Goal: Task Accomplishment & Management: Use online tool/utility

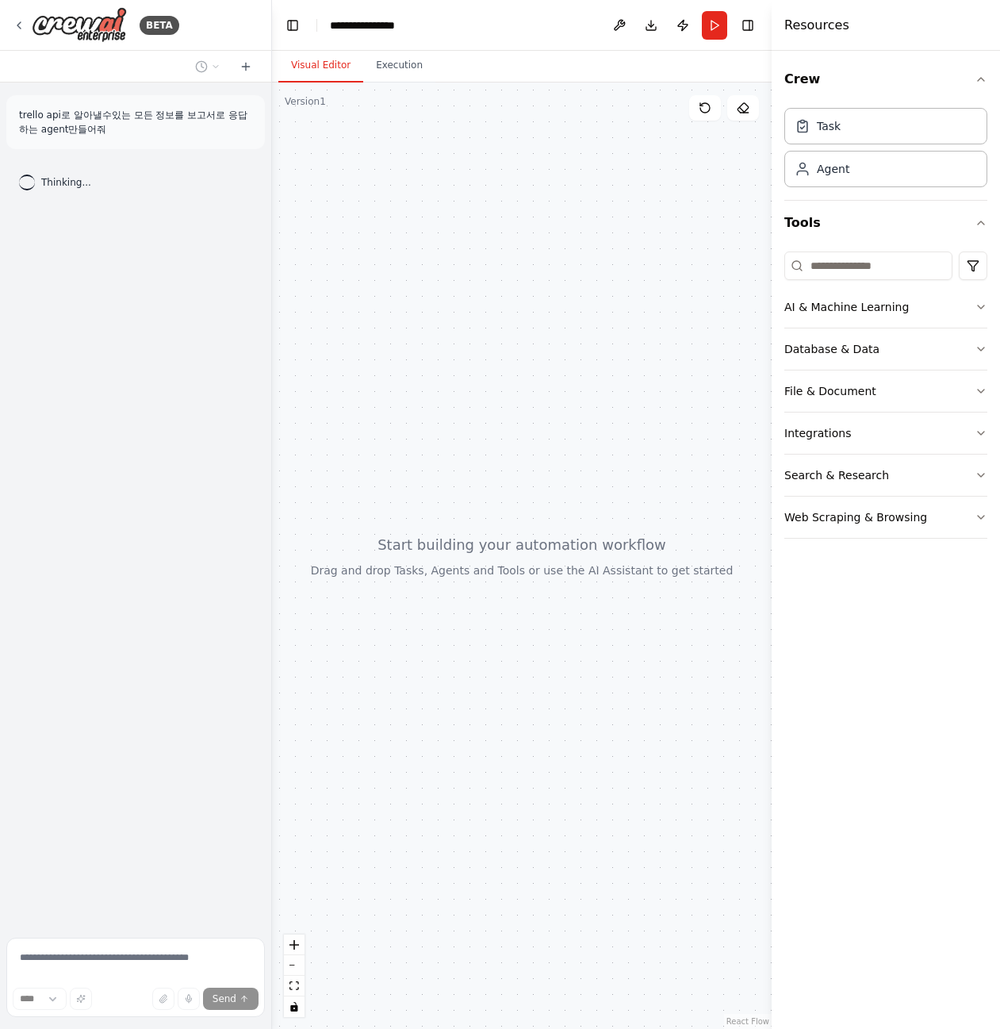
click at [156, 142] on div "trello api로 알아낼수있는 모든 정보를 보고서로 응답하는 agent만들어줘" at bounding box center [135, 122] width 259 height 54
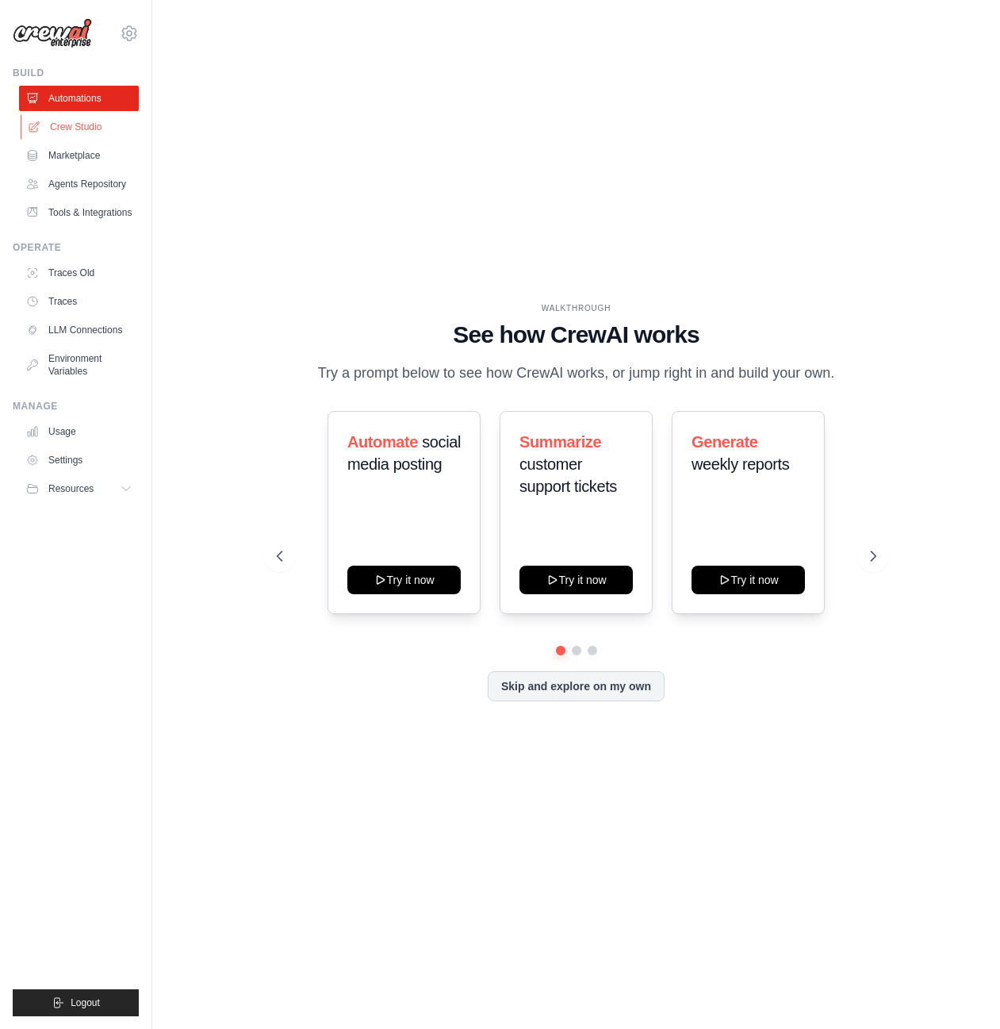
click at [71, 128] on link "Crew Studio" at bounding box center [81, 126] width 120 height 25
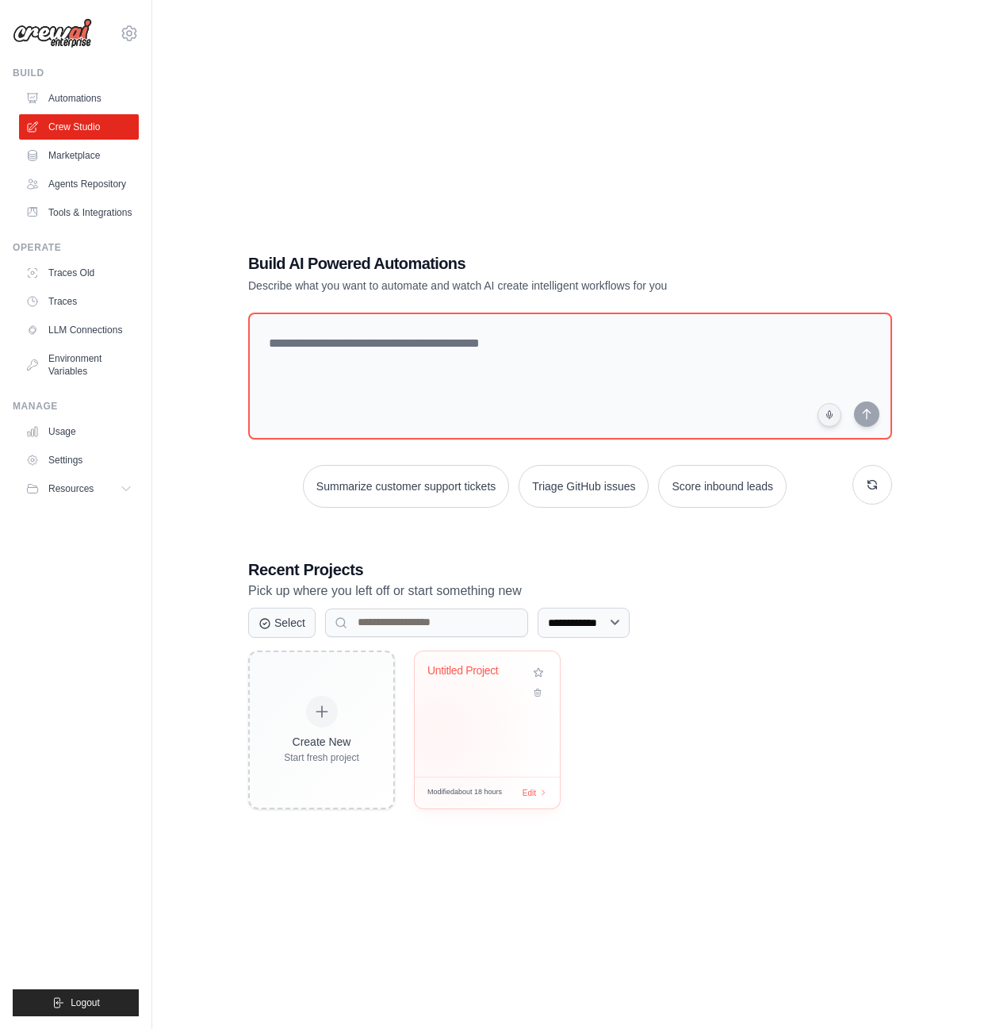
click at [440, 727] on div "Untitled Project" at bounding box center [487, 713] width 145 height 125
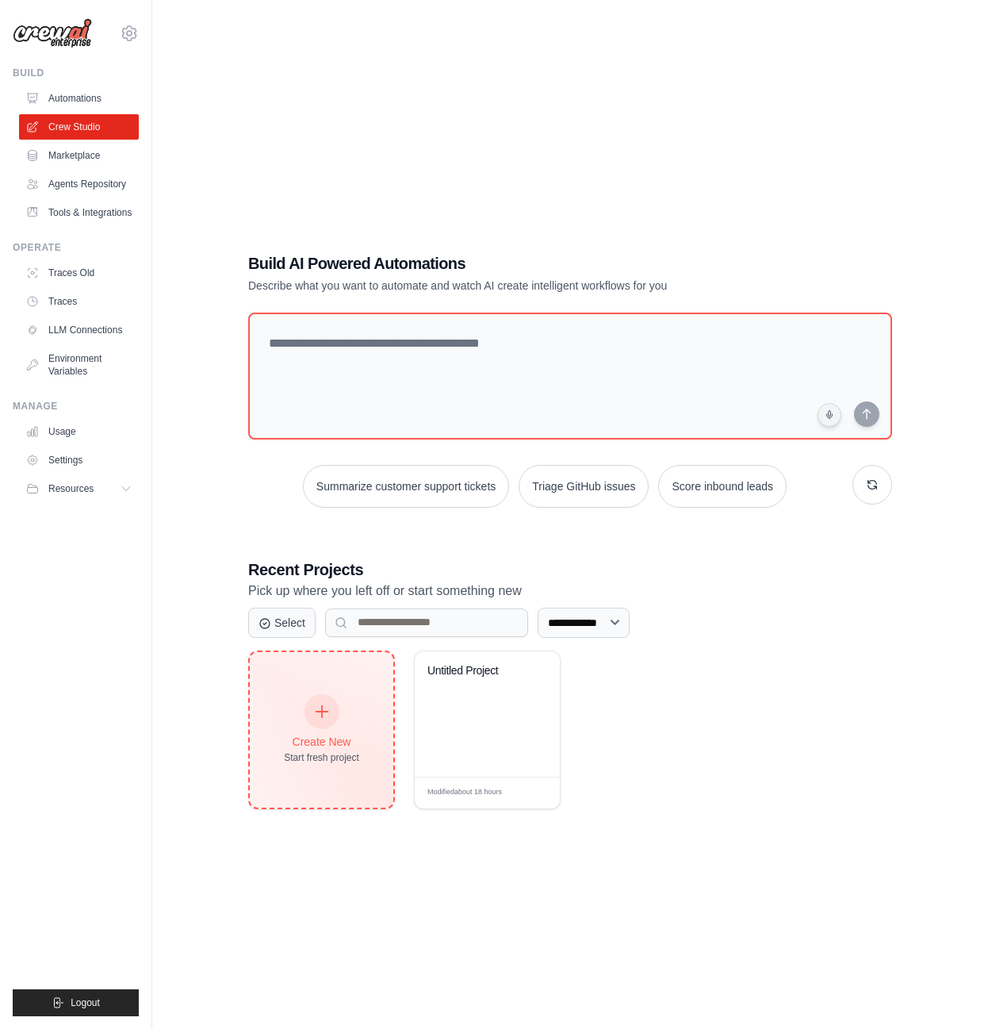
click at [344, 699] on div "Create New Start fresh project" at bounding box center [321, 730] width 75 height 68
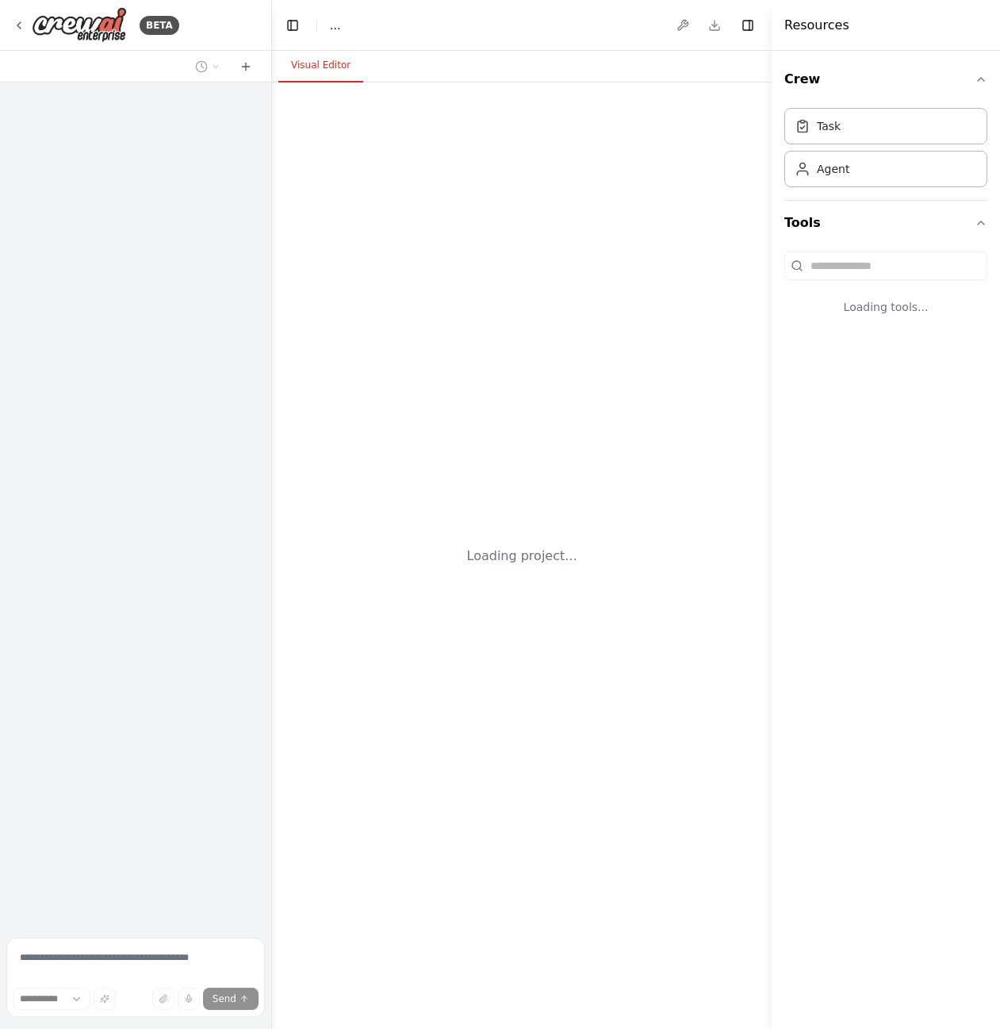
select select "****"
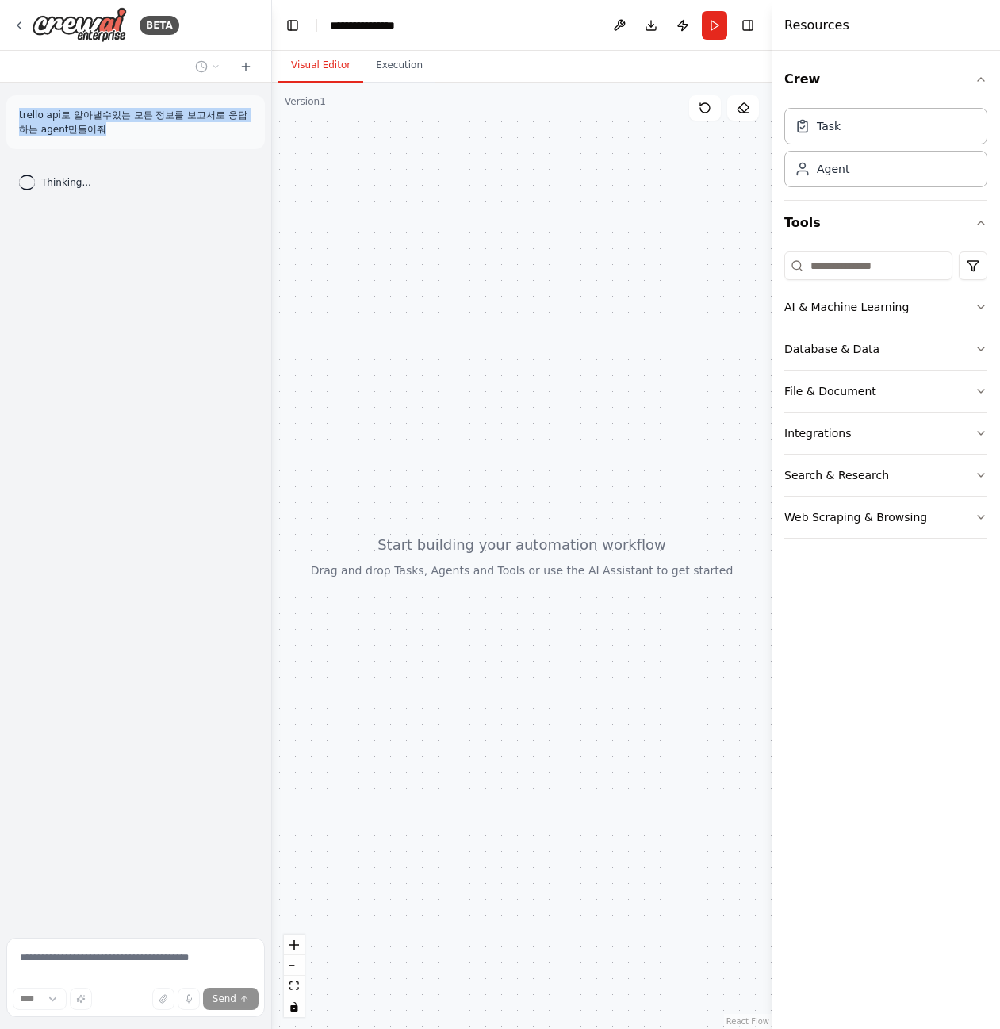
drag, startPoint x: 106, startPoint y: 129, endPoint x: 18, endPoint y: 97, distance: 93.9
click at [18, 103] on div "trello api로 알아낼수있는 모든 정보를 보고서로 응답하는 agent만들어줘" at bounding box center [135, 122] width 259 height 54
copy p "trello api로 알아낼수있는 모든 정보를 보고서로 응답하는 agent만들어줘"
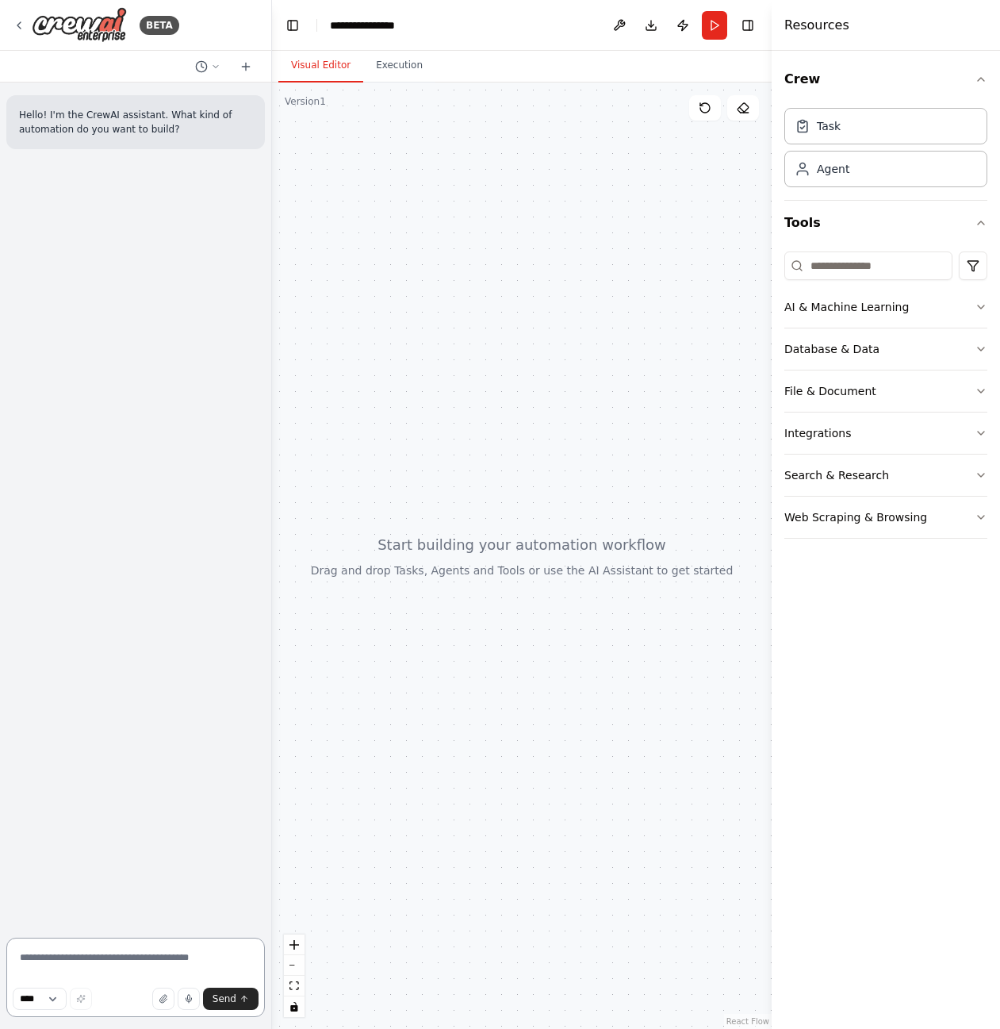
click at [165, 964] on textarea at bounding box center [135, 977] width 259 height 79
paste textarea "**********"
click at [233, 1010] on textarea "**********" at bounding box center [135, 977] width 259 height 79
type textarea "**********"
click at [234, 991] on button "Send" at bounding box center [231, 999] width 56 height 22
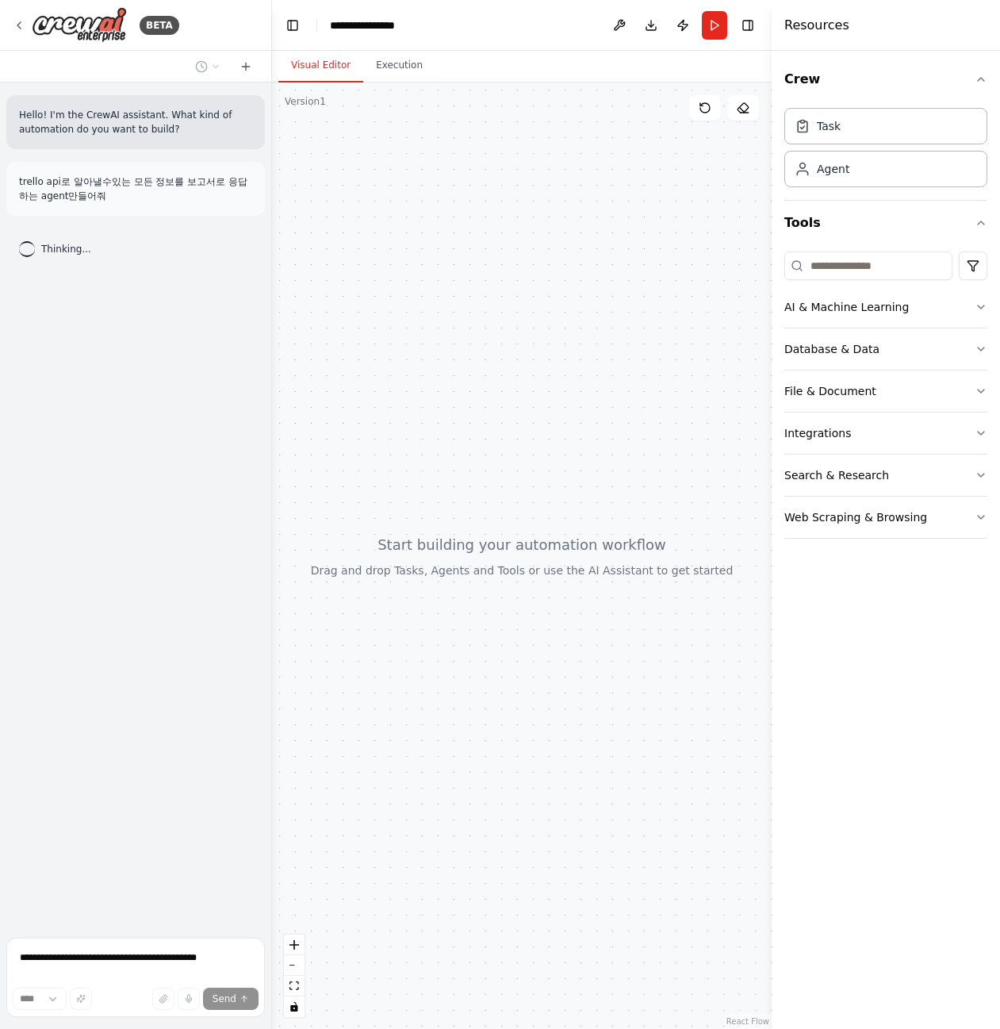
click at [144, 265] on div "Thinking..." at bounding box center [135, 248] width 259 height 41
click at [171, 232] on div "Thinking..." at bounding box center [135, 248] width 259 height 41
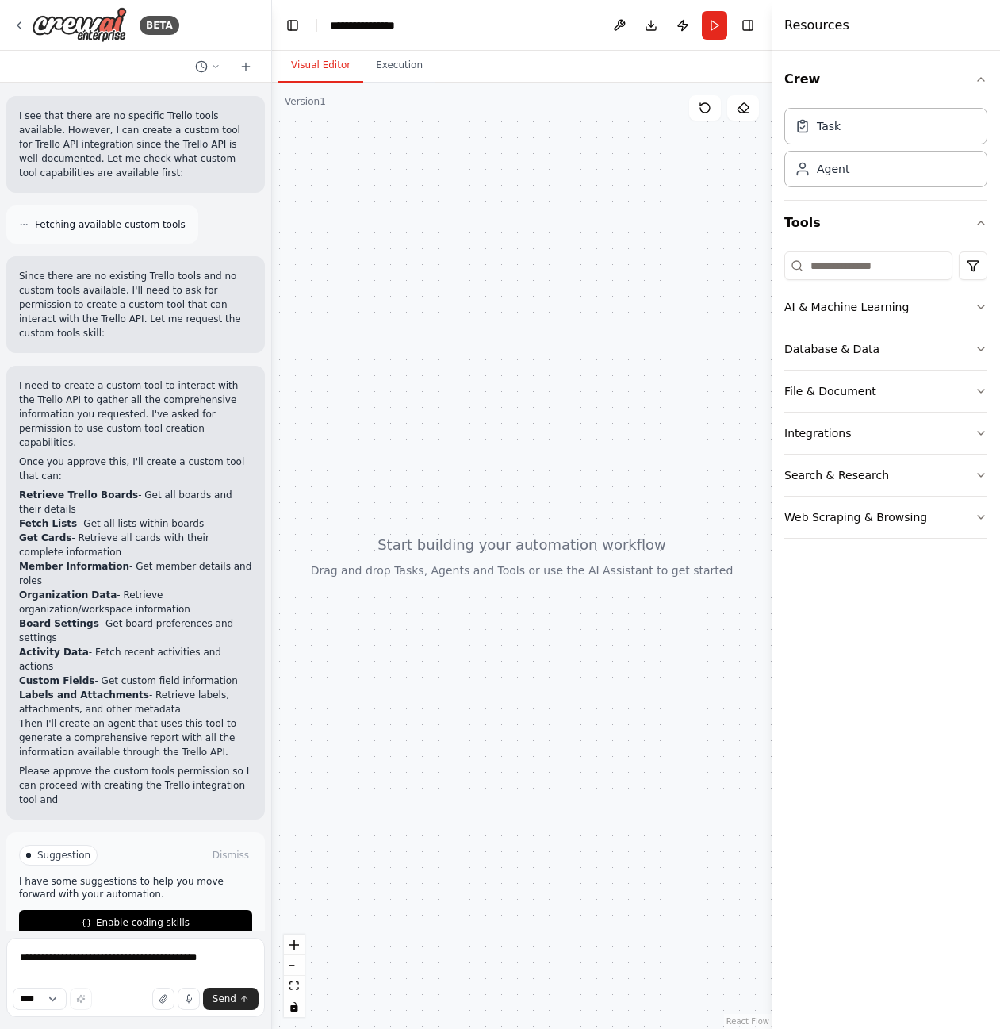
scroll to position [577, 0]
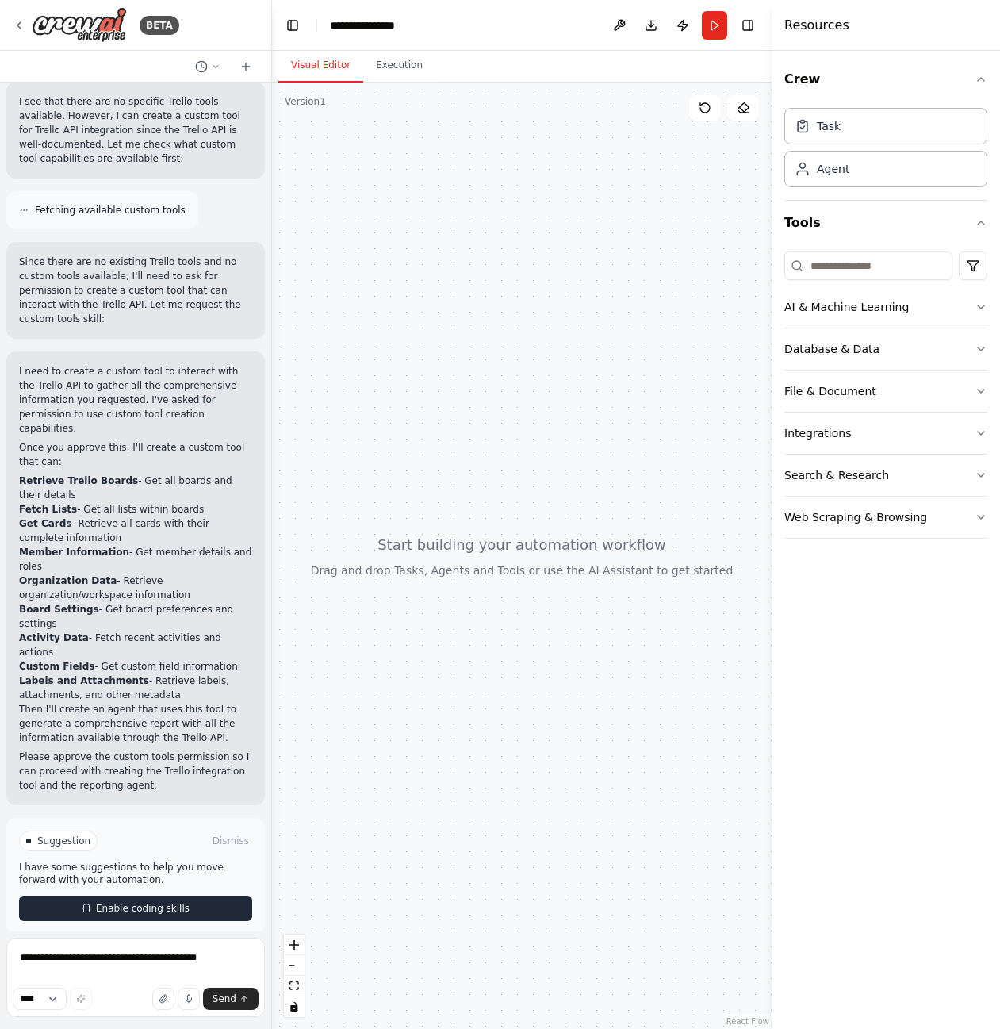
click at [100, 900] on button "Enable coding skills" at bounding box center [135, 908] width 233 height 25
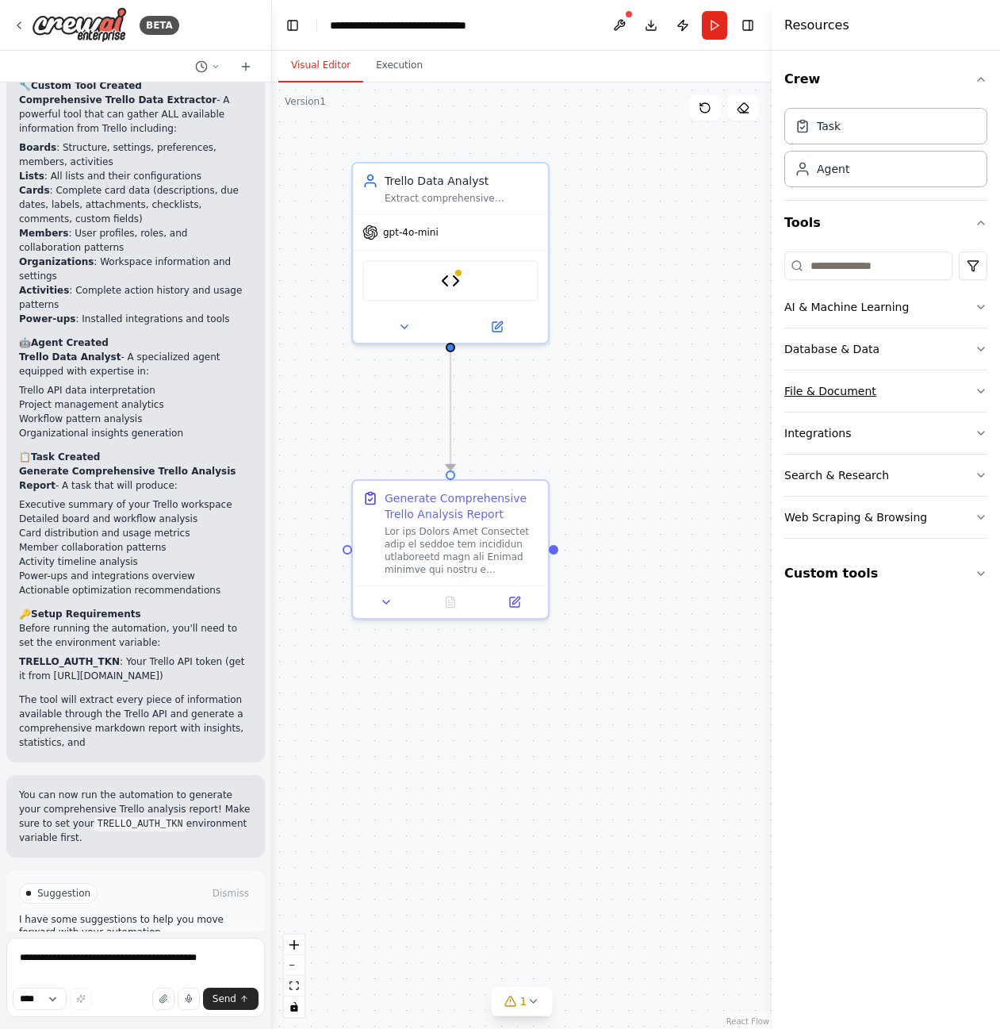
scroll to position [2865, 0]
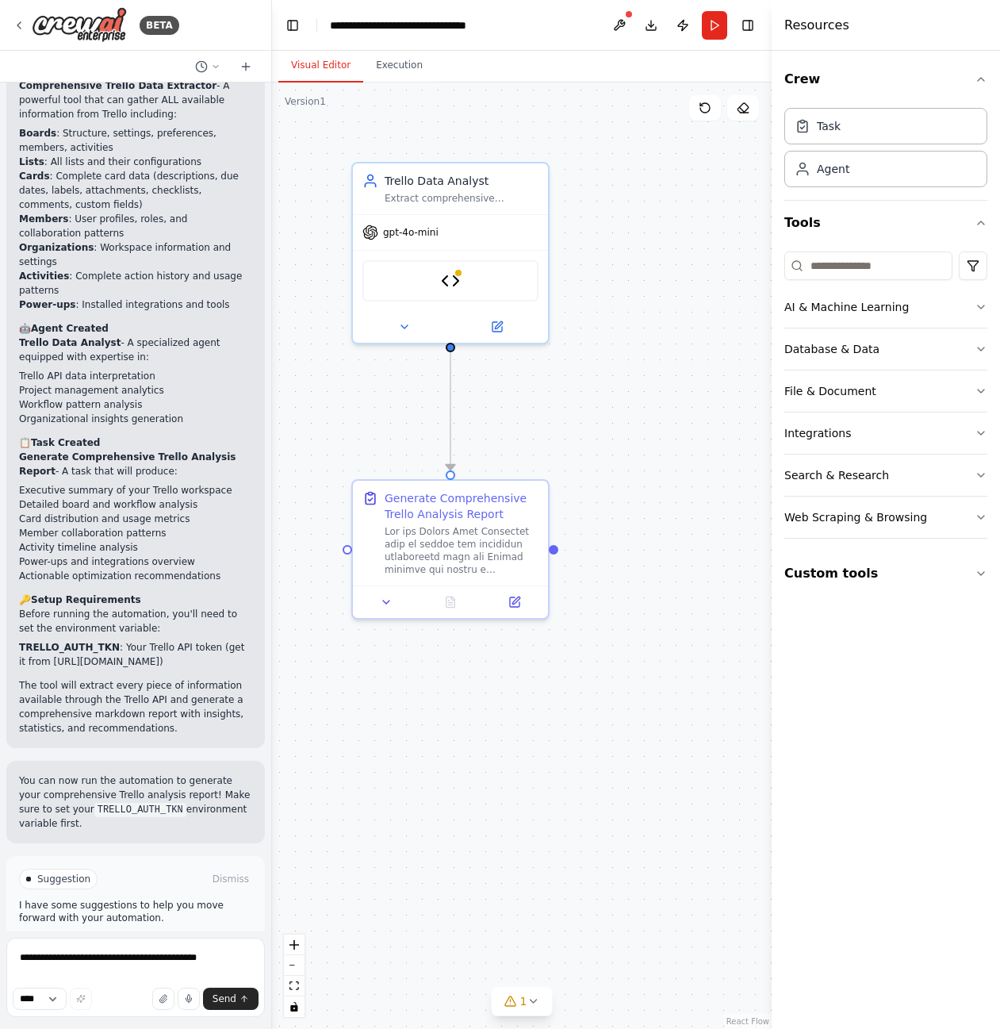
click at [105, 940] on span "Run Automation" at bounding box center [143, 946] width 77 height 13
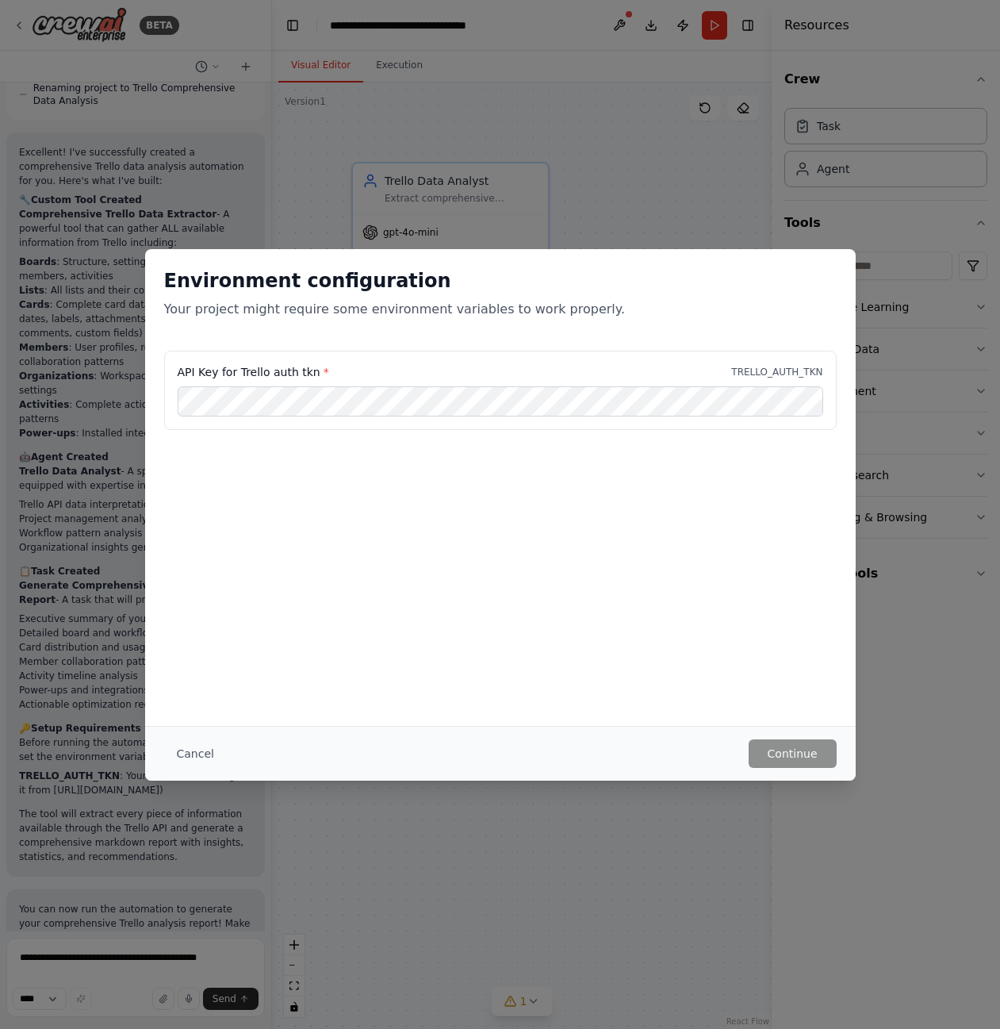
click at [489, 360] on div "API Key for Trello auth tkn * TRELLO_AUTH_TKN" at bounding box center [500, 390] width 673 height 79
click at [786, 759] on button "Continue" at bounding box center [793, 753] width 88 height 29
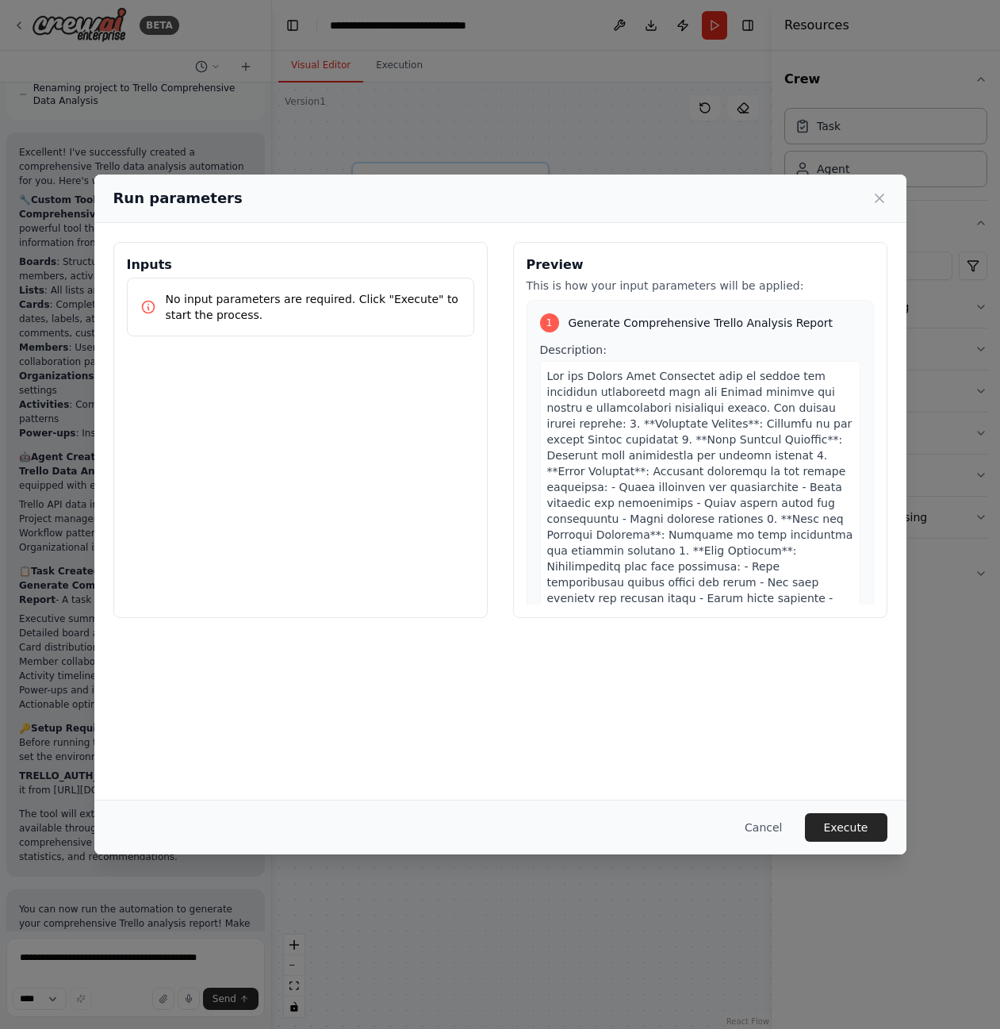
click at [440, 389] on div "Inputs No input parameters are required. Click "Execute" to start the process." at bounding box center [300, 430] width 374 height 376
click at [836, 832] on button "Execute" at bounding box center [846, 827] width 83 height 29
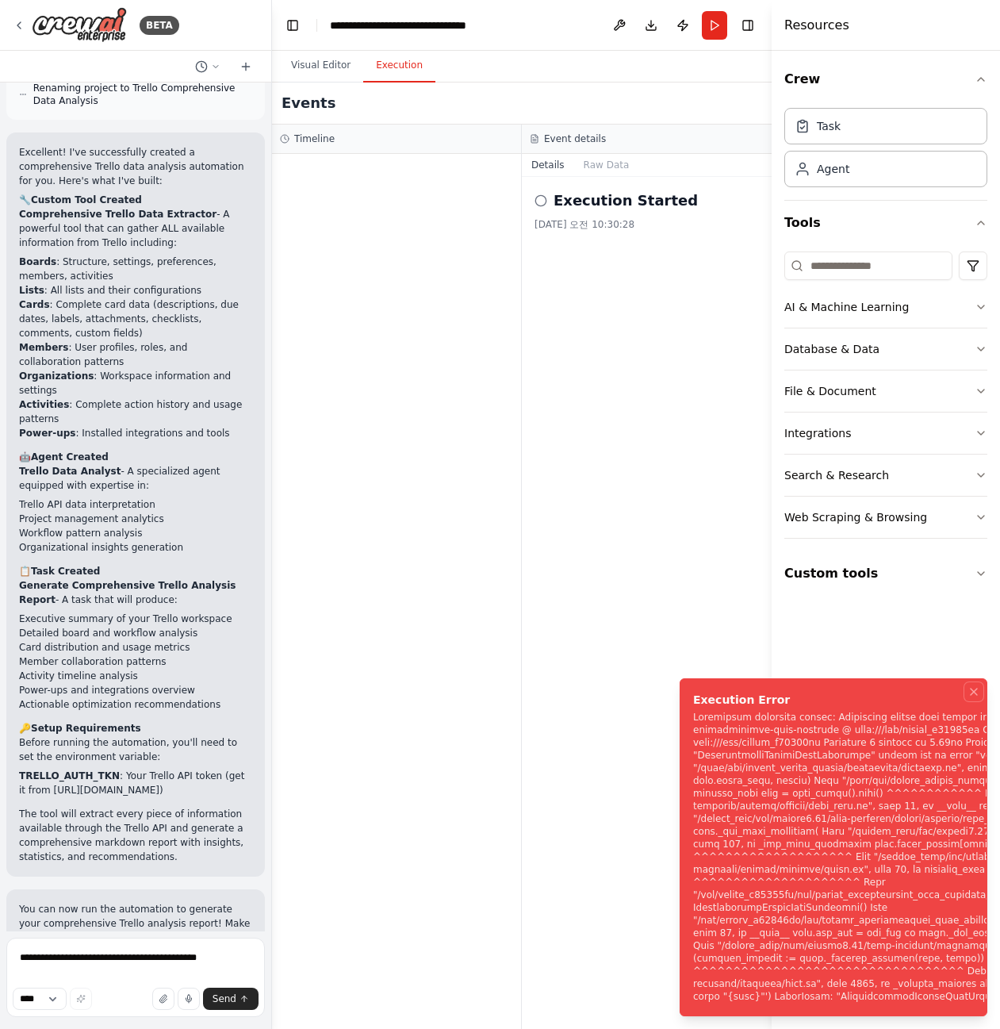
click at [978, 698] on icon "Notifications (F8)" at bounding box center [974, 691] width 13 height 13
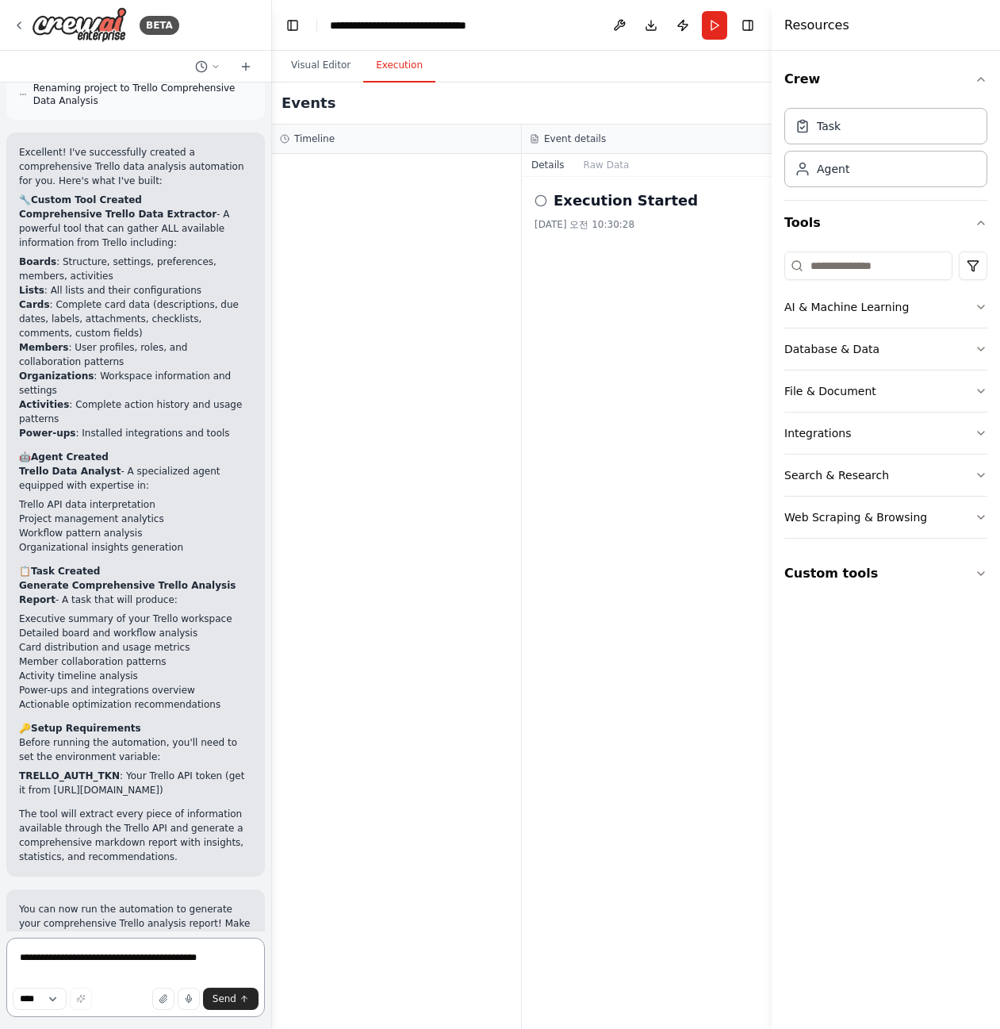
click at [186, 954] on textarea "**********" at bounding box center [135, 977] width 259 height 79
click at [144, 977] on textarea "**********" at bounding box center [135, 977] width 259 height 79
type textarea "*"
drag, startPoint x: 140, startPoint y: 885, endPoint x: 63, endPoint y: 886, distance: 77.0
click at [94, 931] on code "TRELLO_AUTH_TKN" at bounding box center [140, 938] width 92 height 14
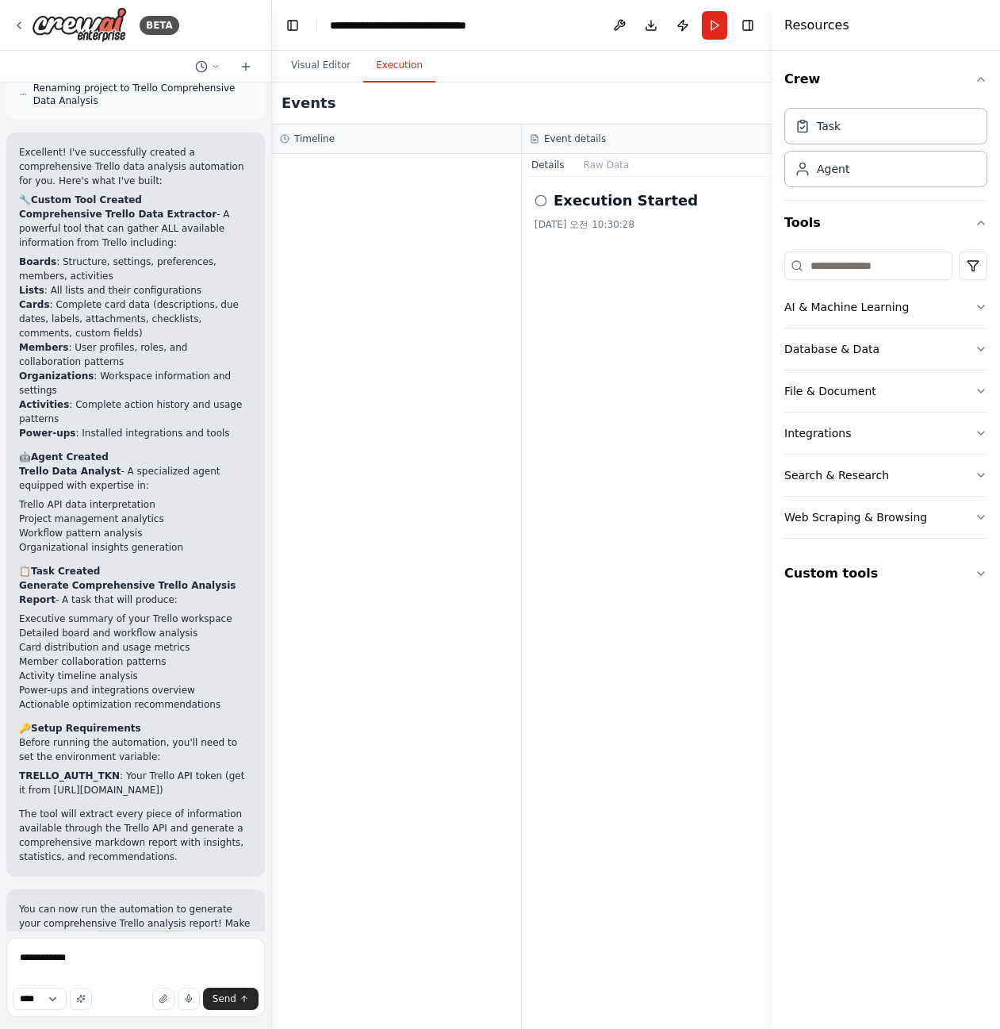
copy code "TRELLO_AUTH_TKN"
click at [170, 965] on textarea "**********" at bounding box center [135, 977] width 259 height 79
paste textarea "**********"
click at [179, 958] on textarea "**********" at bounding box center [135, 977] width 259 height 79
drag, startPoint x: 180, startPoint y: 958, endPoint x: 165, endPoint y: 959, distance: 15.1
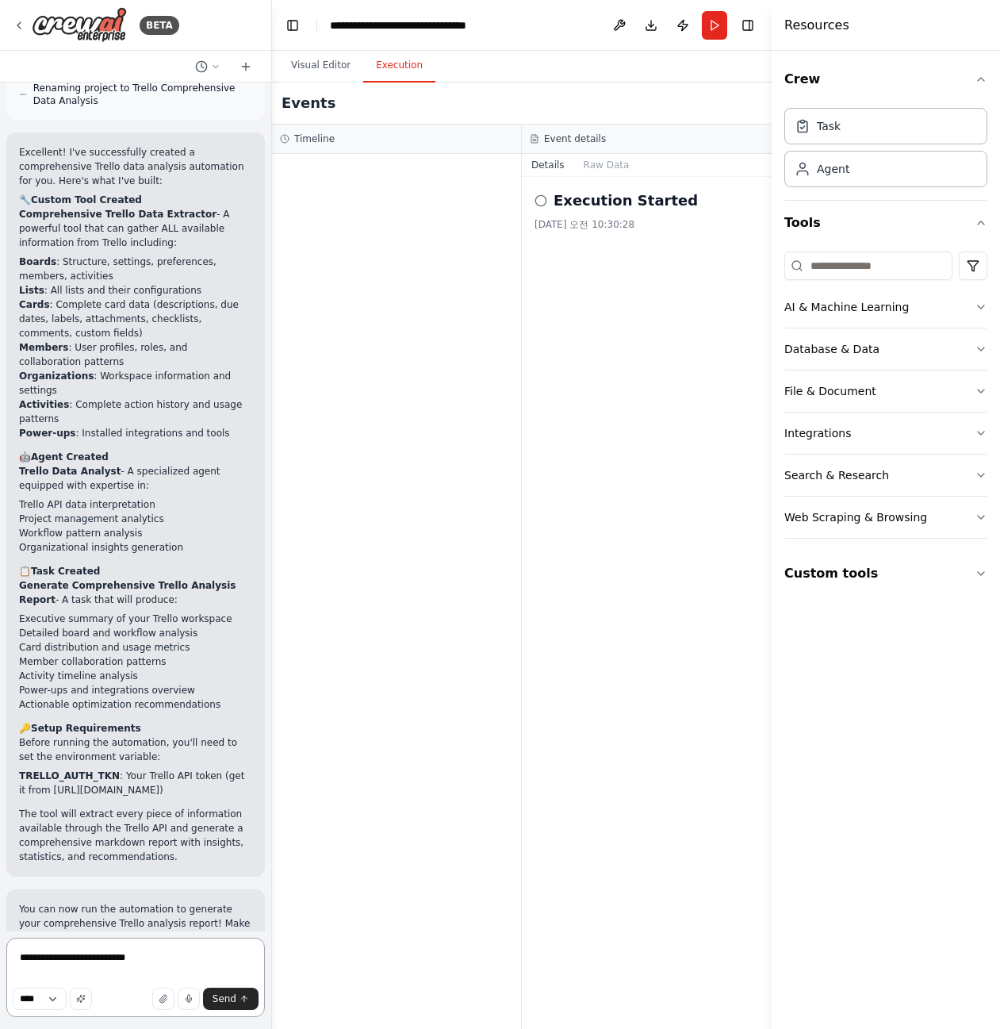
click at [165, 959] on textarea "**********" at bounding box center [135, 977] width 259 height 79
click at [183, 959] on textarea "**********" at bounding box center [135, 977] width 259 height 79
click at [171, 962] on textarea "**********" at bounding box center [135, 977] width 259 height 79
click at [163, 963] on textarea "**********" at bounding box center [135, 977] width 259 height 79
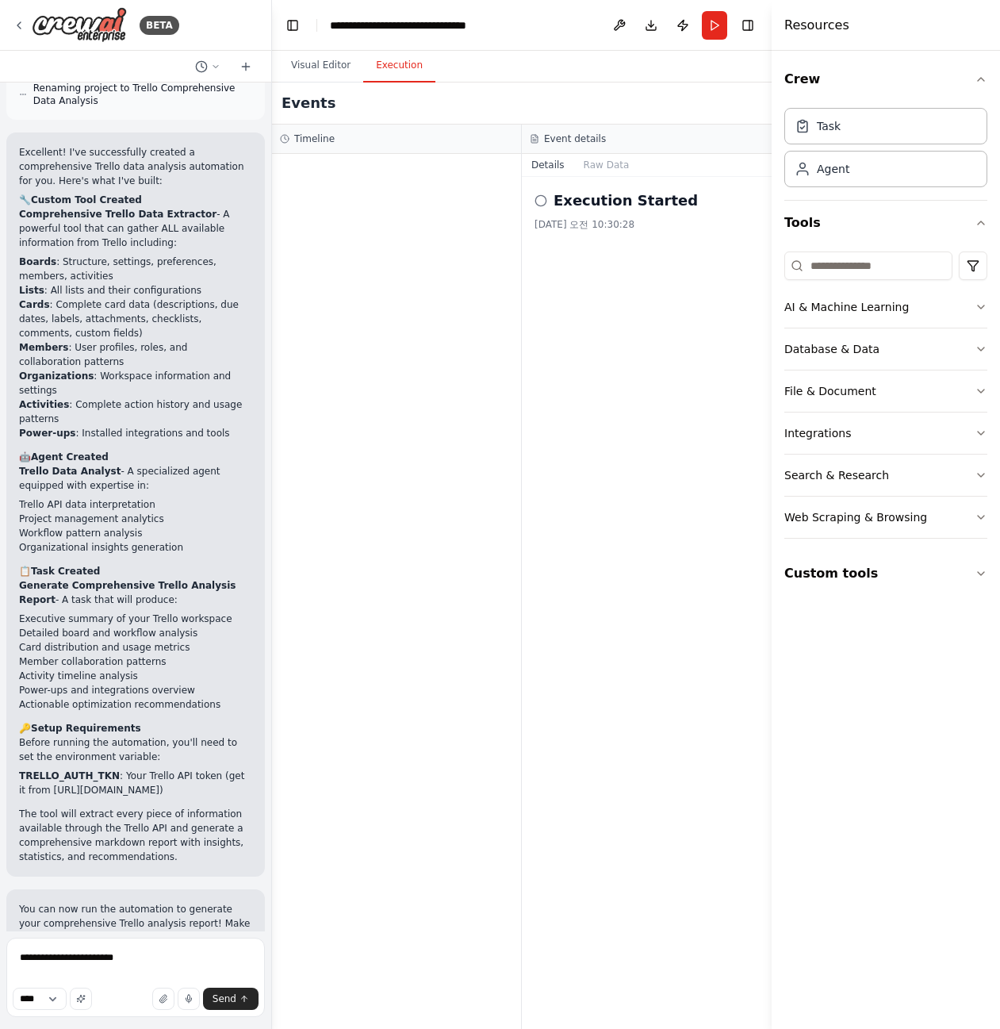
click at [163, 963] on textarea "**********" at bounding box center [135, 977] width 259 height 79
click at [149, 954] on textarea "**********" at bounding box center [135, 977] width 259 height 79
click at [163, 962] on textarea "**********" at bounding box center [135, 977] width 259 height 79
drag, startPoint x: 206, startPoint y: 969, endPoint x: 123, endPoint y: 965, distance: 83.4
click at [123, 965] on textarea "**********" at bounding box center [135, 977] width 259 height 79
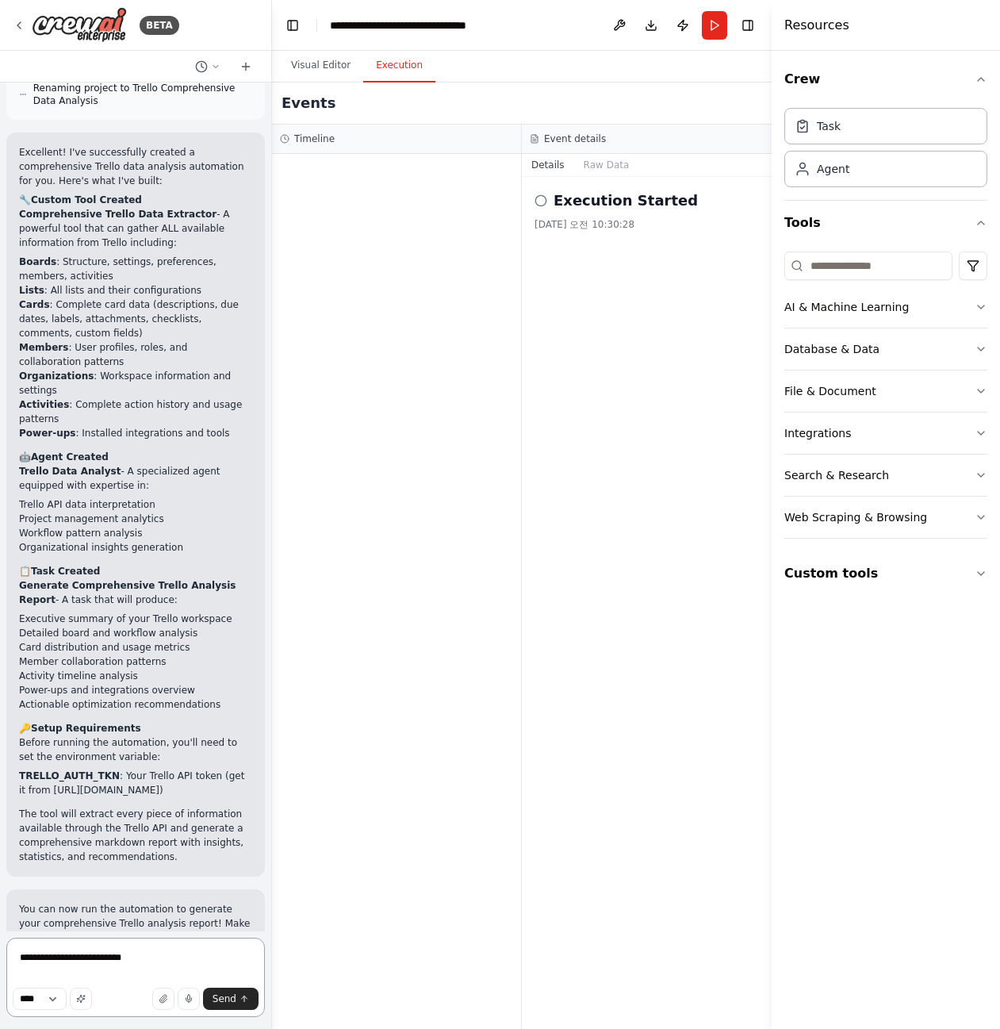
click at [211, 964] on textarea "**********" at bounding box center [135, 977] width 259 height 79
paste textarea "**********"
click at [212, 951] on textarea "**********" at bounding box center [135, 977] width 259 height 79
drag, startPoint x: 110, startPoint y: 973, endPoint x: 76, endPoint y: 976, distance: 34.3
click at [76, 976] on textarea "**********" at bounding box center [135, 977] width 259 height 79
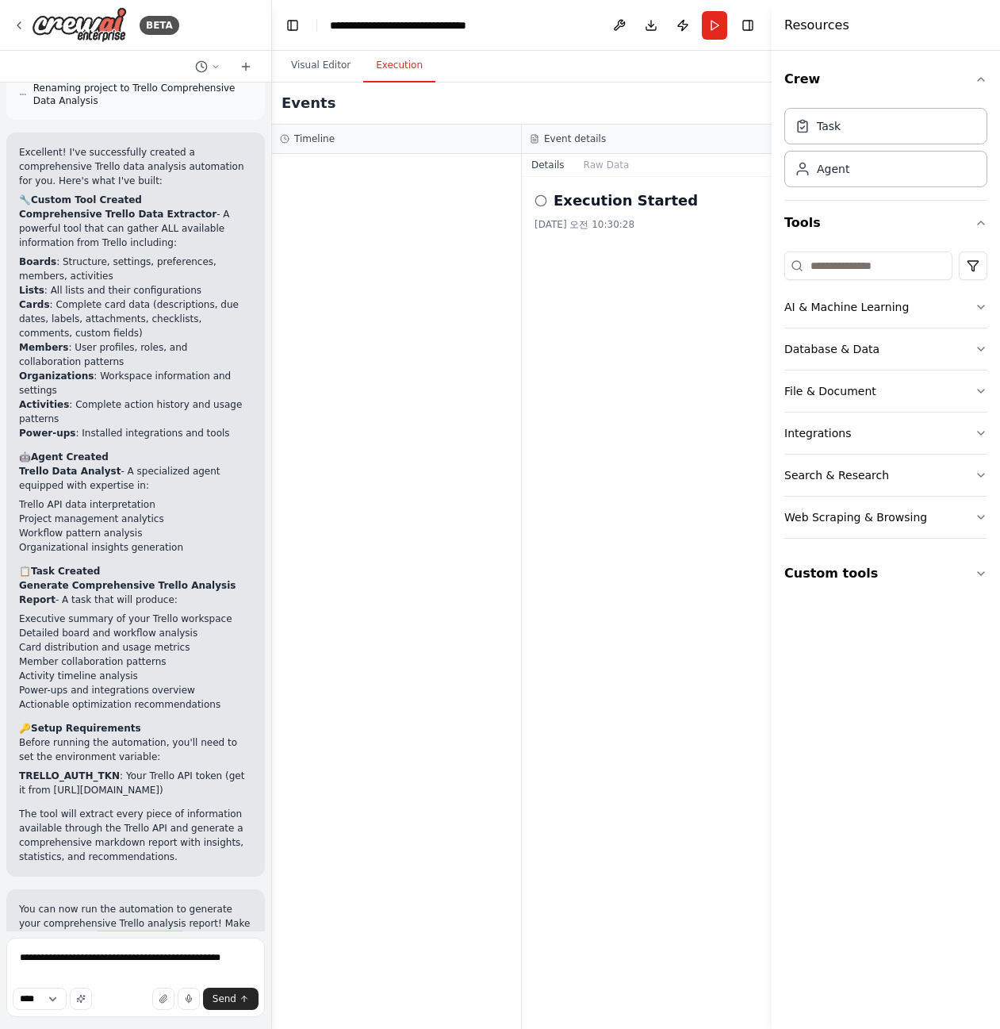
drag, startPoint x: 133, startPoint y: 887, endPoint x: 60, endPoint y: 882, distance: 73.1
click at [94, 931] on code "TRELLO_AUTH_TKN" at bounding box center [140, 938] width 92 height 14
copy code "TRELLO_AUTH_TKN"
click at [213, 968] on textarea "**********" at bounding box center [135, 977] width 259 height 79
paste textarea "**********"
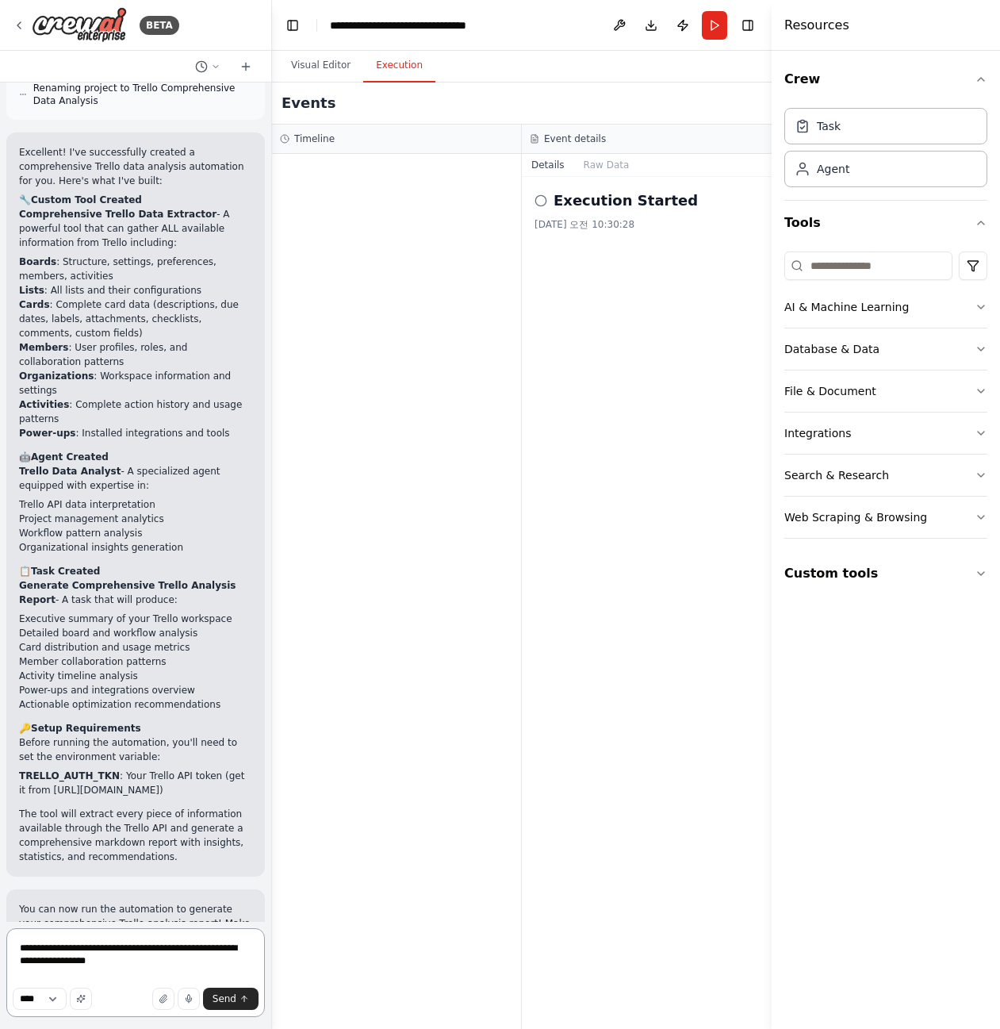
type textarea "**********"
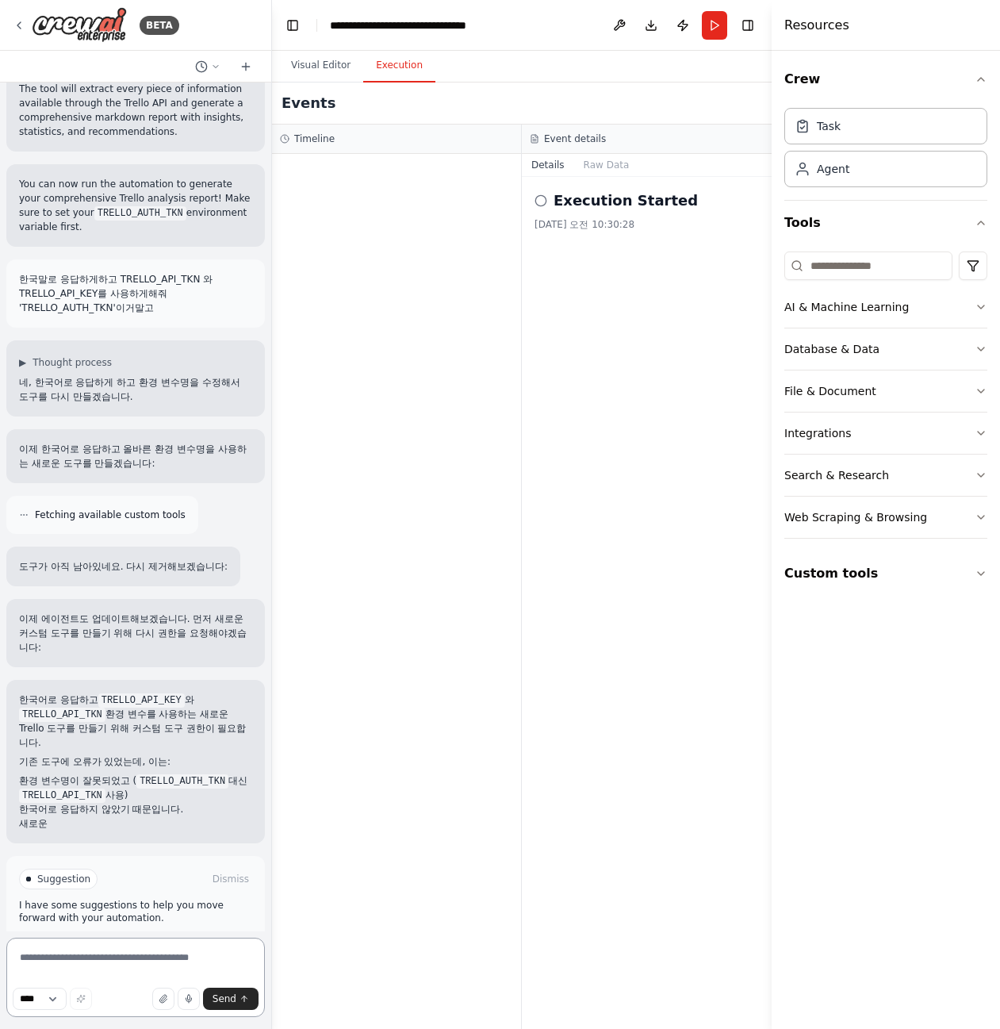
scroll to position [3476, 0]
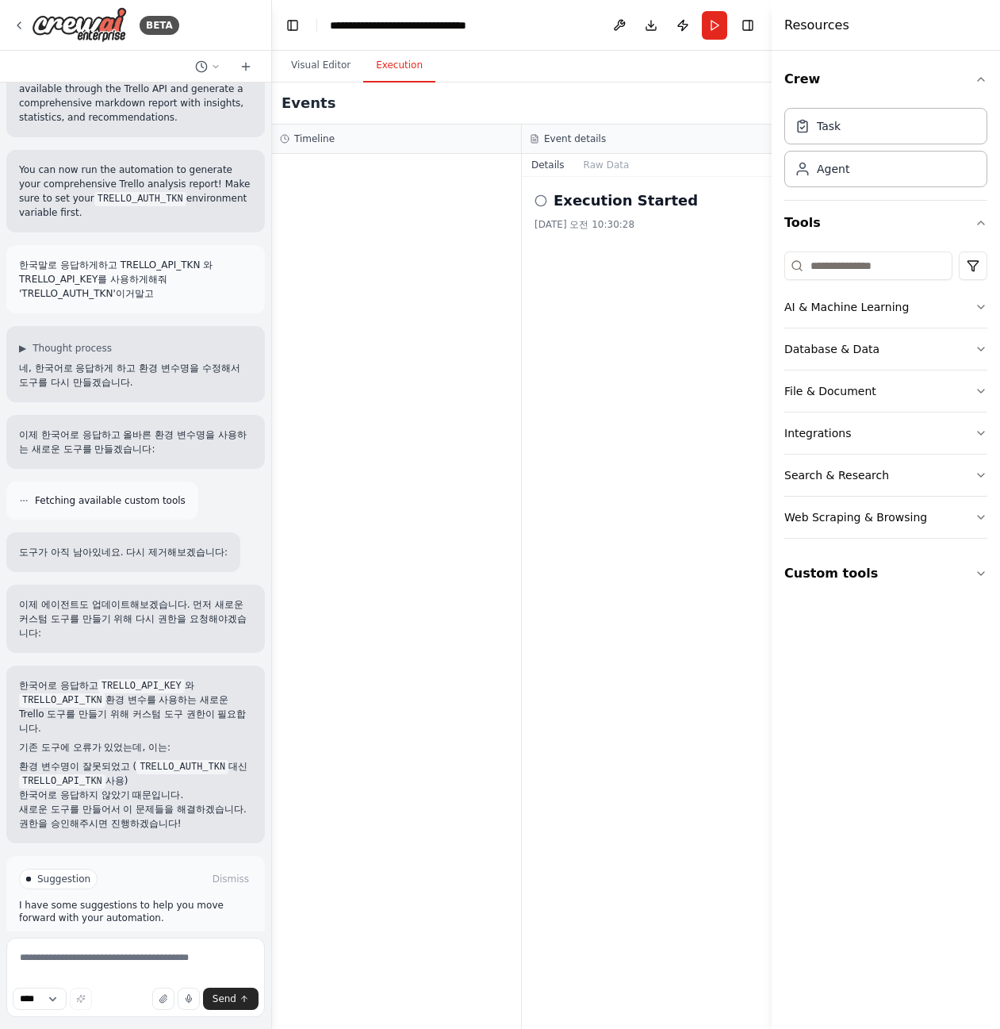
click at [117, 940] on span "Enable coding skills" at bounding box center [143, 946] width 94 height 13
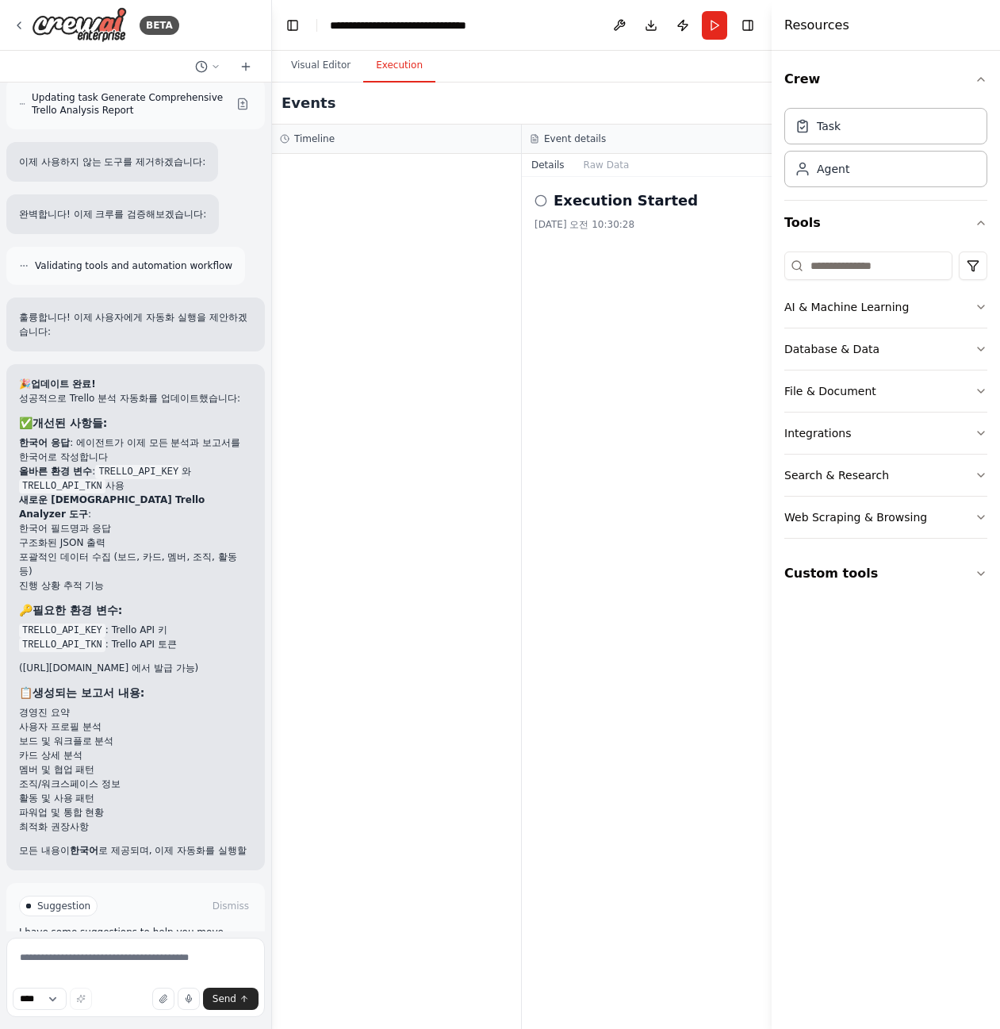
scroll to position [5429, 0]
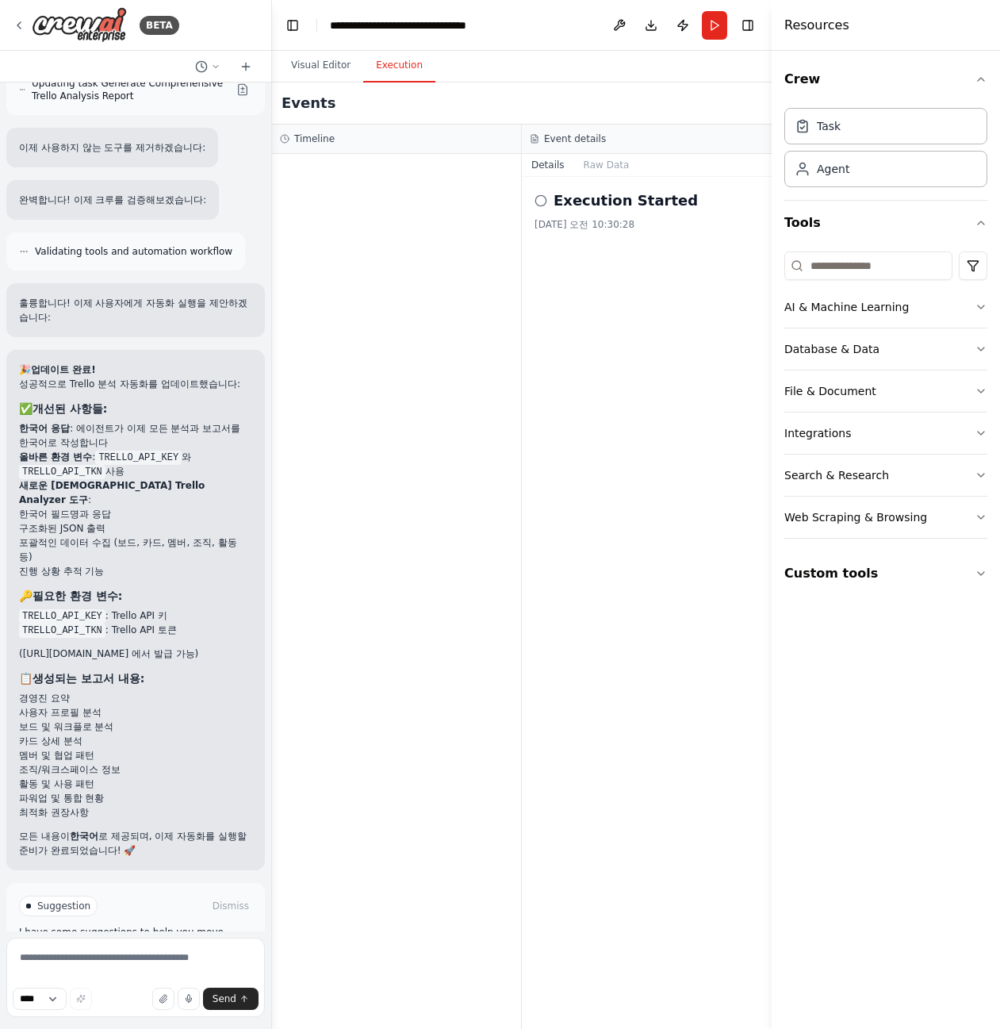
click at [87, 961] on button "Run Automation" at bounding box center [135, 973] width 233 height 25
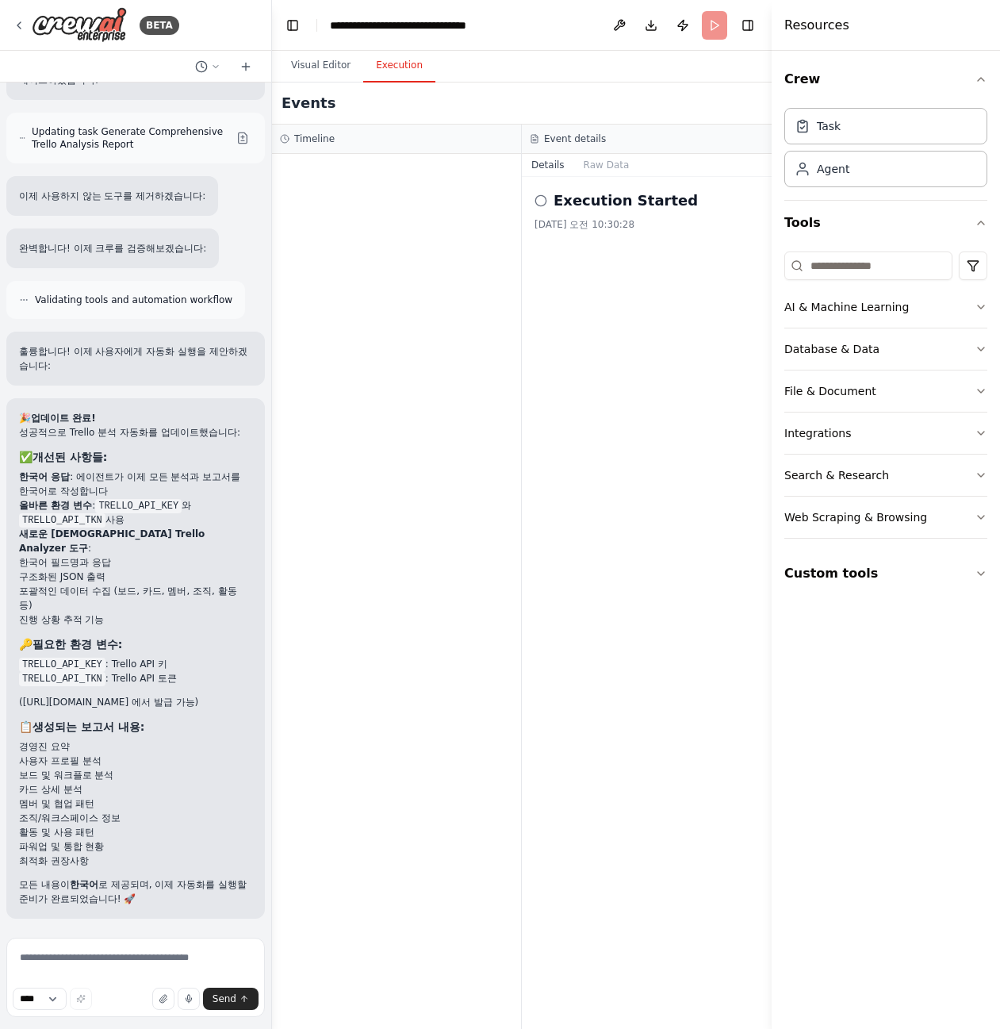
scroll to position [5300, 0]
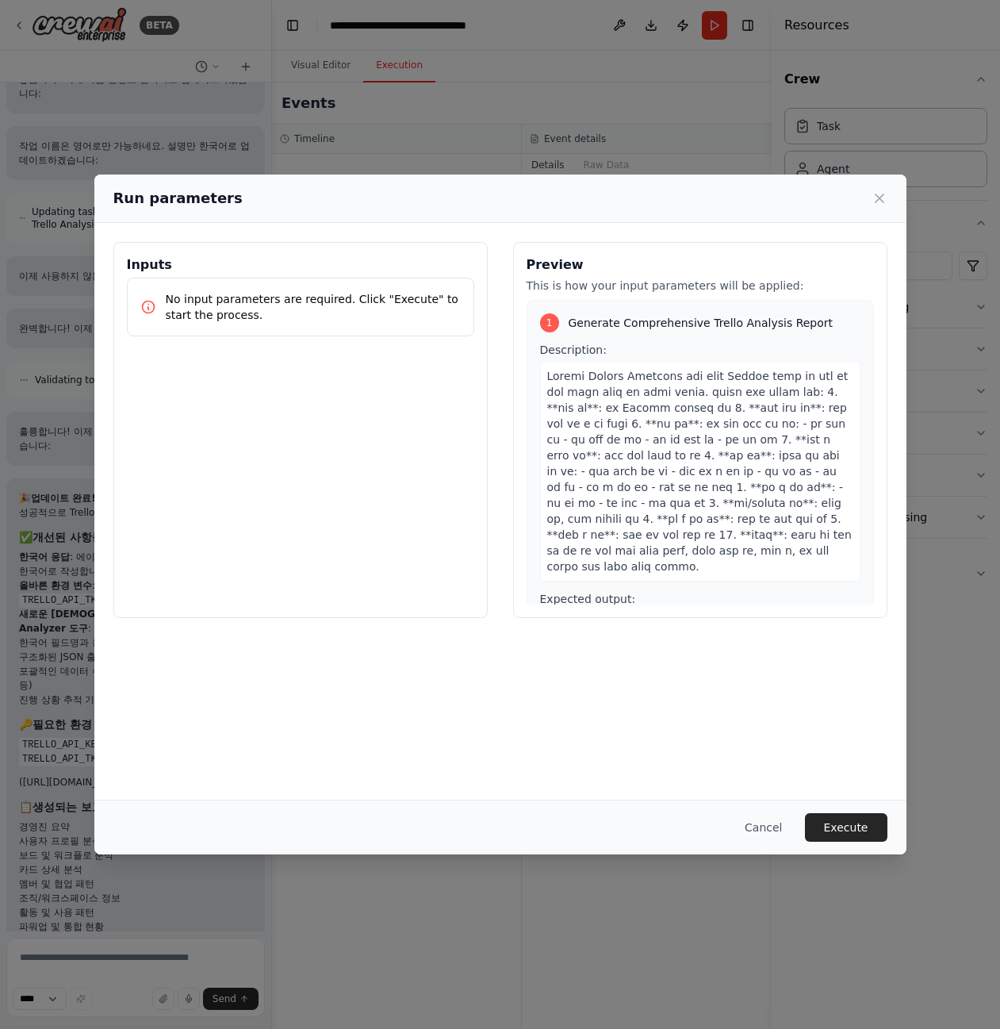
click at [843, 839] on button "Execute" at bounding box center [846, 827] width 83 height 29
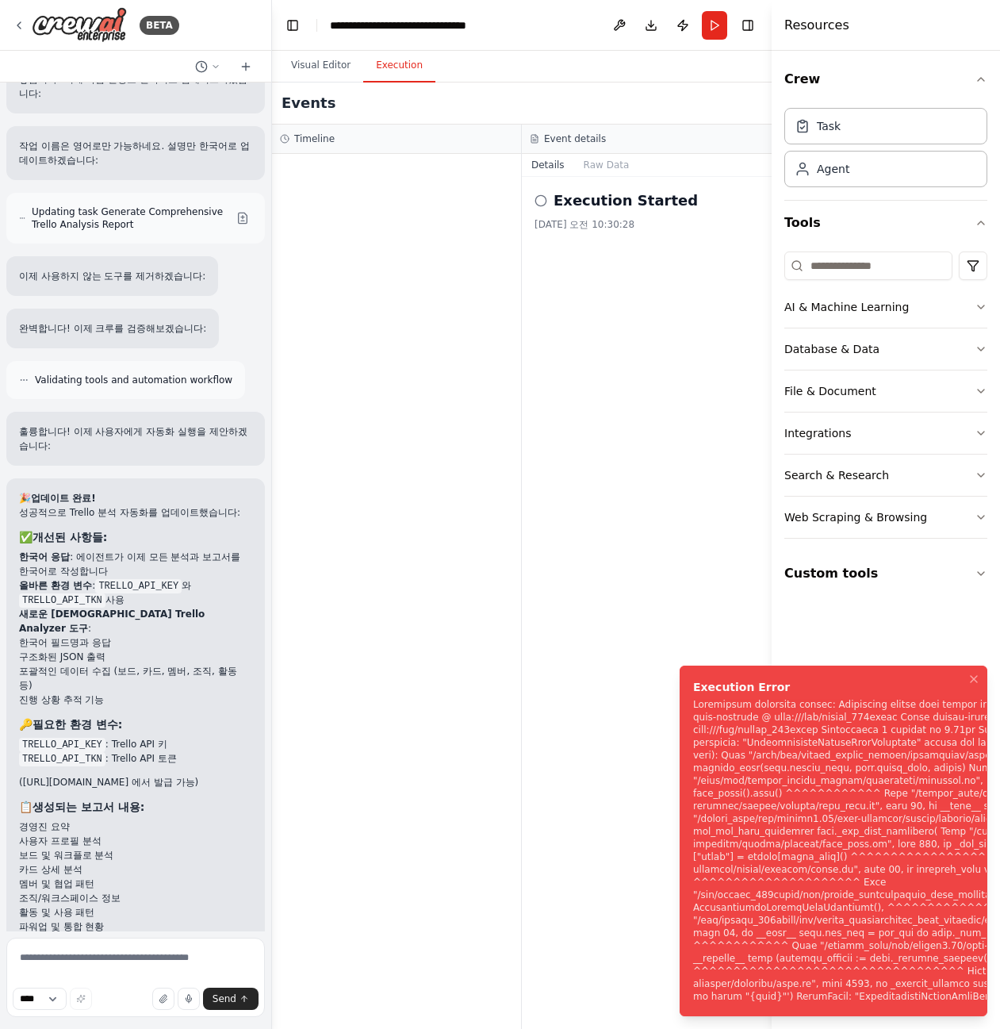
scroll to position [5429, 0]
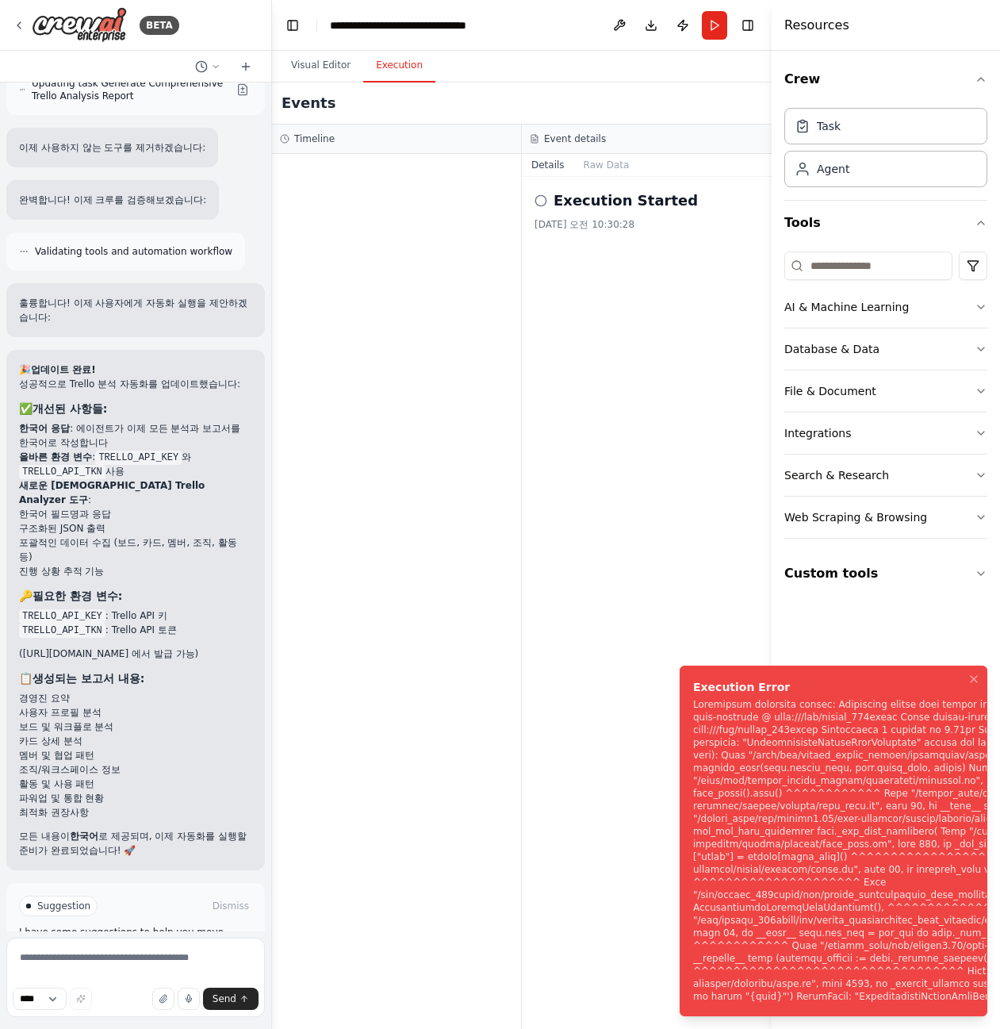
click at [210, 961] on button "Help fix error" at bounding box center [135, 973] width 233 height 25
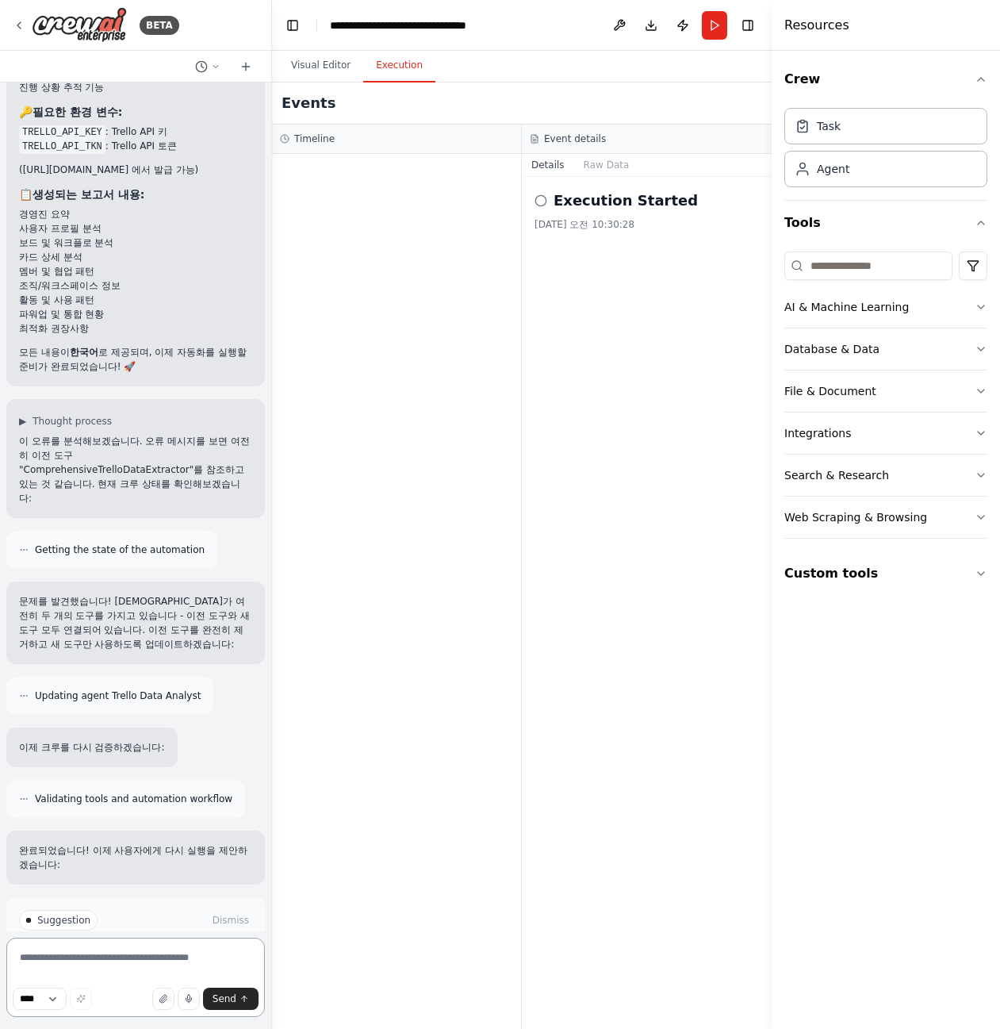
scroll to position [5927, 0]
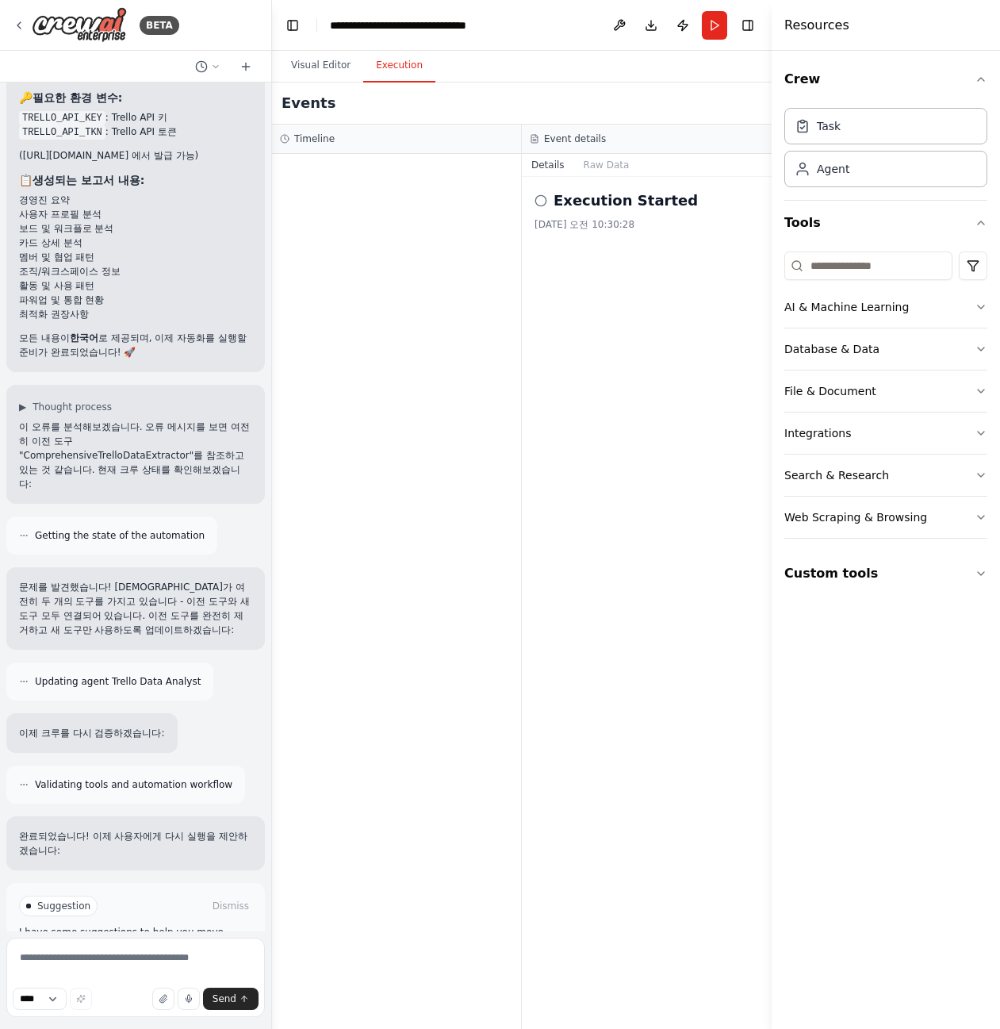
click at [166, 967] on span "Run Automation" at bounding box center [143, 973] width 77 height 13
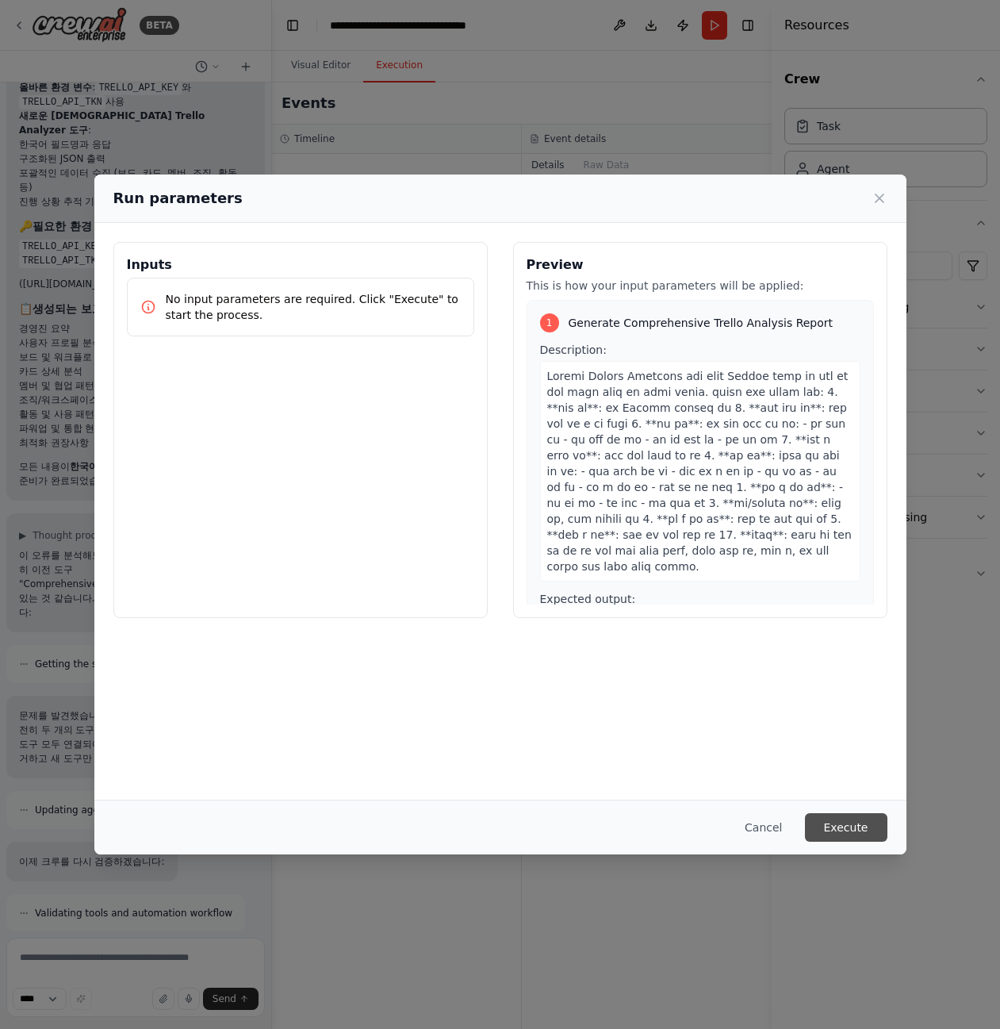
click at [862, 827] on button "Execute" at bounding box center [846, 827] width 83 height 29
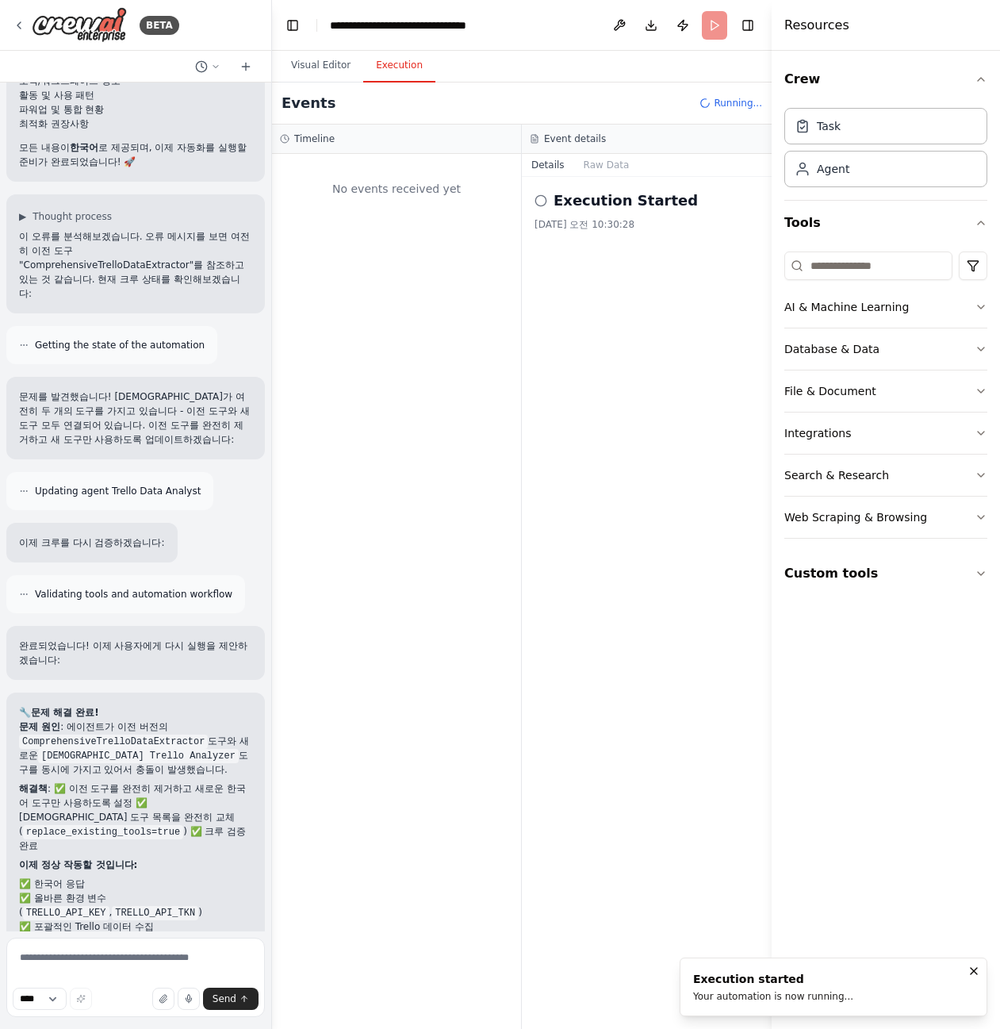
scroll to position [6132, 0]
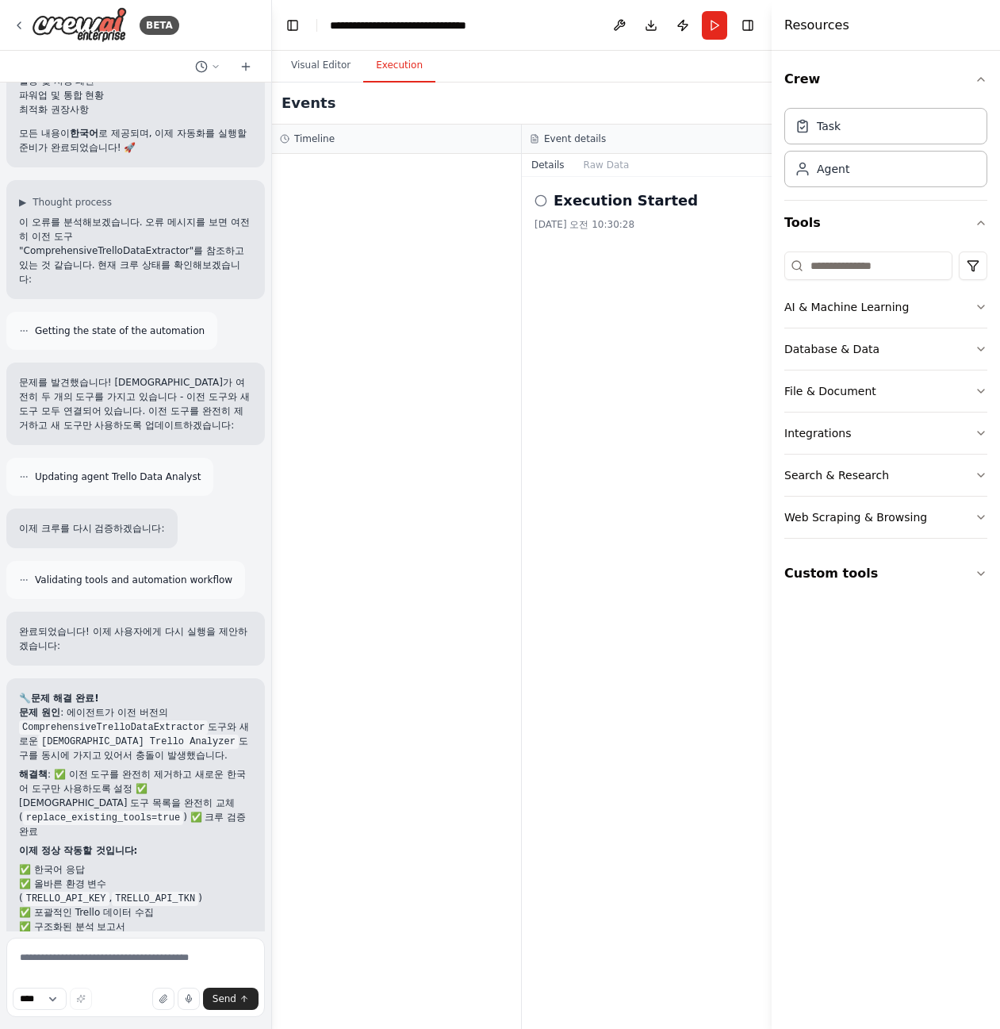
click at [210, 931] on div "Hello! I'm the CrewAI assistant. What kind of automation do you want to build? …" at bounding box center [135, 507] width 271 height 849
click at [217, 943] on p "자동화를 다시 실행해보세요! 이제 오류 없이 한국어로 상세한 Trello 분석 보고서가 생성될 것입니다. 🚀" at bounding box center [135, 957] width 233 height 29
click at [132, 908] on div "🔧 문제 해결 완료! 문제 원인 : 에이전트가 이전 버전의 ComprehensiveTrelloDataExtractor 도구와 새로운 Korea…" at bounding box center [135, 831] width 259 height 306
click at [705, 29] on button "Run" at bounding box center [714, 25] width 25 height 29
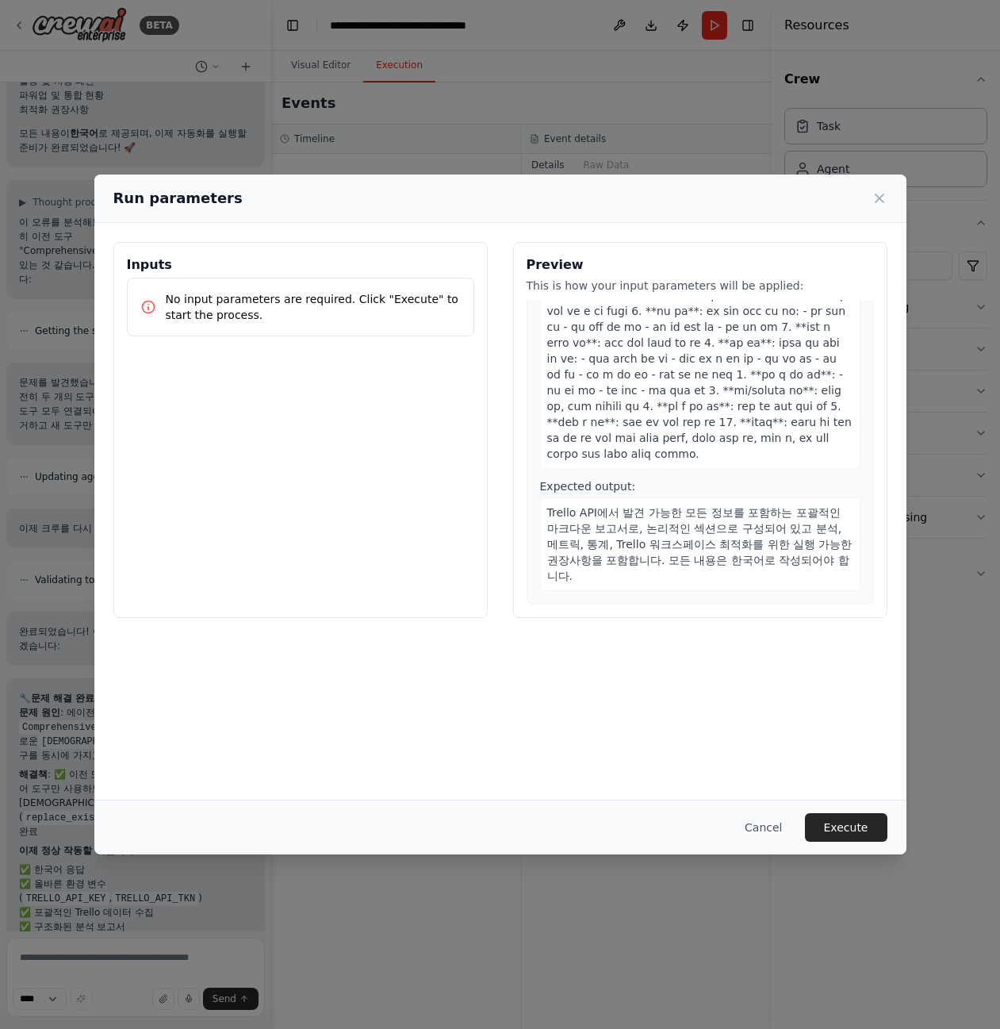
scroll to position [224, 0]
click at [883, 197] on icon at bounding box center [880, 198] width 16 height 16
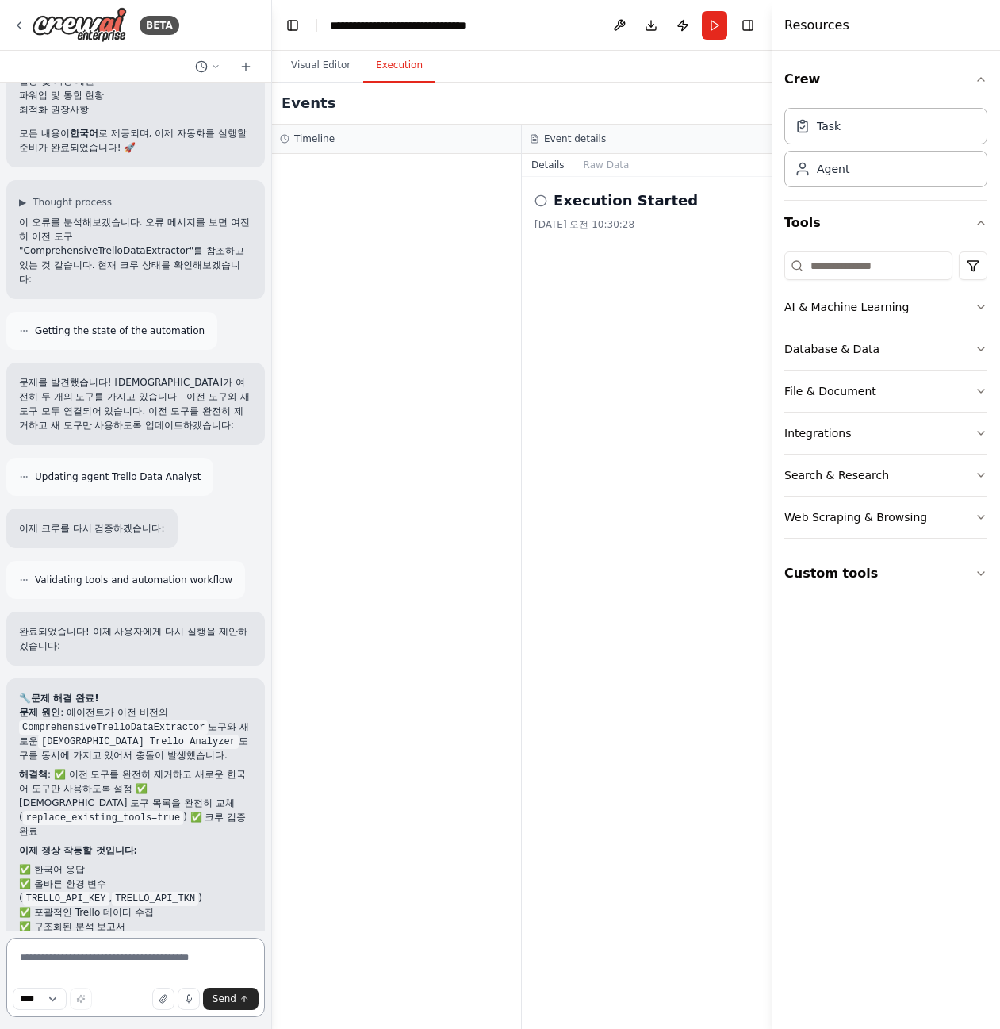
click at [97, 947] on textarea at bounding box center [135, 977] width 259 height 79
type textarea "*"
type textarea "**********"
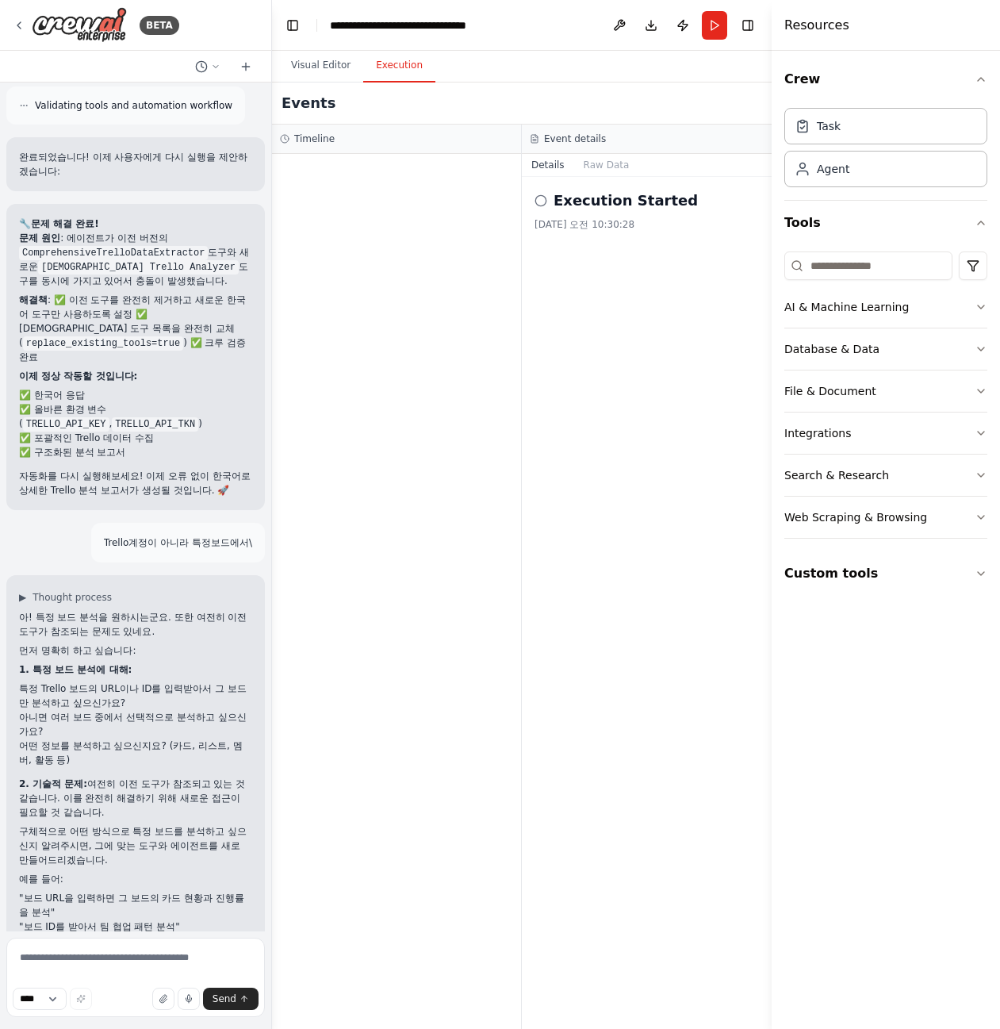
scroll to position [6606, 0]
click at [162, 957] on textarea at bounding box center [135, 977] width 259 height 79
drag, startPoint x: 94, startPoint y: 859, endPoint x: 25, endPoint y: 864, distance: 69.2
click at [25, 919] on li ""보드 ID를 받아서 팀 협업 패턴 분석"" at bounding box center [135, 926] width 233 height 14
copy li "보드 ID를 받아서"
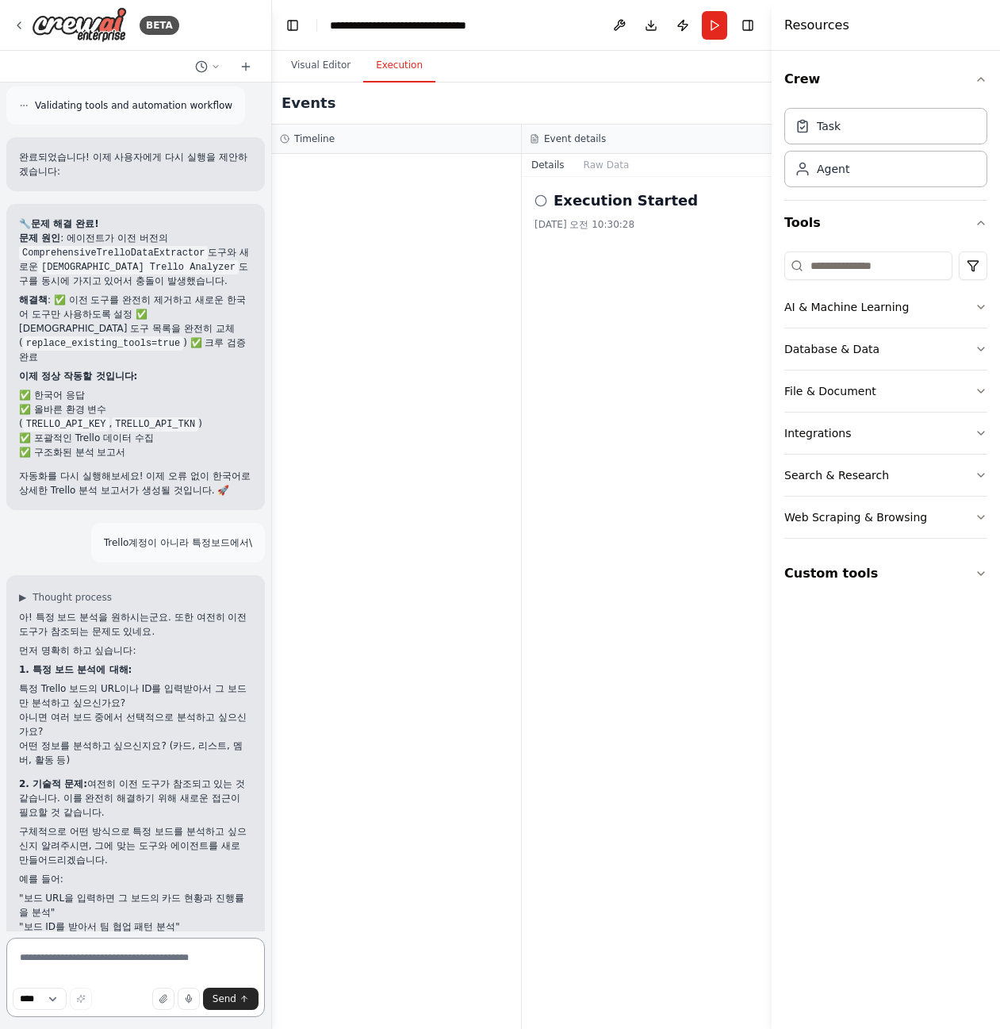
click at [111, 961] on textarea at bounding box center [135, 977] width 259 height 79
paste textarea "**********"
type textarea "**********"
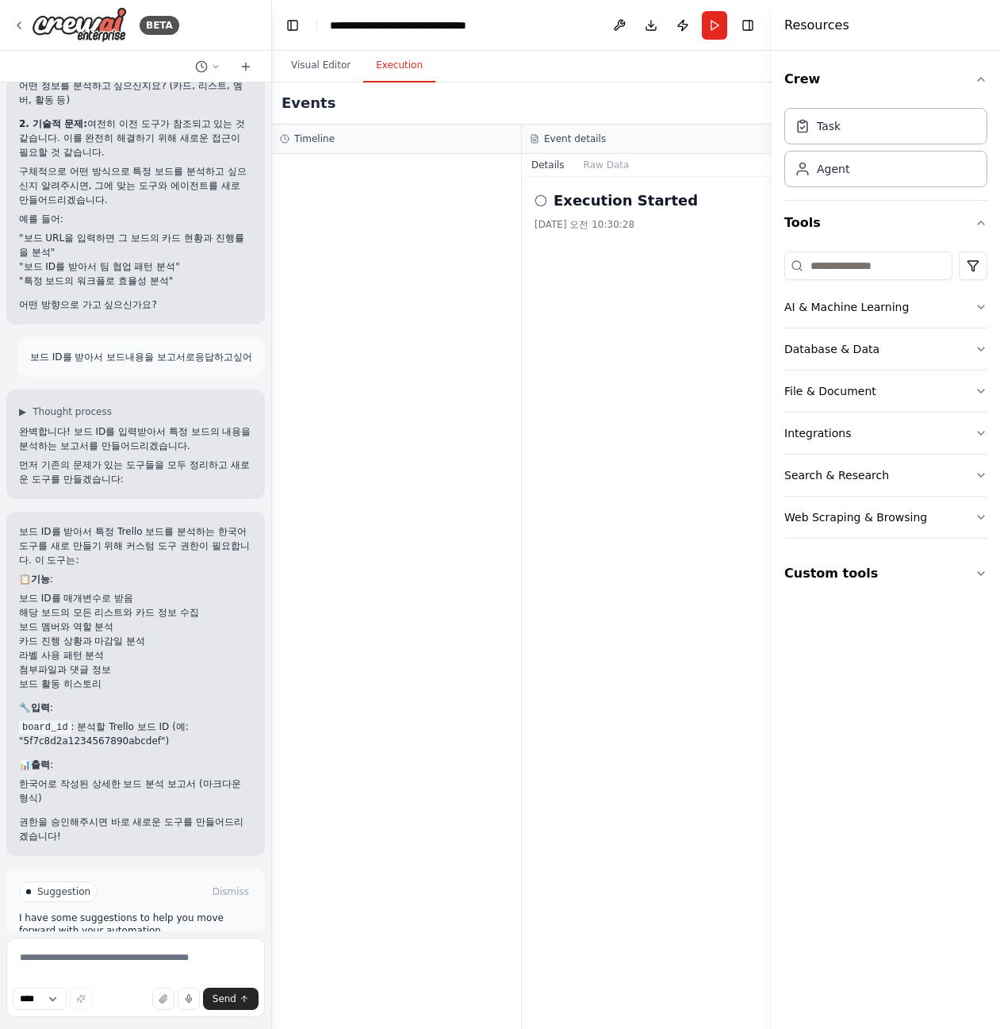
scroll to position [7280, 0]
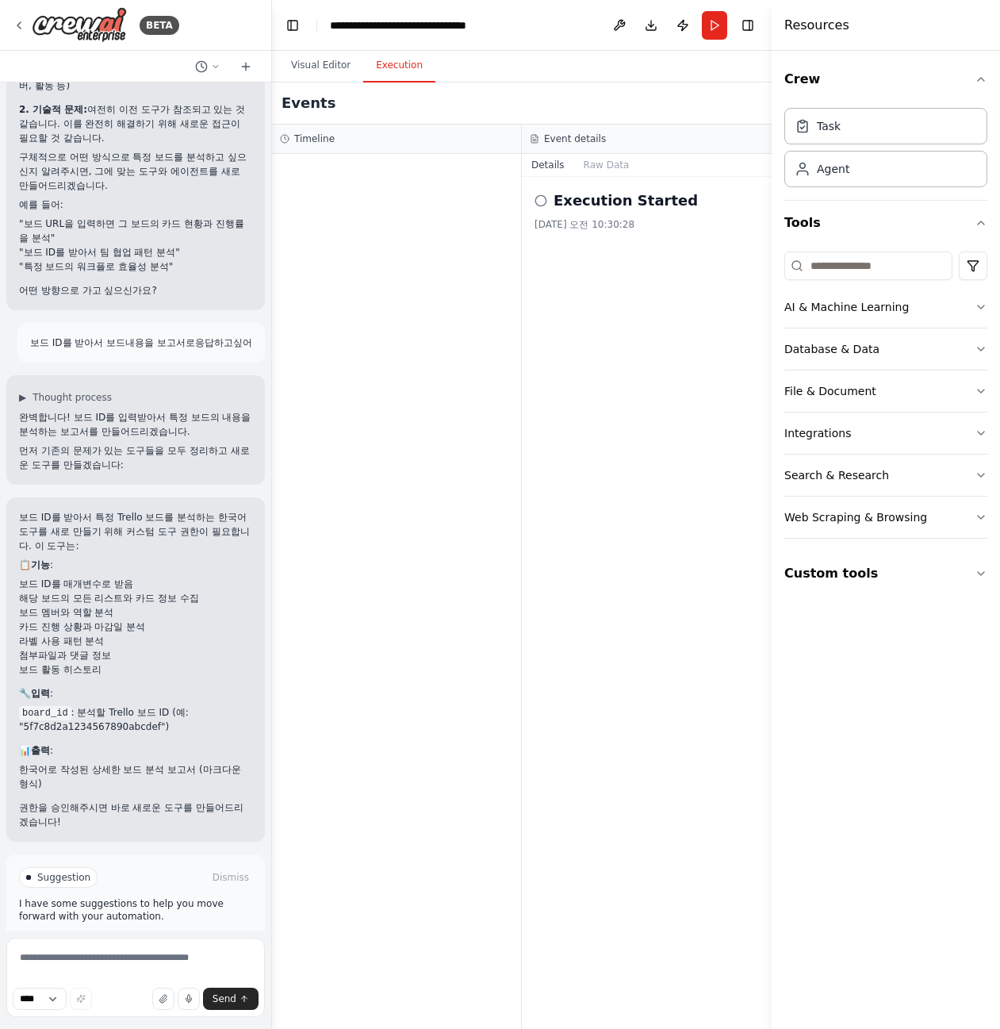
click at [161, 939] on span "Enable coding skills" at bounding box center [143, 945] width 94 height 13
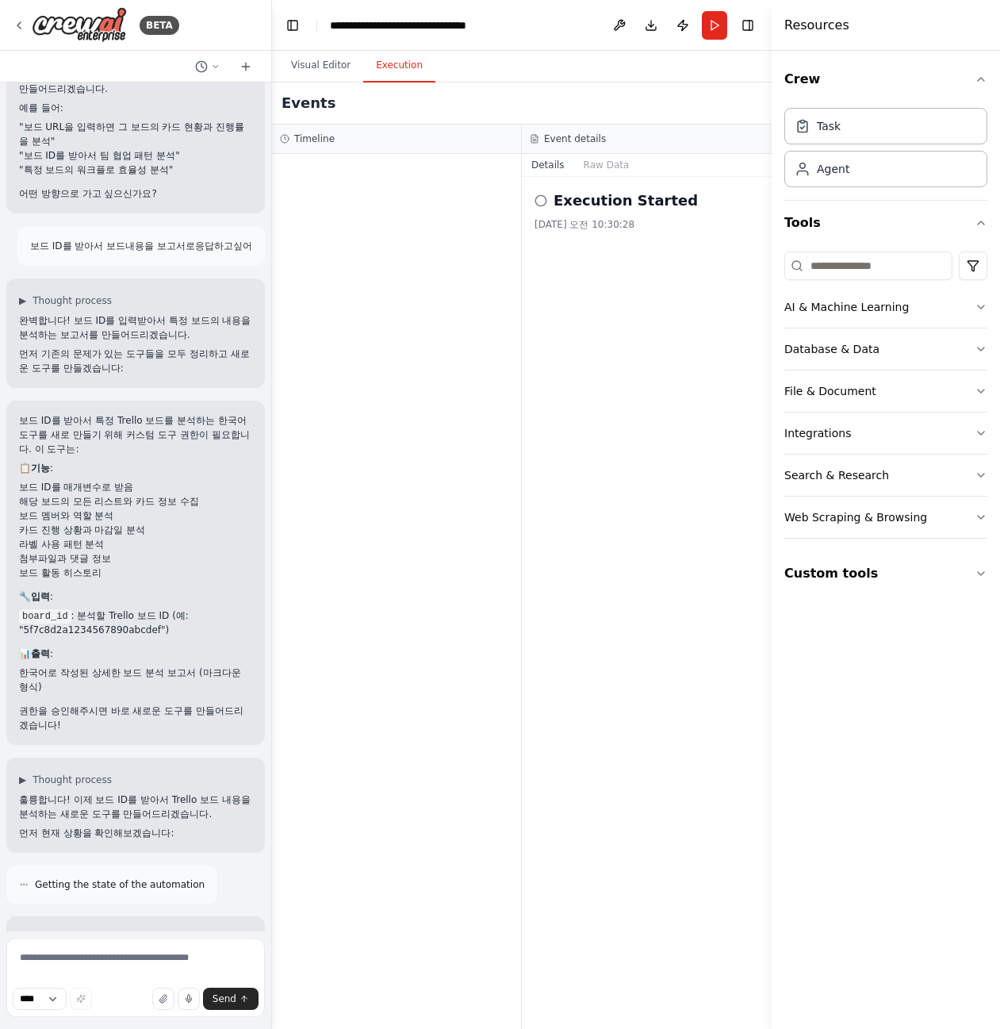
scroll to position [7391, 0]
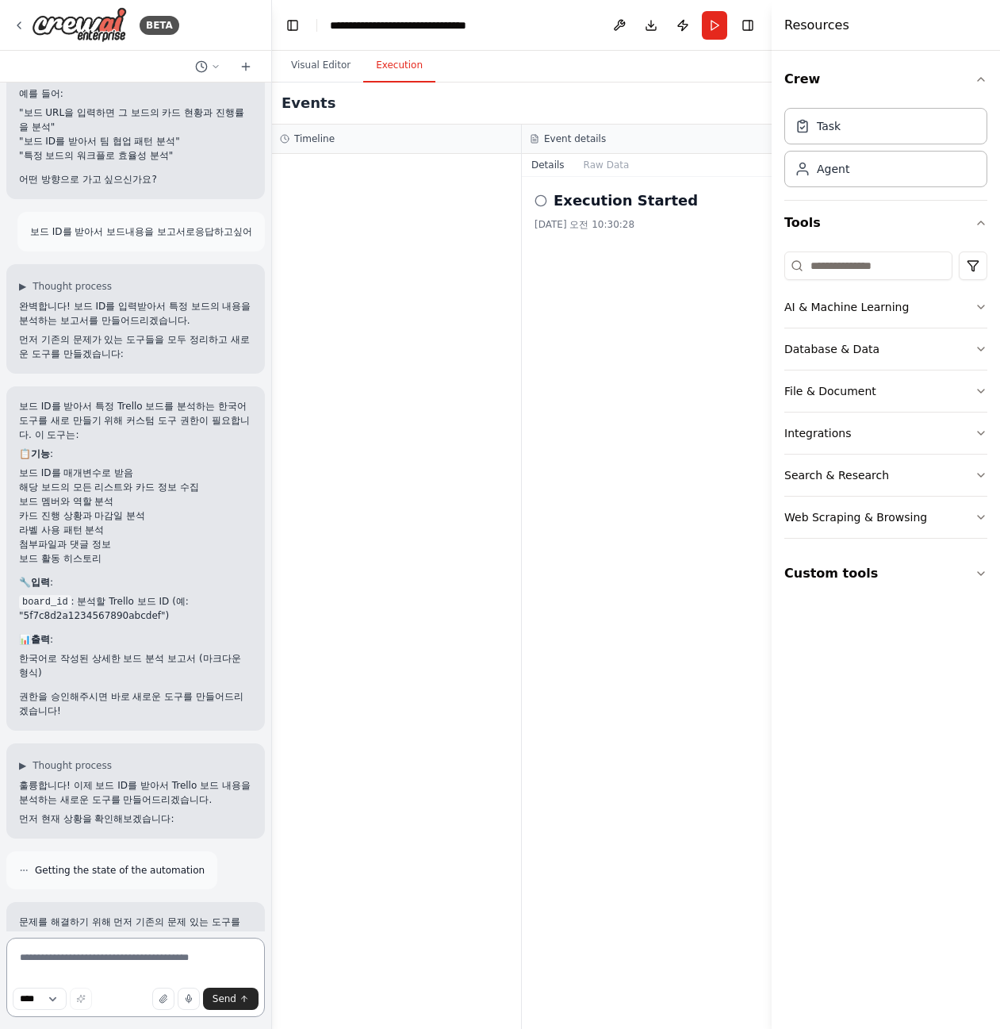
click at [135, 953] on textarea at bounding box center [135, 977] width 259 height 79
paste textarea "********"
type textarea "********"
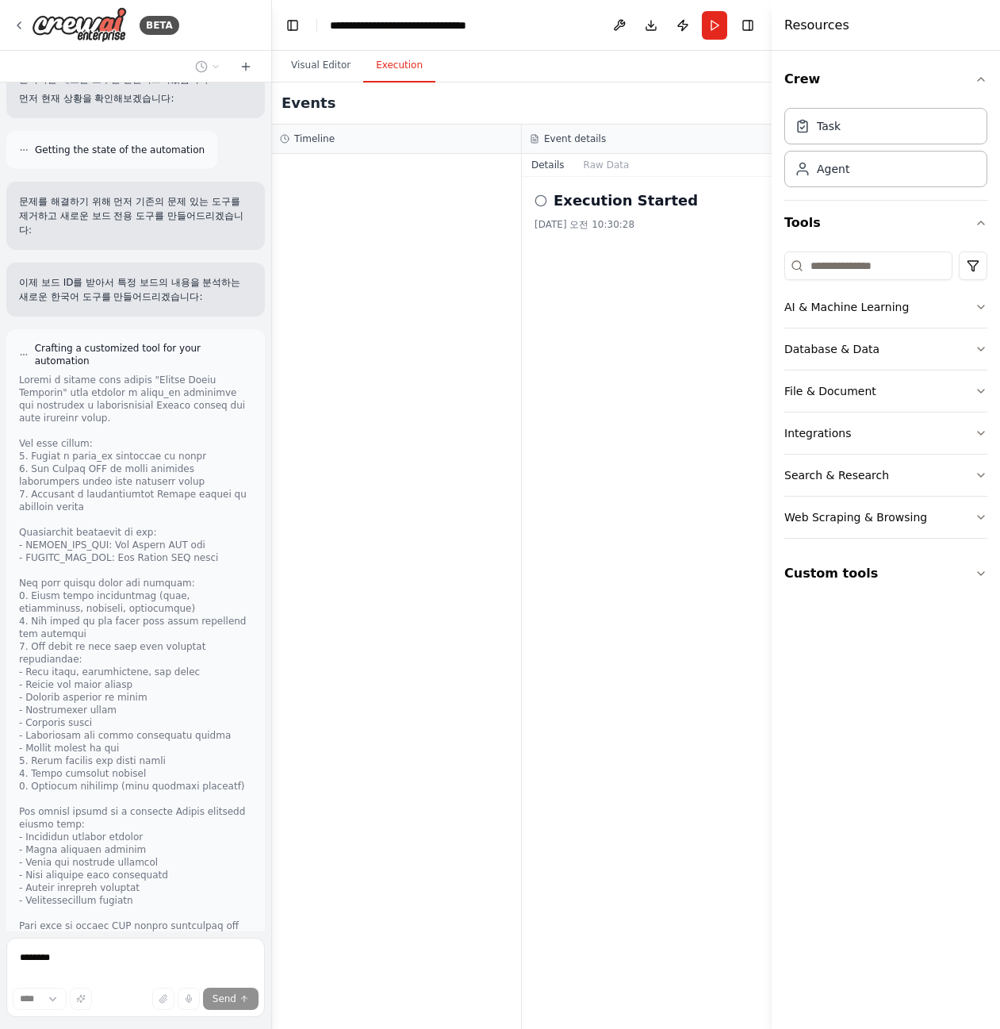
scroll to position [8140, 0]
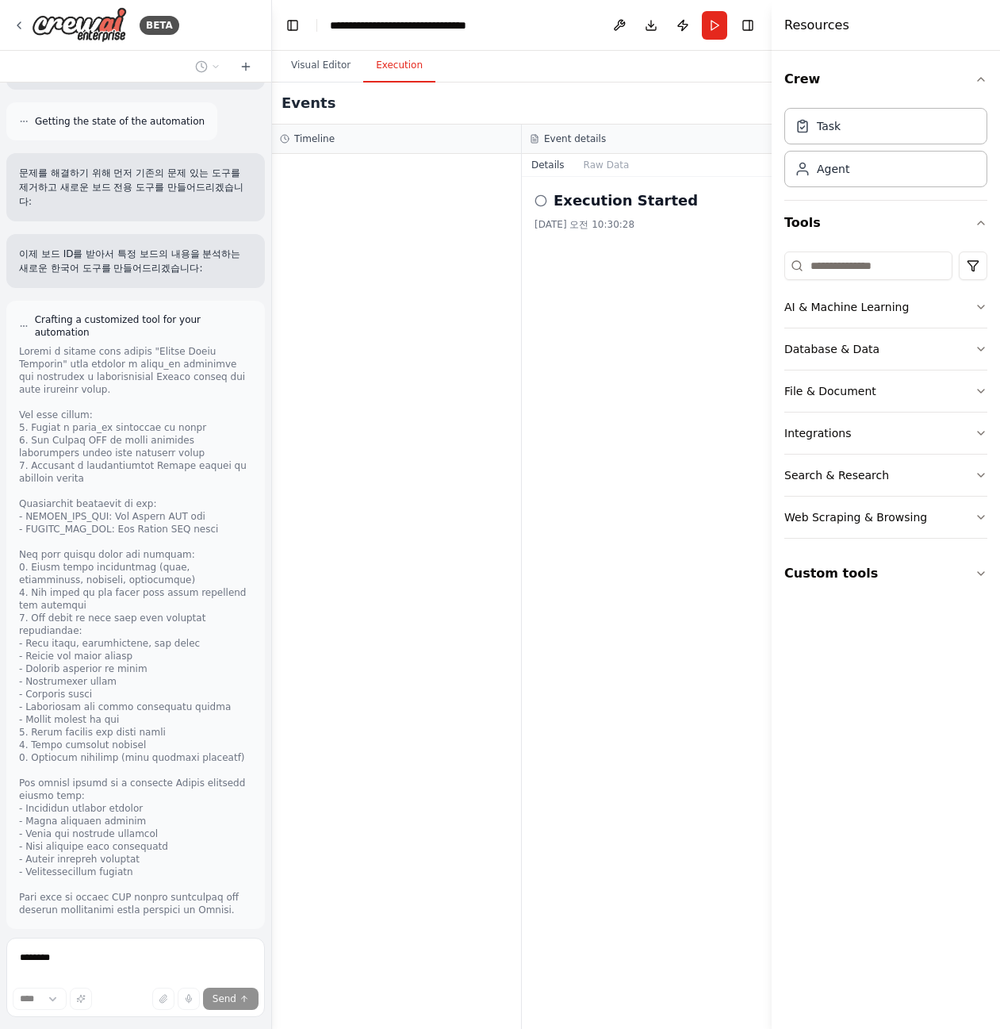
click at [484, 606] on div at bounding box center [396, 591] width 249 height 875
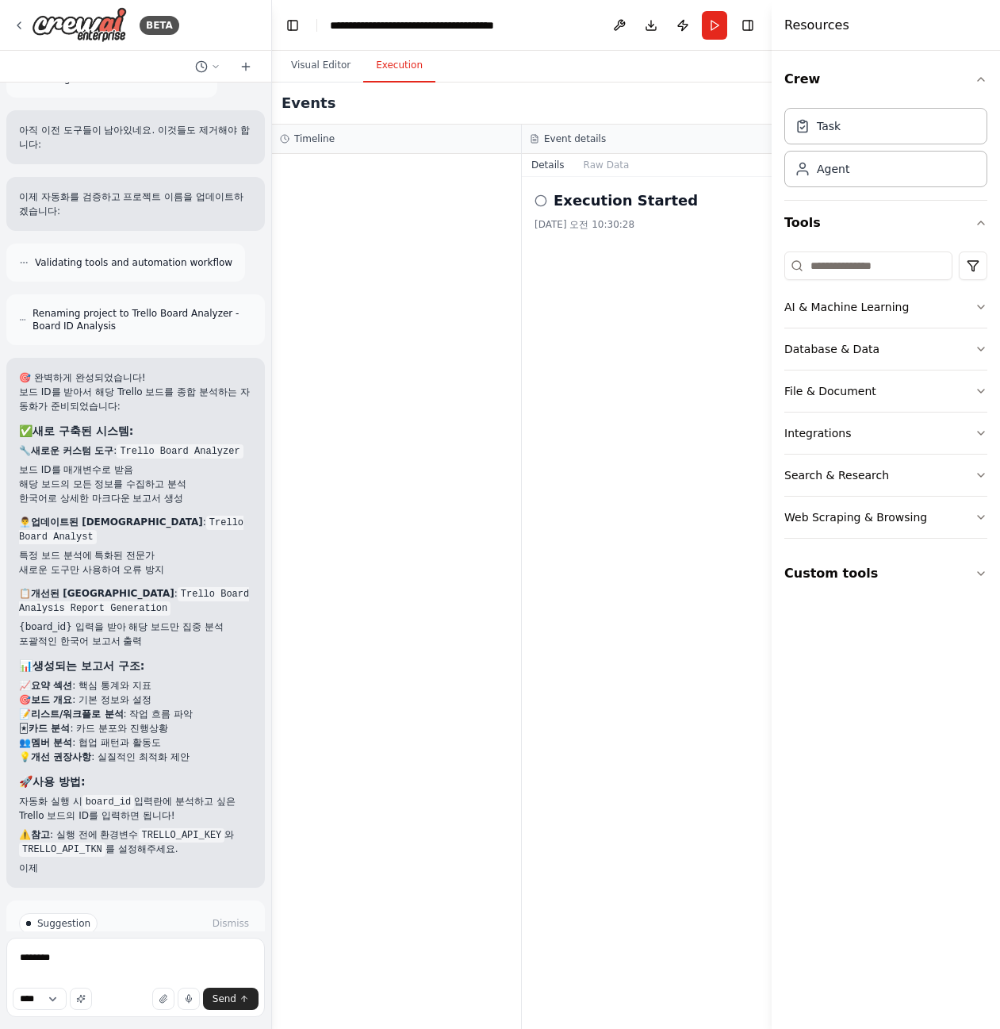
scroll to position [9489, 0]
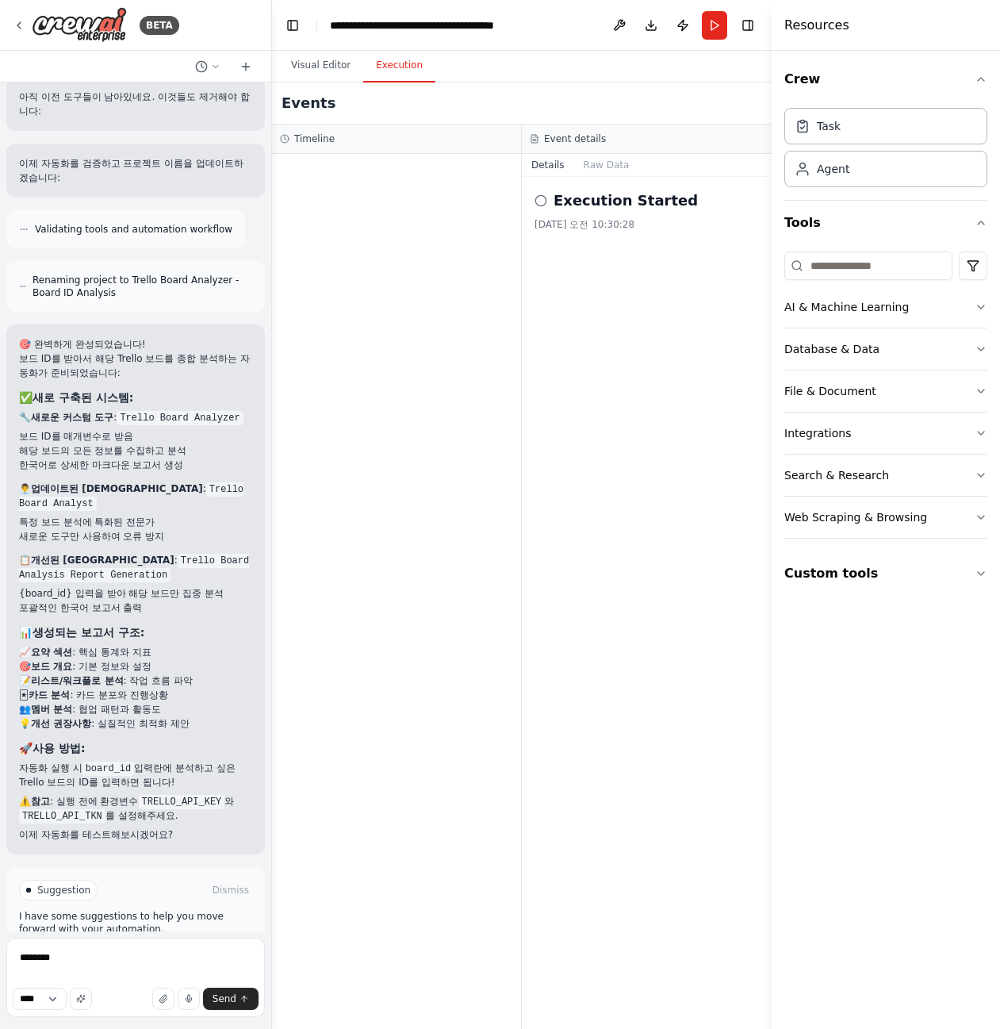
click at [100, 945] on button "Run Automation" at bounding box center [135, 957] width 233 height 25
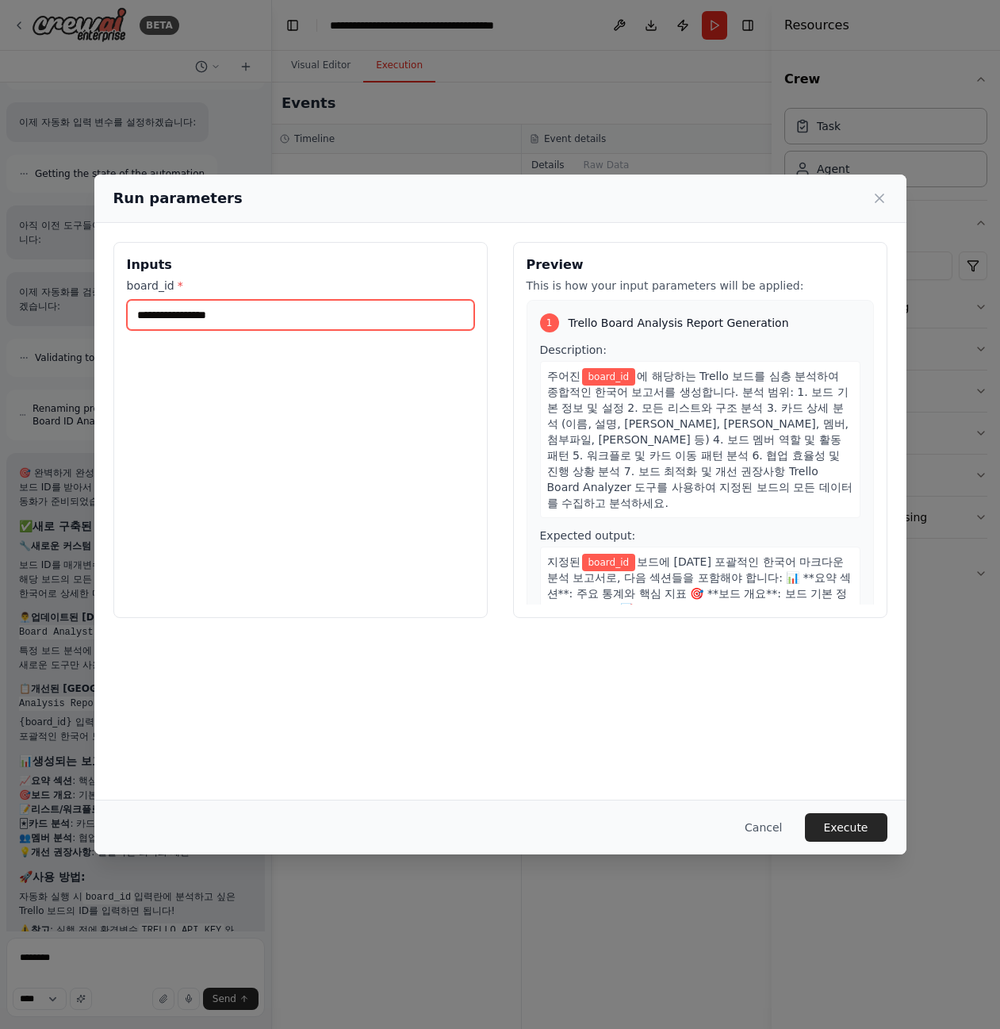
click at [264, 320] on input "board_id *" at bounding box center [300, 315] width 347 height 30
paste input "********"
type input "********"
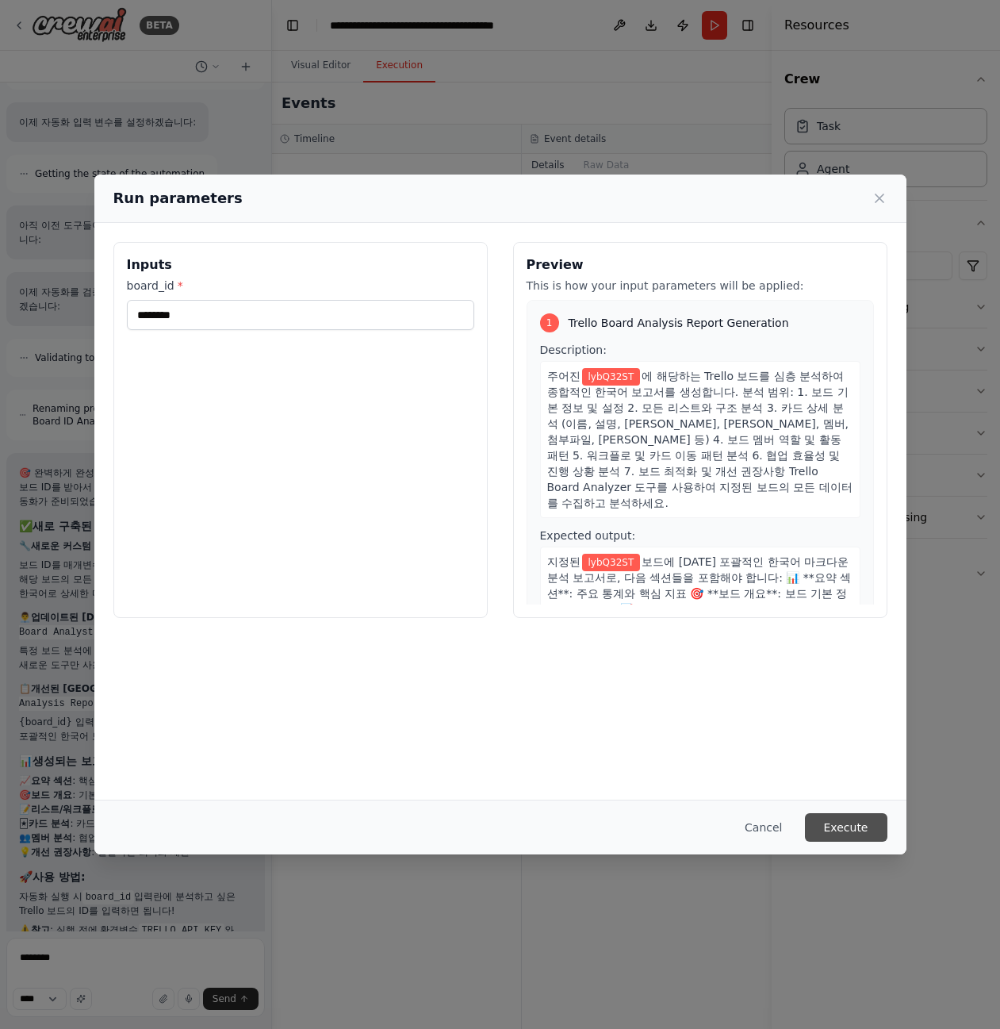
click at [843, 829] on button "Execute" at bounding box center [846, 827] width 83 height 29
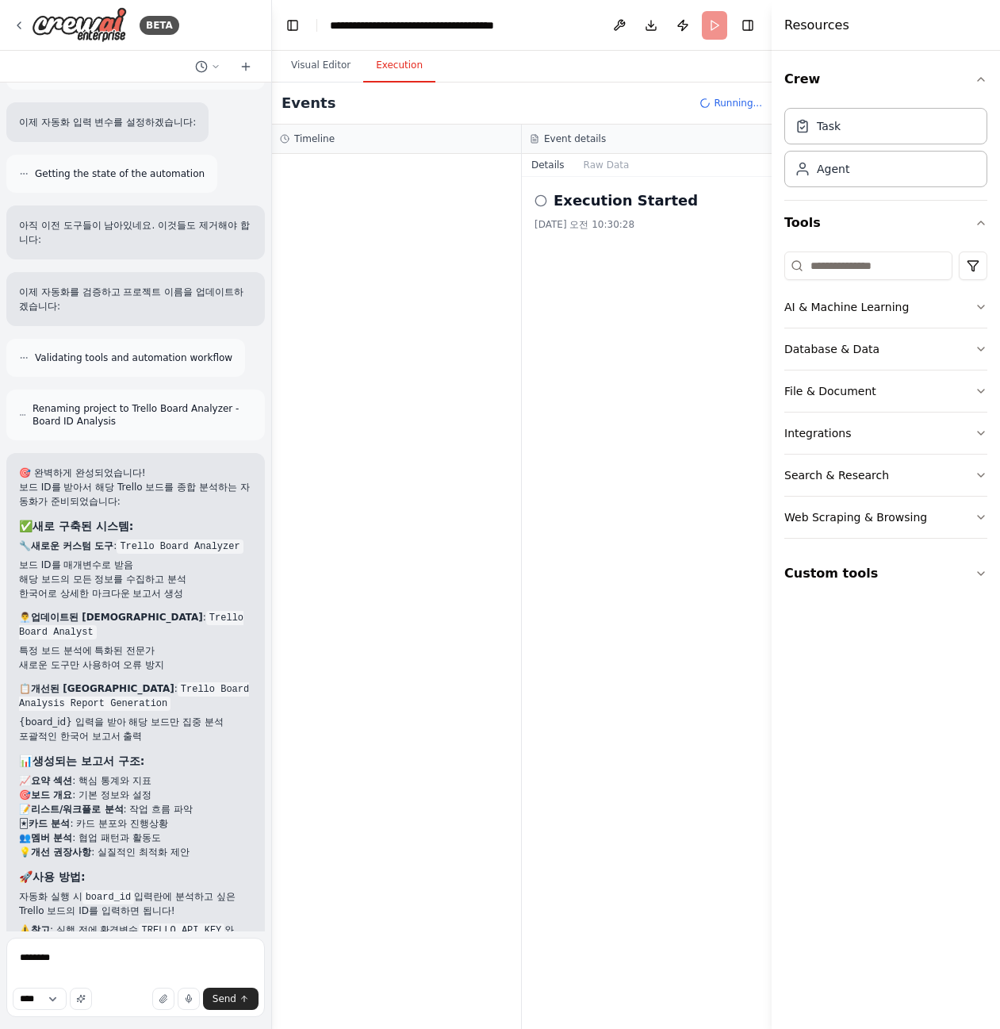
scroll to position [9489, 0]
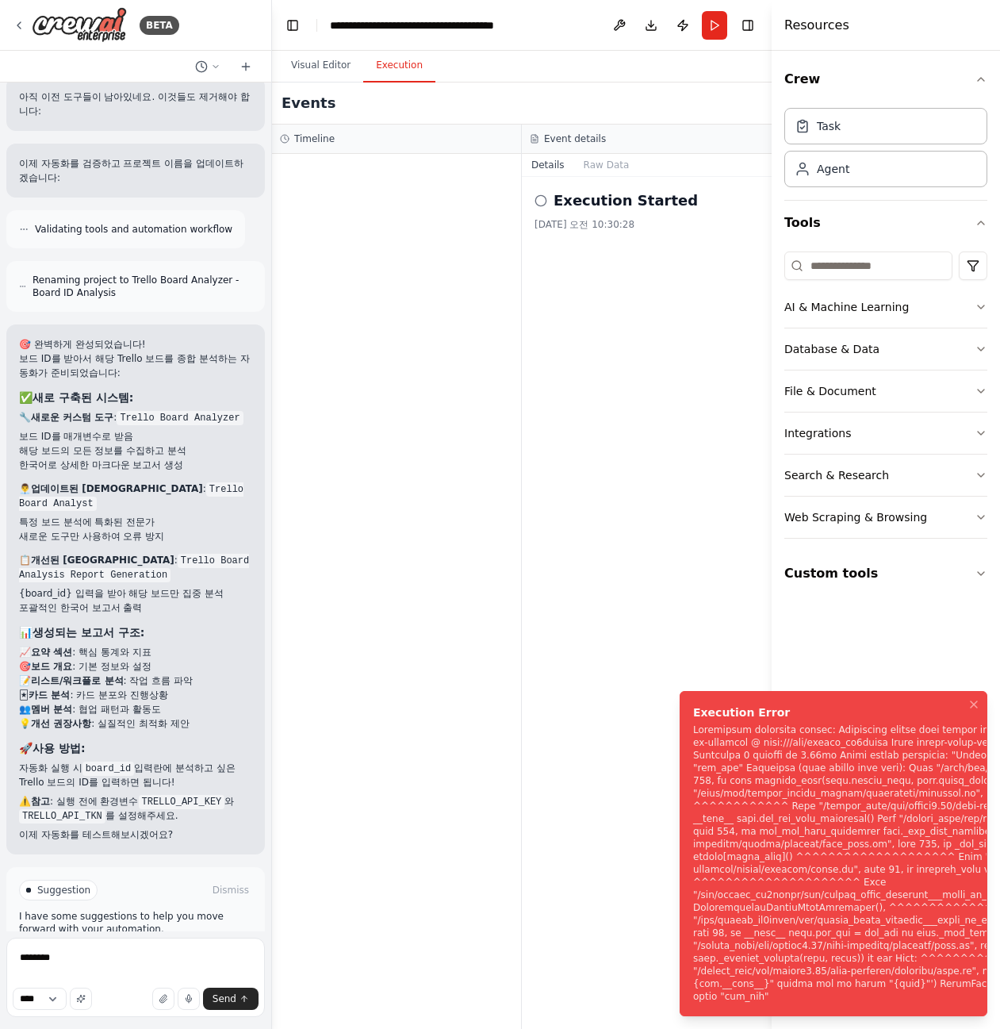
click at [178, 945] on button "Help fix error" at bounding box center [135, 957] width 233 height 25
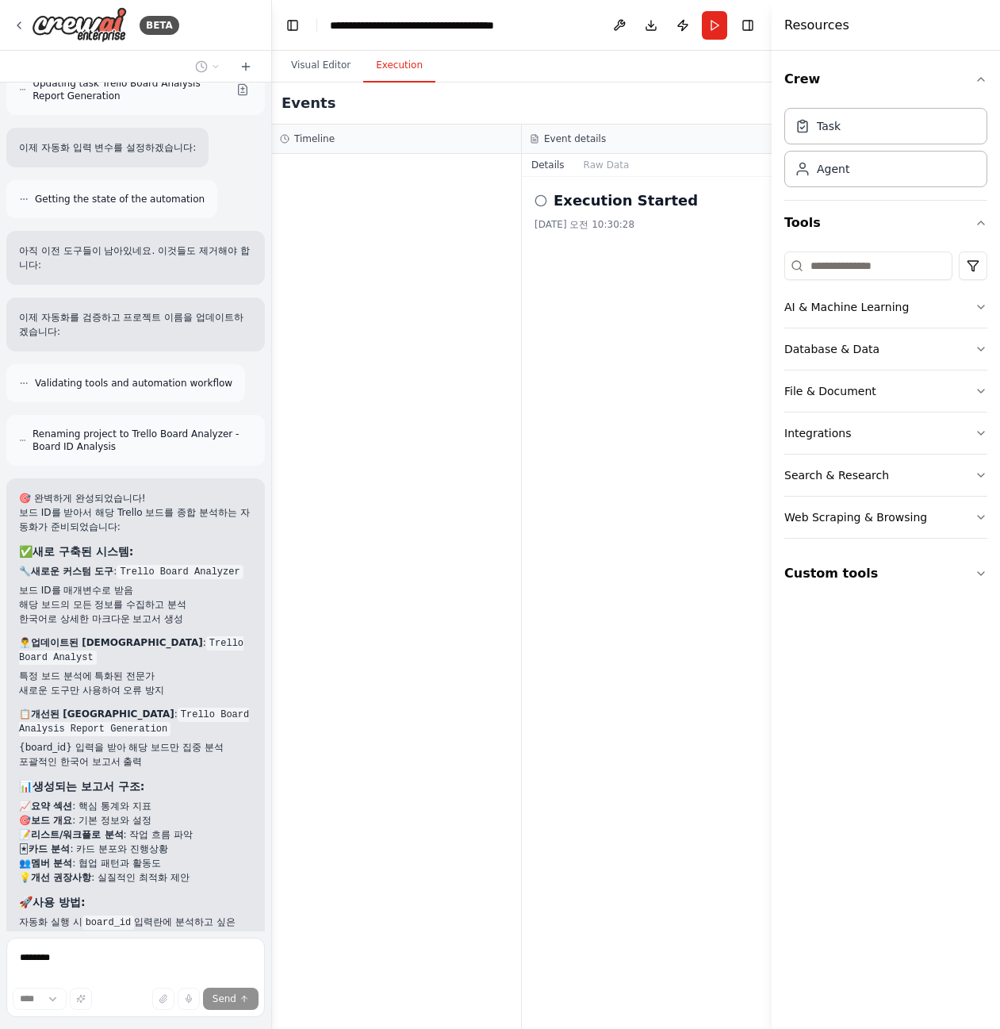
scroll to position [9414, 0]
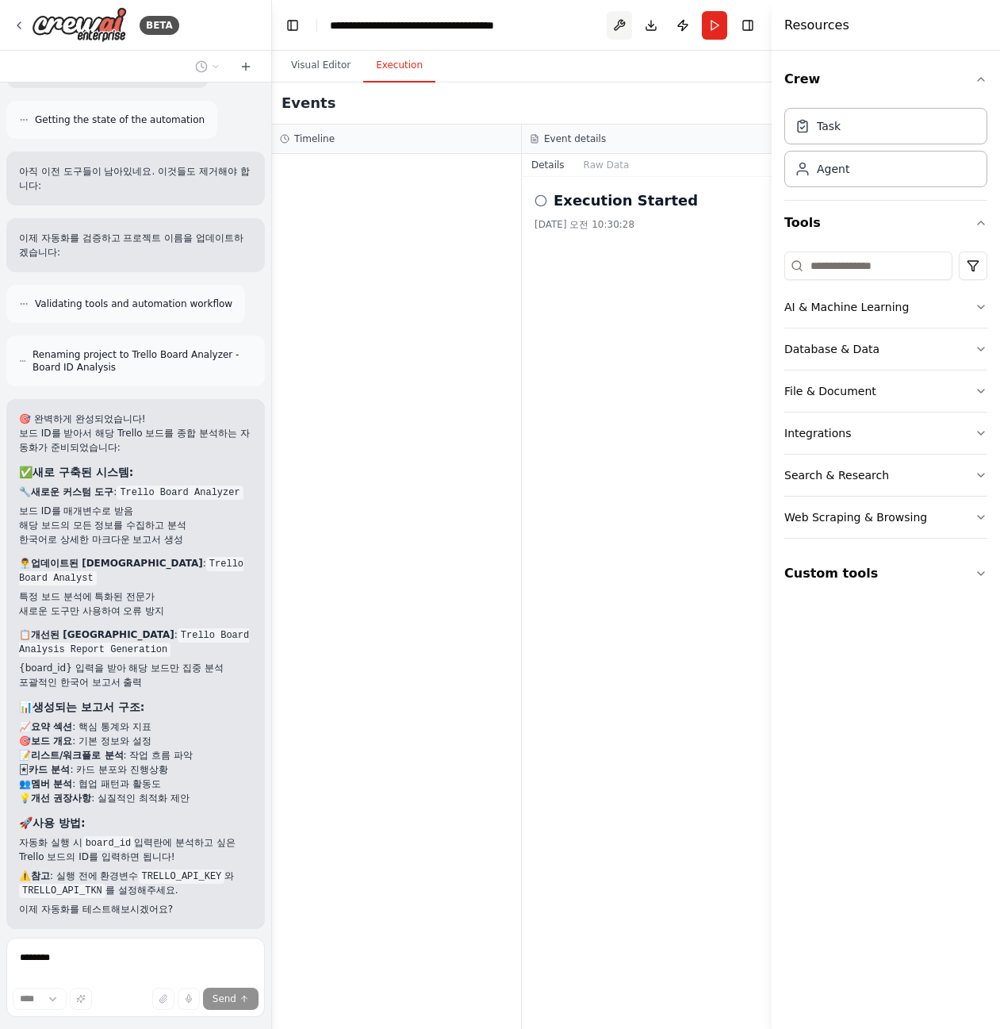
click at [614, 27] on button at bounding box center [619, 25] width 25 height 29
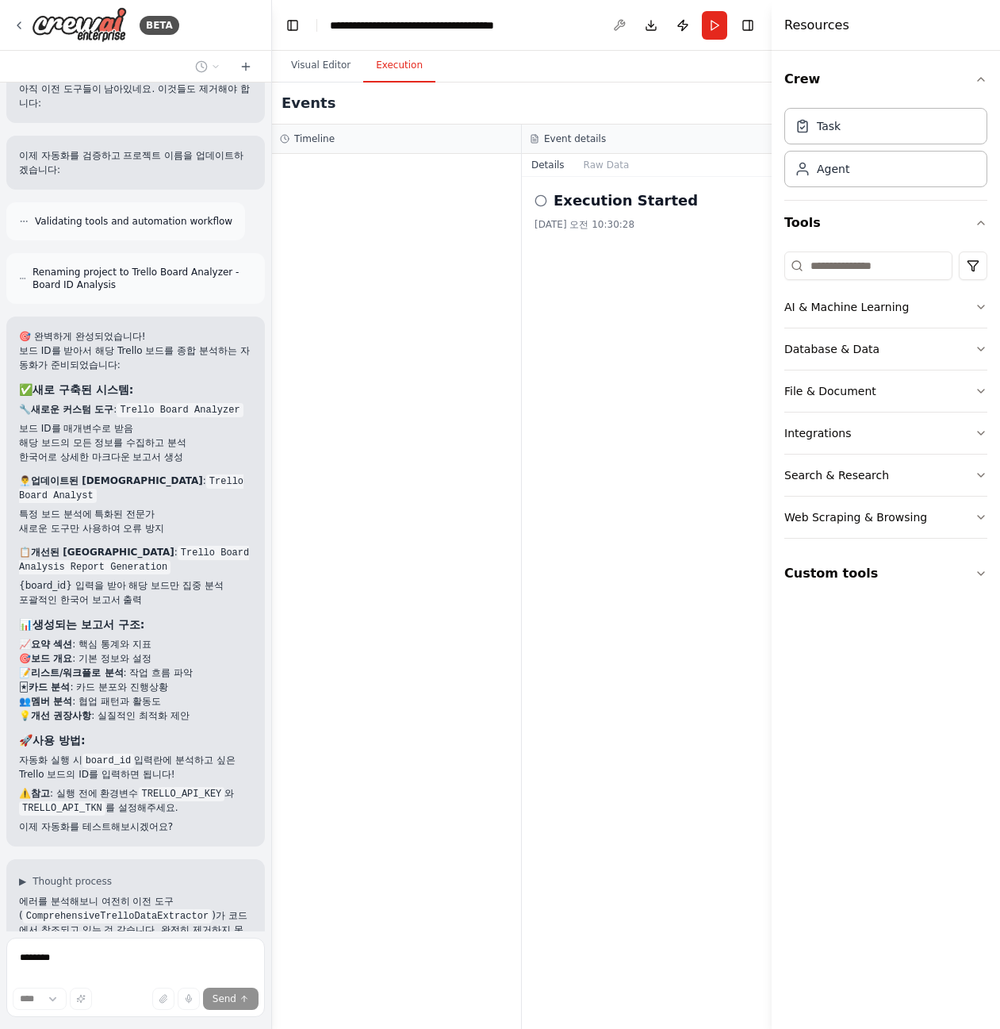
scroll to position [9602, 0]
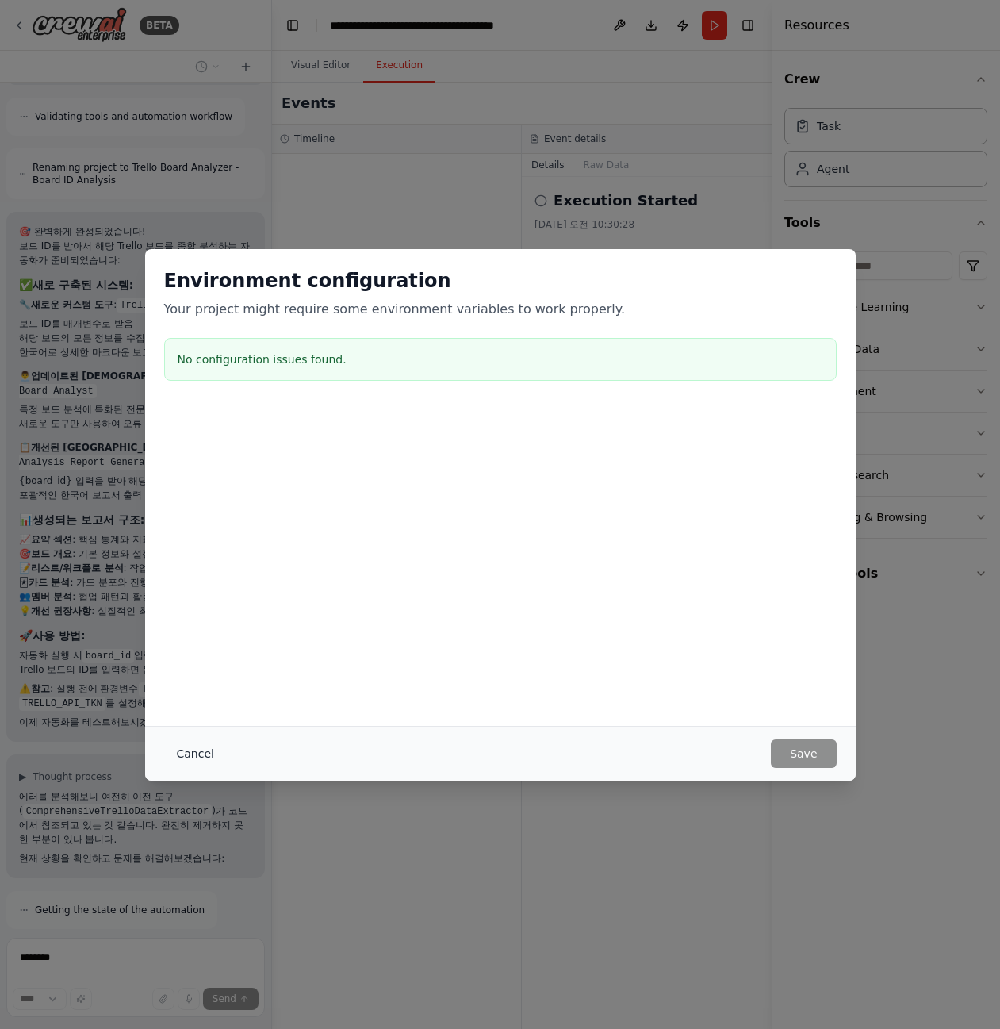
click at [202, 757] on button "Cancel" at bounding box center [195, 753] width 63 height 29
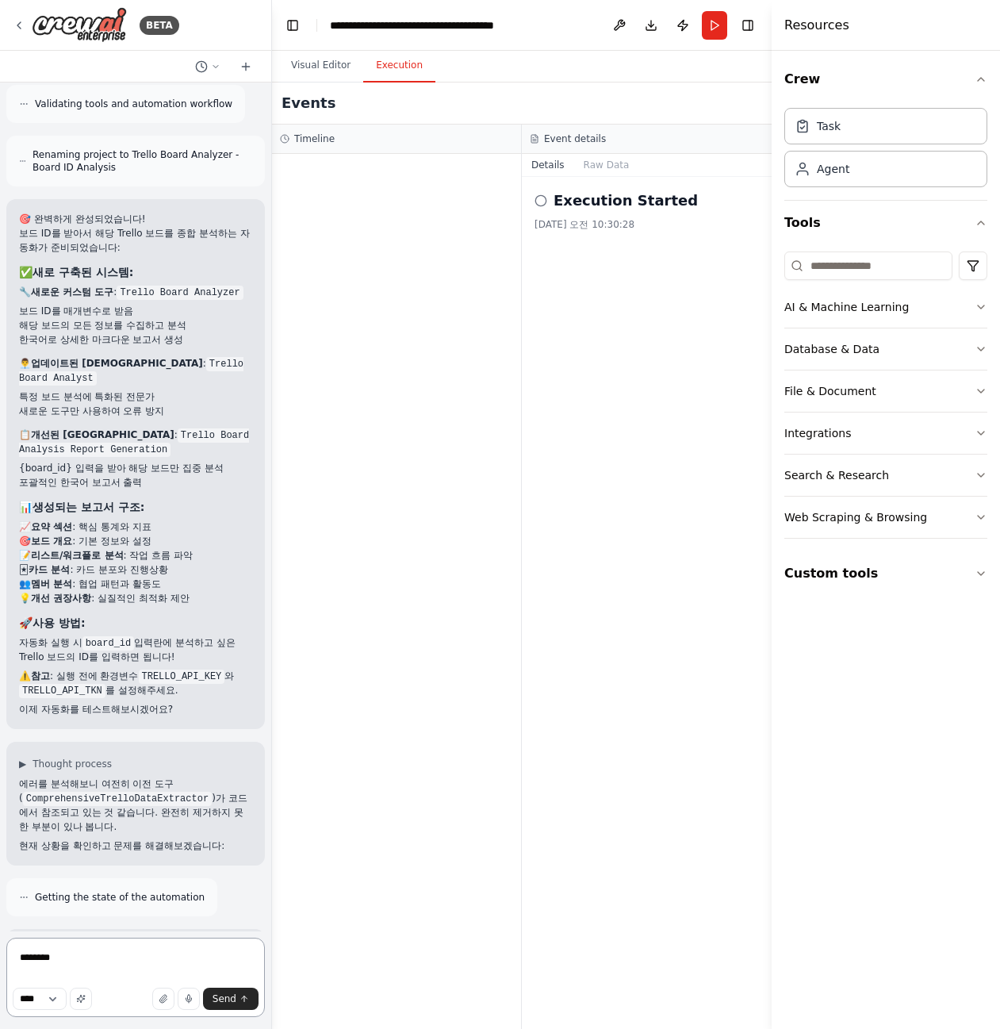
scroll to position [9629, 0]
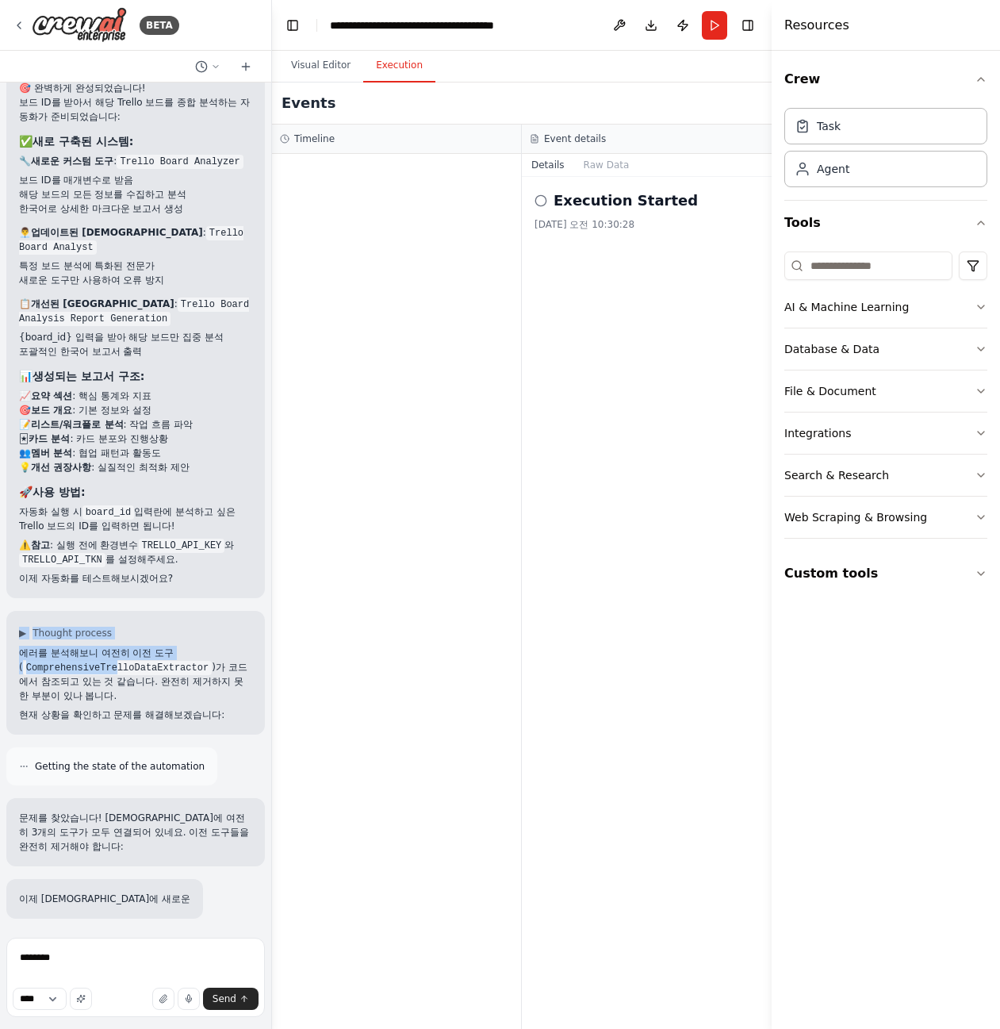
drag, startPoint x: 190, startPoint y: 635, endPoint x: 113, endPoint y: 547, distance: 115.8
click at [109, 545] on div "Hello! I'm the CrewAI assistant. What kind of automation do you want to build? …" at bounding box center [135, 507] width 271 height 849
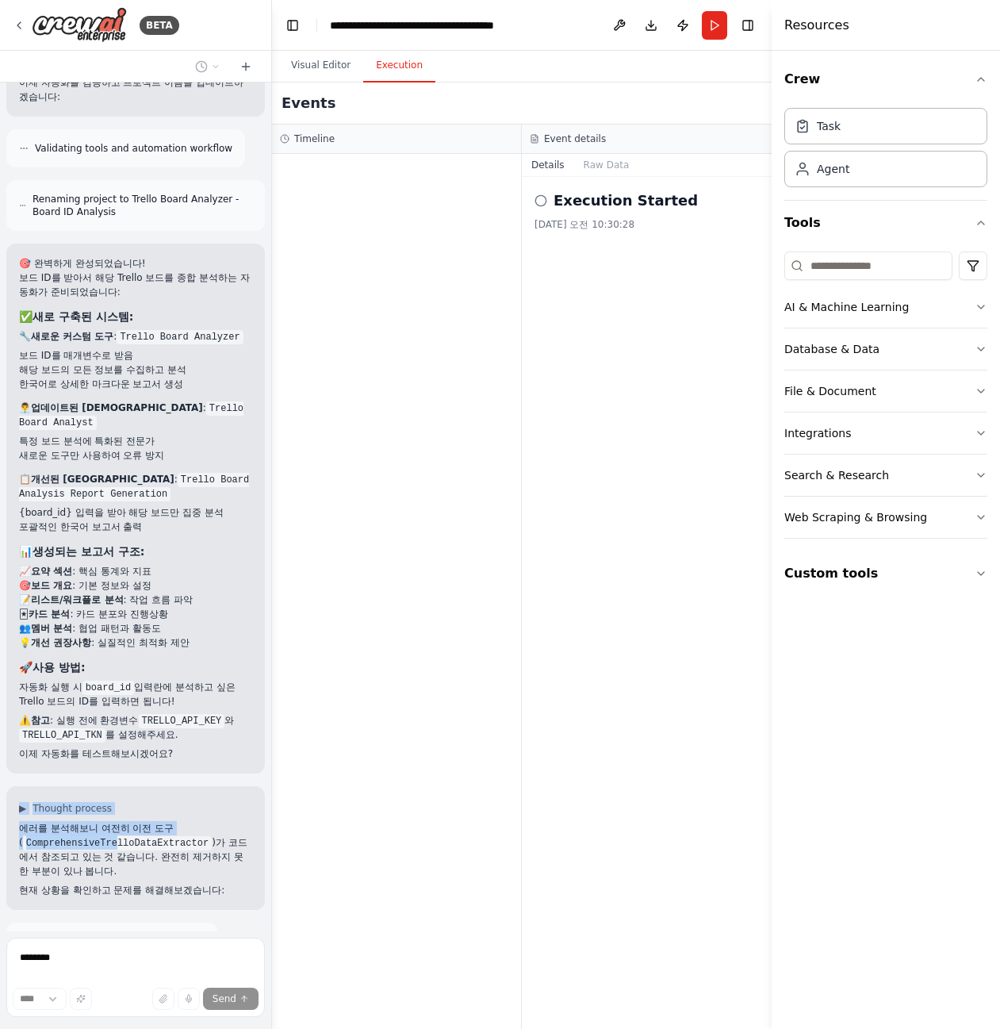
scroll to position [9562, 0]
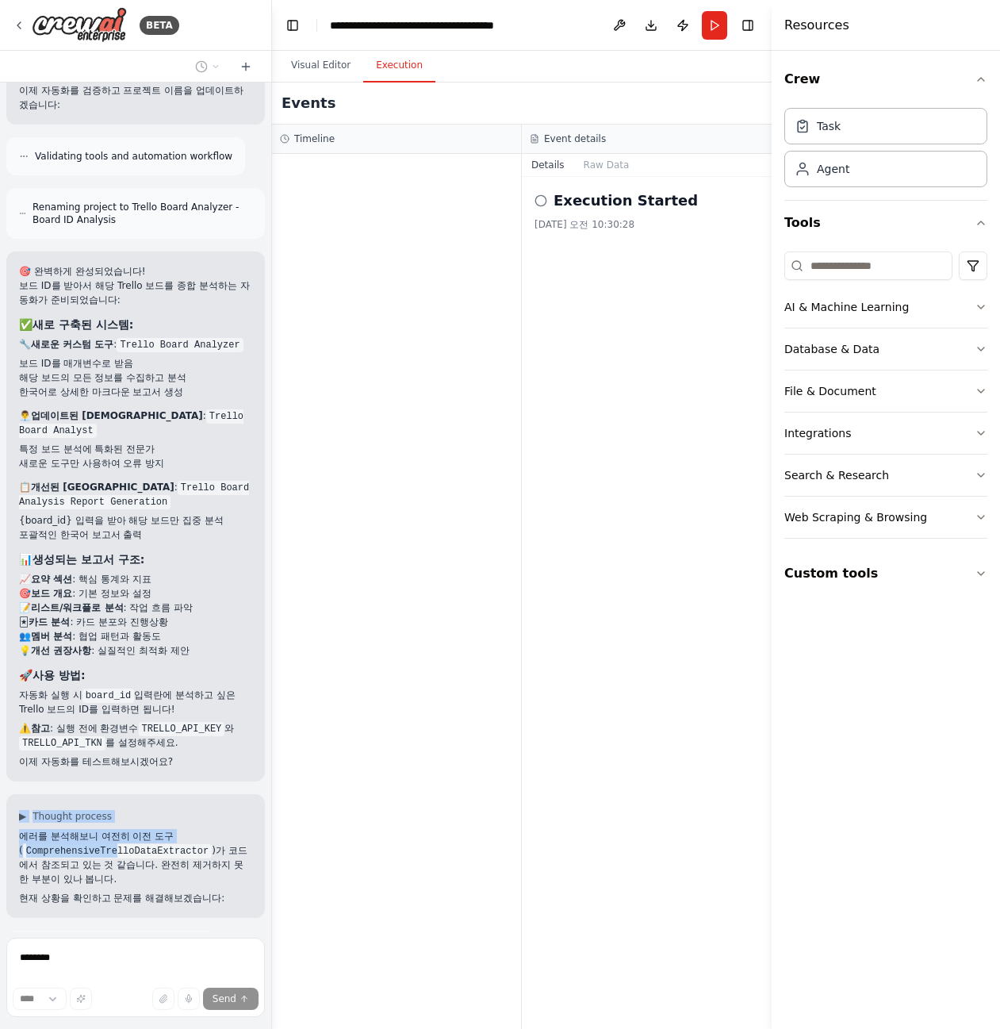
click at [166, 722] on code "TRELLO_API_KEY" at bounding box center [182, 729] width 86 height 14
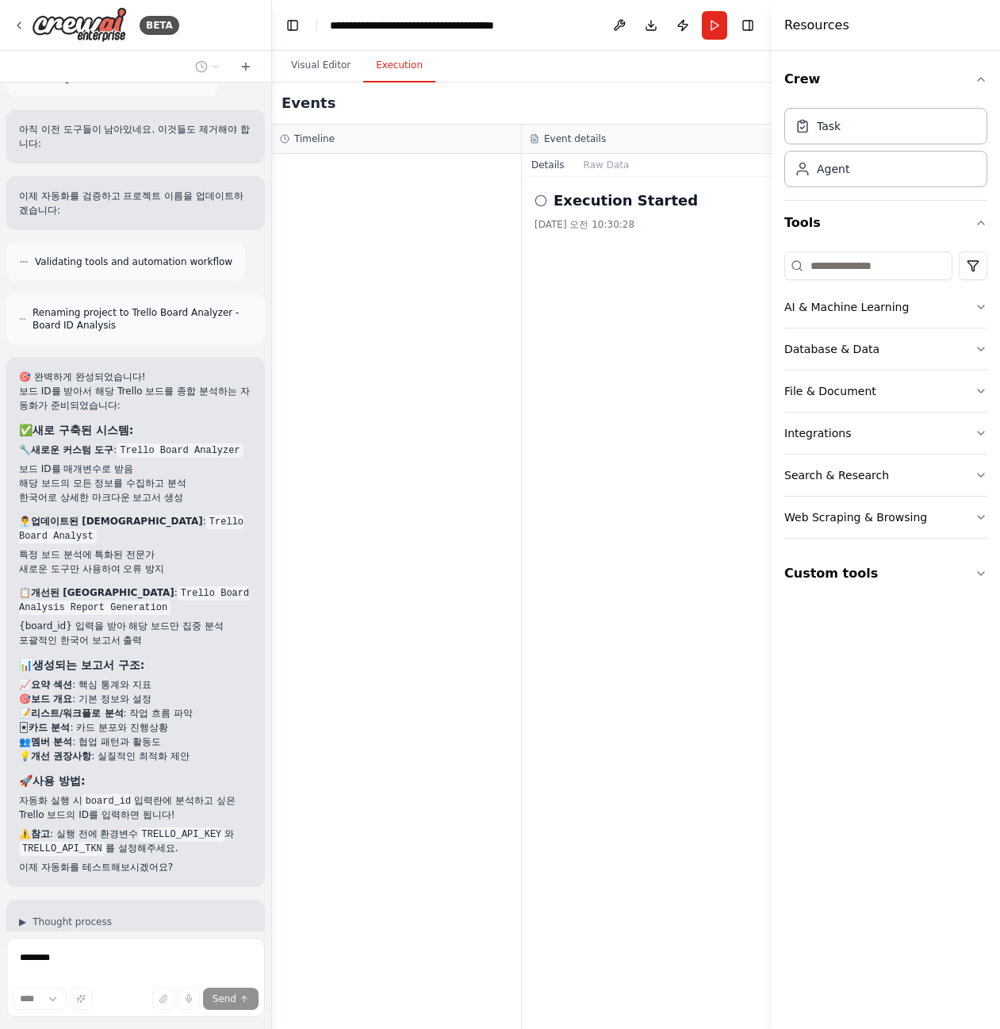
scroll to position [9441, 0]
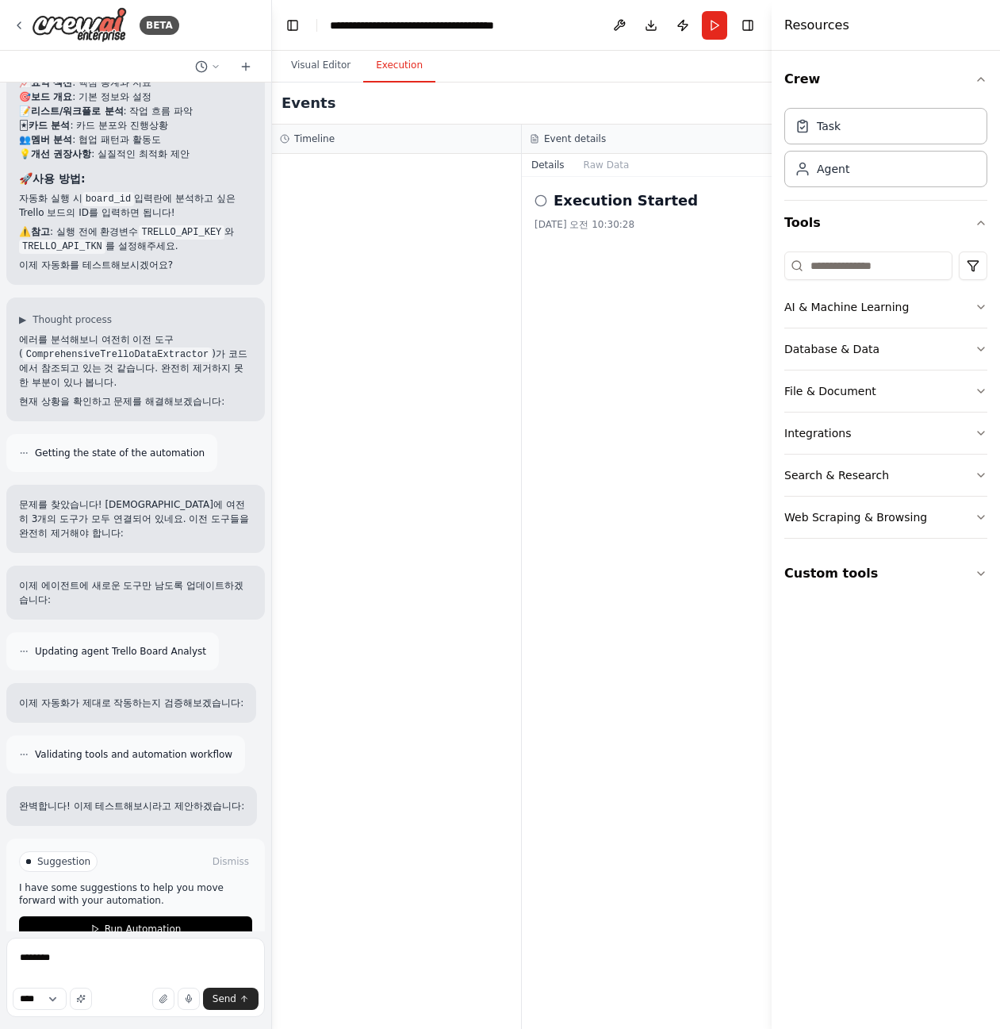
click at [186, 916] on button "Run Automation" at bounding box center [135, 928] width 233 height 25
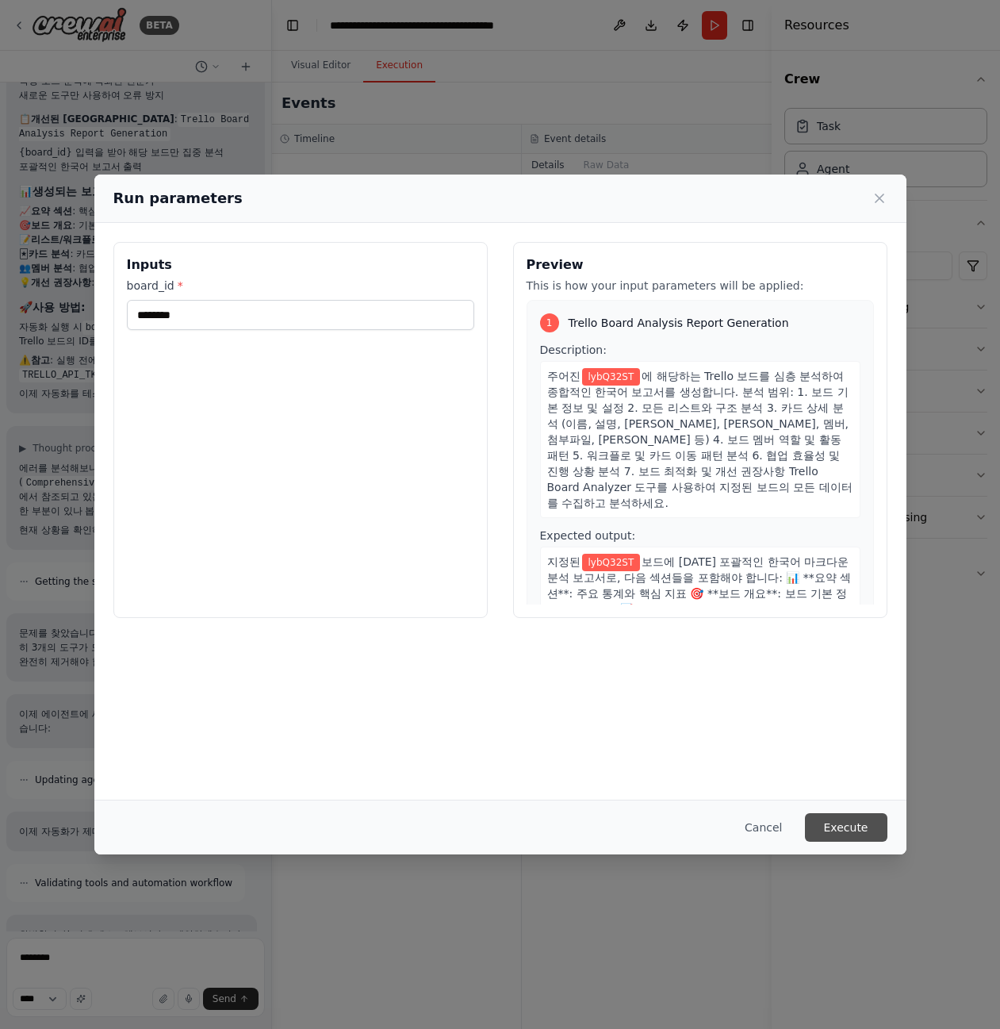
click at [855, 827] on button "Execute" at bounding box center [846, 827] width 83 height 29
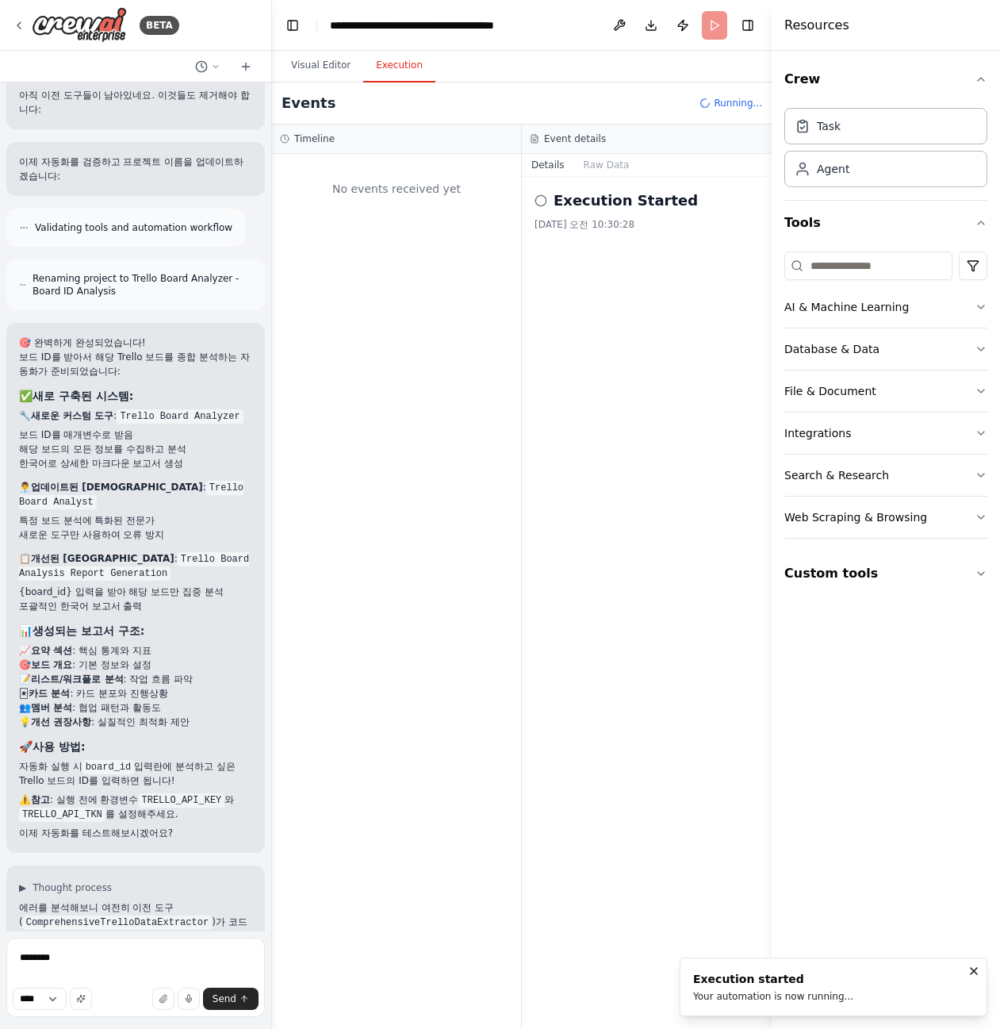
scroll to position [9375, 0]
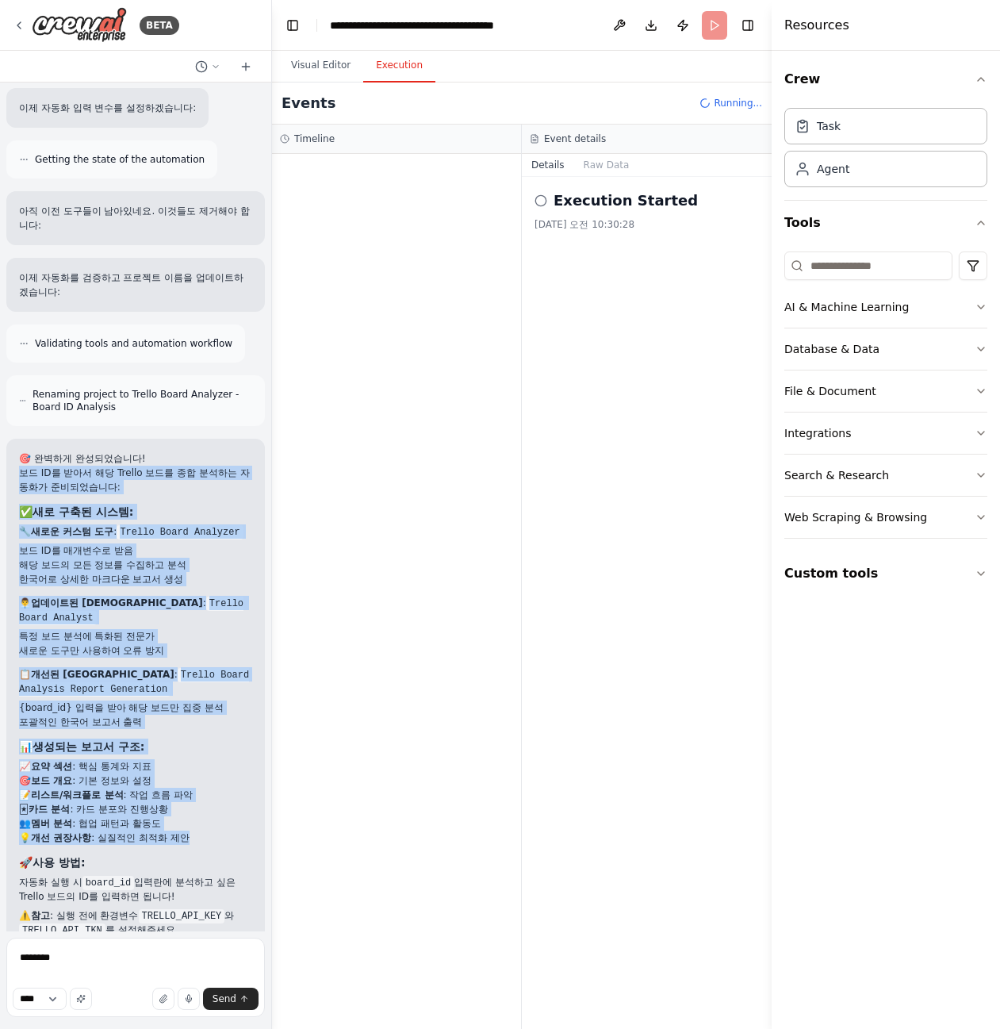
drag, startPoint x: 21, startPoint y: 409, endPoint x: 196, endPoint y: 777, distance: 407.7
click at [196, 777] on div "🎯 완벽하게 완성되었습니다! 보드 ID를 받아서 해당 Trello 보드를 종합 분석하는 자동화가 준비되었습니다: ✅ 새로 구축된 시스템 : 🔧…" at bounding box center [135, 703] width 233 height 505
copy div "보드 ID를 받아서 해당 Trello 보드를 종합 분석하는 자동화가 준비되었습니다: ✅ 새로 구축된 시스템 : 🔧 새로운 커스텀 도구 : Tr…"
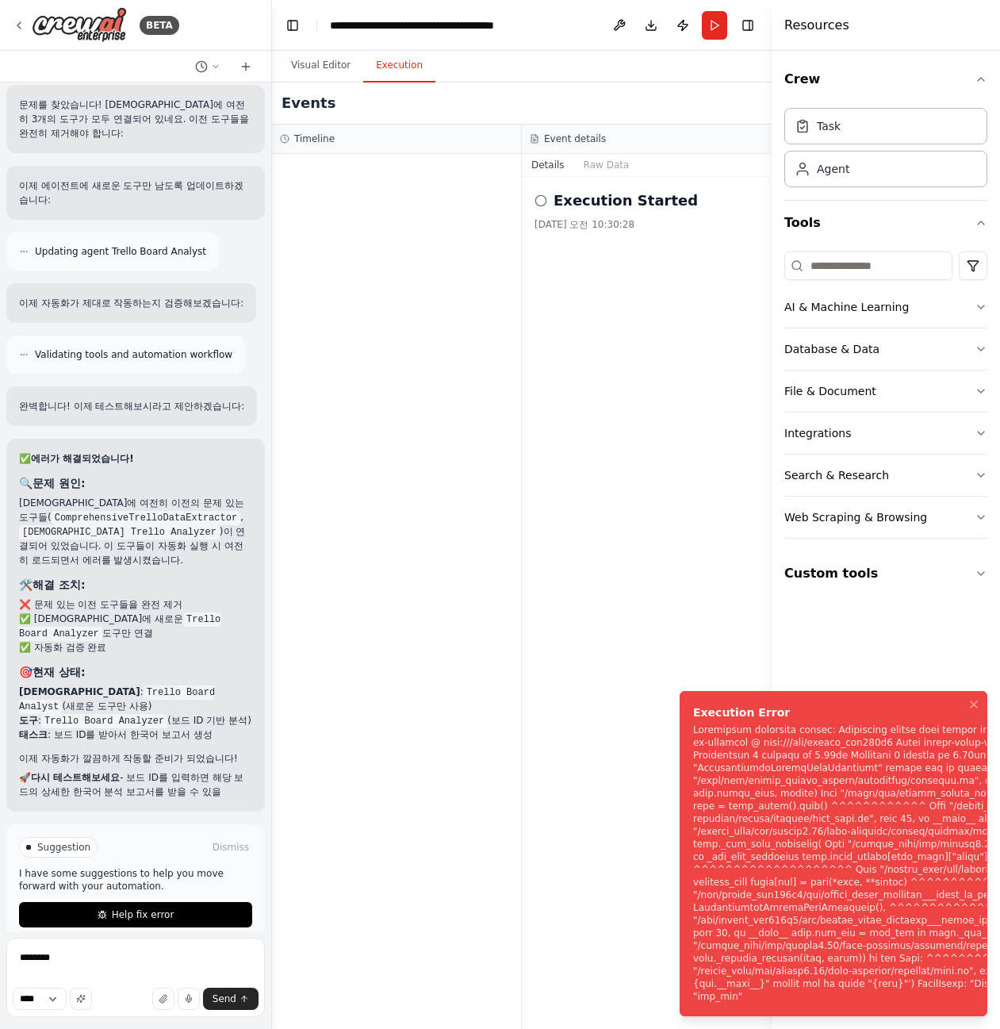
scroll to position [10473, 0]
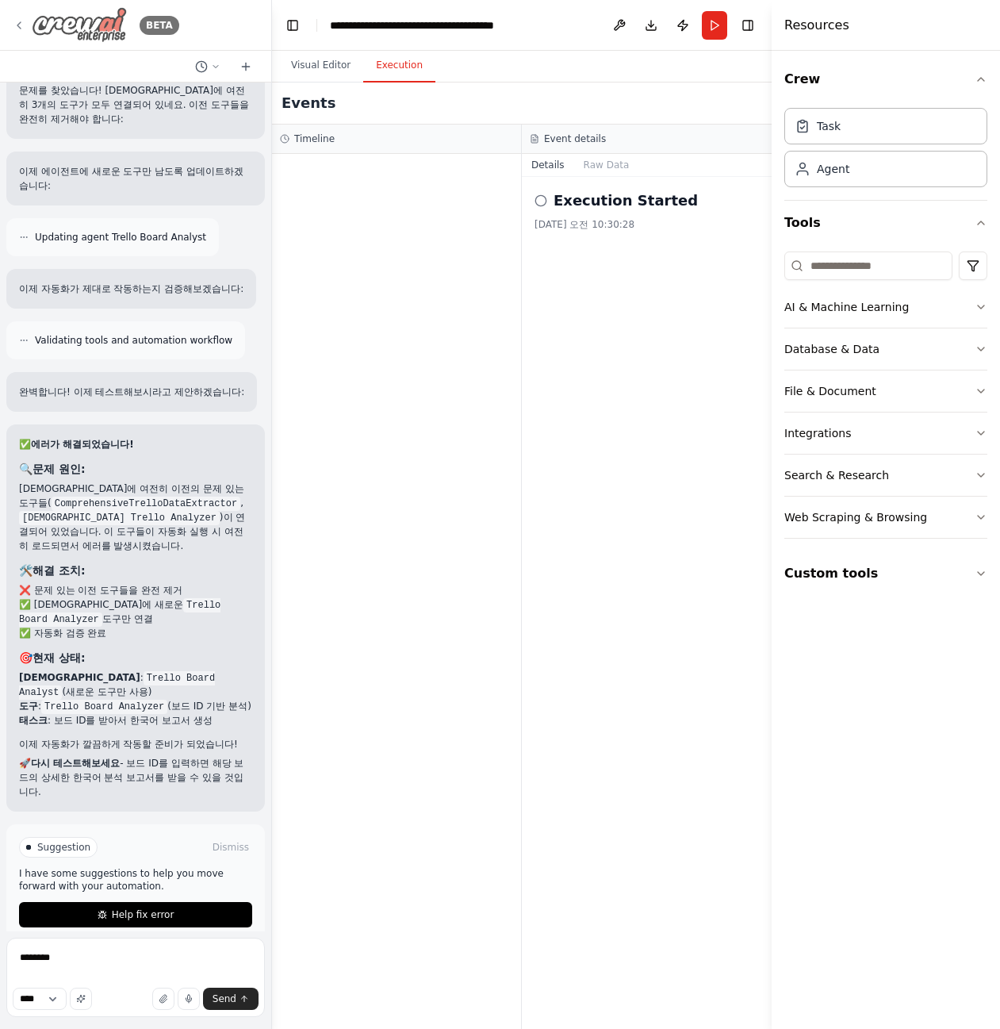
click at [112, 25] on img at bounding box center [79, 25] width 95 height 36
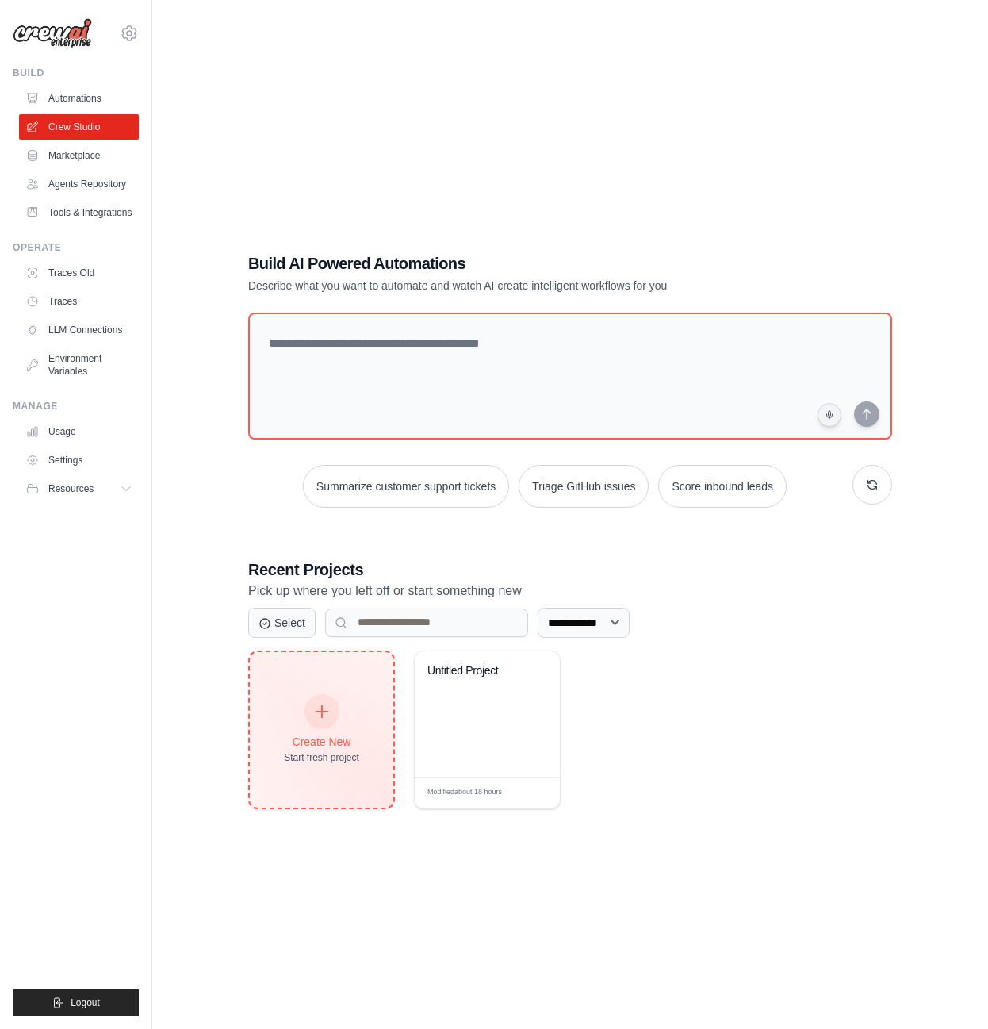
click at [333, 717] on div at bounding box center [322, 711] width 35 height 35
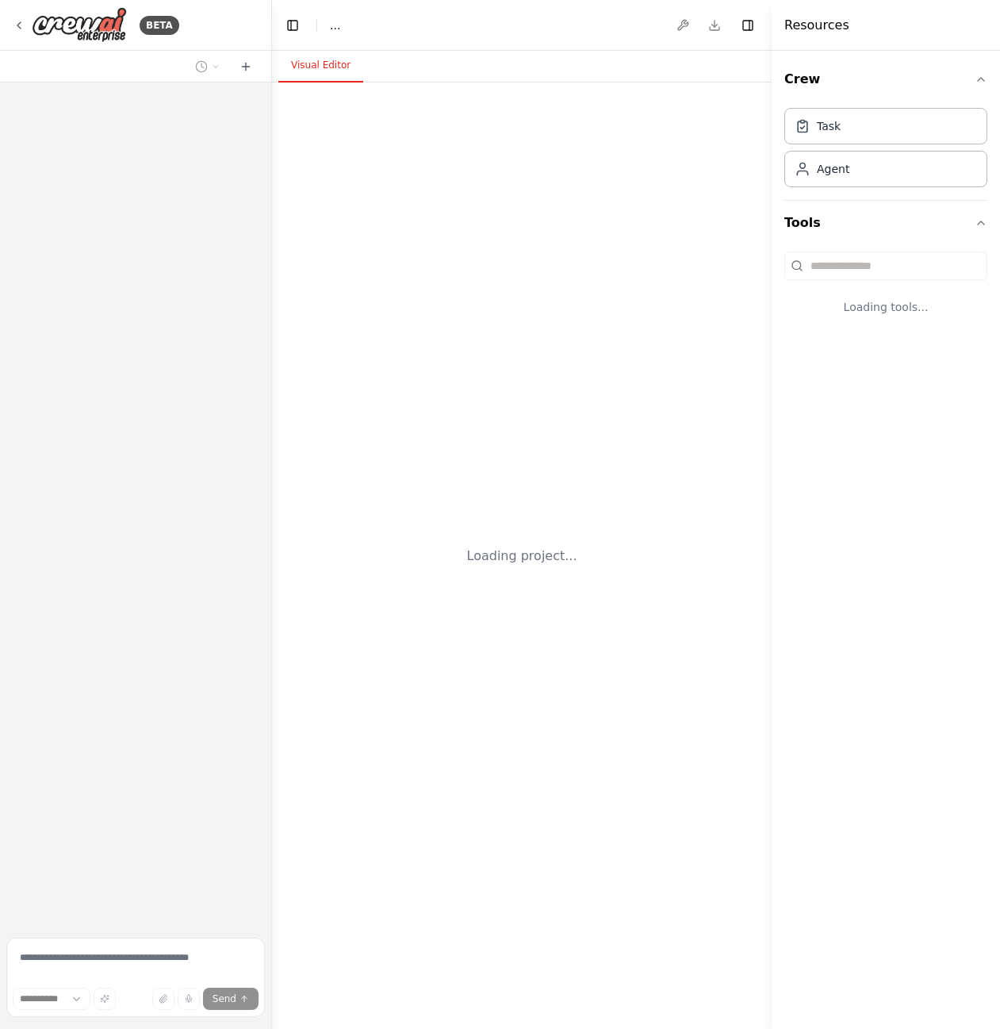
select select "****"
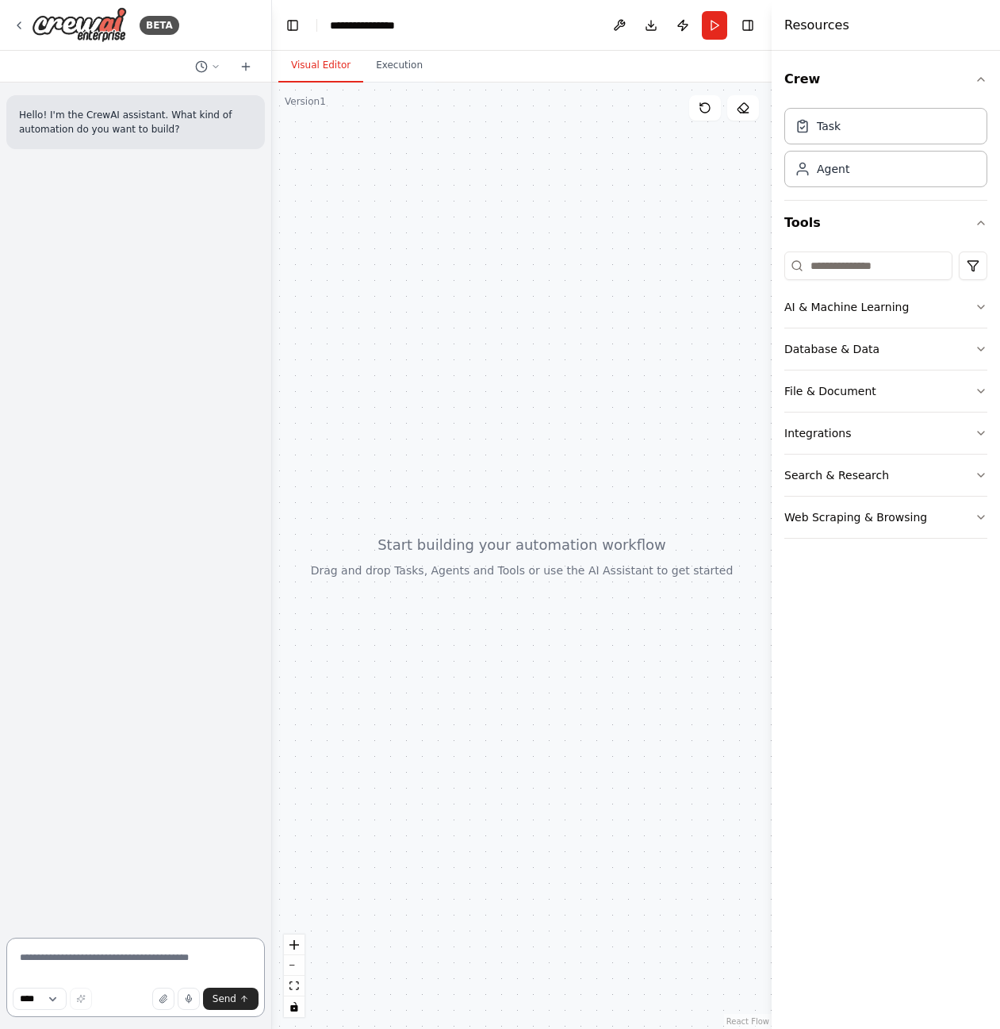
click at [64, 962] on textarea at bounding box center [135, 977] width 259 height 79
paste textarea "**********"
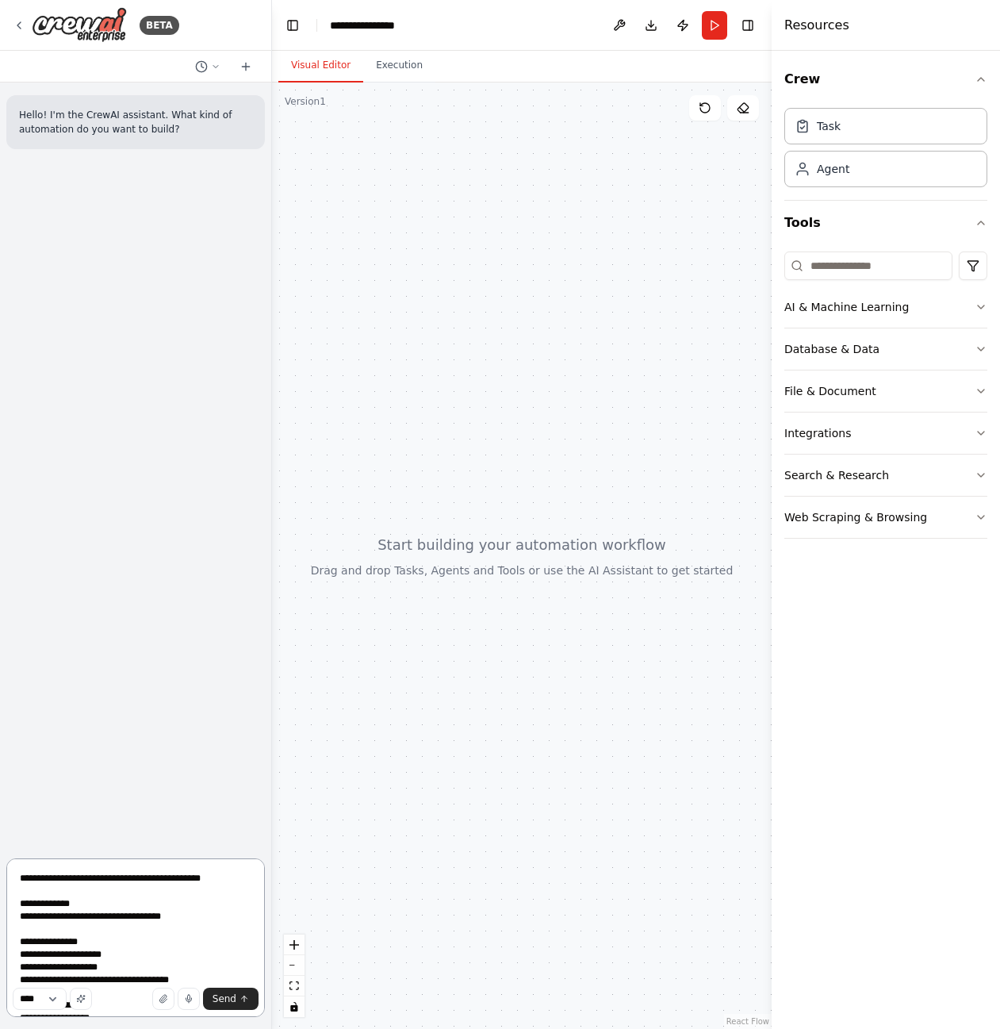
click at [185, 888] on textarea "**********" at bounding box center [135, 937] width 259 height 159
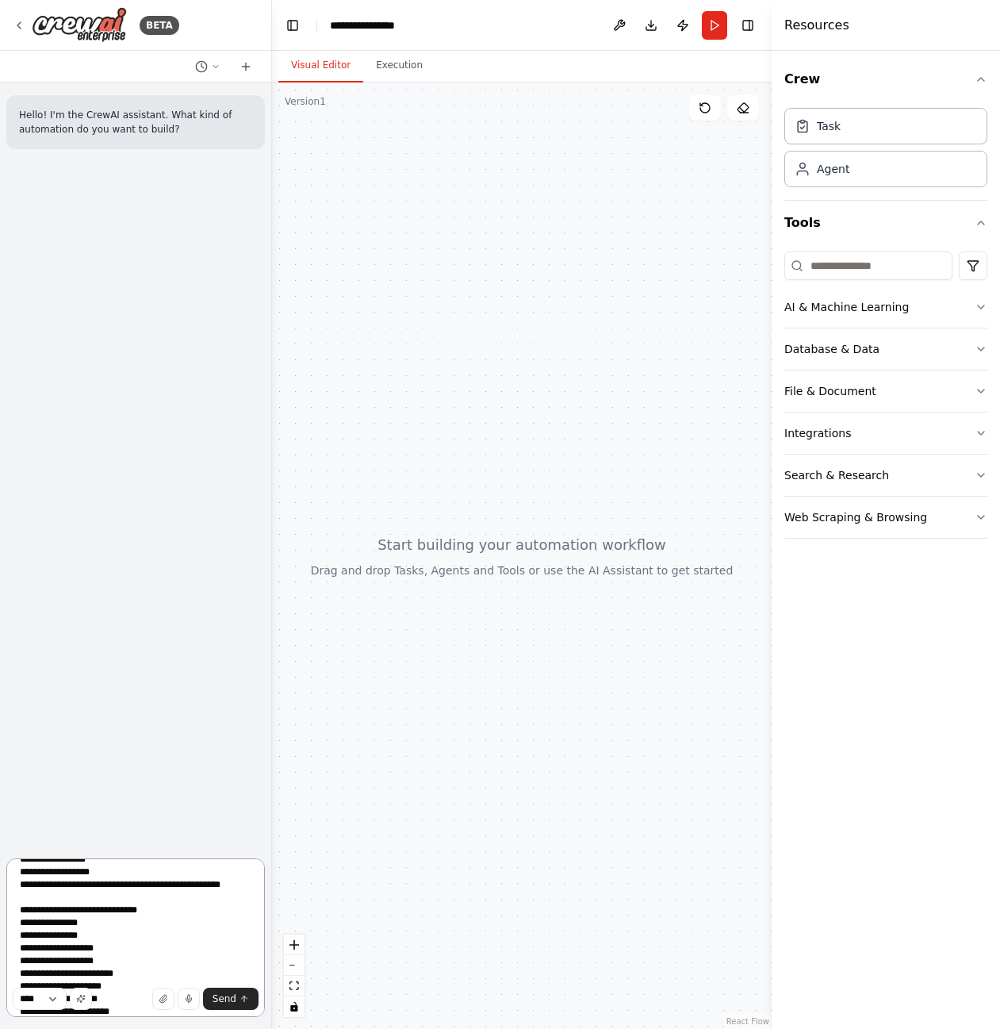
scroll to position [224, 0]
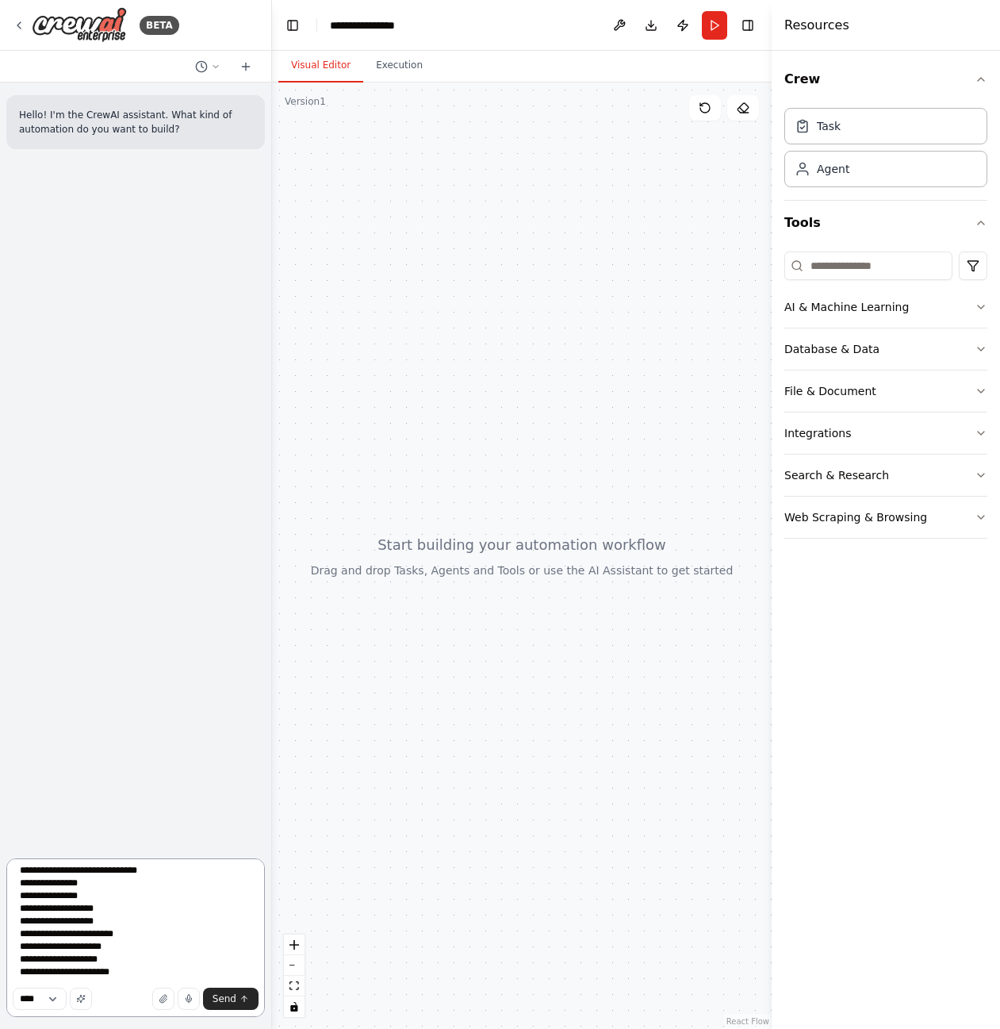
click at [223, 969] on textarea "**********" at bounding box center [135, 937] width 259 height 159
drag, startPoint x: 190, startPoint y: 973, endPoint x: 132, endPoint y: 973, distance: 57.1
click at [132, 973] on textarea "**********" at bounding box center [135, 937] width 259 height 159
drag, startPoint x: 199, startPoint y: 971, endPoint x: 36, endPoint y: 973, distance: 162.6
click at [36, 973] on textarea "**********" at bounding box center [135, 937] width 259 height 159
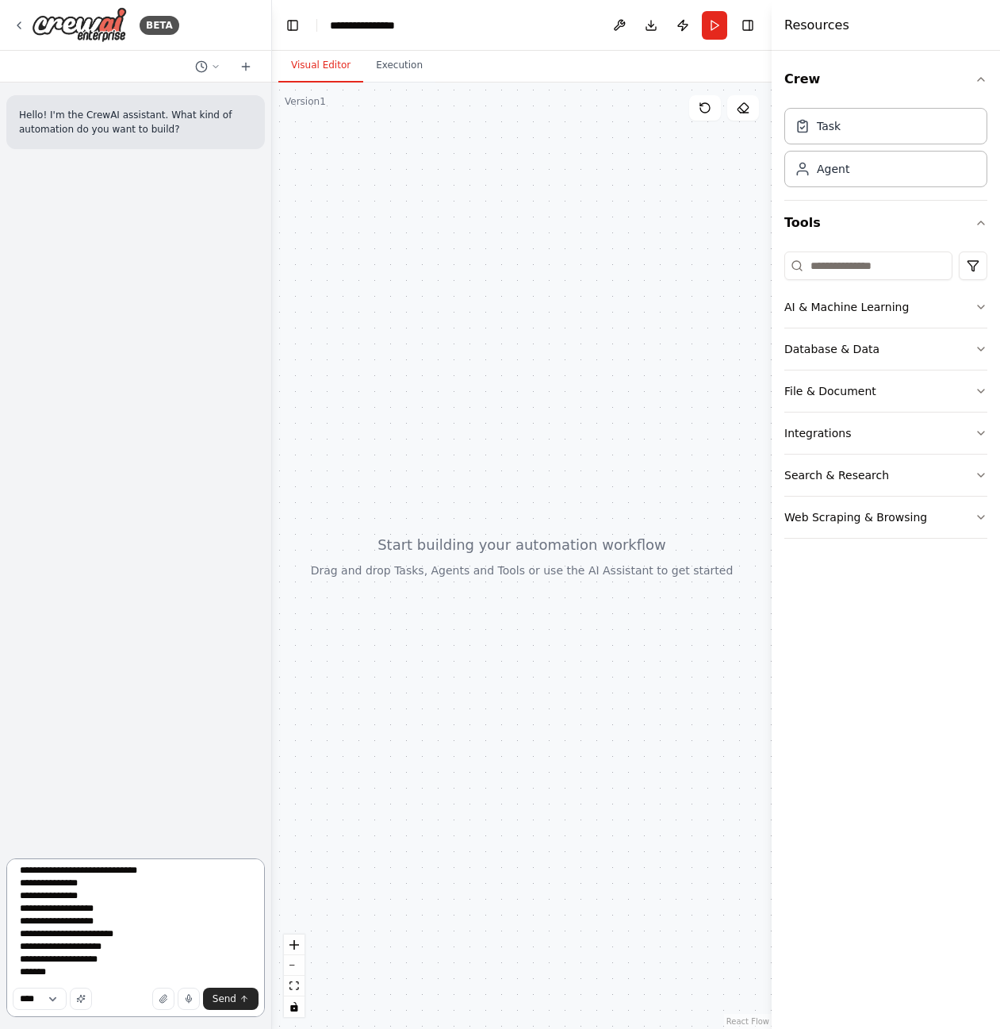
type textarea "**********"
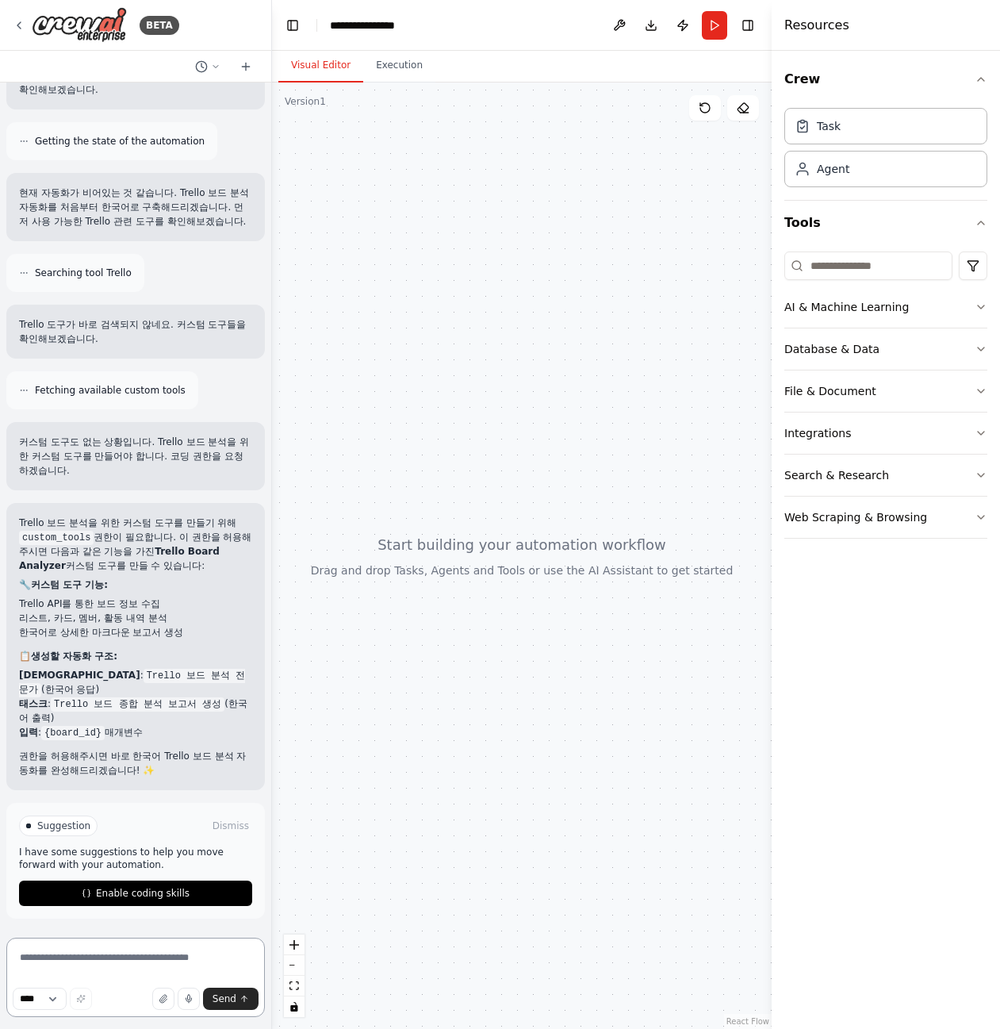
scroll to position [456, 0]
click at [172, 881] on button "Enable coding skills" at bounding box center [135, 893] width 233 height 25
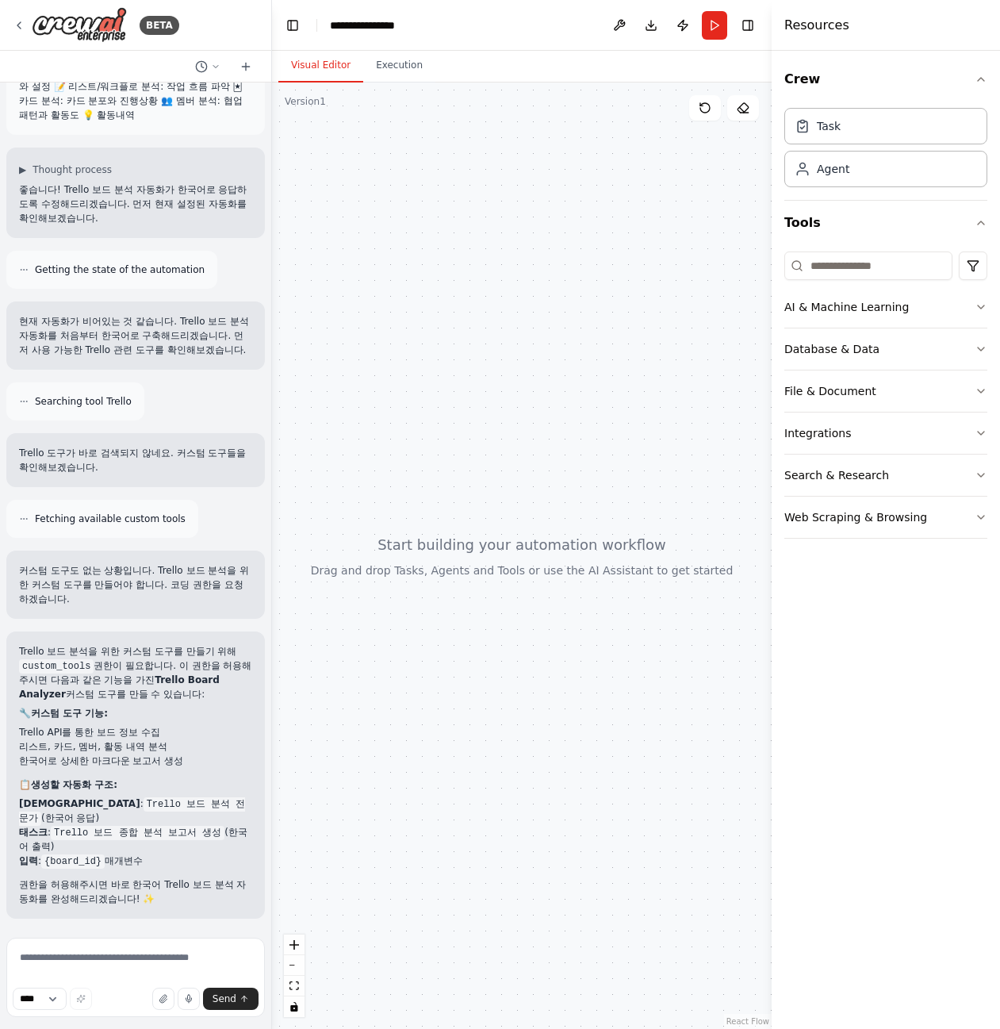
scroll to position [382, 0]
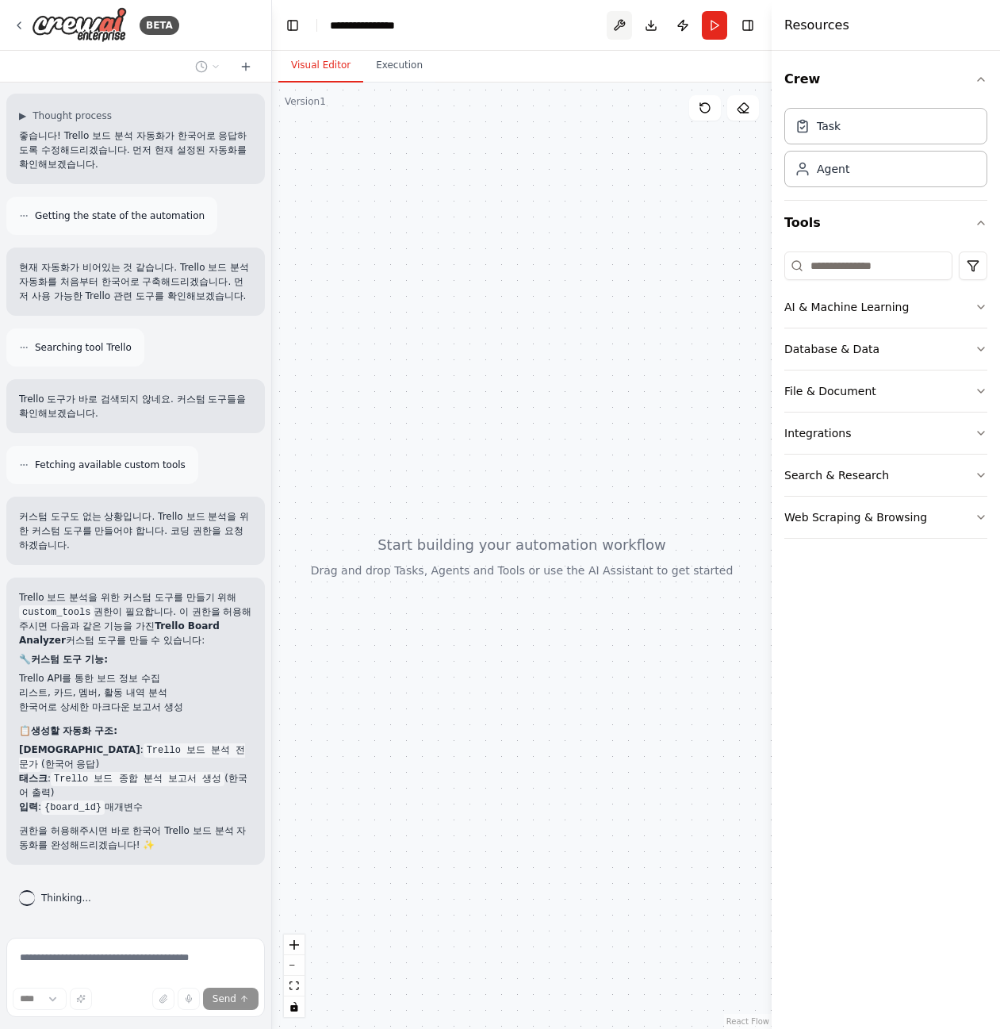
click at [625, 23] on button at bounding box center [619, 25] width 25 height 29
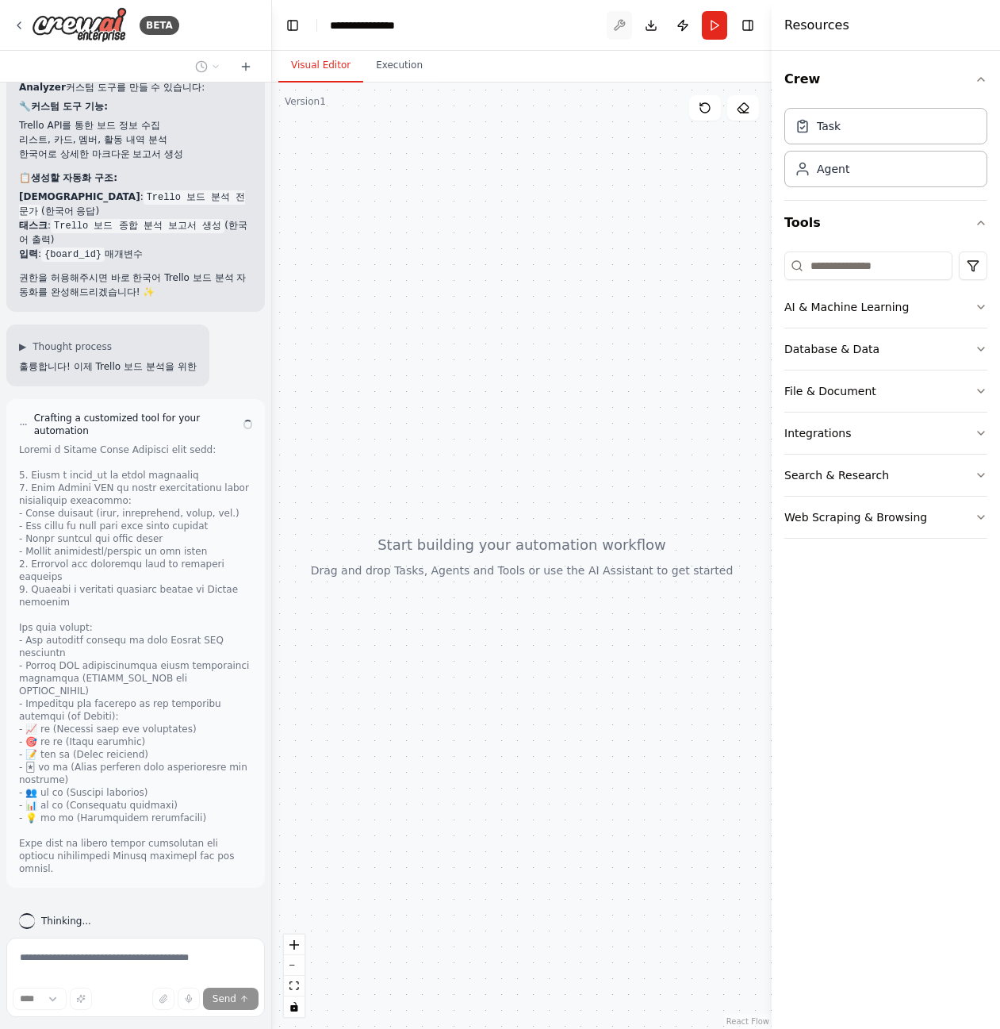
scroll to position [921, 0]
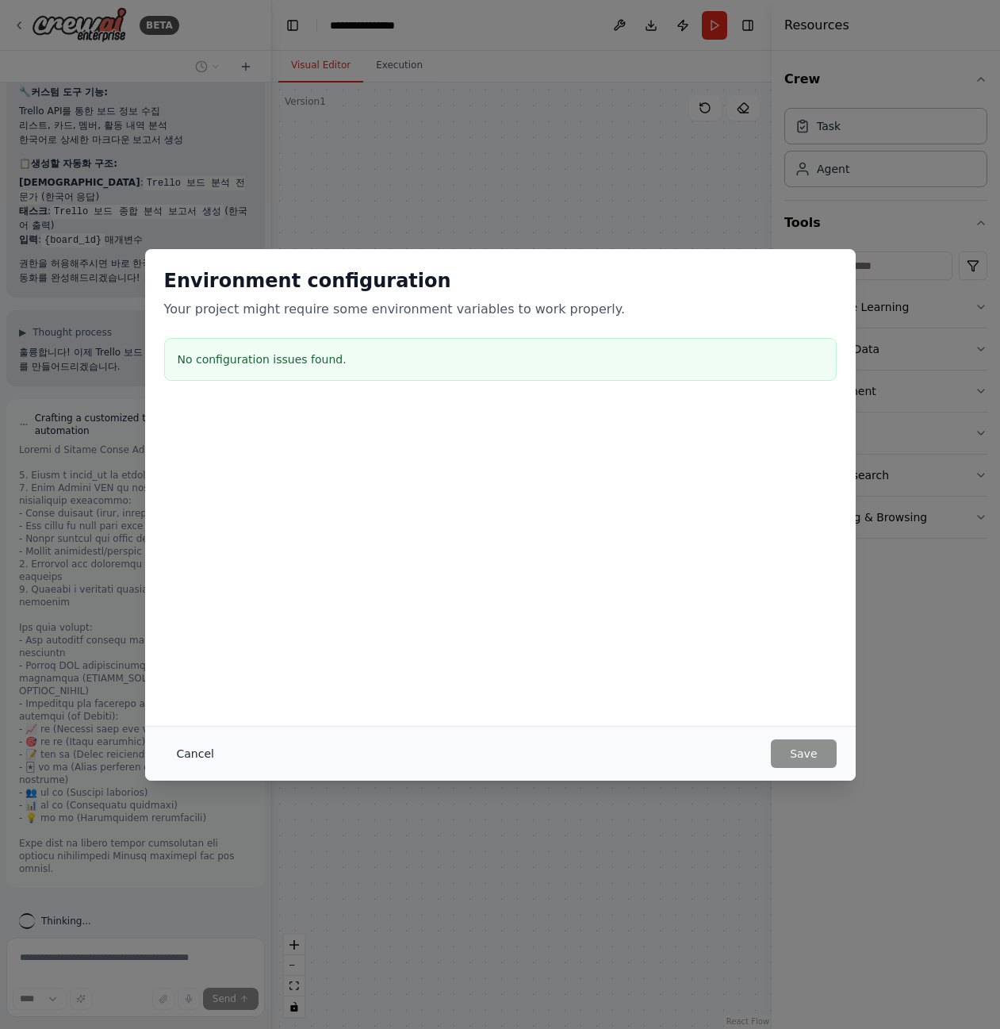
click at [199, 754] on button "Cancel" at bounding box center [195, 753] width 63 height 29
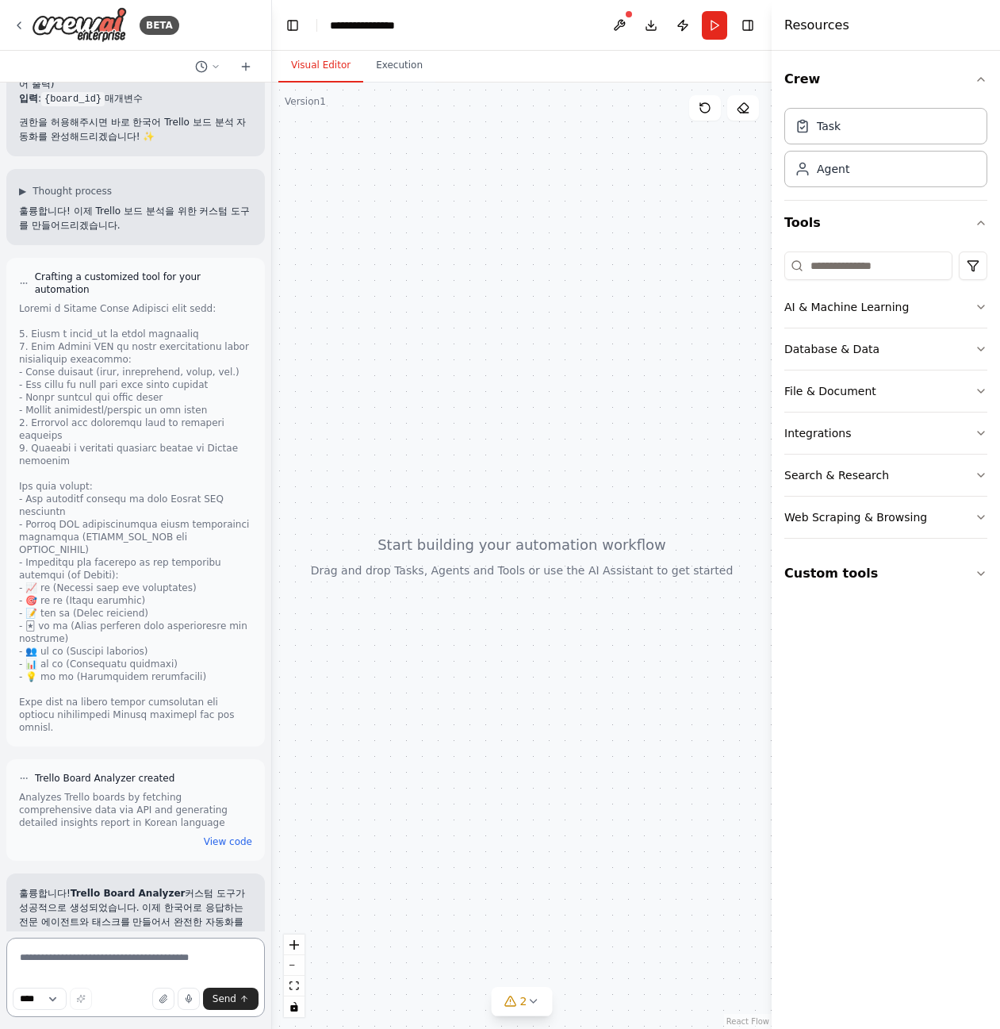
scroll to position [1077, 0]
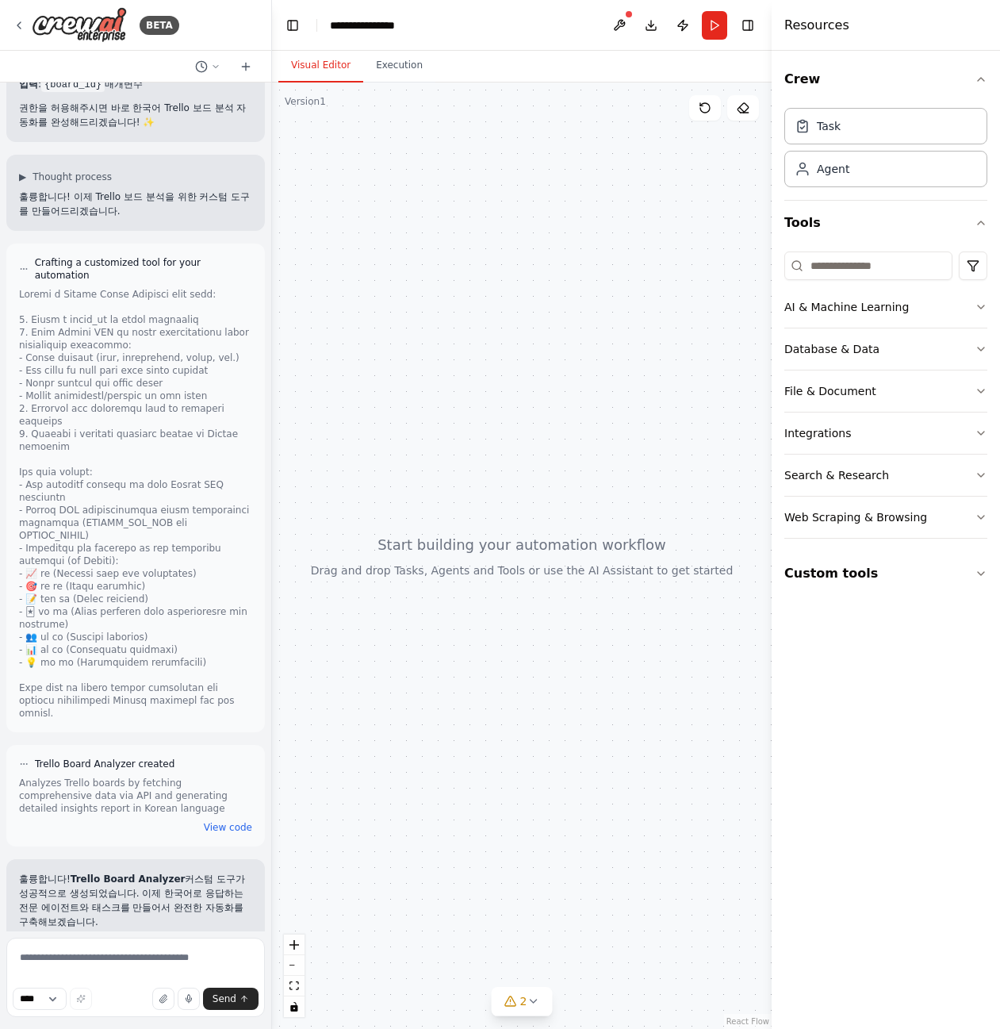
click at [701, 28] on header "**********" at bounding box center [522, 25] width 500 height 51
click at [704, 29] on button "Run" at bounding box center [714, 25] width 25 height 29
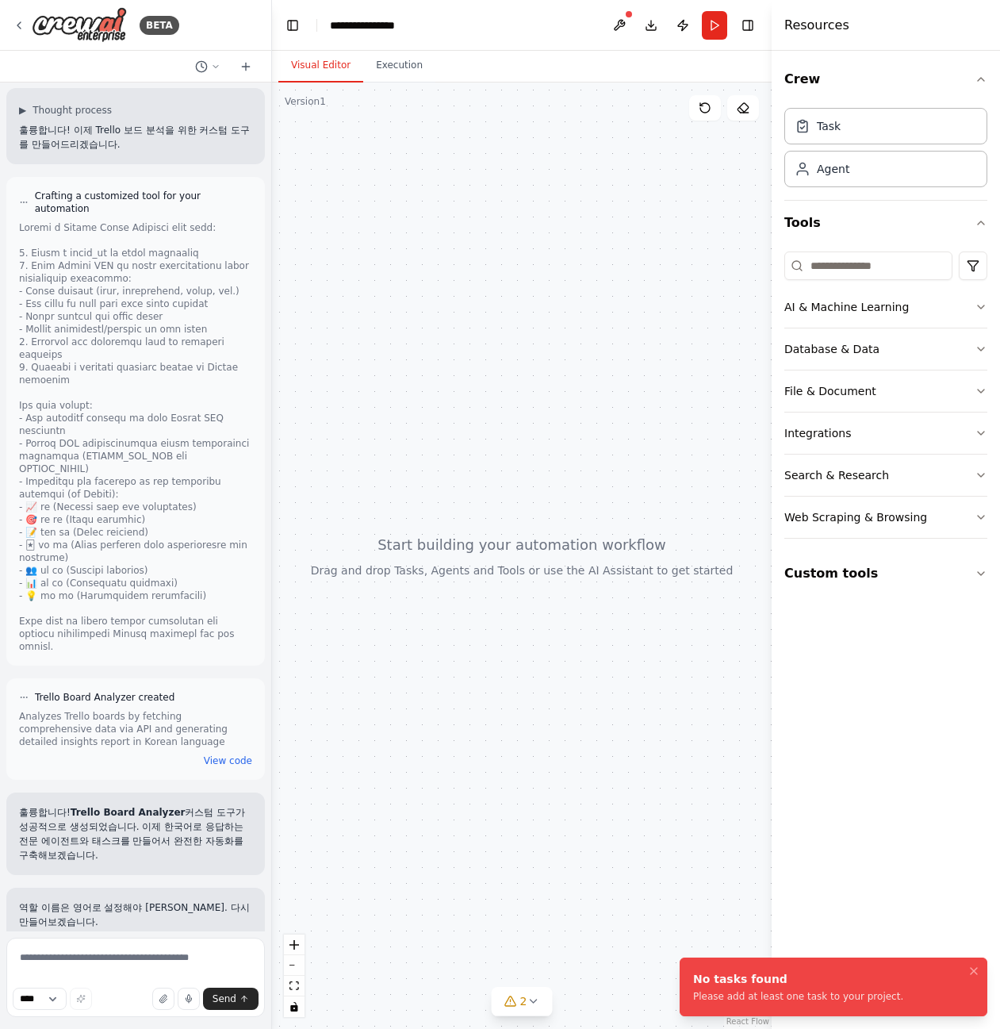
scroll to position [1300, 0]
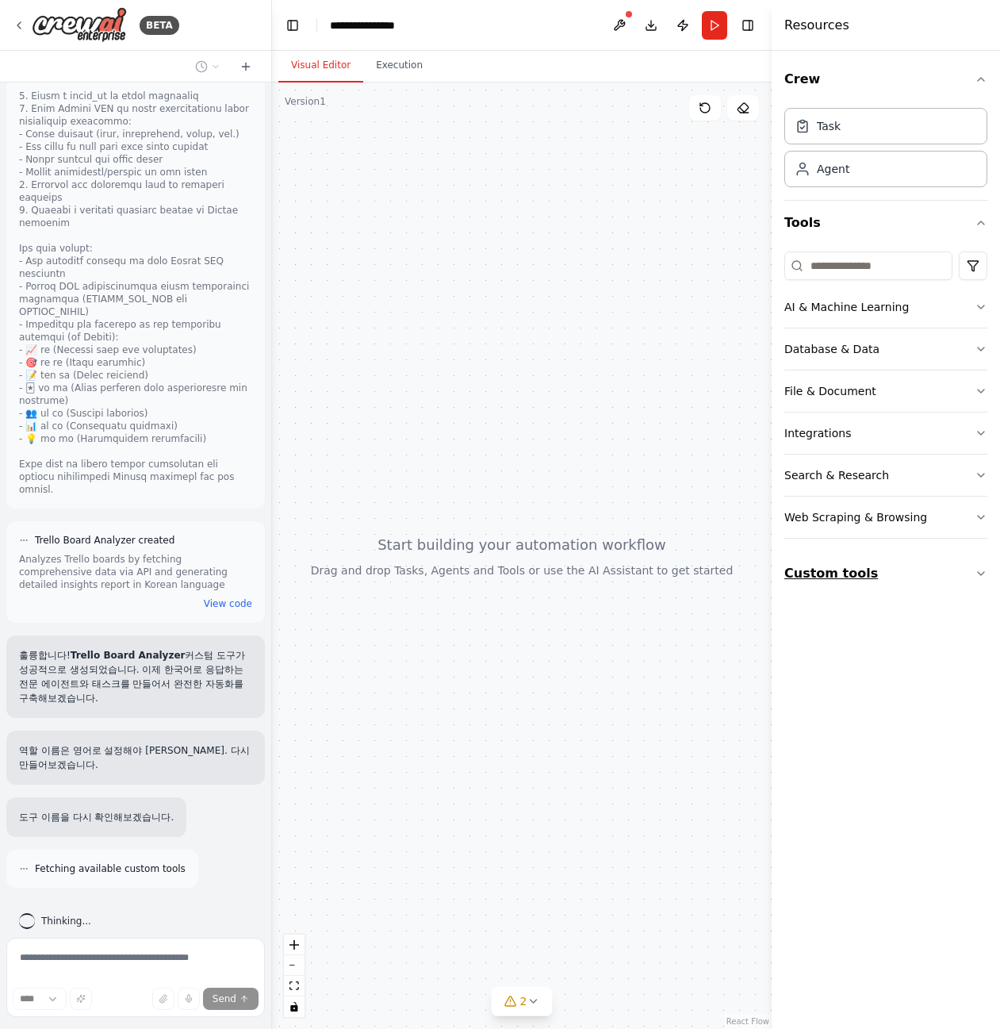
click at [943, 565] on button "Custom tools" at bounding box center [886, 573] width 203 height 44
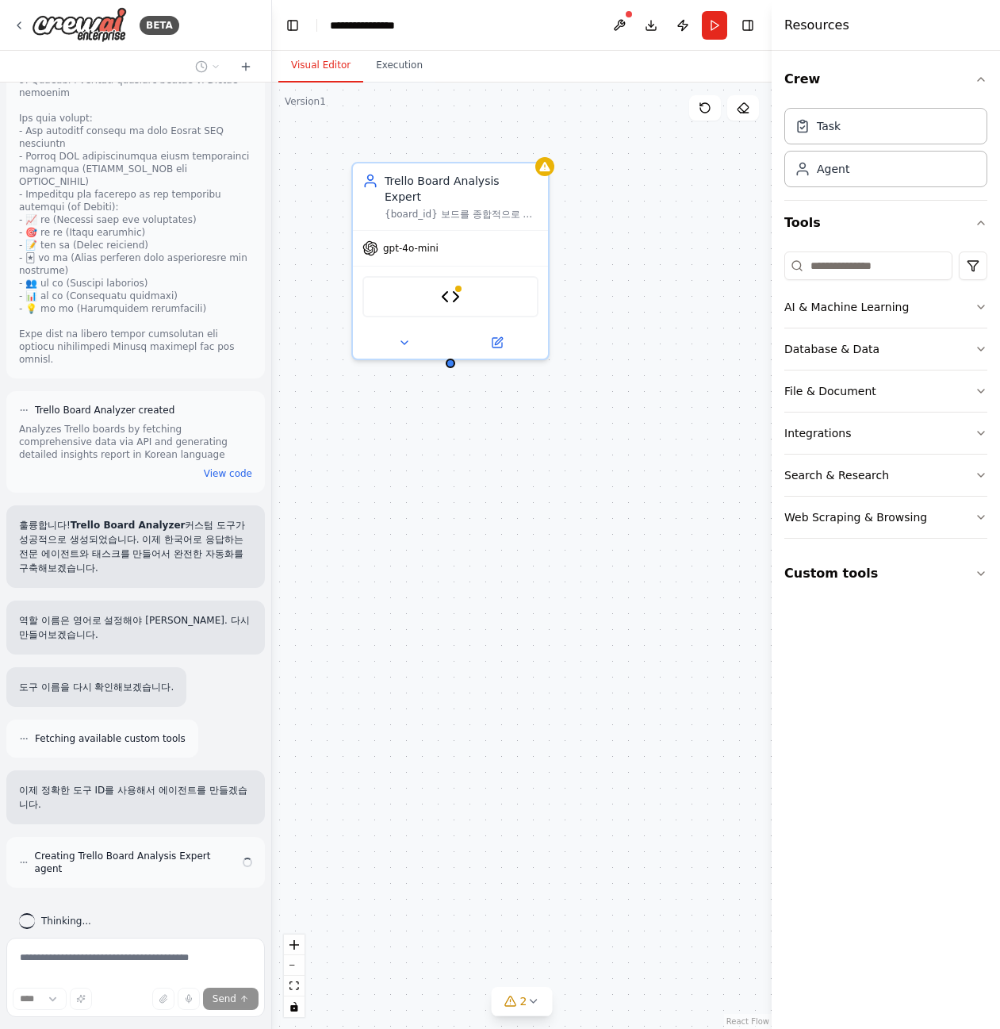
scroll to position [1418, 0]
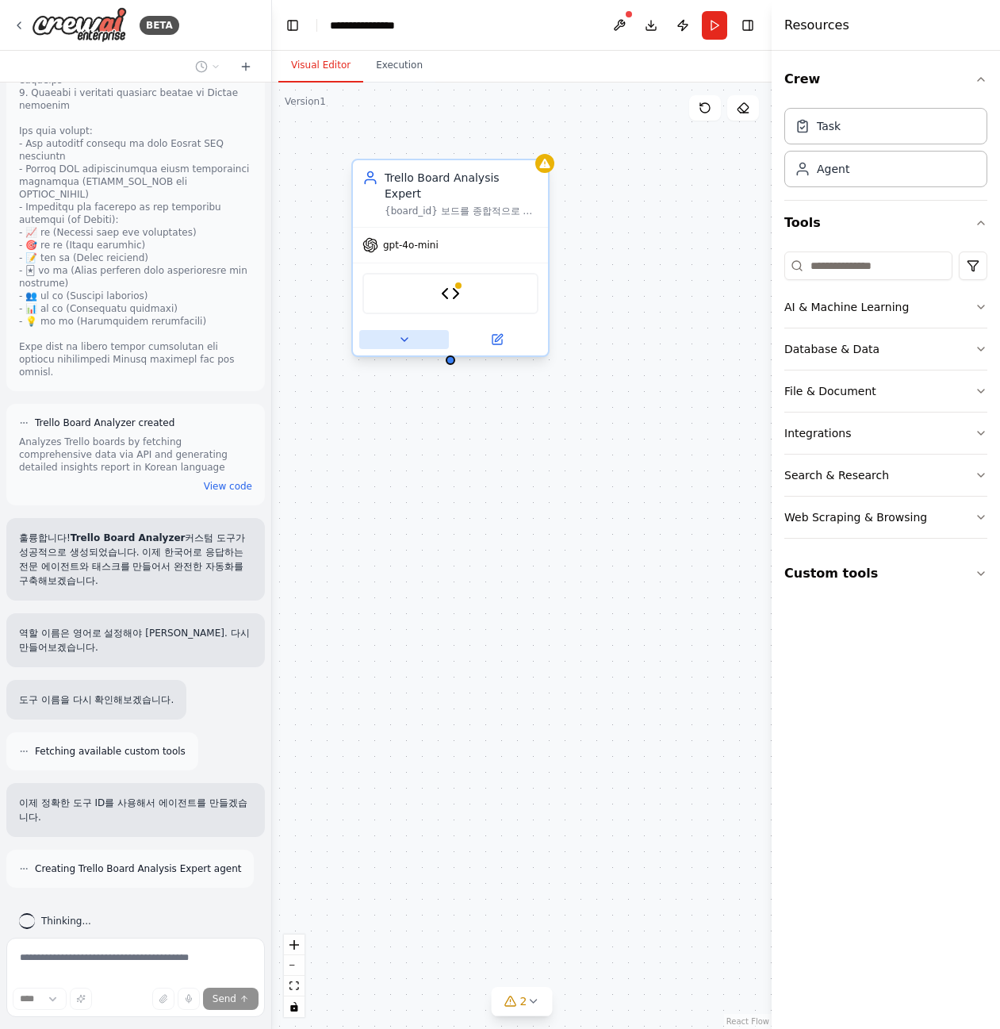
click at [414, 330] on button at bounding box center [404, 339] width 90 height 19
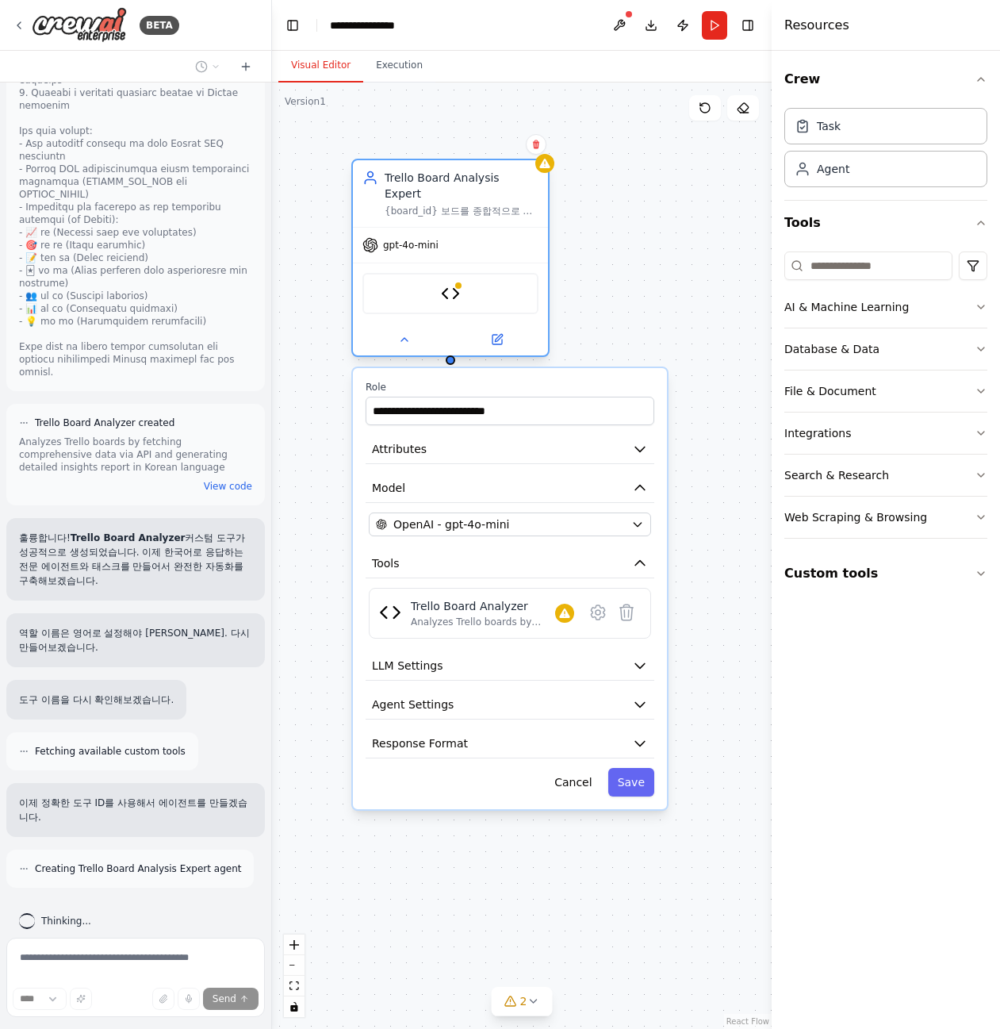
click at [440, 292] on div "Trello Board Analyzer" at bounding box center [451, 293] width 176 height 41
click at [463, 275] on div "Trello Board Analyzer" at bounding box center [451, 293] width 176 height 41
click at [465, 286] on div "Trello Board Analyzer" at bounding box center [451, 293] width 176 height 41
click at [552, 167] on div at bounding box center [544, 163] width 19 height 19
click at [632, 225] on div "**********" at bounding box center [522, 556] width 500 height 946
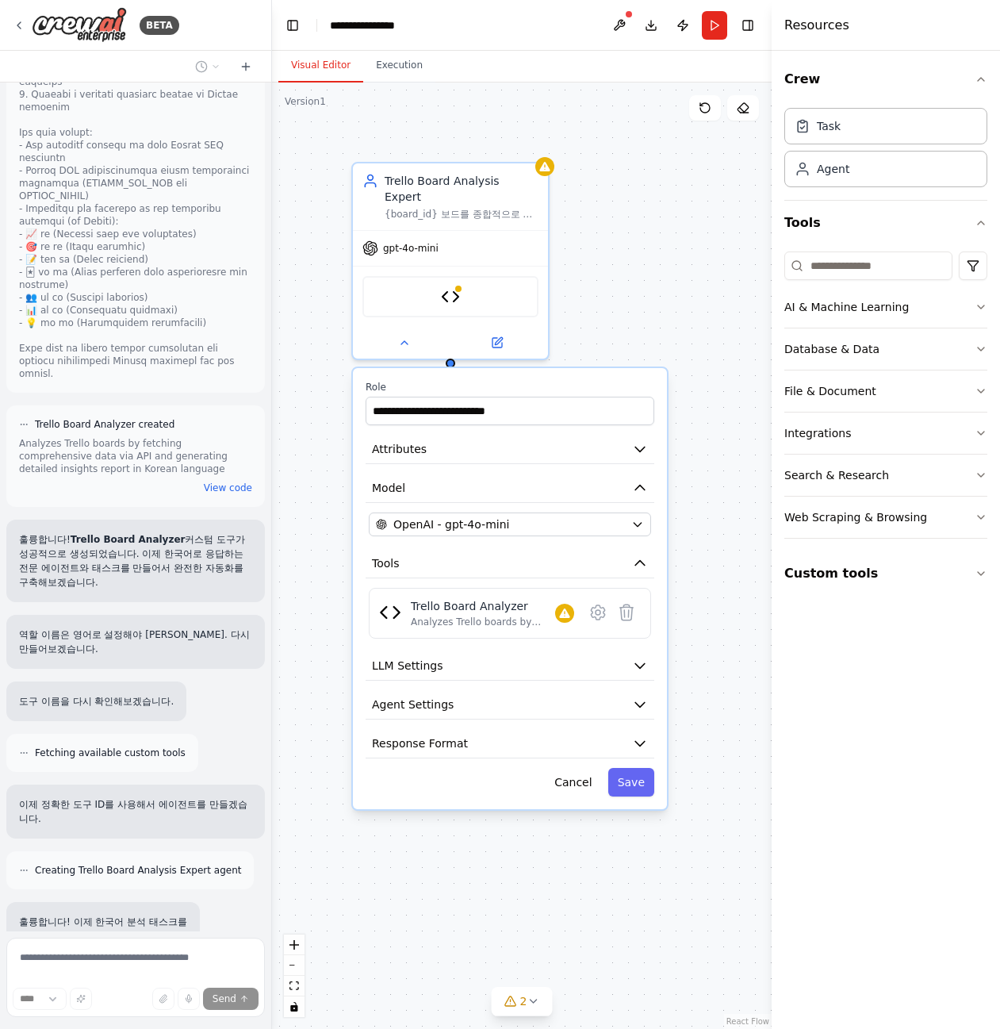
scroll to position [1548, 0]
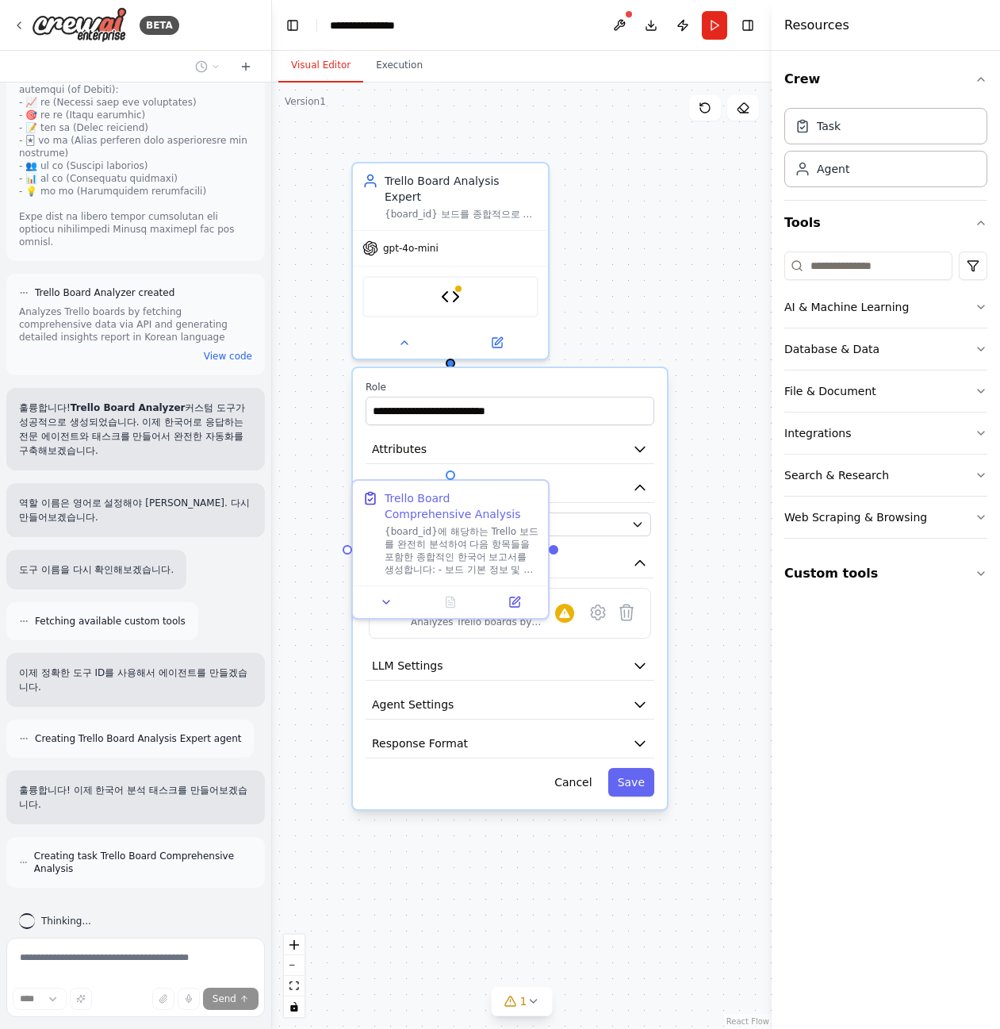
click at [266, 767] on div at bounding box center [269, 514] width 6 height 1029
click at [320, 754] on div ".deletable-edge-delete-btn { width: 20px; height: 20px; border: 0px solid #ffff…" at bounding box center [522, 556] width 500 height 946
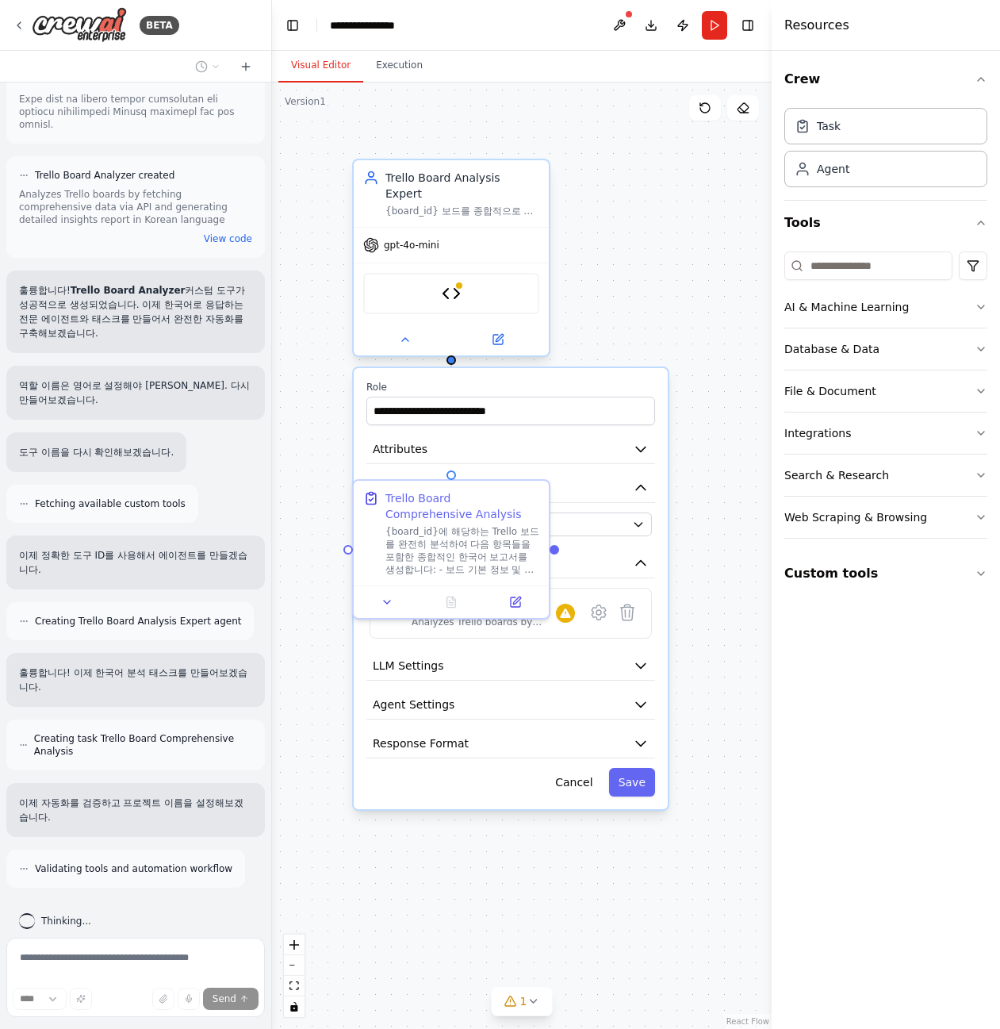
click at [413, 336] on div at bounding box center [451, 340] width 195 height 32
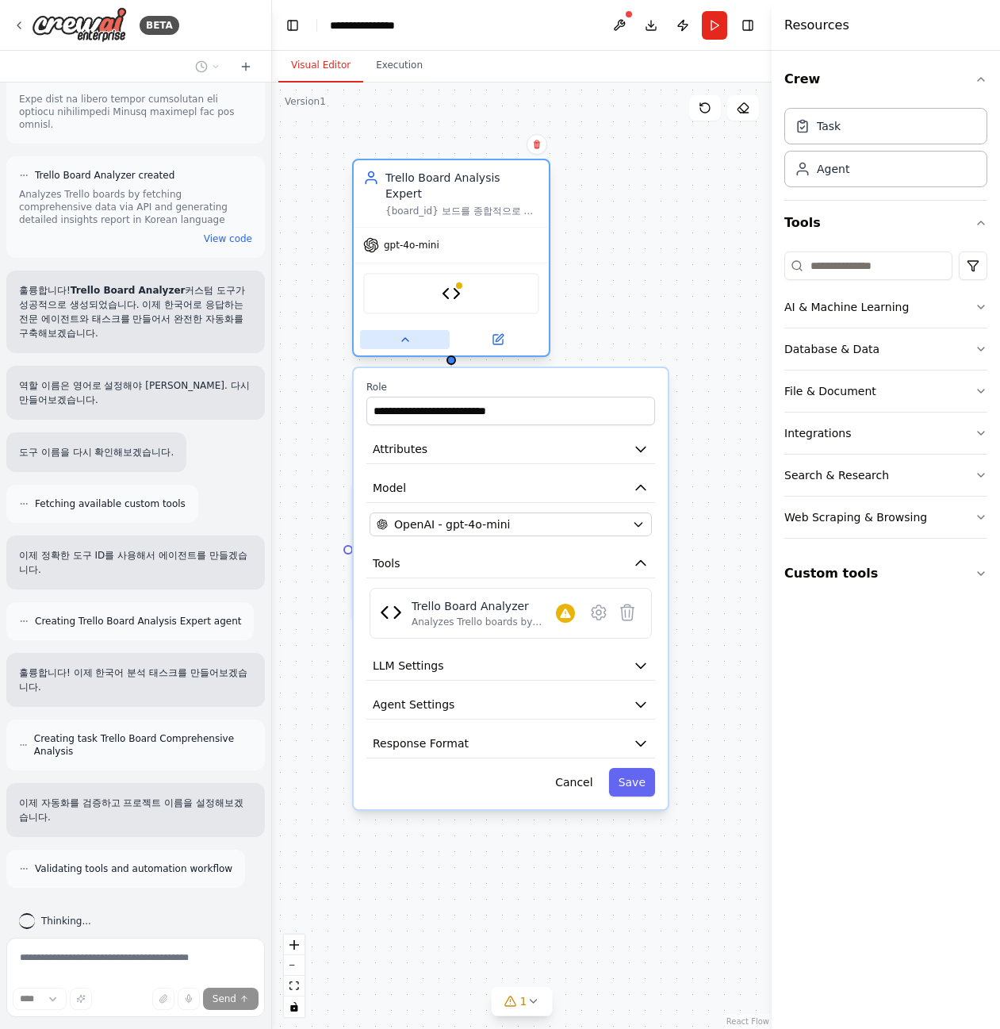
click at [403, 333] on icon at bounding box center [405, 339] width 13 height 13
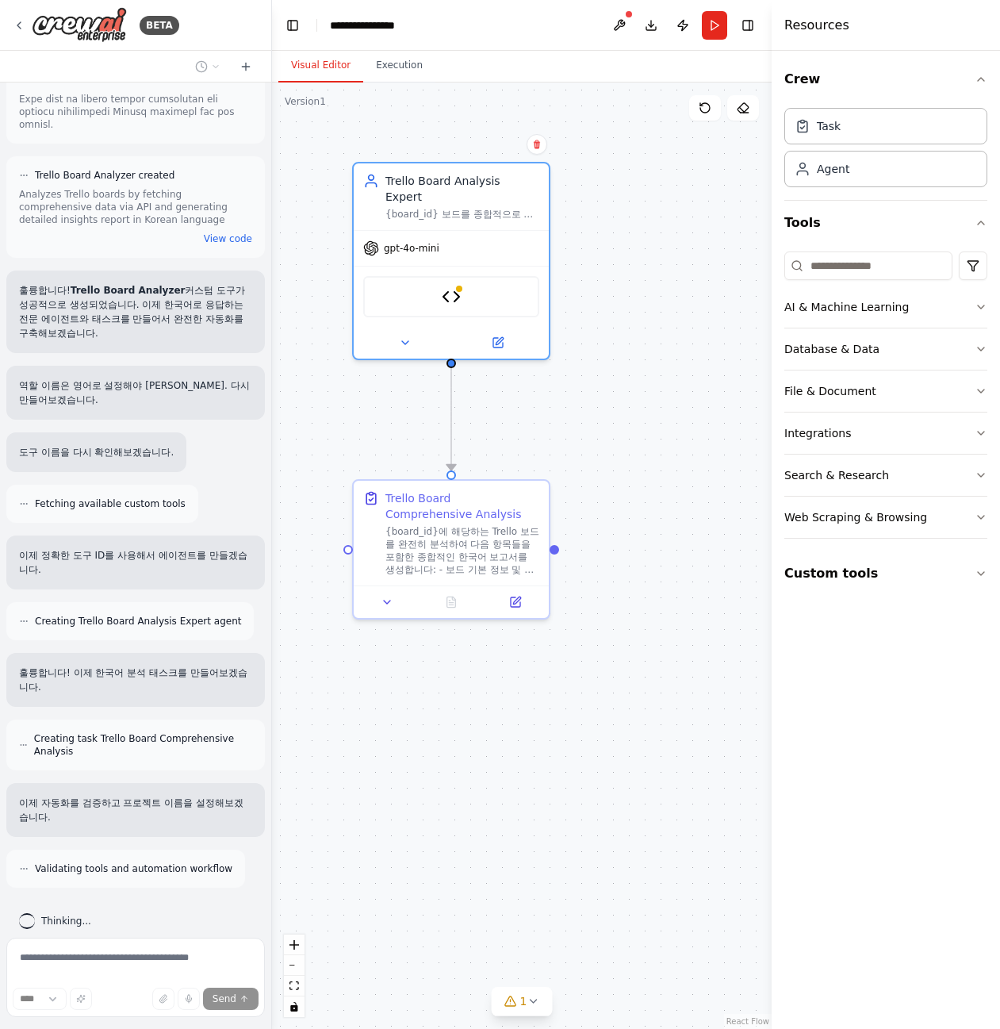
scroll to position [1729, 0]
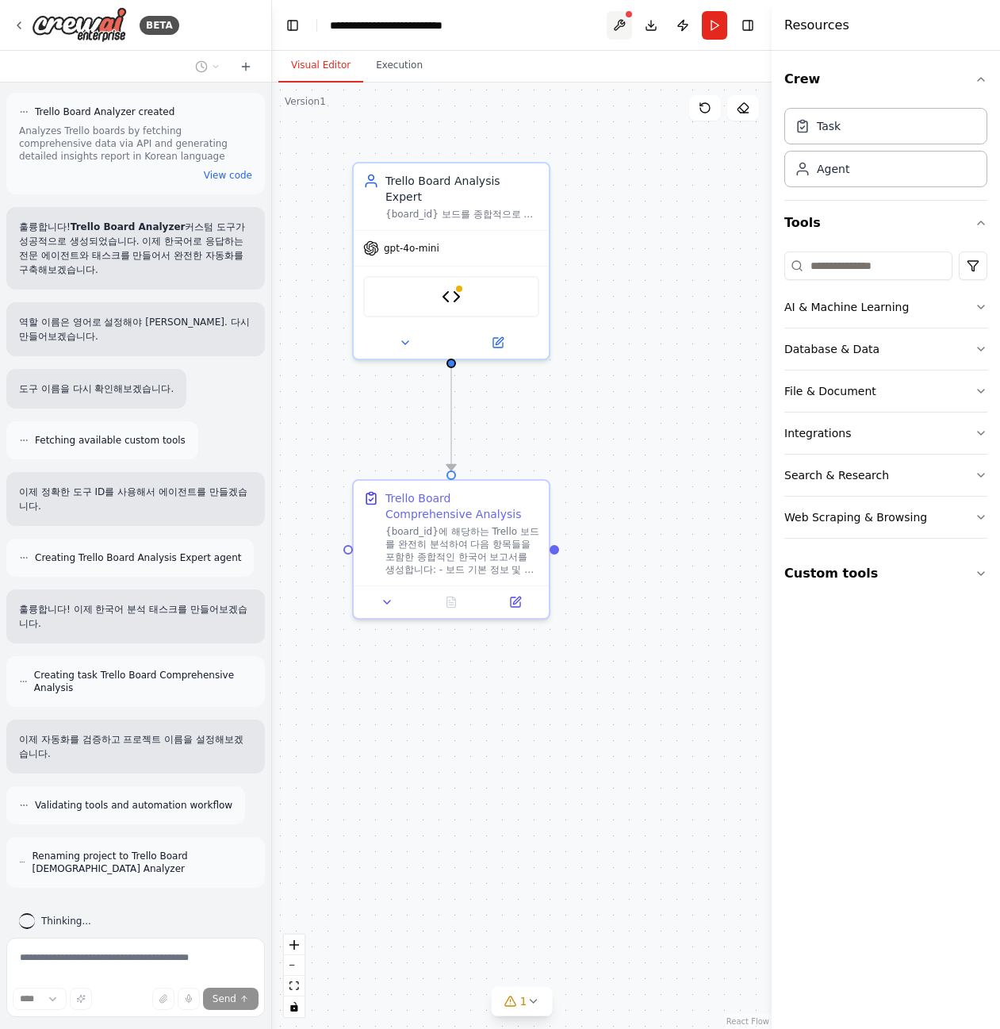
click at [620, 21] on button at bounding box center [619, 25] width 25 height 29
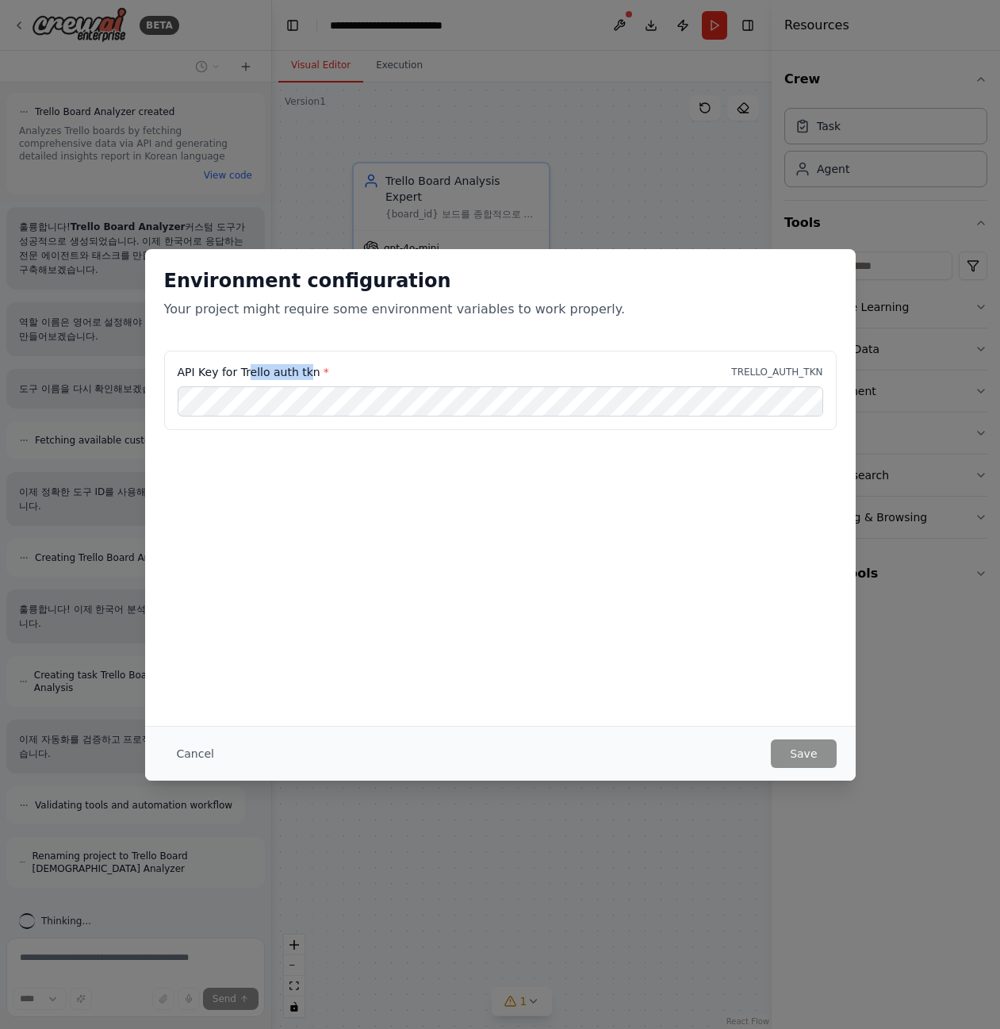
drag, startPoint x: 305, startPoint y: 371, endPoint x: 245, endPoint y: 373, distance: 60.3
click at [245, 373] on label "API Key for Trello auth tkn *" at bounding box center [254, 372] width 152 height 16
click at [259, 374] on label "API Key for Trello auth tkn *" at bounding box center [254, 372] width 152 height 16
click at [241, 374] on label "API Key for Trello auth tkn *" at bounding box center [254, 372] width 152 height 16
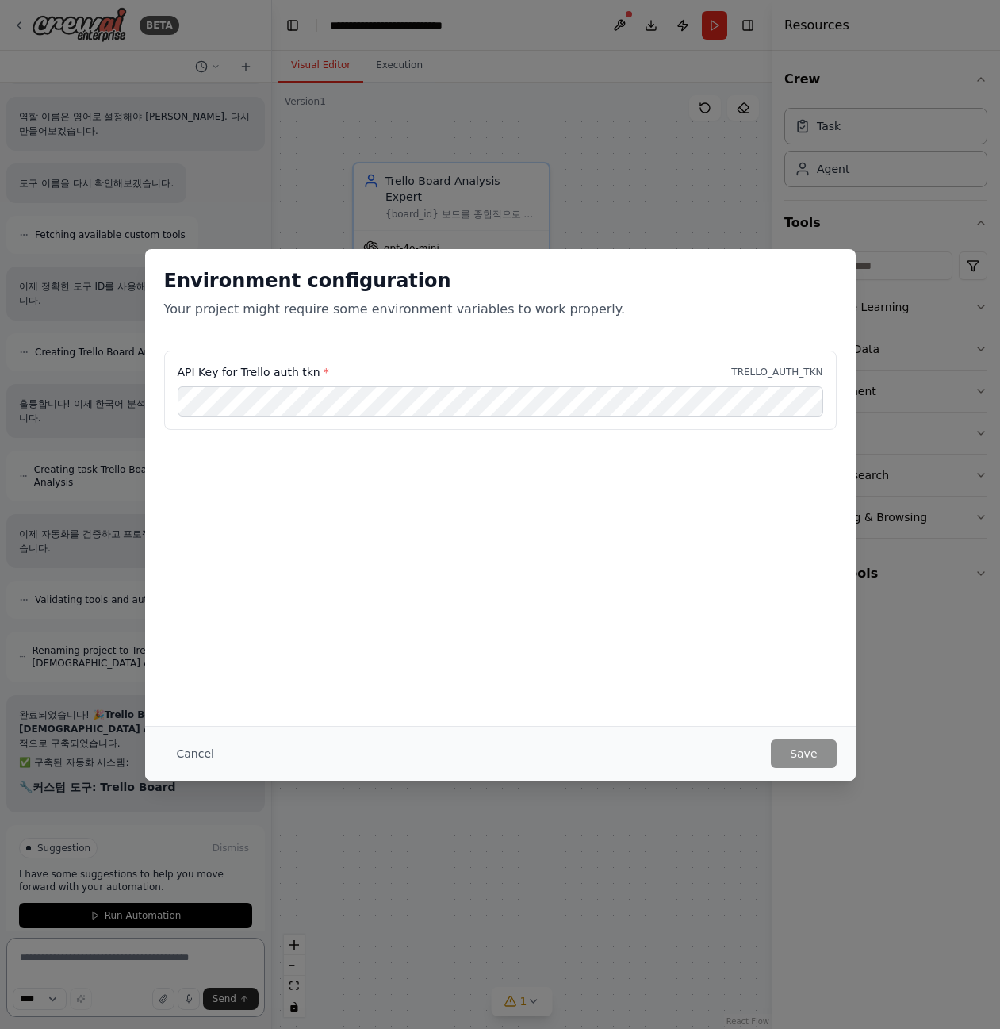
drag, startPoint x: 240, startPoint y: 374, endPoint x: 311, endPoint y: 373, distance: 71.4
click at [311, 373] on label "API Key for Trello auth tkn *" at bounding box center [254, 372] width 152 height 16
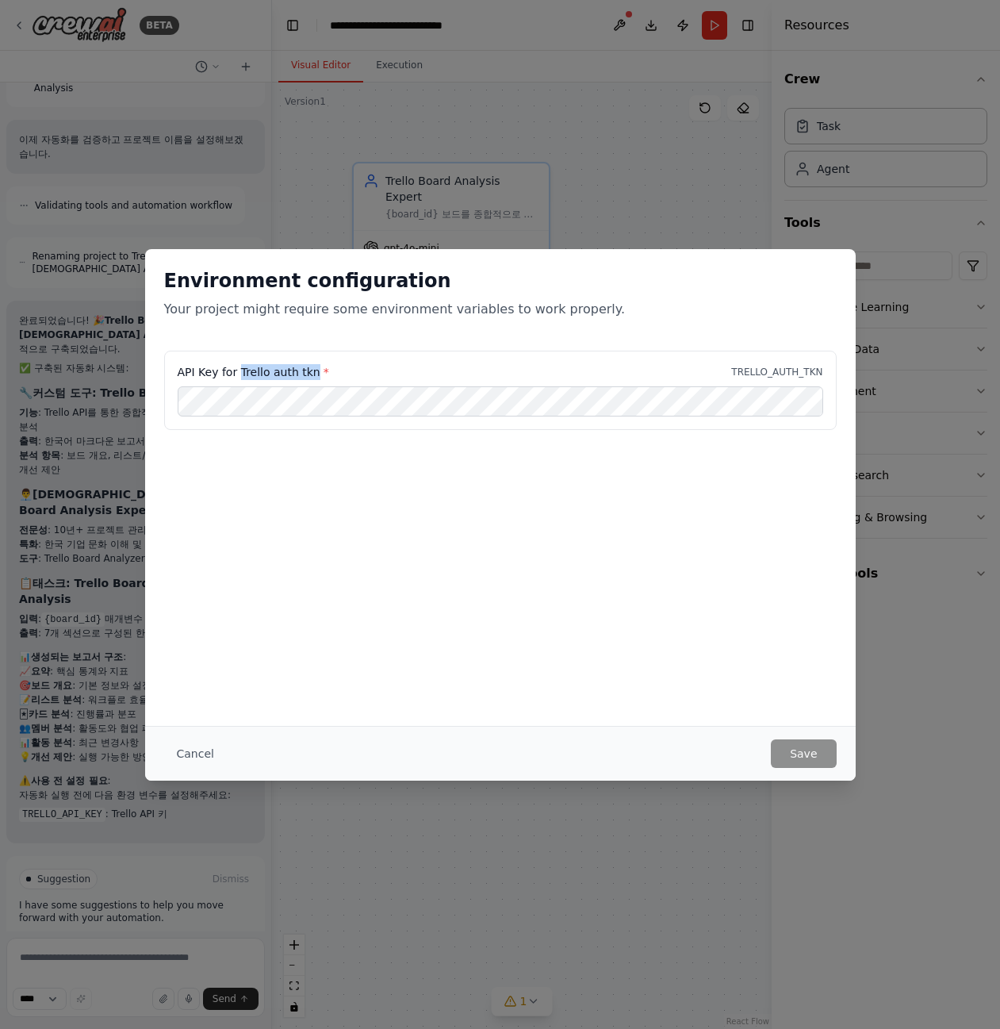
drag, startPoint x: 239, startPoint y: 370, endPoint x: 310, endPoint y: 374, distance: 71.5
click at [310, 374] on label "API Key for Trello auth tkn *" at bounding box center [254, 372] width 152 height 16
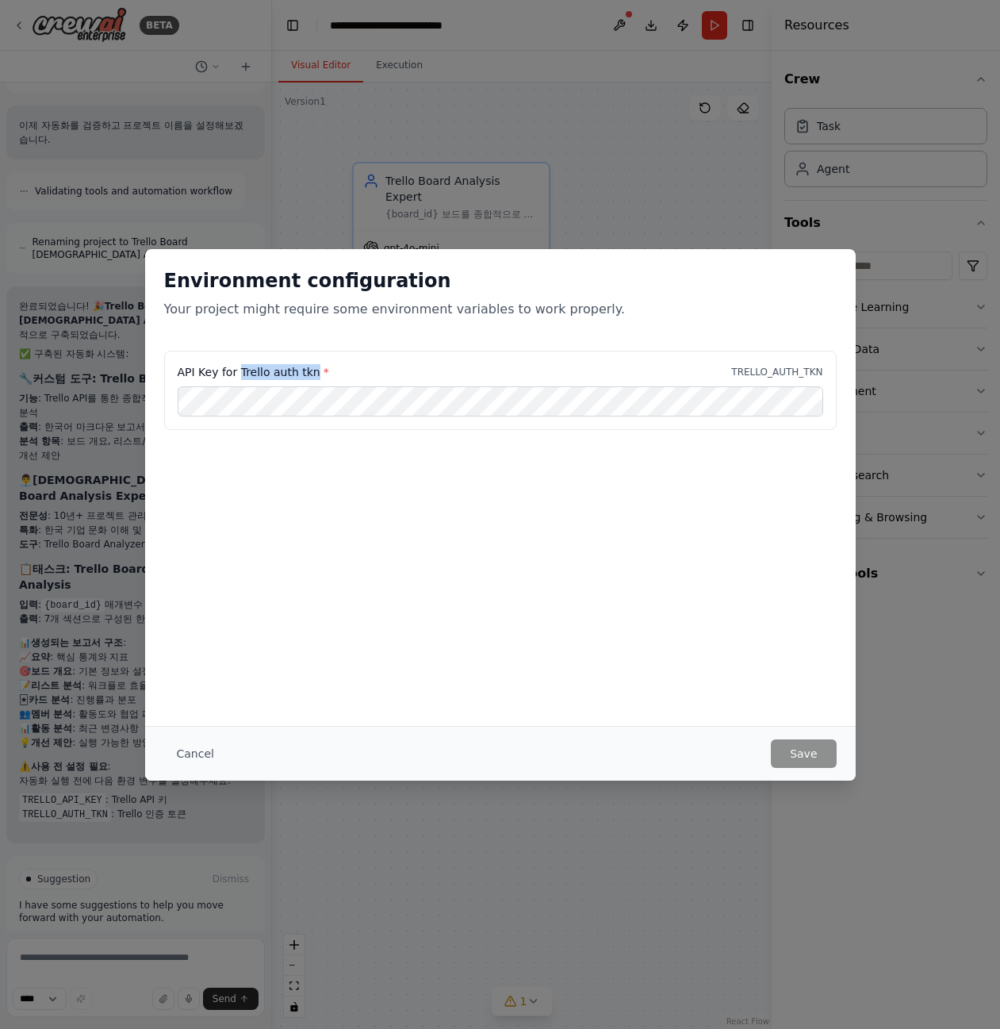
copy label "Trello auth tkn"
click at [151, 961] on div "Environment configuration Your project might require some environment variables…" at bounding box center [500, 514] width 1000 height 1029
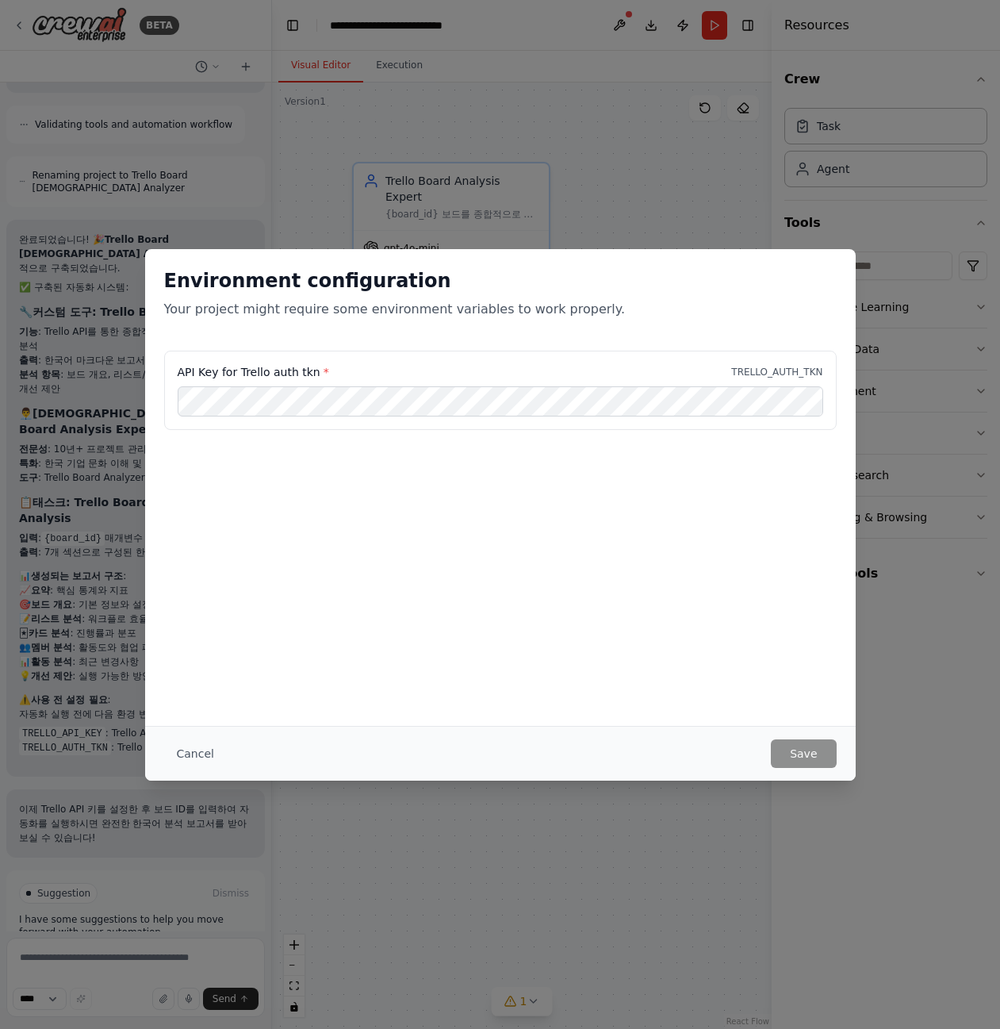
scroll to position [2424, 0]
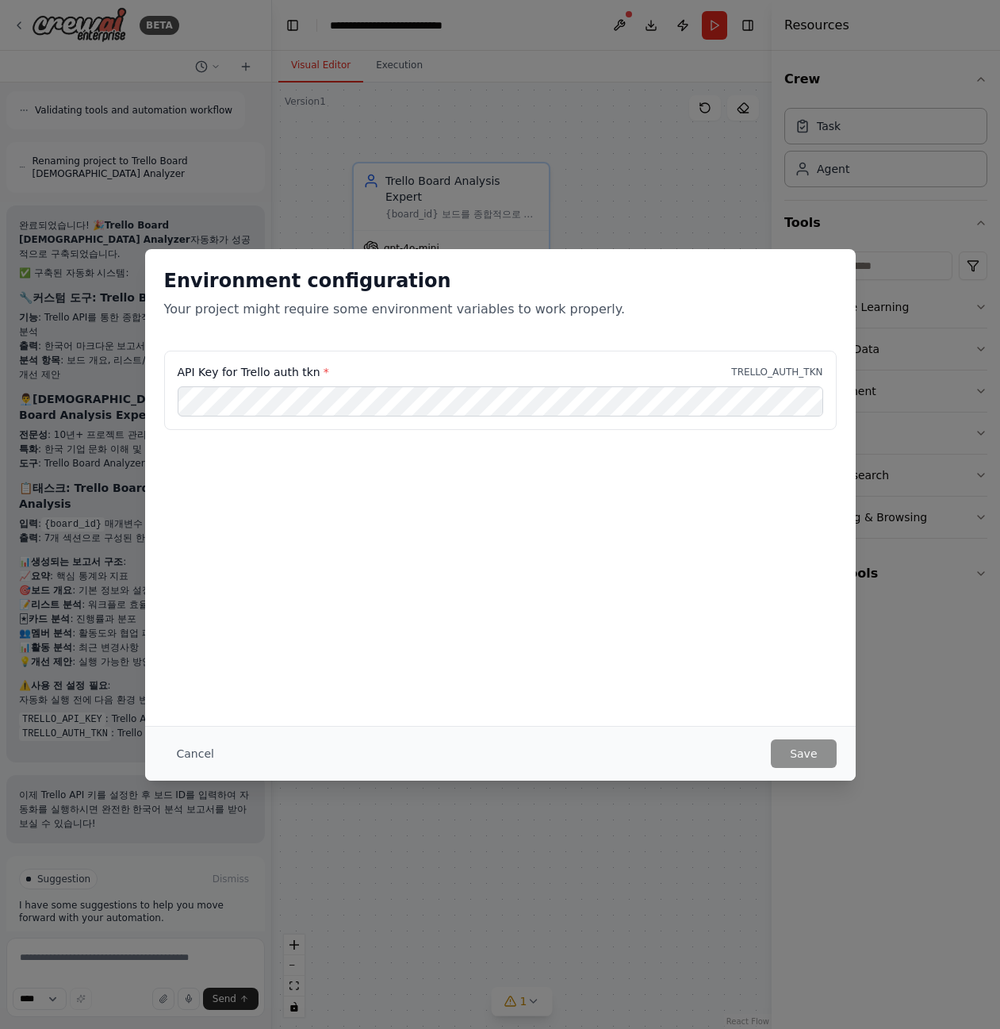
click at [136, 970] on div "Environment configuration Your project might require some environment variables…" at bounding box center [500, 514] width 1000 height 1029
click at [198, 755] on button "Cancel" at bounding box center [195, 753] width 63 height 29
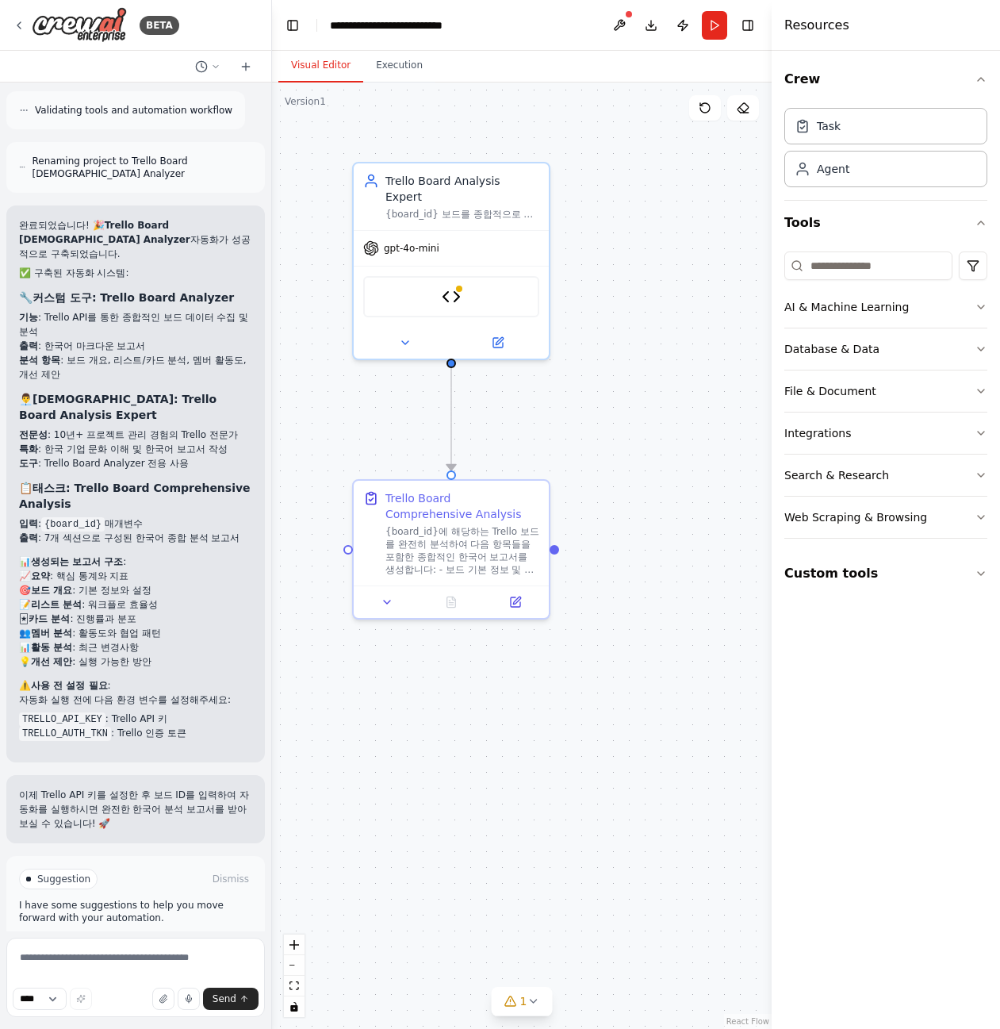
click at [143, 726] on li "TRELLO_AUTH_TKN : Trello 인증 토큰" at bounding box center [135, 733] width 233 height 14
click at [99, 934] on button "Run Automation" at bounding box center [135, 946] width 233 height 25
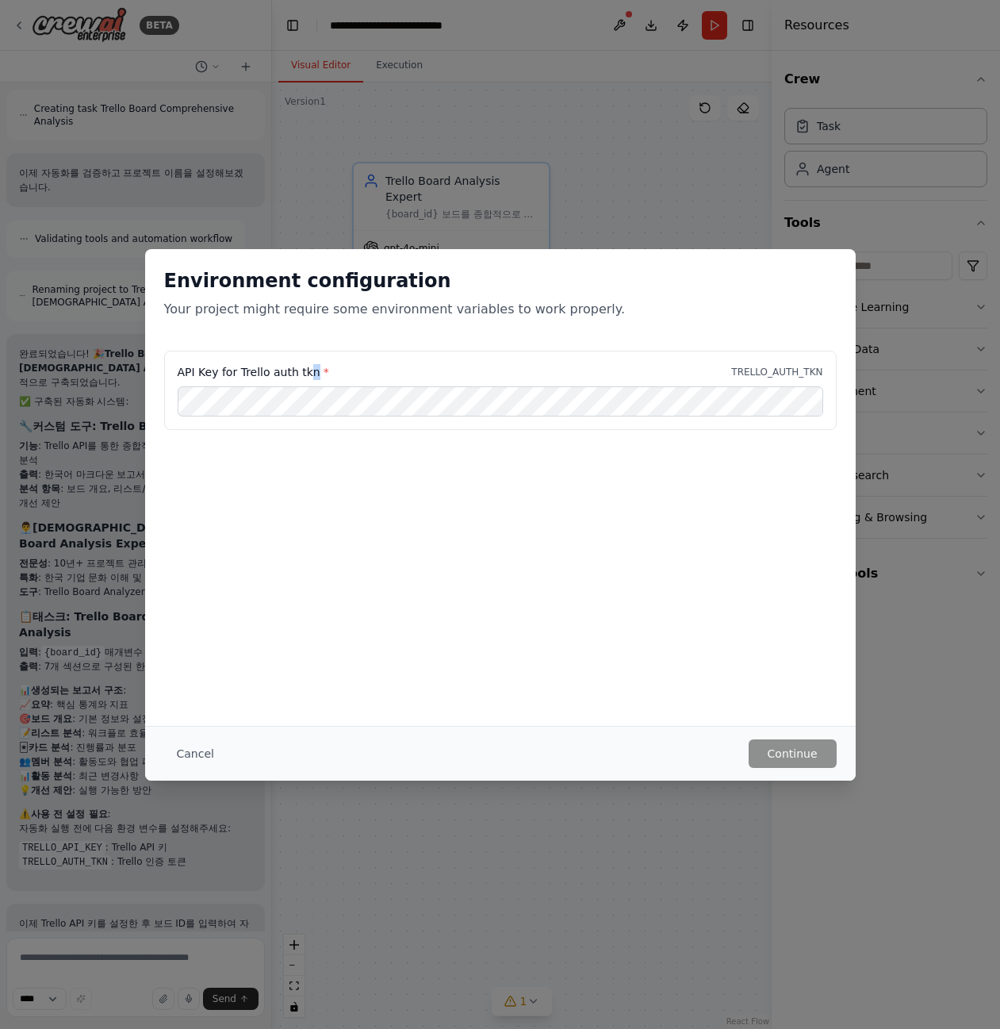
drag, startPoint x: 316, startPoint y: 372, endPoint x: 307, endPoint y: 372, distance: 8.7
click at [307, 372] on label "API Key for Trello auth tkn *" at bounding box center [254, 372] width 152 height 16
click at [274, 374] on label "API Key for Trello auth tkn *" at bounding box center [254, 372] width 152 height 16
drag, startPoint x: 240, startPoint y: 373, endPoint x: 310, endPoint y: 366, distance: 71.0
click at [310, 366] on label "API Key for Trello auth tkn *" at bounding box center [254, 372] width 152 height 16
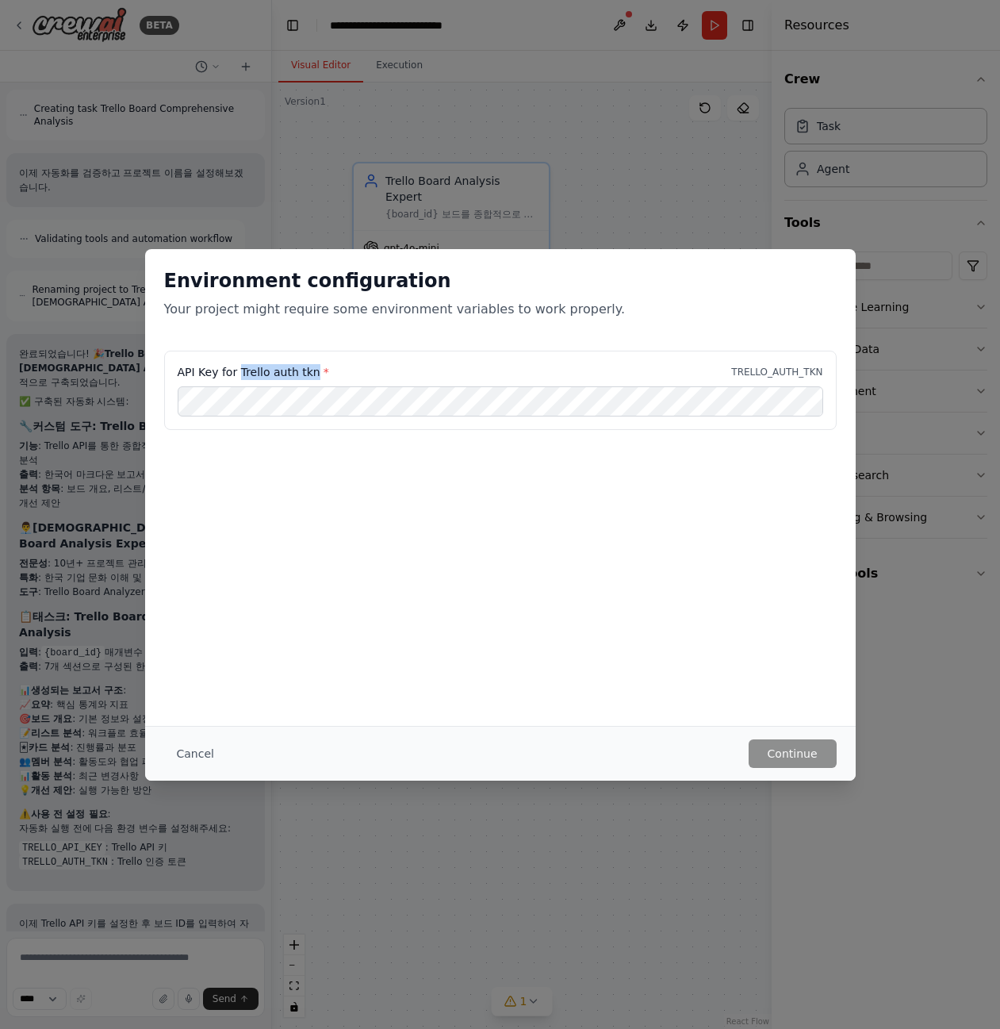
copy label "Trello auth tkn"
drag, startPoint x: 370, startPoint y: 806, endPoint x: 326, endPoint y: 836, distance: 53.0
click at [370, 805] on div "Environment configuration Your project might require some environment variables…" at bounding box center [500, 514] width 1000 height 1029
click at [144, 946] on div "Environment configuration Your project might require some environment variables…" at bounding box center [500, 514] width 1000 height 1029
click at [194, 760] on button "Cancel" at bounding box center [195, 753] width 63 height 29
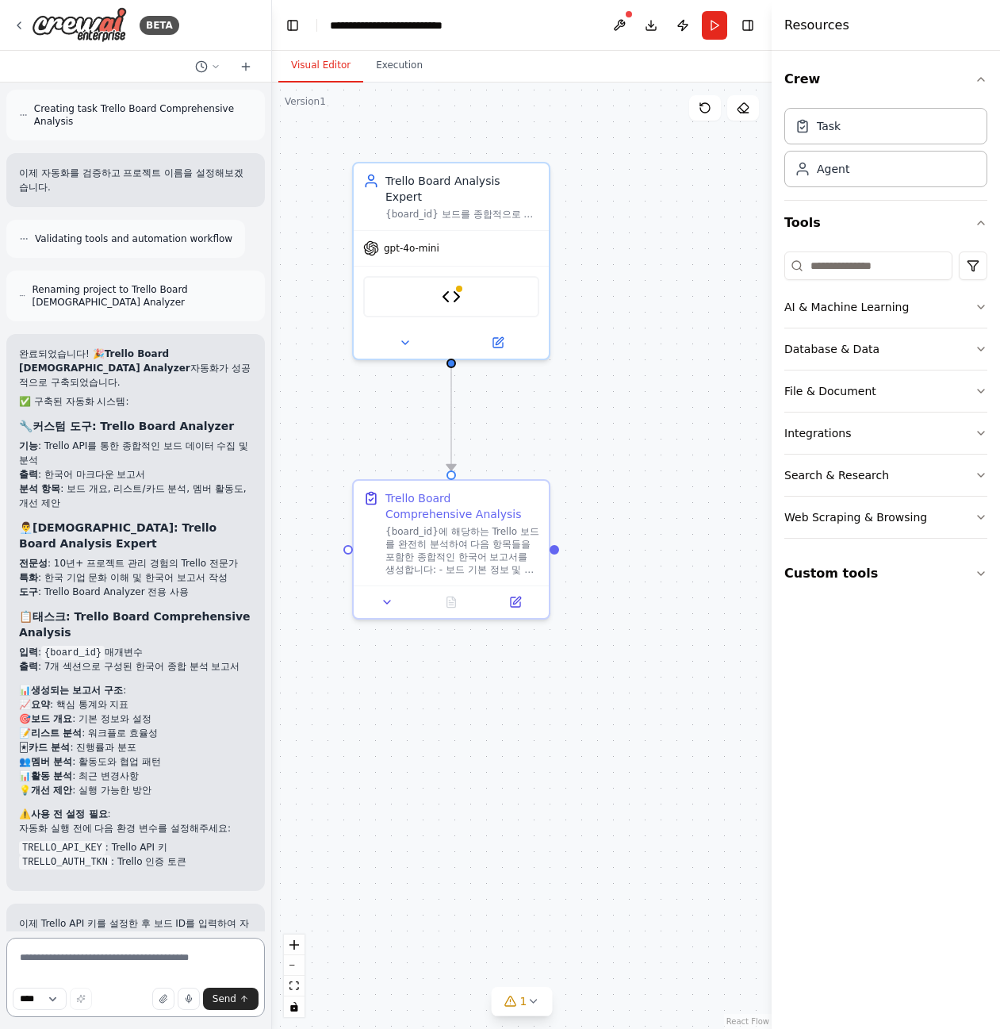
click at [101, 984] on textarea at bounding box center [135, 977] width 259 height 79
paste textarea "**********"
drag, startPoint x: 180, startPoint y: 810, endPoint x: 14, endPoint y: 793, distance: 166.6
click at [14, 793] on div "완료되었습니다! 🎉 Trello Board Korean Analyzer 자동화가 성공적으로 구축되었습니다. ✅ 구축된 자동화 시스템: 🔧 커스…" at bounding box center [135, 612] width 259 height 557
copy ul "TRELLO_API_KEY : Trello API 키 TRELLO_AUTH_TKN : Trello 인증 토큰"
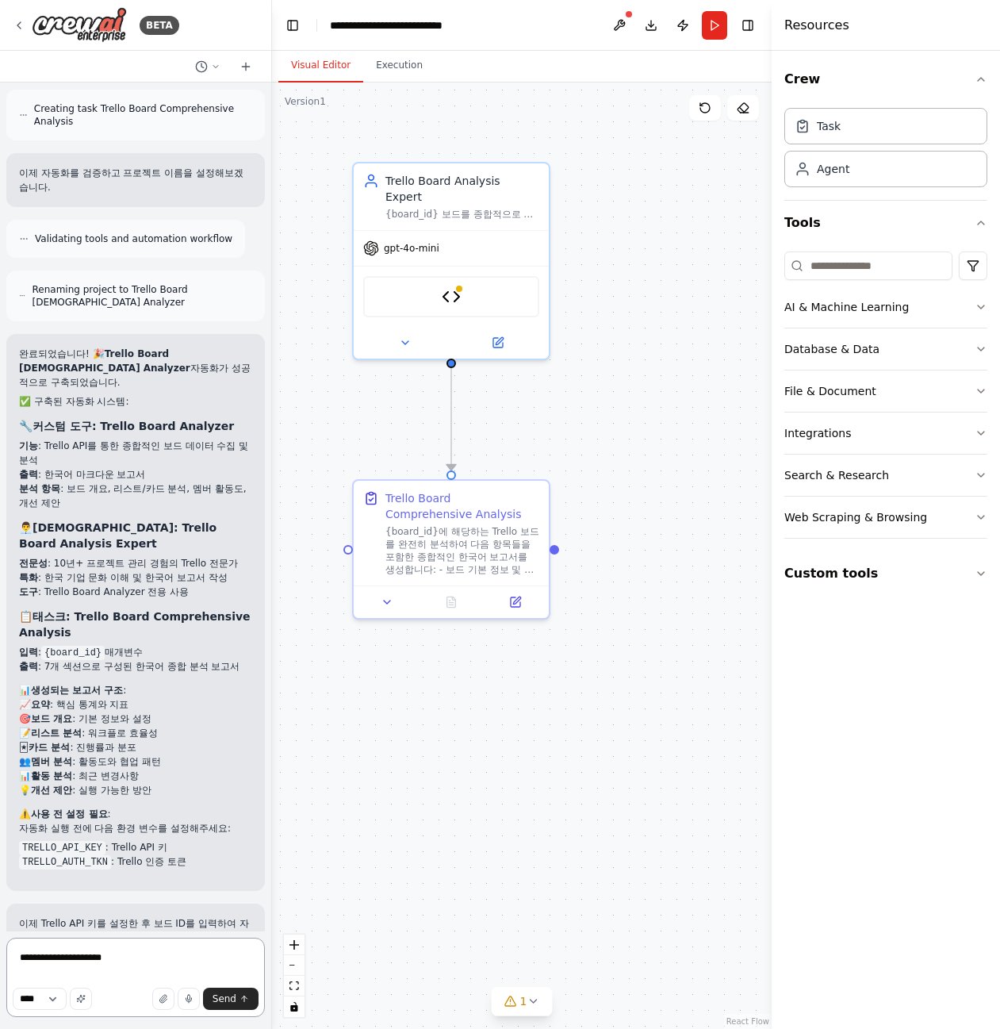
click at [148, 951] on textarea "**********" at bounding box center [135, 977] width 259 height 79
paste textarea "**********"
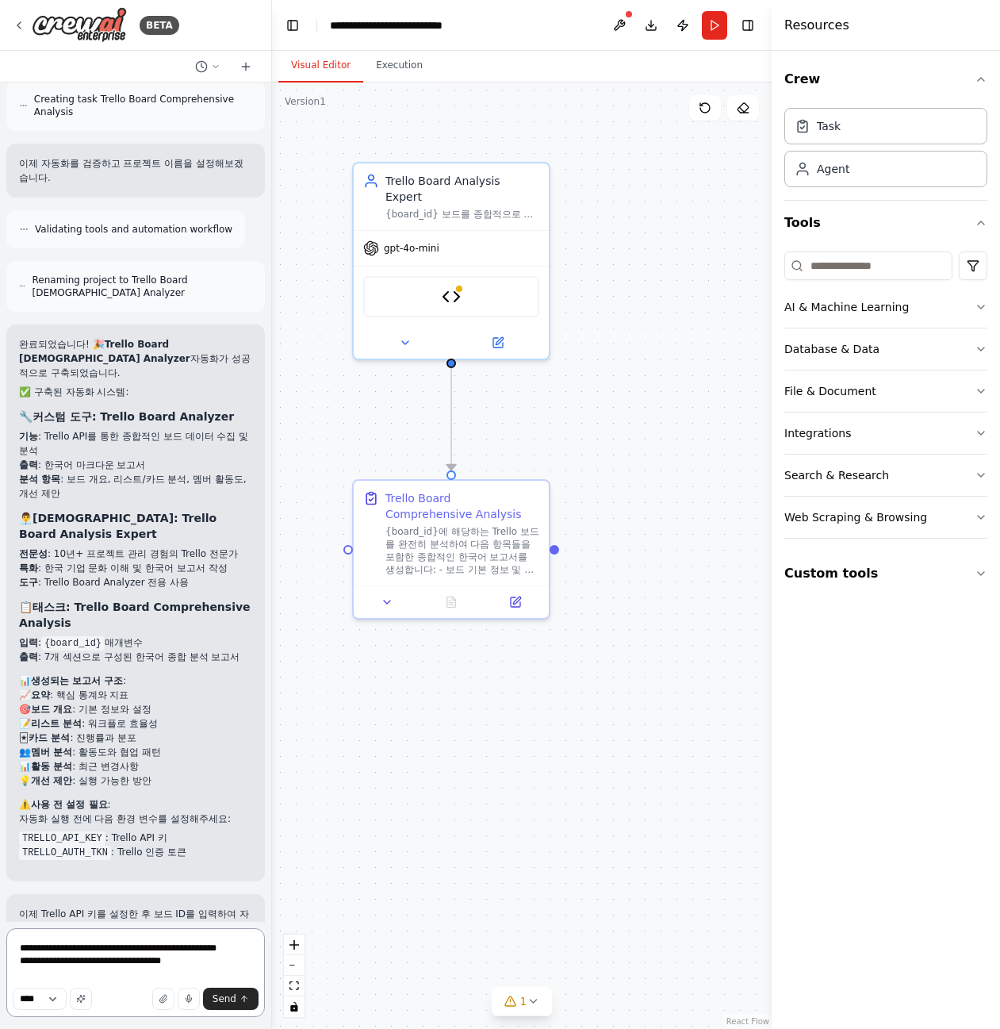
click at [225, 977] on textarea "**********" at bounding box center [135, 972] width 259 height 89
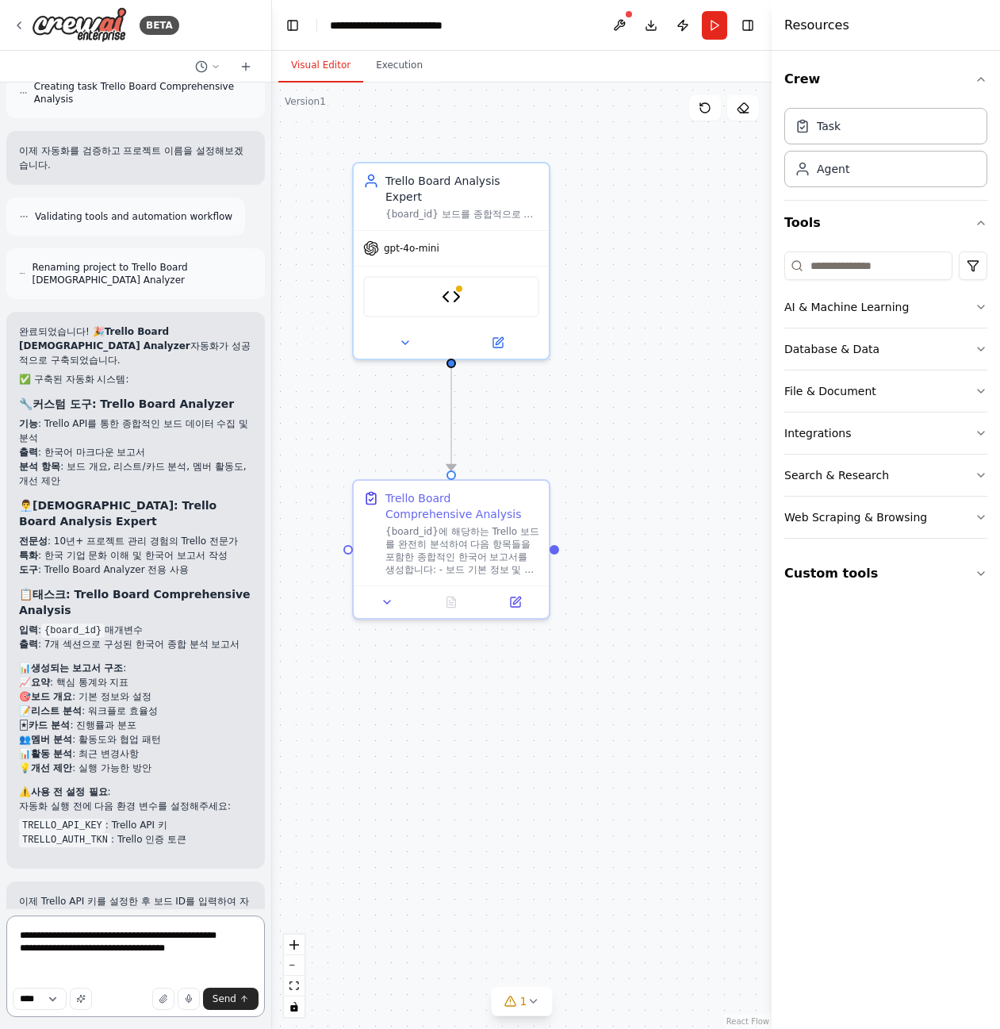
paste textarea "**********"
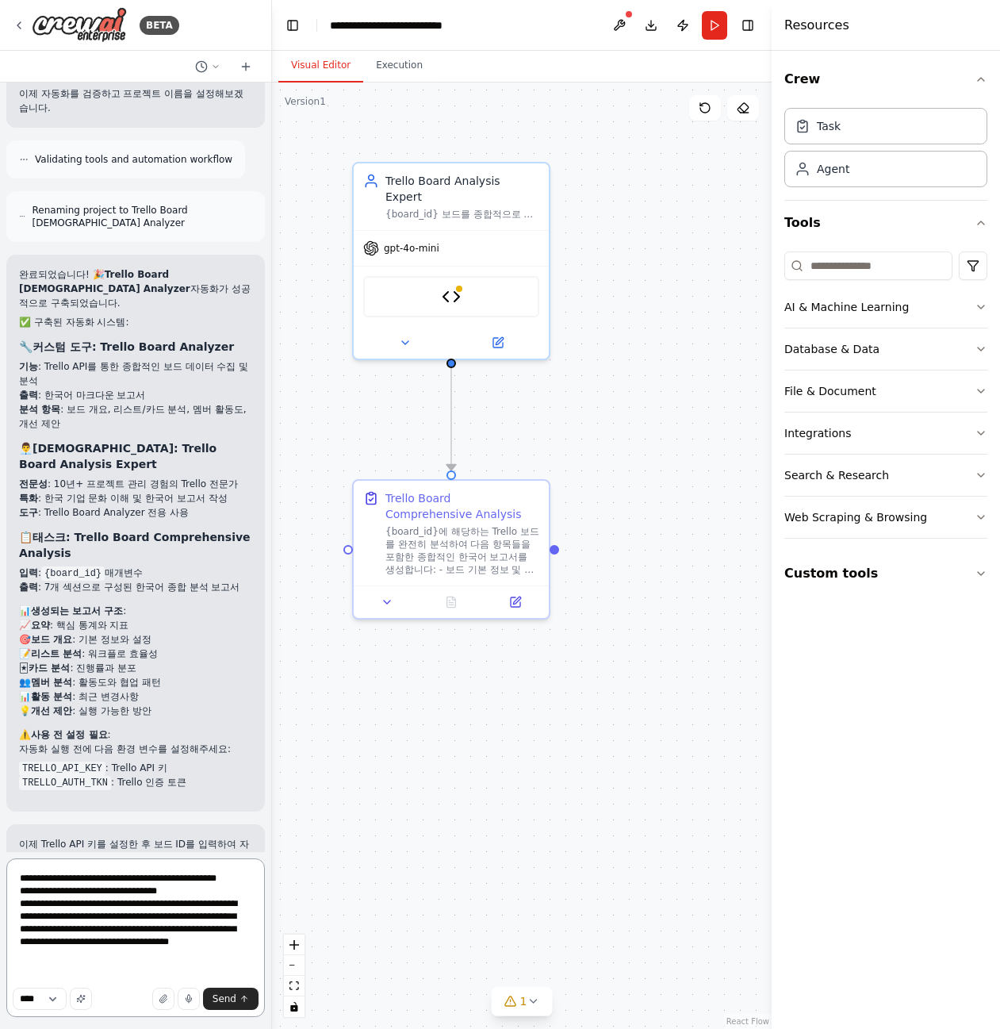
click at [88, 919] on textarea "**********" at bounding box center [135, 937] width 259 height 159
click at [76, 917] on textarea "**********" at bounding box center [135, 937] width 259 height 159
type textarea "**********"
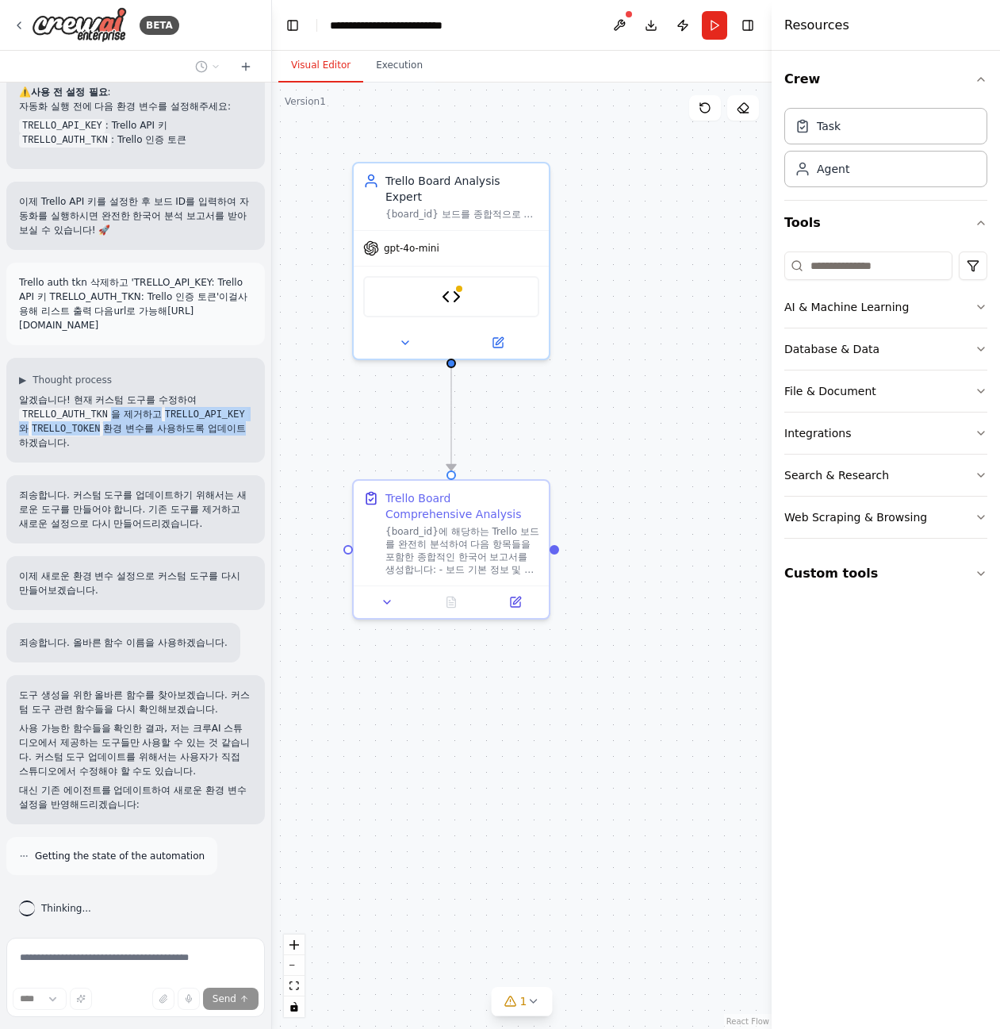
scroll to position [3031, 0]
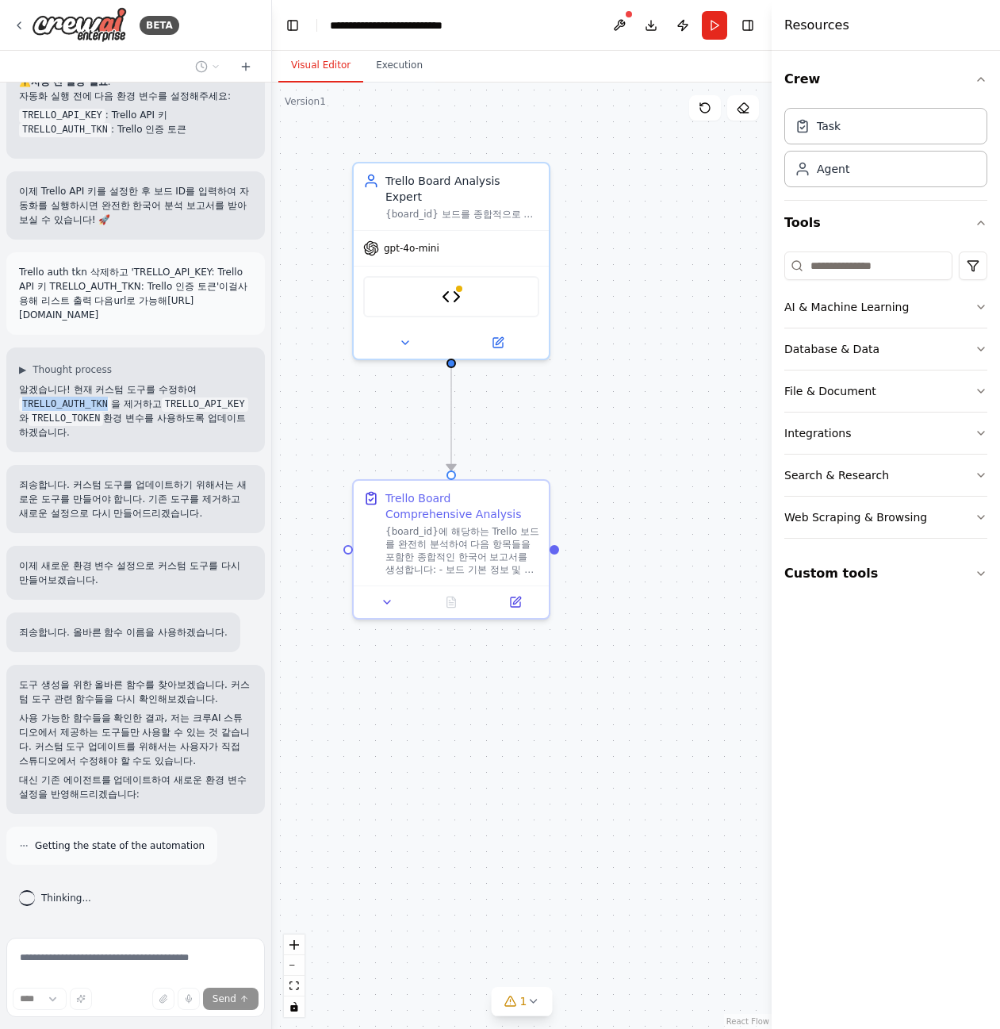
drag, startPoint x: 103, startPoint y: 671, endPoint x: 15, endPoint y: 404, distance: 281.5
click at [15, 404] on div "▶ Thought process 알겠습니다! 현재 커스텀 도구를 수정하여 TRELLO_AUTH_TKN 을 제거하고 TRELLO_API_KEY …" at bounding box center [135, 399] width 259 height 105
copy code "TRELLO_AUTH_TKN"
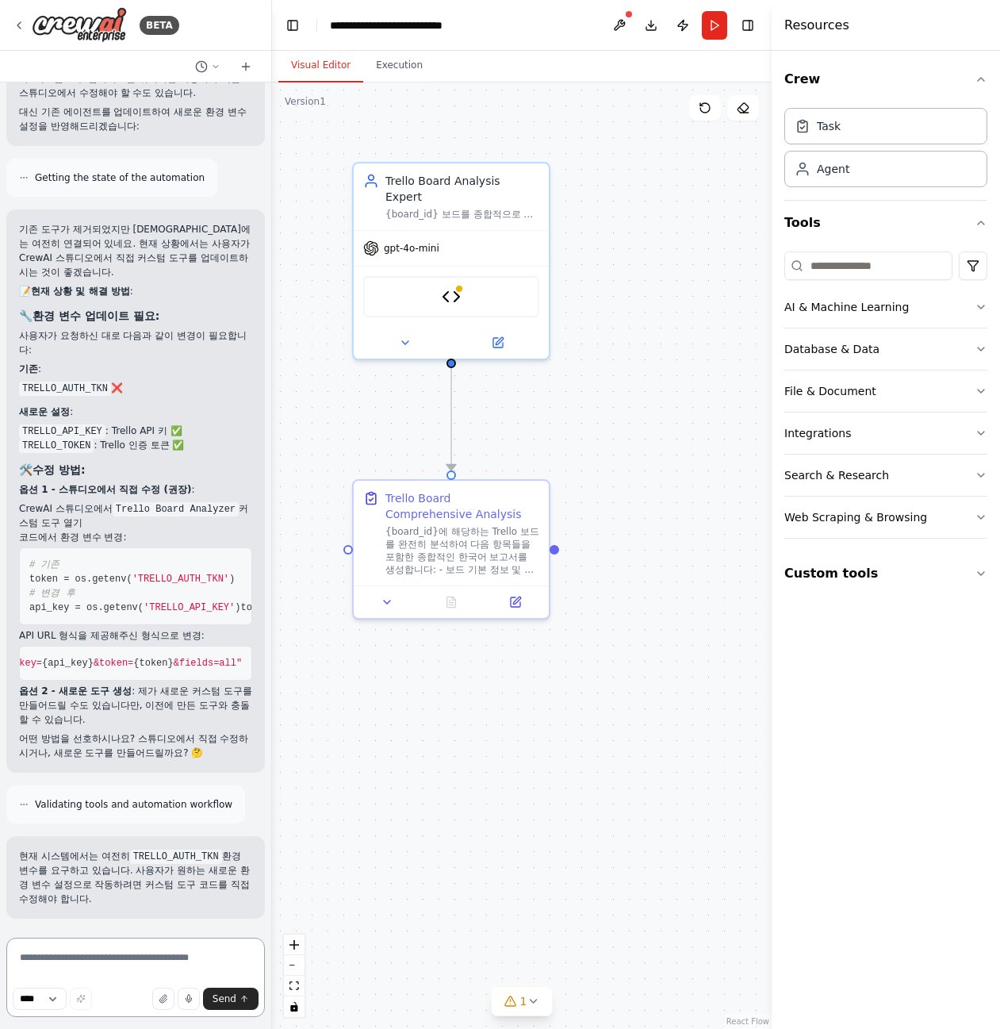
scroll to position [0, 291]
drag, startPoint x: 449, startPoint y: 500, endPoint x: 406, endPoint y: 512, distance: 44.5
click at [406, 512] on div "Trello Board Comprehensive Analysis" at bounding box center [463, 503] width 154 height 32
click at [397, 615] on div at bounding box center [451, 598] width 195 height 33
click at [386, 602] on icon at bounding box center [387, 599] width 13 height 13
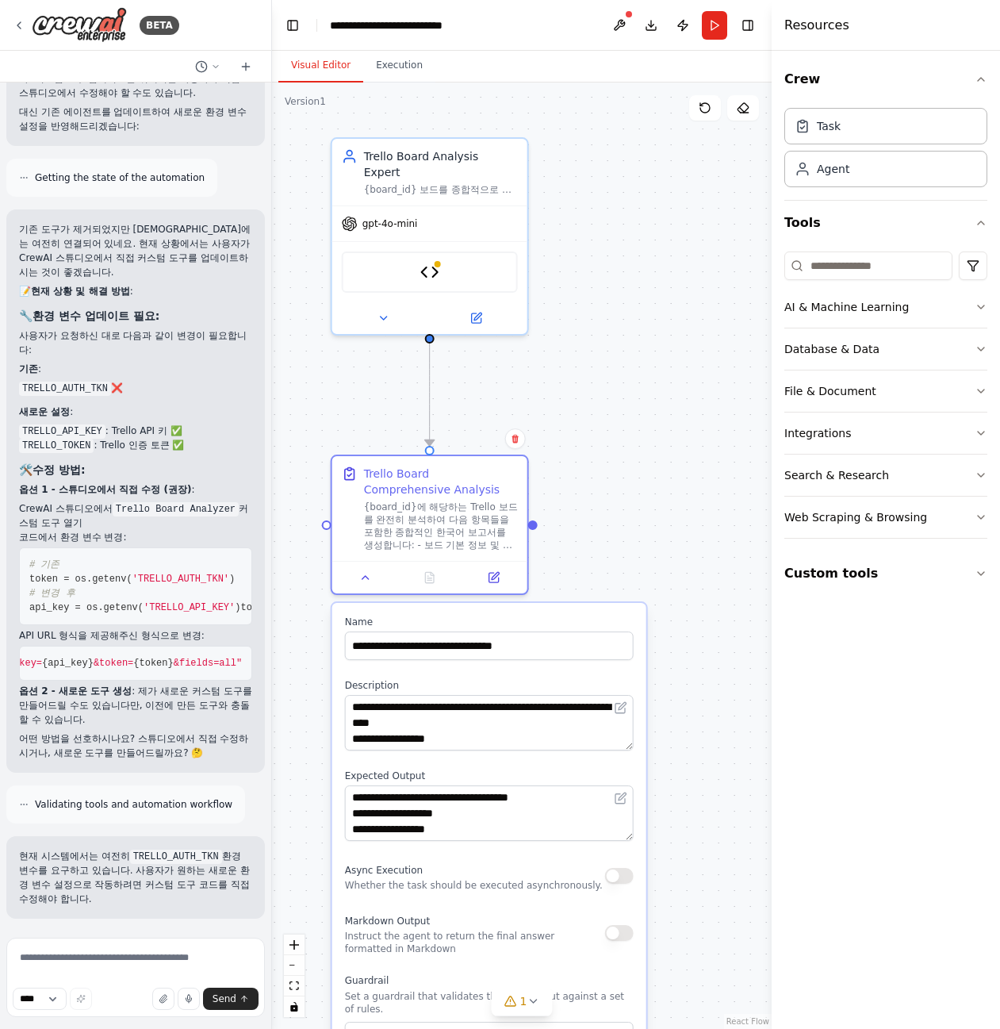
click at [693, 973] on div ".deletable-edge-delete-btn { width: 20px; height: 20px; border: 0px solid #ffff…" at bounding box center [522, 556] width 500 height 946
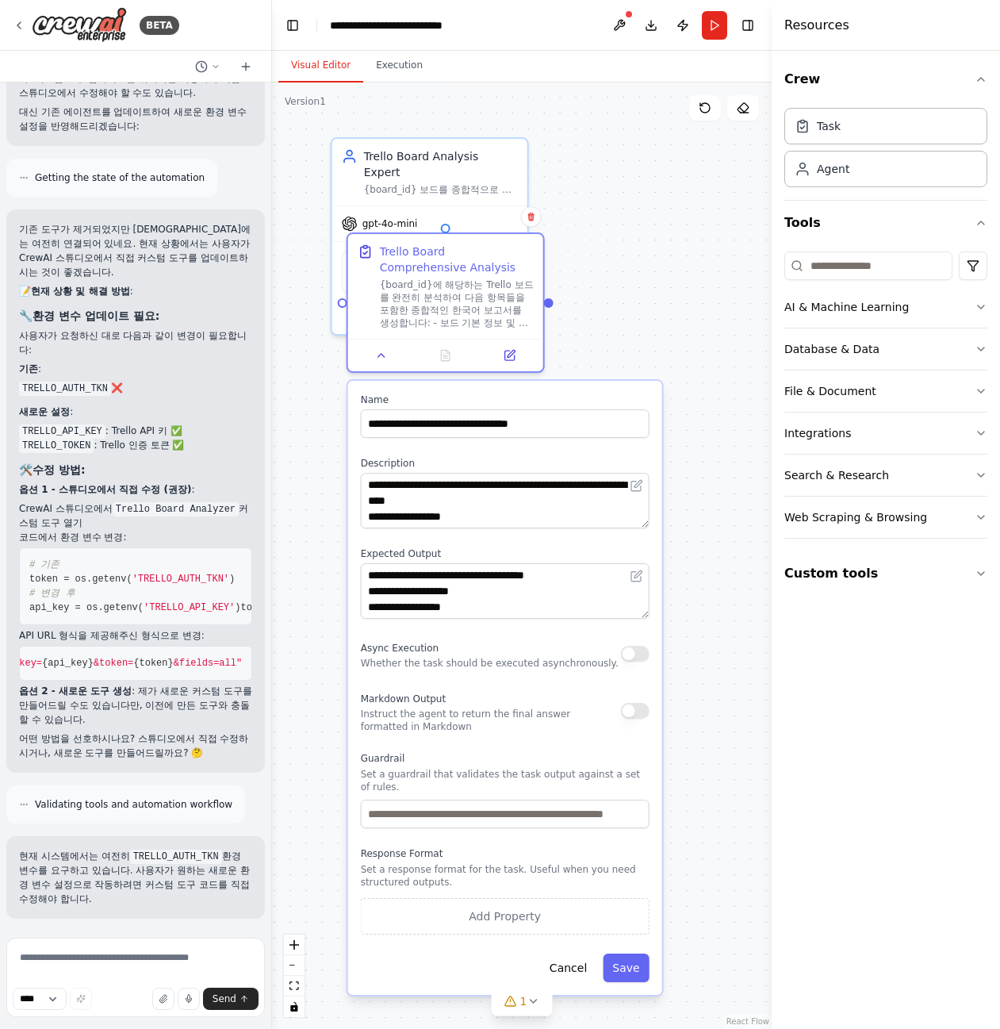
drag, startPoint x: 449, startPoint y: 612, endPoint x: 468, endPoint y: 389, distance: 223.7
click at [468, 389] on div "**********" at bounding box center [505, 688] width 314 height 614
drag, startPoint x: 442, startPoint y: 255, endPoint x: 417, endPoint y: 261, distance: 25.4
click at [417, 261] on div "Trello Board Comprehensive Analysis" at bounding box center [457, 256] width 154 height 32
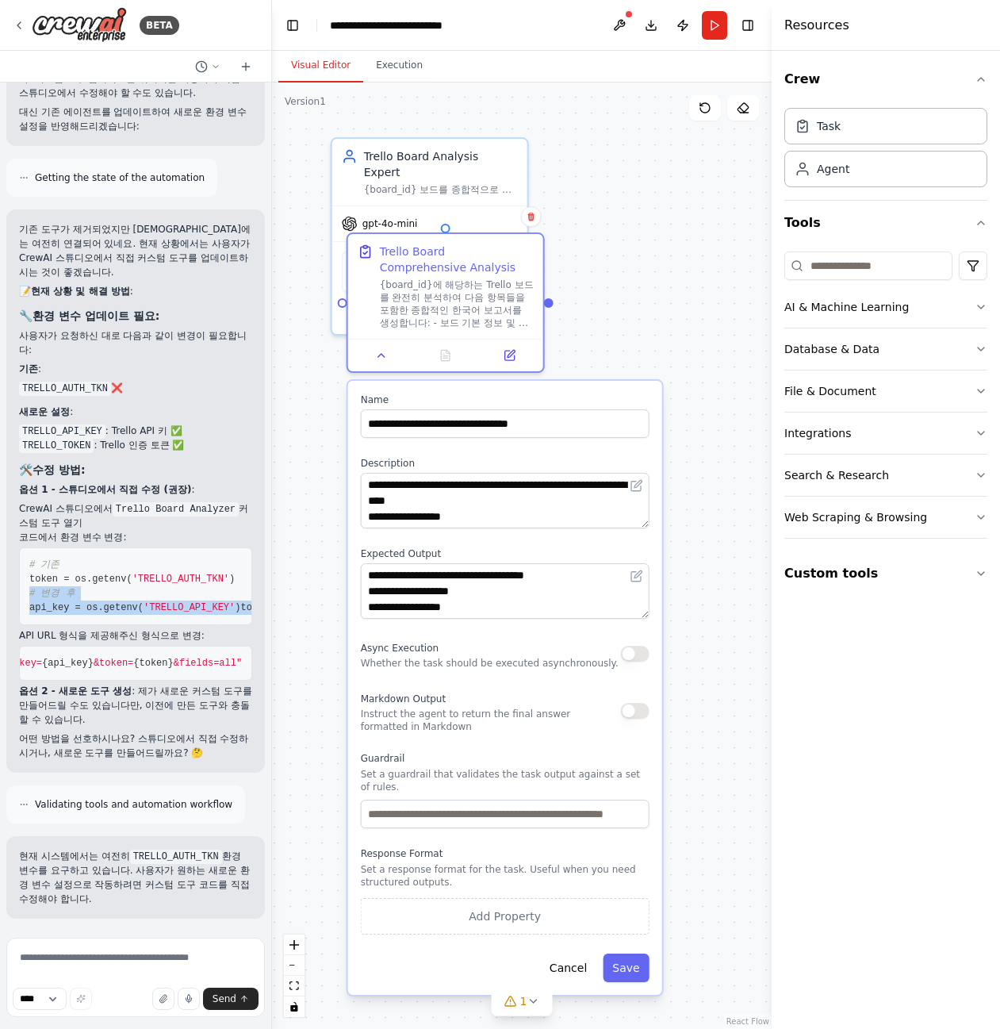
drag, startPoint x: 213, startPoint y: 608, endPoint x: 20, endPoint y: 566, distance: 198.3
click at [20, 566] on pre "# 기존 token = os.getenv( 'TRELLO_AUTH_TKN' ) # 변경 후 api_key = os.getenv( 'TRELLO…" at bounding box center [135, 586] width 233 height 78
click at [506, 587] on textarea "**********" at bounding box center [505, 591] width 289 height 56
click at [509, 518] on textarea "**********" at bounding box center [505, 501] width 289 height 56
drag, startPoint x: 501, startPoint y: 521, endPoint x: 334, endPoint y: 474, distance: 173.3
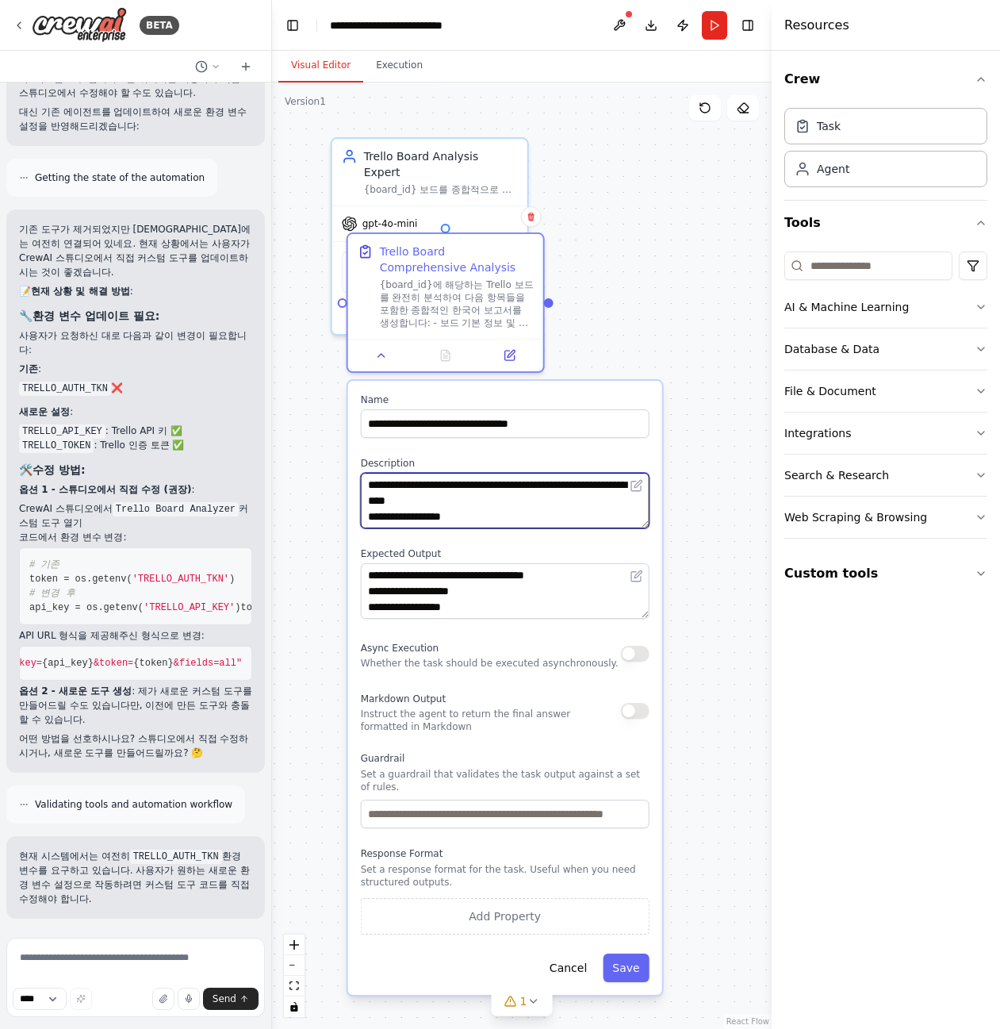
click at [334, 474] on div ".deletable-edge-delete-btn { width: 20px; height: 20px; border: 0px solid #ffff…" at bounding box center [522, 556] width 500 height 946
click at [415, 492] on textarea "**********" at bounding box center [505, 501] width 289 height 56
click at [468, 519] on textarea "**********" at bounding box center [505, 501] width 289 height 56
drag, startPoint x: 448, startPoint y: 520, endPoint x: 367, endPoint y: 479, distance: 90.8
click at [367, 479] on textarea "**********" at bounding box center [505, 501] width 289 height 56
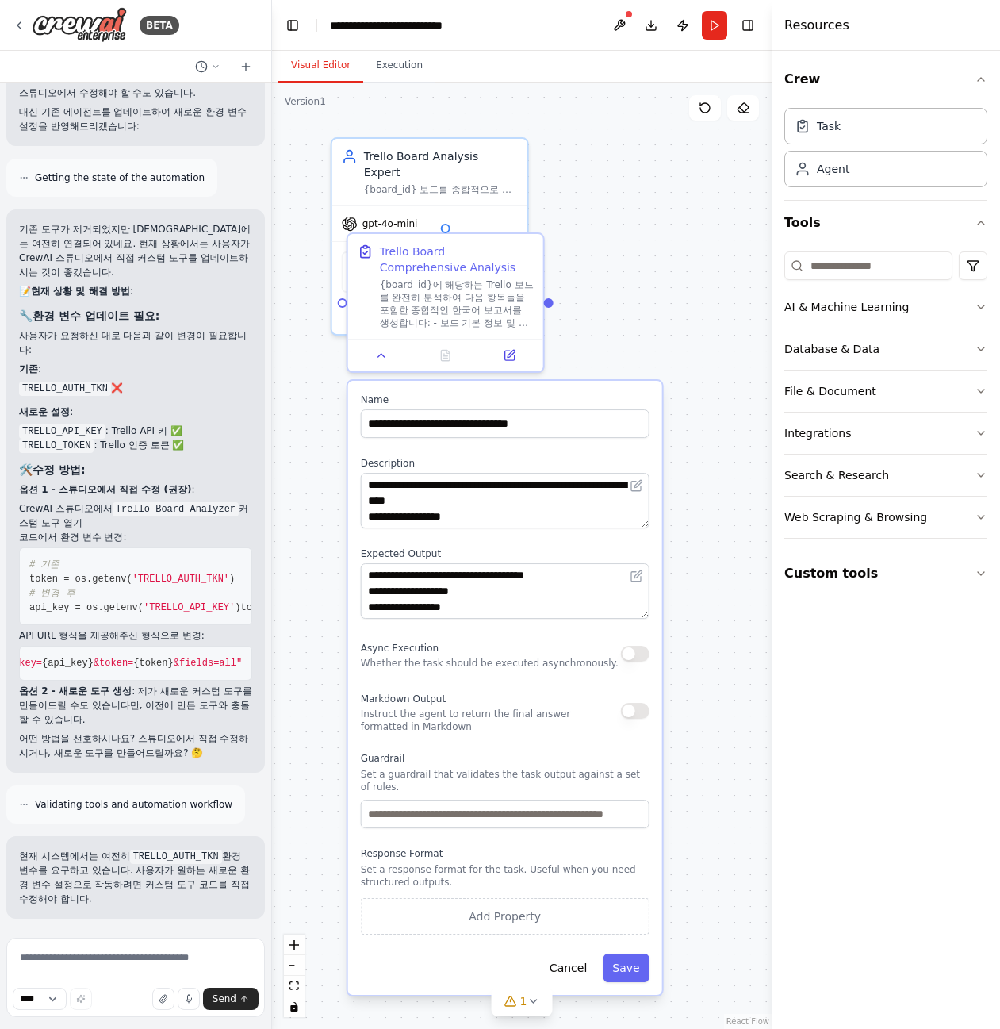
click at [186, 732] on p "어떤 방법을 선호하시나요? 스튜디오에서 직접 수정하시거나, 새로운 도구를 만들어드릴까요? 🤔" at bounding box center [135, 745] width 233 height 29
drag, startPoint x: 102, startPoint y: 481, endPoint x: 20, endPoint y: 468, distance: 82.7
click at [20, 501] on li "CrewAI 스튜디오에서 Trello Board Analyzer 커스텀 도구 열기" at bounding box center [135, 515] width 233 height 29
copy li "CrewAI 스튜디오에서 Trello Board Analyzer 커스텀 도구 열기"
click at [128, 962] on textarea at bounding box center [135, 977] width 259 height 79
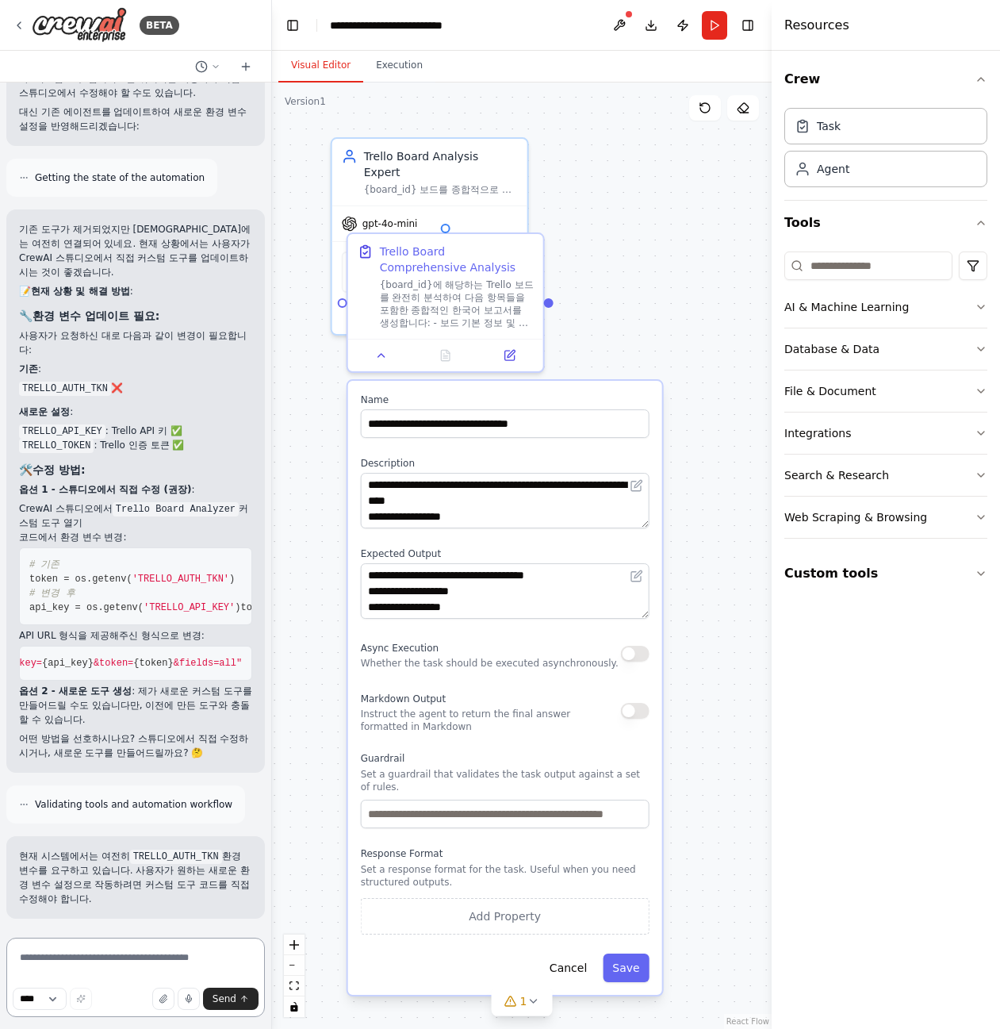
paste textarea "**********"
type textarea "**********"
drag, startPoint x: 136, startPoint y: 969, endPoint x: 5, endPoint y: 962, distance: 131.1
click at [5, 962] on div "BETA Hello! I'm the CrewAI assistant. What kind of automation do you want to bu…" at bounding box center [136, 514] width 272 height 1029
click at [185, 977] on textarea "**********" at bounding box center [135, 977] width 259 height 79
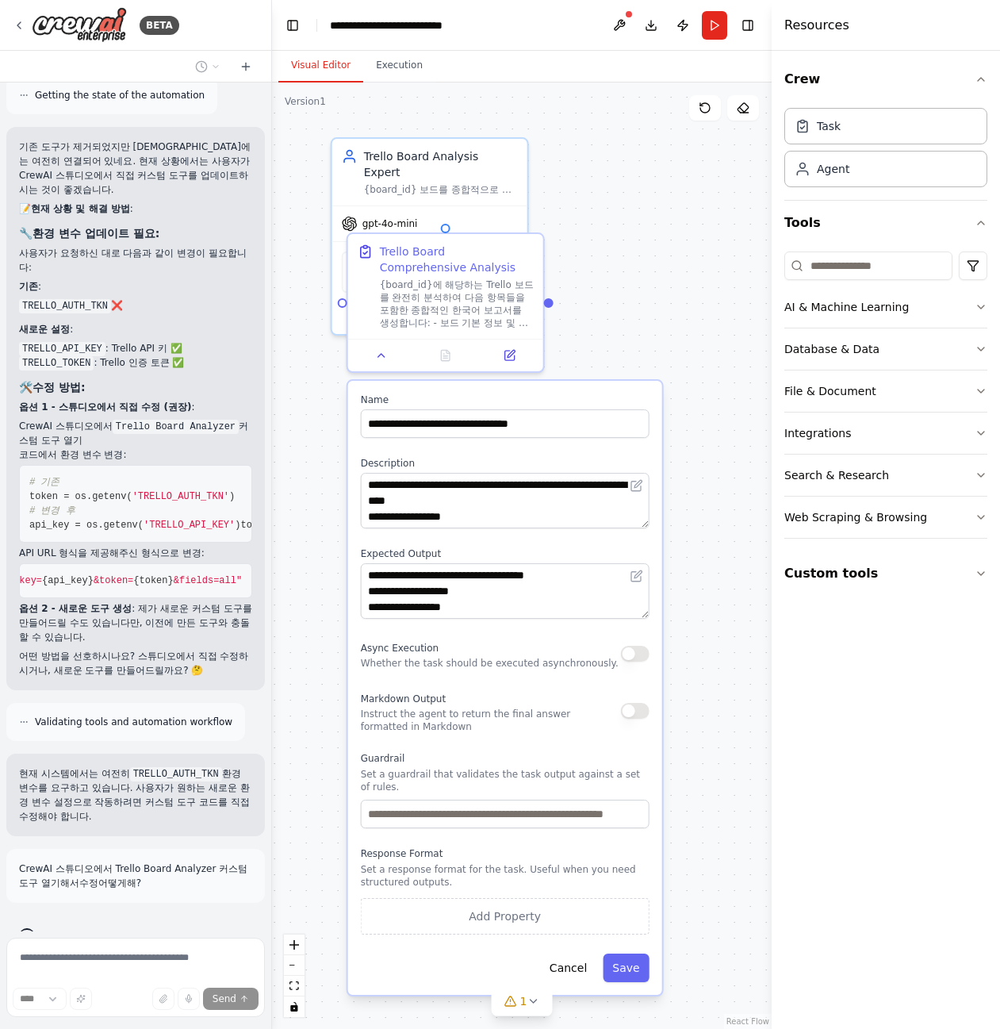
scroll to position [3860, 0]
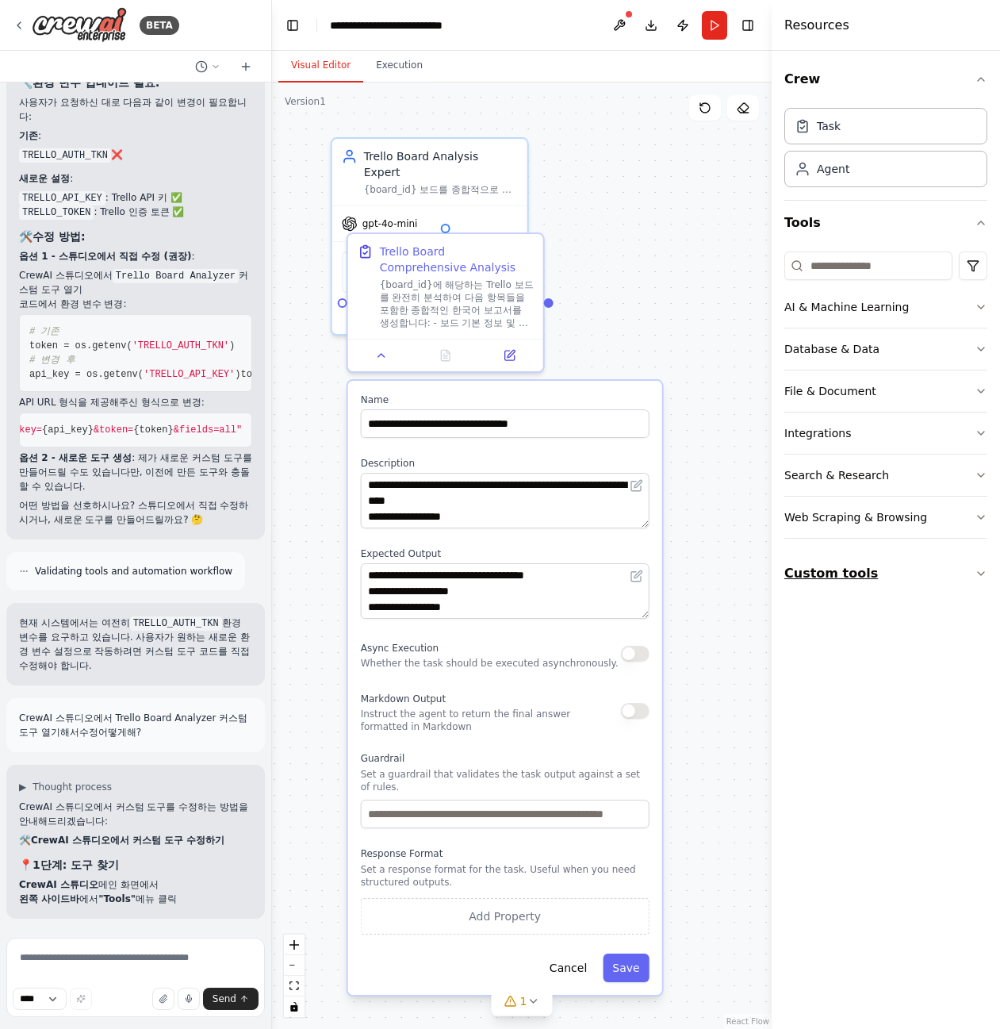
click at [829, 567] on button "Custom tools" at bounding box center [886, 573] width 203 height 44
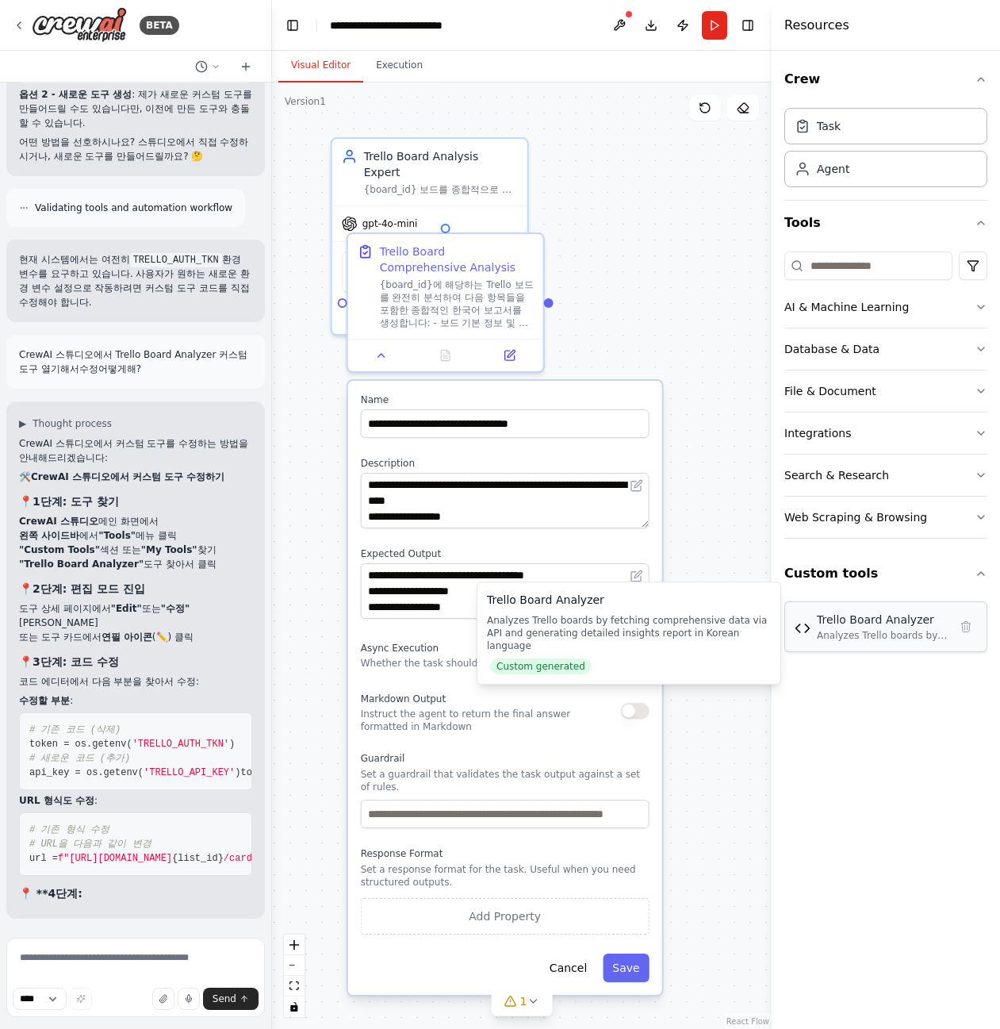
click at [810, 638] on div "Trello Board Analyzer Analyzes Trello boards by fetching comprehensive data via…" at bounding box center [886, 627] width 182 height 30
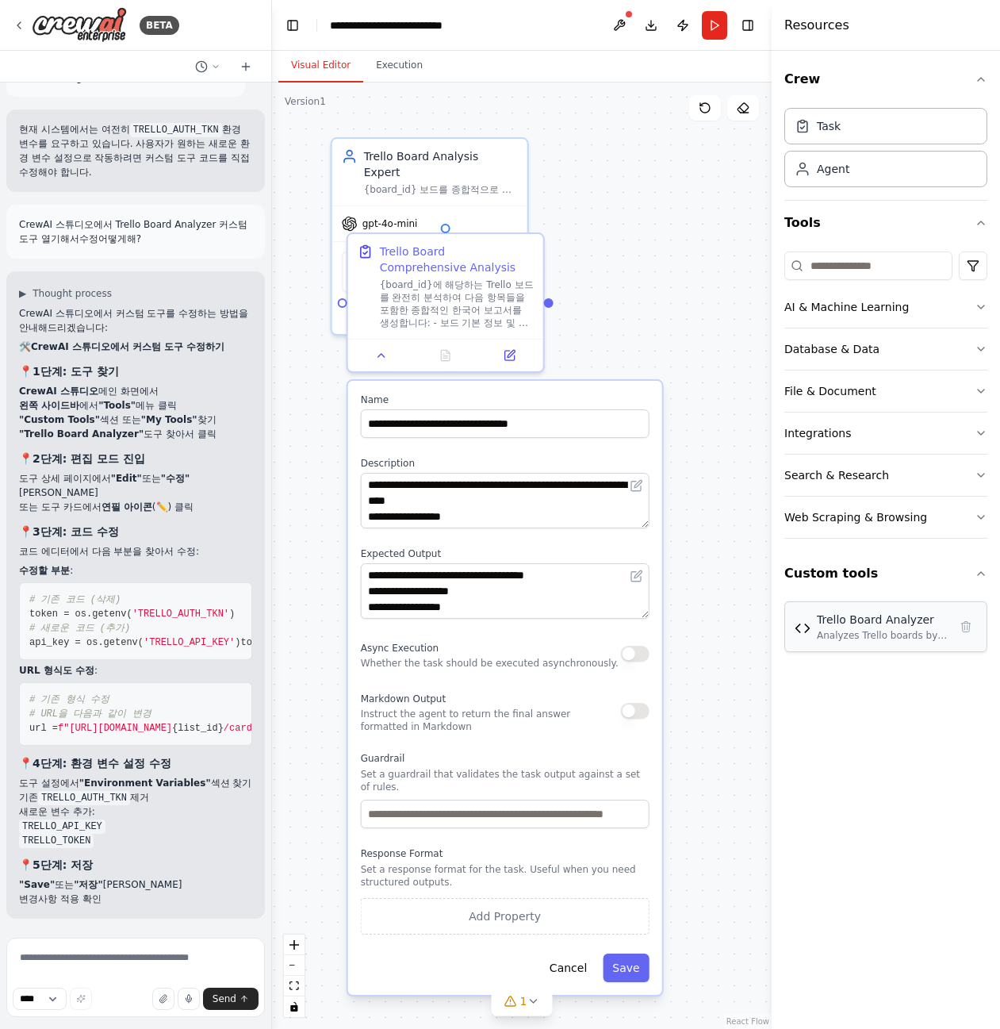
click at [810, 623] on img at bounding box center [803, 628] width 16 height 16
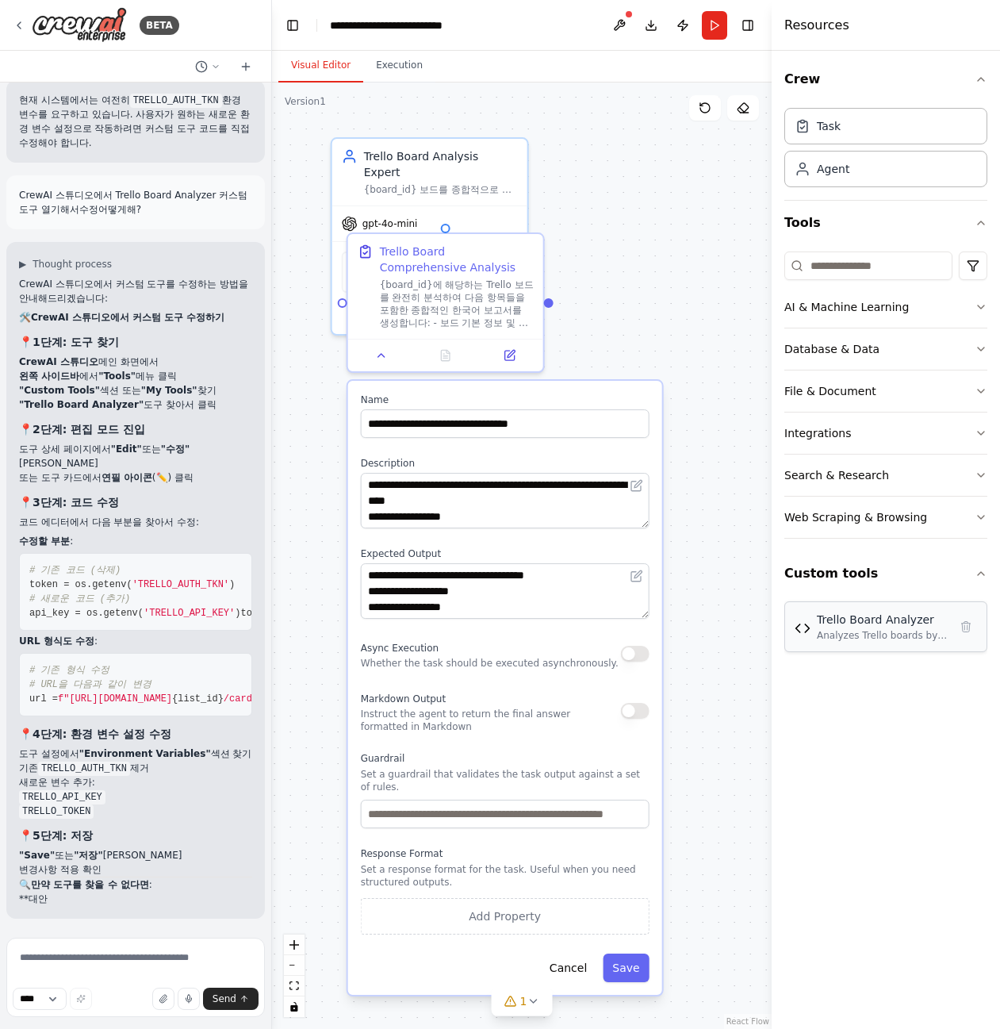
click at [862, 629] on div "Analyzes Trello boards by fetching comprehensive data via API and generating de…" at bounding box center [883, 635] width 132 height 13
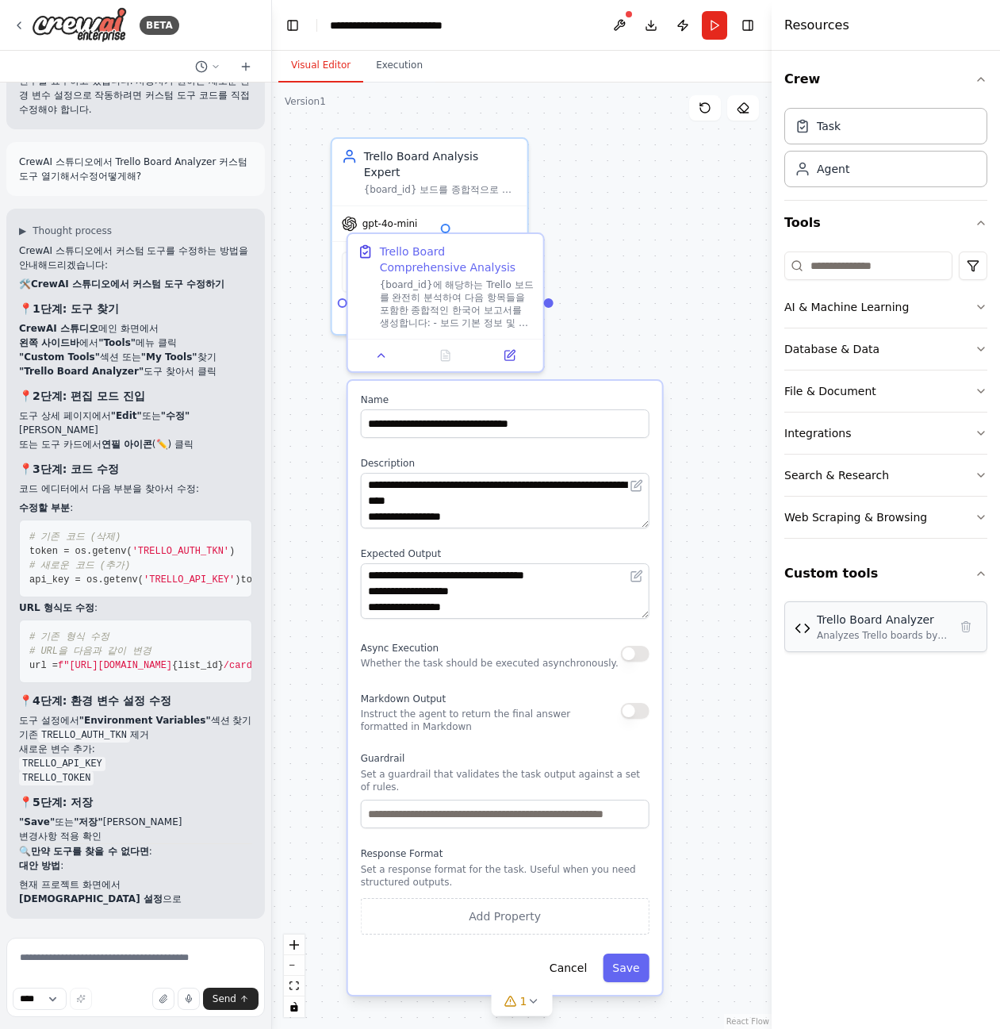
click at [862, 629] on div "Analyzes Trello boards by fetching comprehensive data via API and generating de…" at bounding box center [883, 635] width 132 height 13
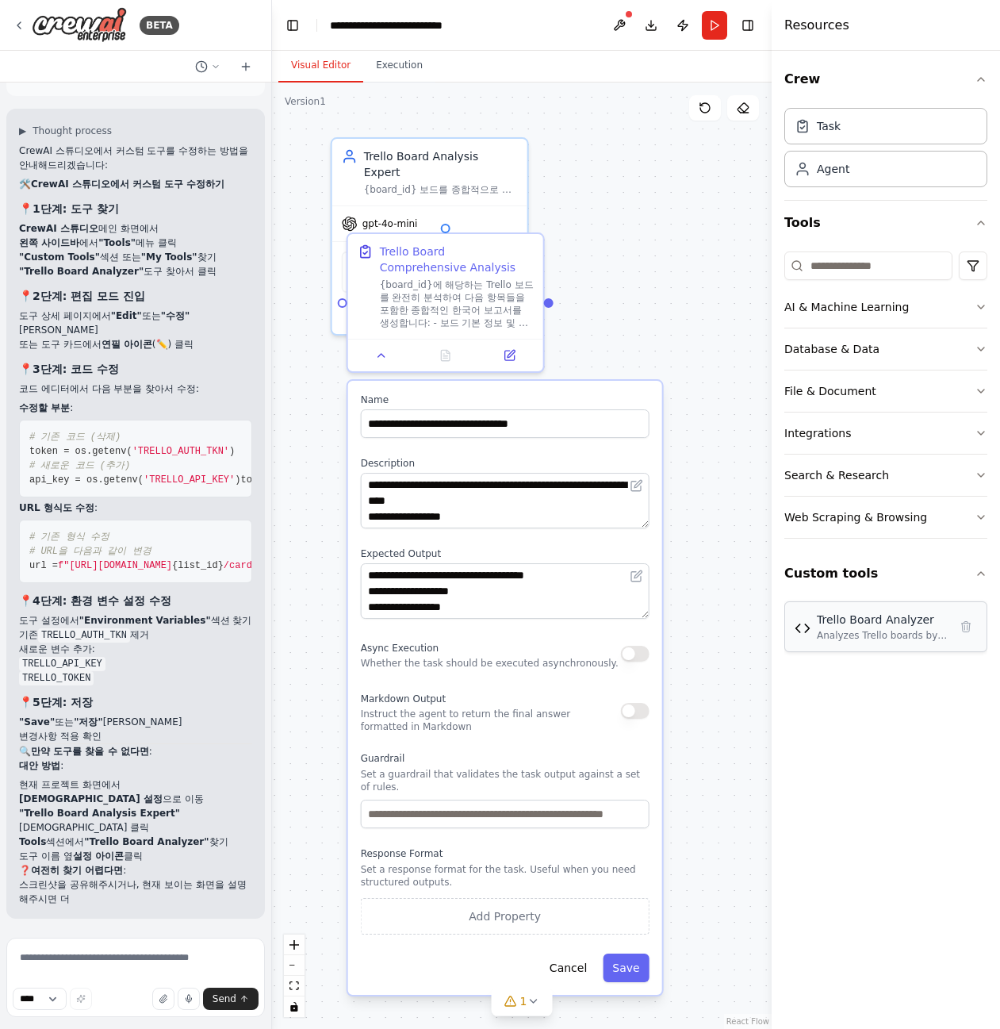
drag, startPoint x: 885, startPoint y: 631, endPoint x: 824, endPoint y: 635, distance: 61.3
click at [824, 635] on div "Analyzes Trello boards by fetching comprehensive data via API and generating de…" at bounding box center [883, 635] width 132 height 13
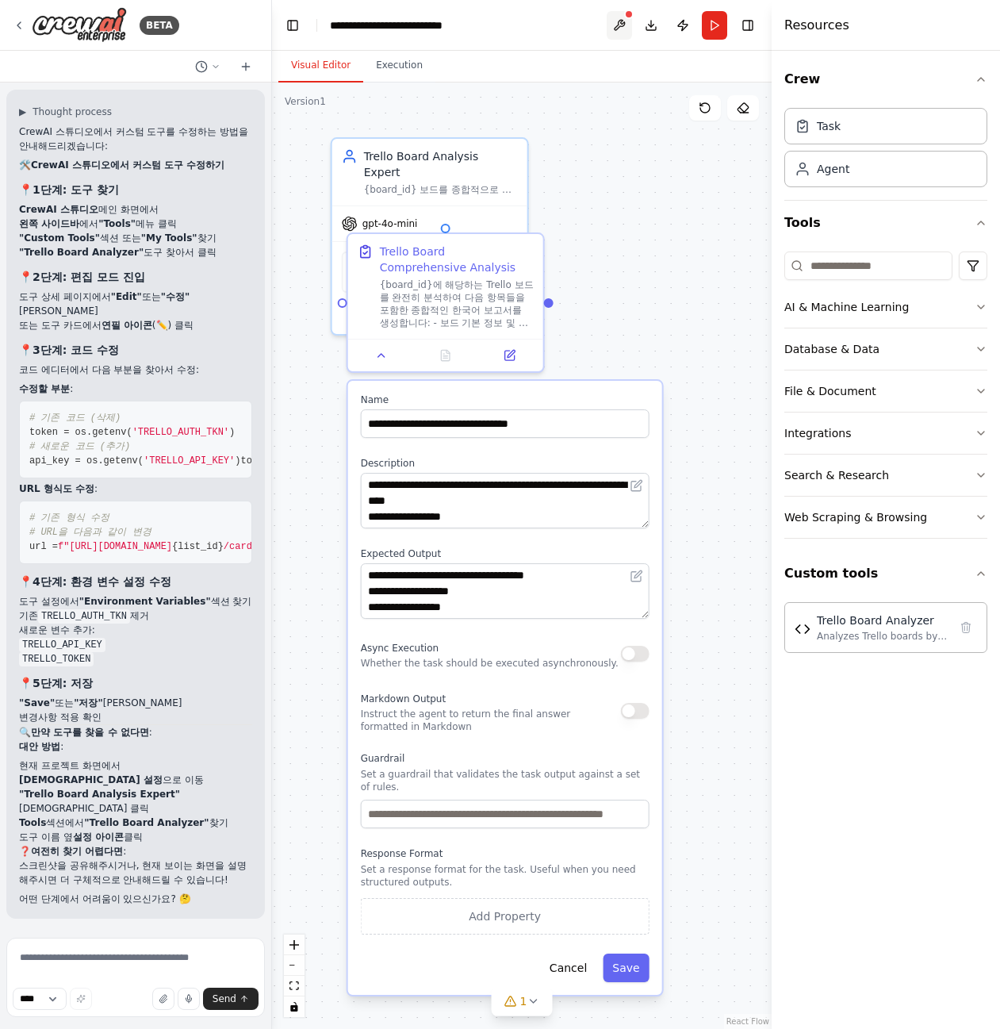
click at [619, 22] on button at bounding box center [619, 25] width 25 height 29
click at [620, 20] on body "BETA Hello! I'm the CrewAI assistant. What kind of automation do you want to bu…" at bounding box center [500, 514] width 1000 height 1029
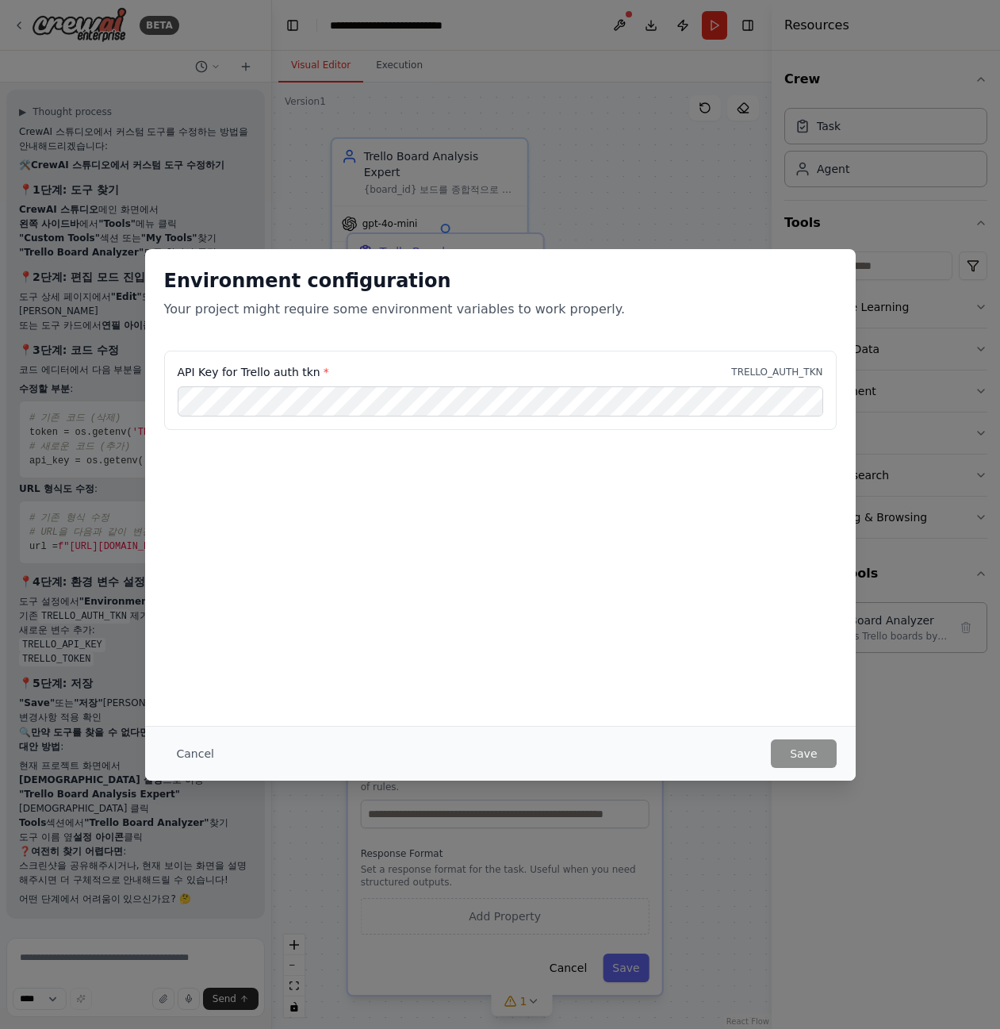
click at [662, 375] on div "API Key for Trello auth tkn * TRELLO_AUTH_TKN" at bounding box center [501, 372] width 646 height 16
click at [227, 352] on div "API Key for Trello auth tkn * TRELLO_AUTH_TKN" at bounding box center [500, 390] width 673 height 79
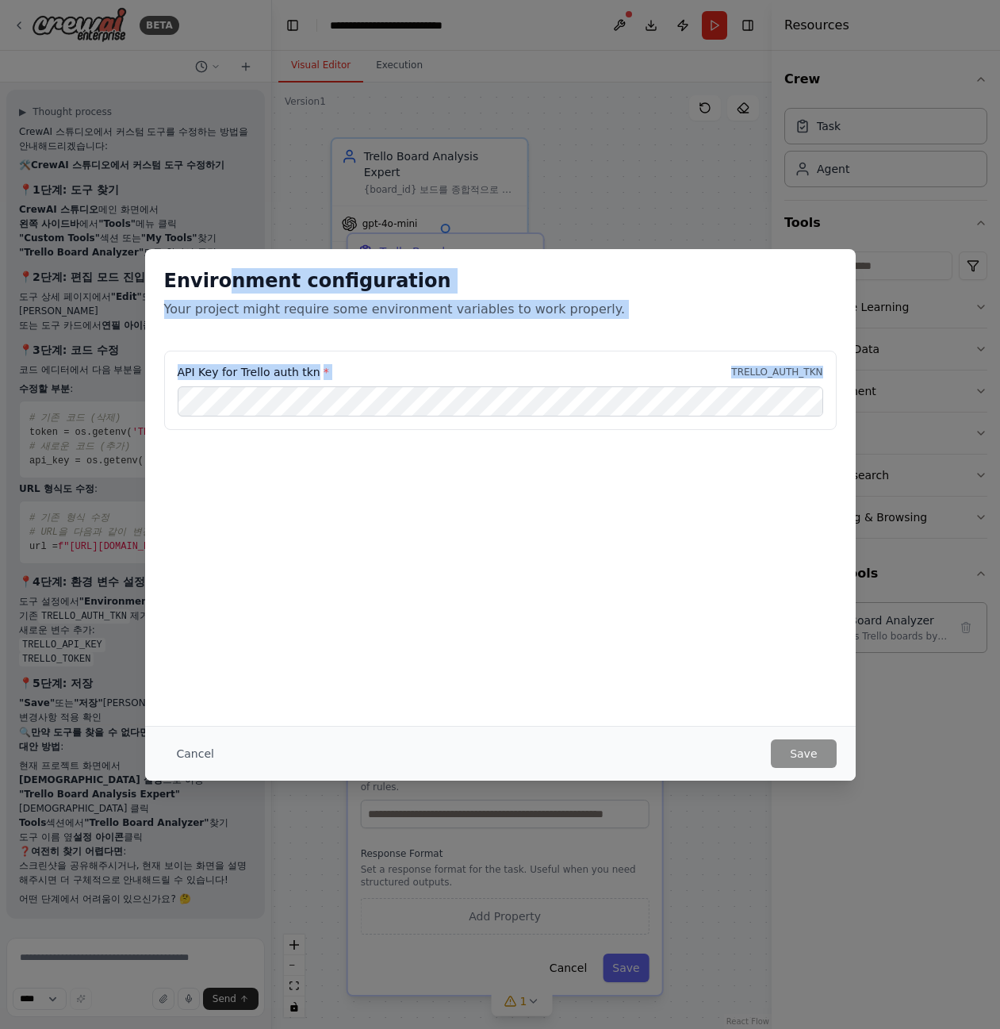
click at [269, 394] on div "Environment configuration Your project might require some environment variables…" at bounding box center [500, 379] width 711 height 260
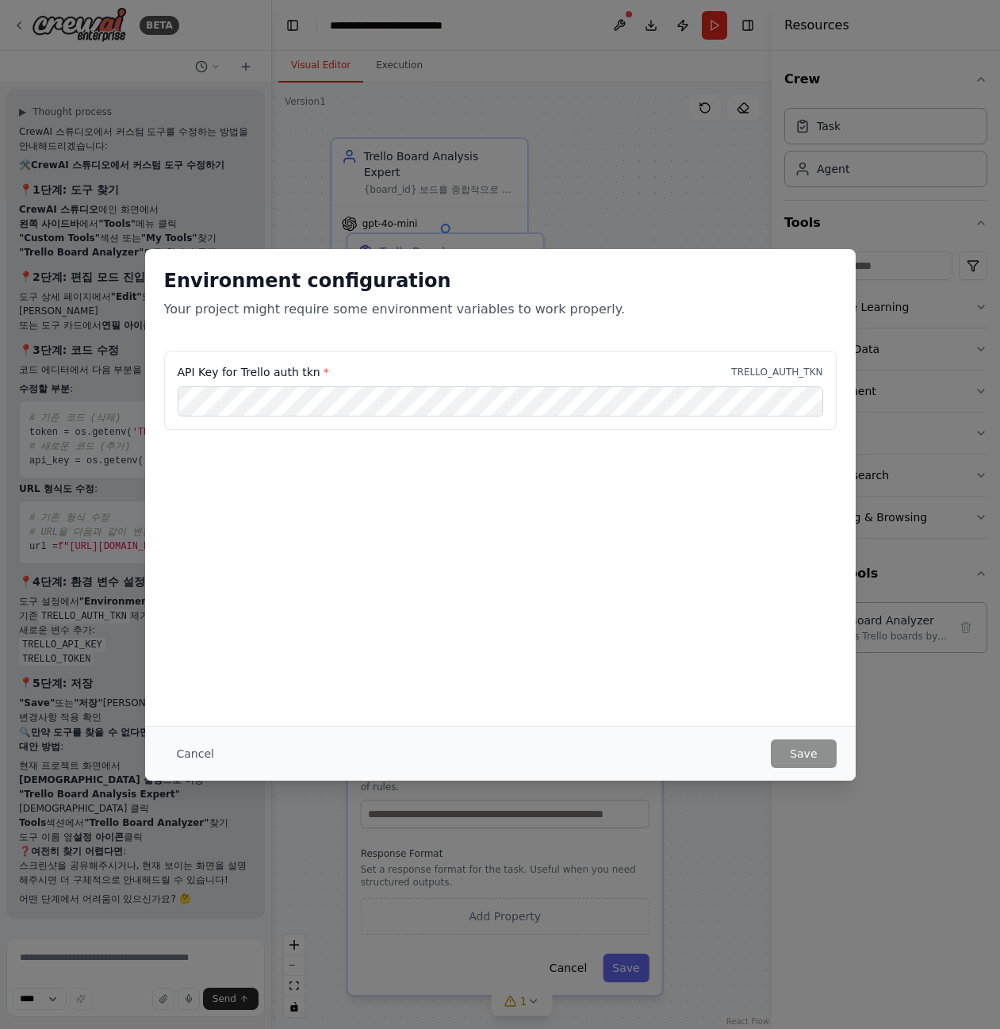
click at [965, 441] on div "Environment configuration Your project might require some environment variables…" at bounding box center [500, 514] width 1000 height 1029
click at [186, 868] on div "Environment configuration Your project might require some environment variables…" at bounding box center [500, 514] width 1000 height 1029
click at [197, 748] on button "Cancel" at bounding box center [195, 753] width 63 height 29
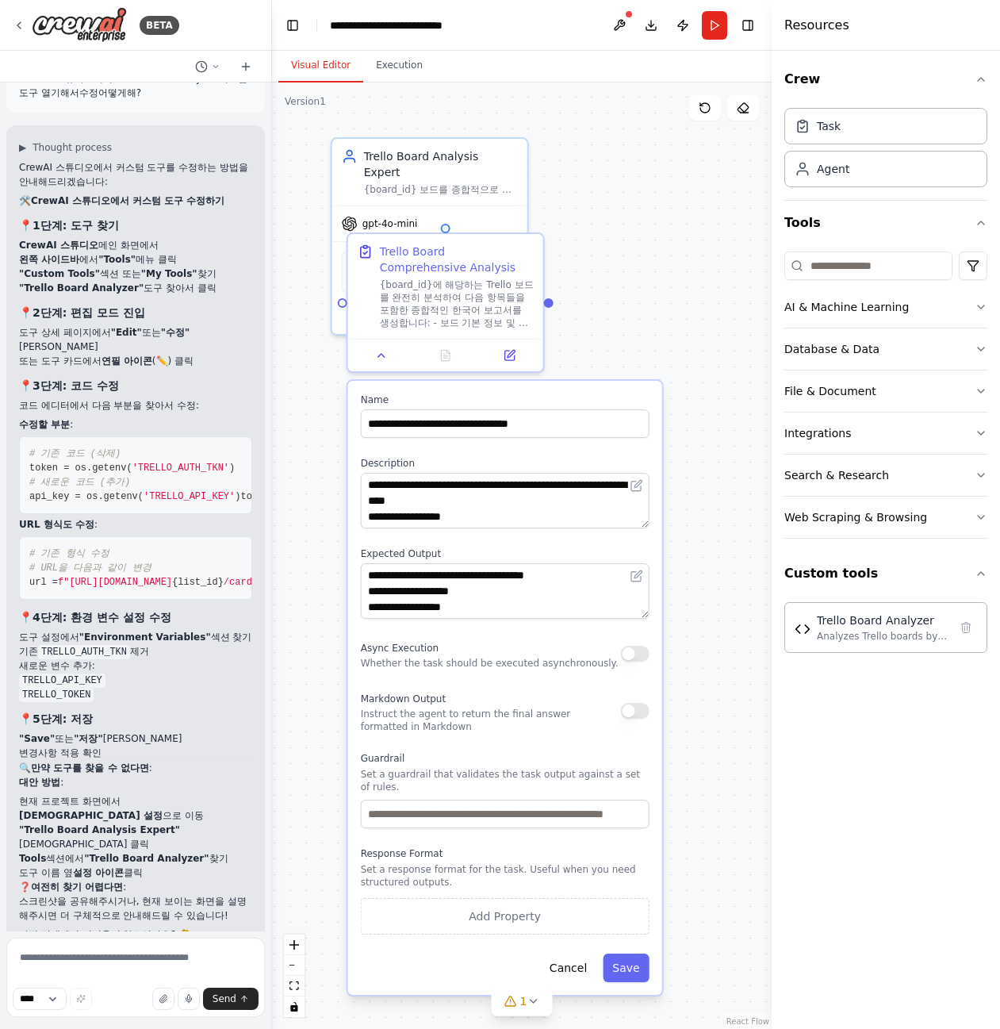
scroll to position [4422, 0]
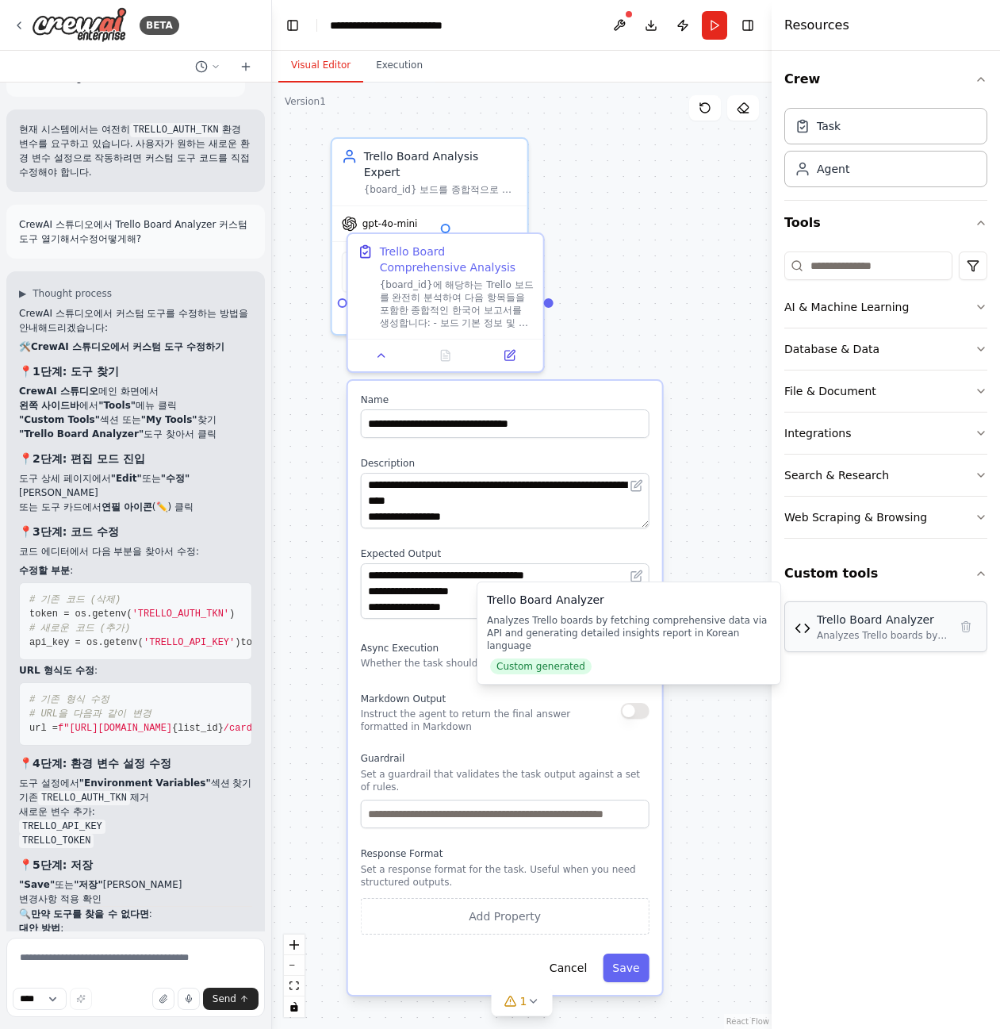
click at [874, 629] on div "Analyzes Trello boards by fetching comprehensive data via API and generating de…" at bounding box center [883, 635] width 132 height 13
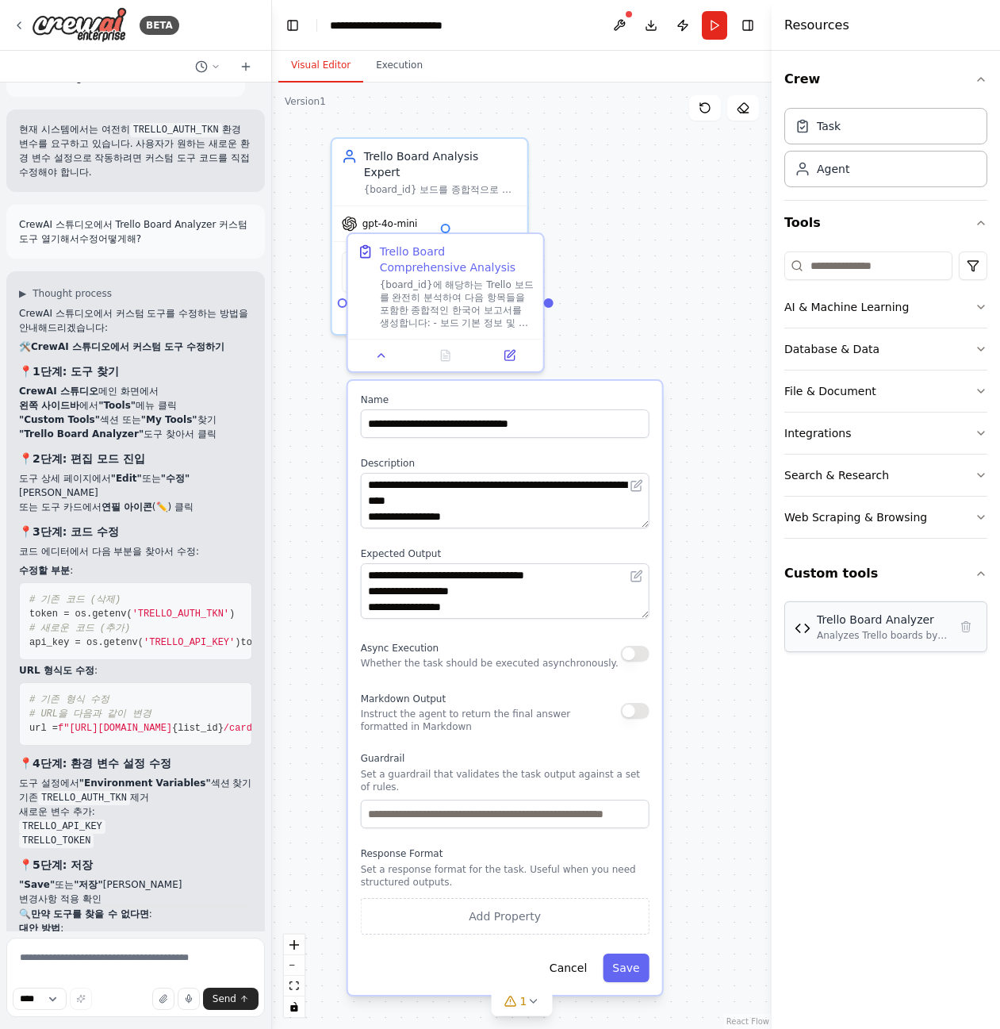
click at [849, 635] on div "Analyzes Trello boards by fetching comprehensive data via API and generating de…" at bounding box center [883, 635] width 132 height 13
click at [876, 639] on div "Analyzes Trello boards by fetching comprehensive data via API and generating de…" at bounding box center [883, 635] width 132 height 13
click at [803, 631] on img at bounding box center [803, 628] width 16 height 16
click at [857, 608] on div "Trello Board Analyzer Analyzes Trello boards by fetching comprehensive data via…" at bounding box center [886, 626] width 203 height 51
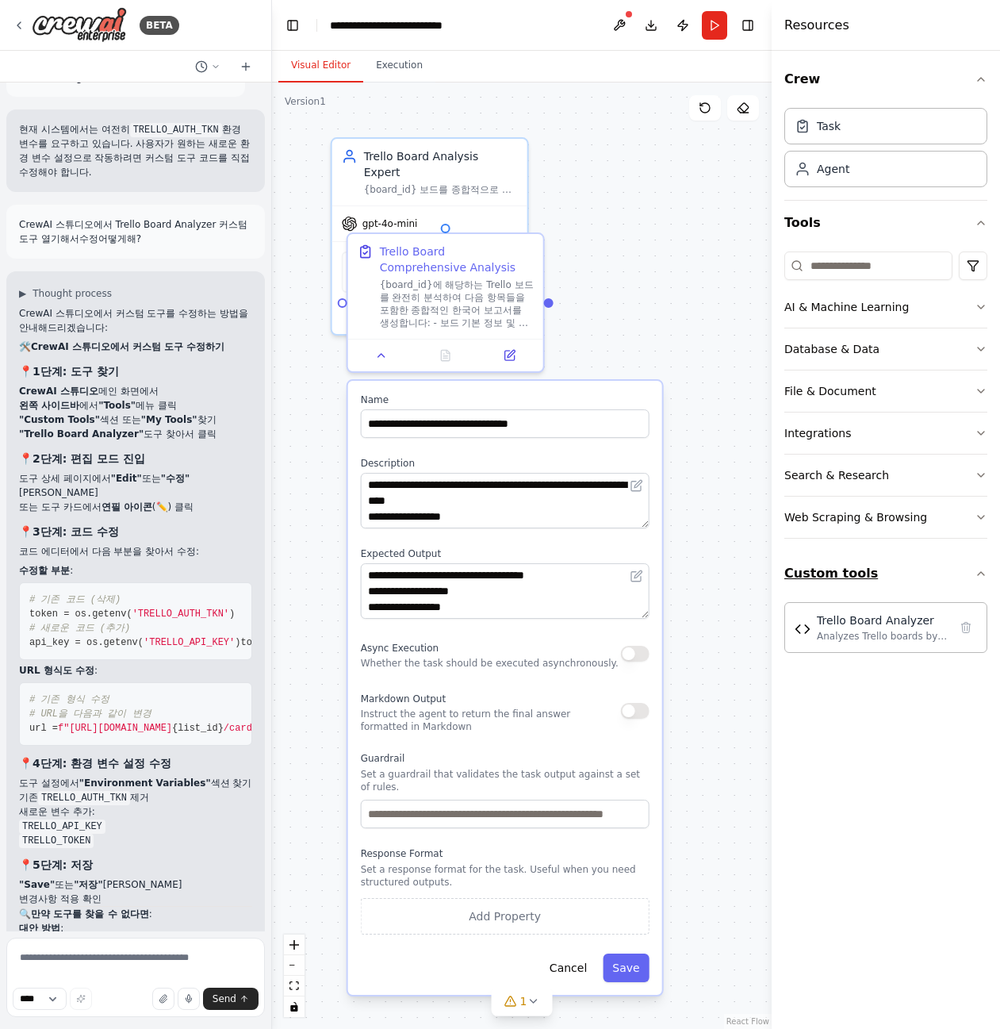
click at [870, 592] on button "Custom tools" at bounding box center [886, 573] width 203 height 44
click at [842, 575] on button "Custom tools" at bounding box center [886, 573] width 203 height 44
click at [860, 619] on div "Trello Board Analyzer" at bounding box center [883, 620] width 132 height 16
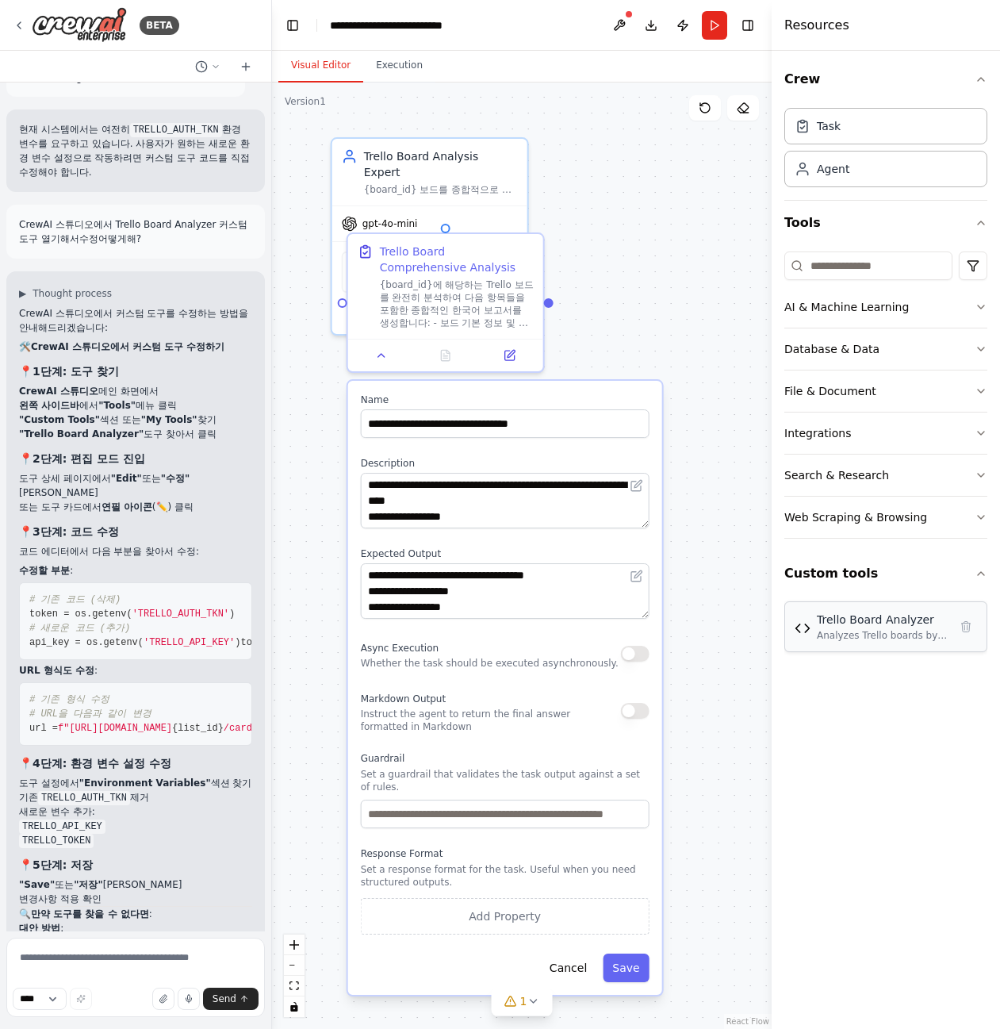
drag, startPoint x: 875, startPoint y: 628, endPoint x: 826, endPoint y: 633, distance: 49.5
click at [826, 633] on div "Analyzes Trello boards by fetching comprehensive data via API and generating de…" at bounding box center [883, 635] width 132 height 13
click at [789, 632] on div "Trello Board Analyzer Analyzes Trello boards by fetching comprehensive data via…" at bounding box center [886, 626] width 203 height 51
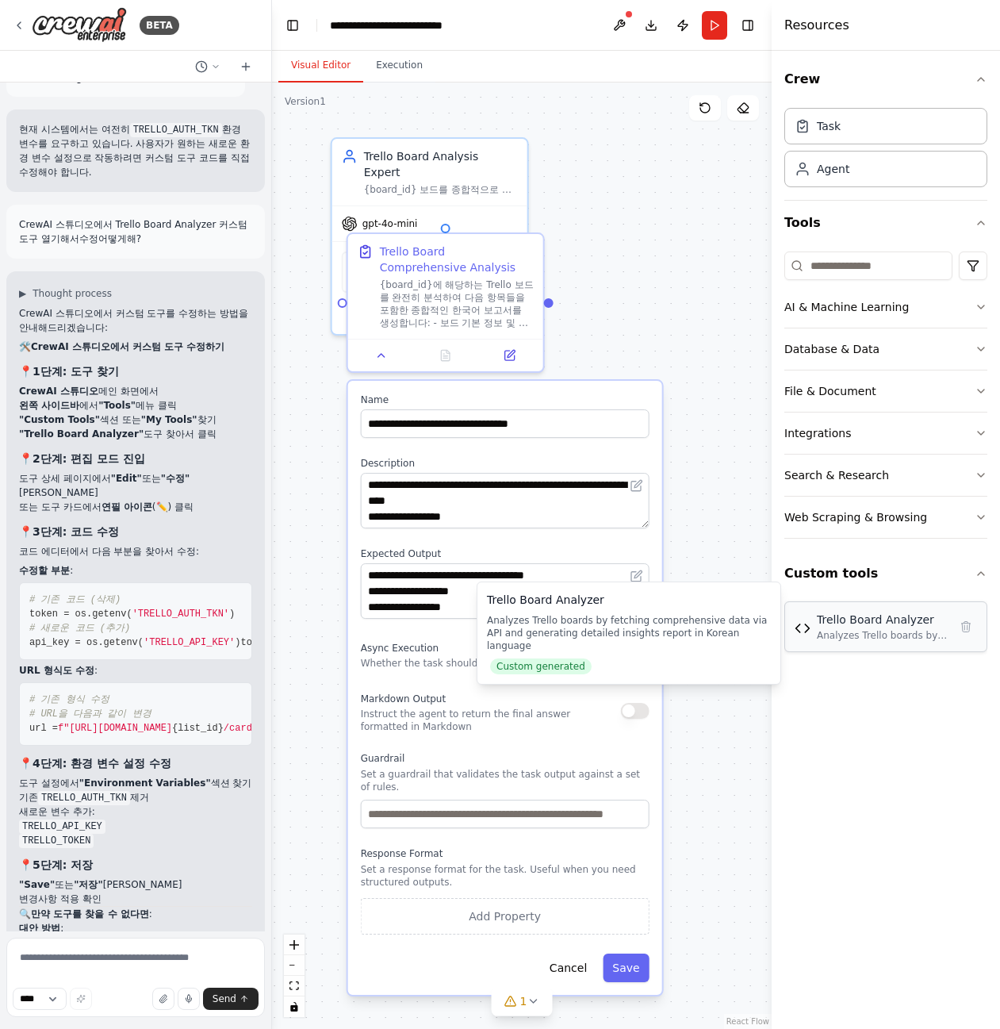
click at [878, 626] on div "Trello Board Analyzer" at bounding box center [883, 620] width 132 height 16
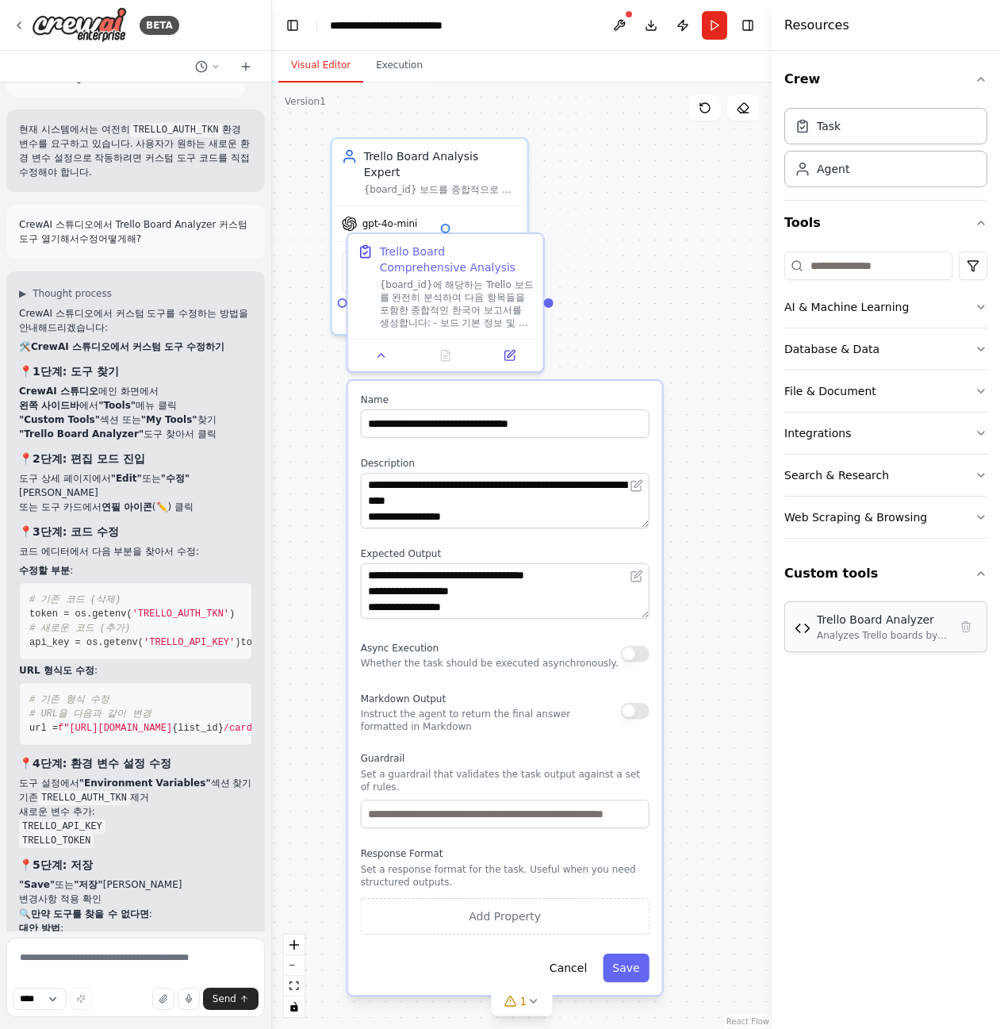
click at [804, 633] on img at bounding box center [803, 628] width 16 height 16
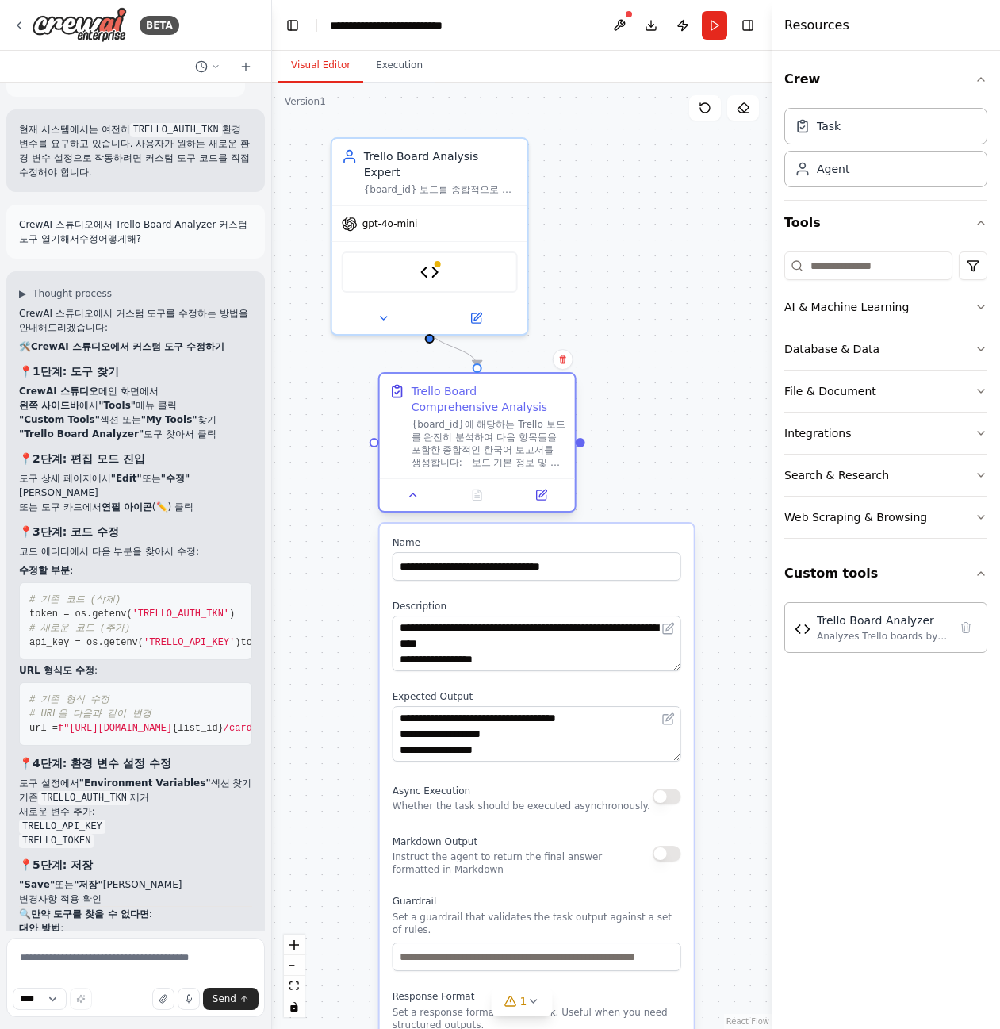
drag, startPoint x: 487, startPoint y: 261, endPoint x: 517, endPoint y: 405, distance: 147.5
click at [517, 405] on div "Trello Board Comprehensive Analysis" at bounding box center [489, 399] width 154 height 32
click at [474, 180] on div "{board_id} 보드를 종합적으로 분석하여 한국어로 상세한 인사이트와 개선 제안을 제공합니다. 프로젝트 진행 상황, 팀 협업 패턴, 워크플…" at bounding box center [441, 186] width 154 height 13
drag, startPoint x: 467, startPoint y: 176, endPoint x: 393, endPoint y: 390, distance: 226.1
click at [391, 378] on div "Trello Board Comprehensive Analysis {board_id}에 해당하는 Trello 보드를 완전히 분석하여 다음 항목들…" at bounding box center [477, 426] width 195 height 105
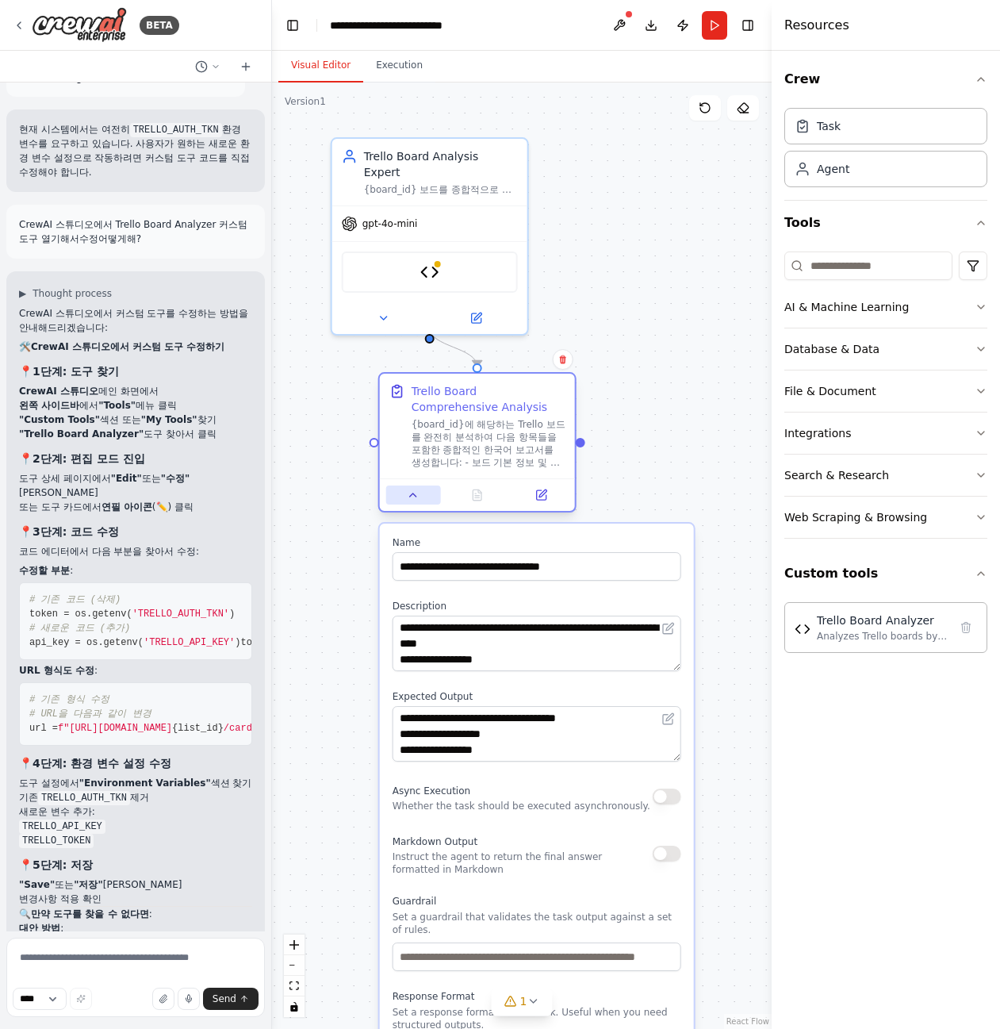
click at [423, 495] on button at bounding box center [413, 495] width 55 height 19
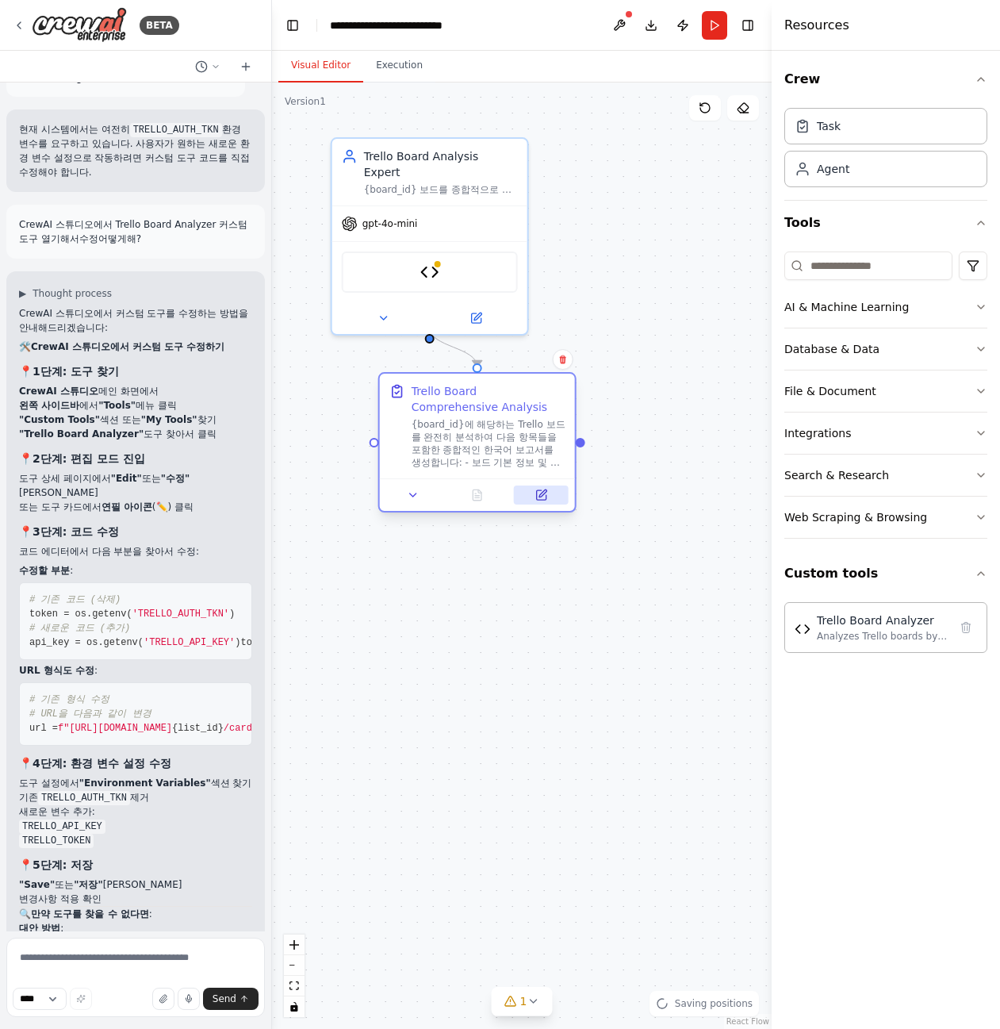
click at [519, 500] on button at bounding box center [541, 495] width 55 height 19
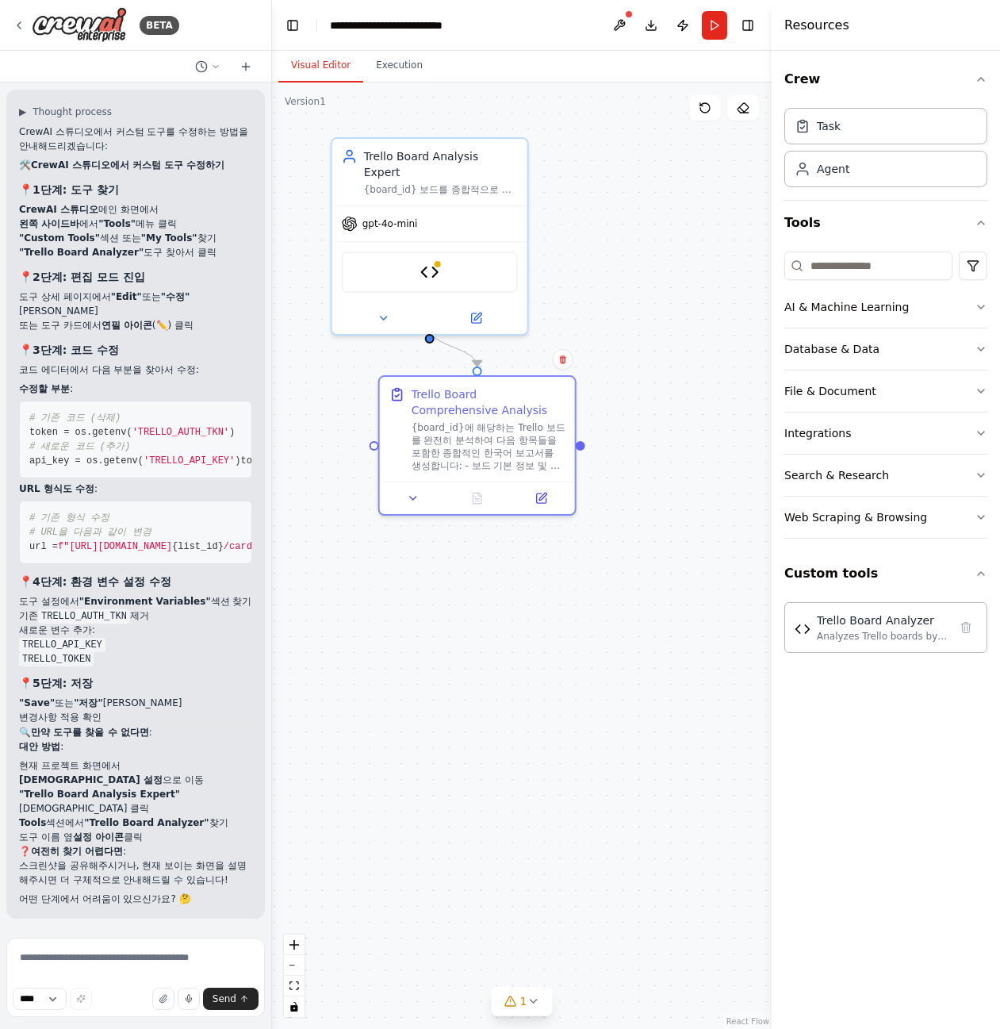
scroll to position [4660, 0]
drag, startPoint x: 216, startPoint y: 463, endPoint x: 24, endPoint y: 446, distance: 192.7
click at [24, 446] on pre "# 기존 코드 (삭제) token = os.getenv( 'TRELLO_AUTH_TKN' ) # 새로운 코드 (추가) api_key = os.…" at bounding box center [135, 440] width 233 height 78
copy code "api_key = os.getenv( 'TRELLO_API_KEY' ) token = os.getenv( 'TRELLO_TOKEN' )"
click at [110, 560] on pre "# 기존 형식 수정 # URL을 다음과 같이 변경 url = f"https://api.trello.com/1/lists/ {list_id} /…" at bounding box center [135, 532] width 233 height 63
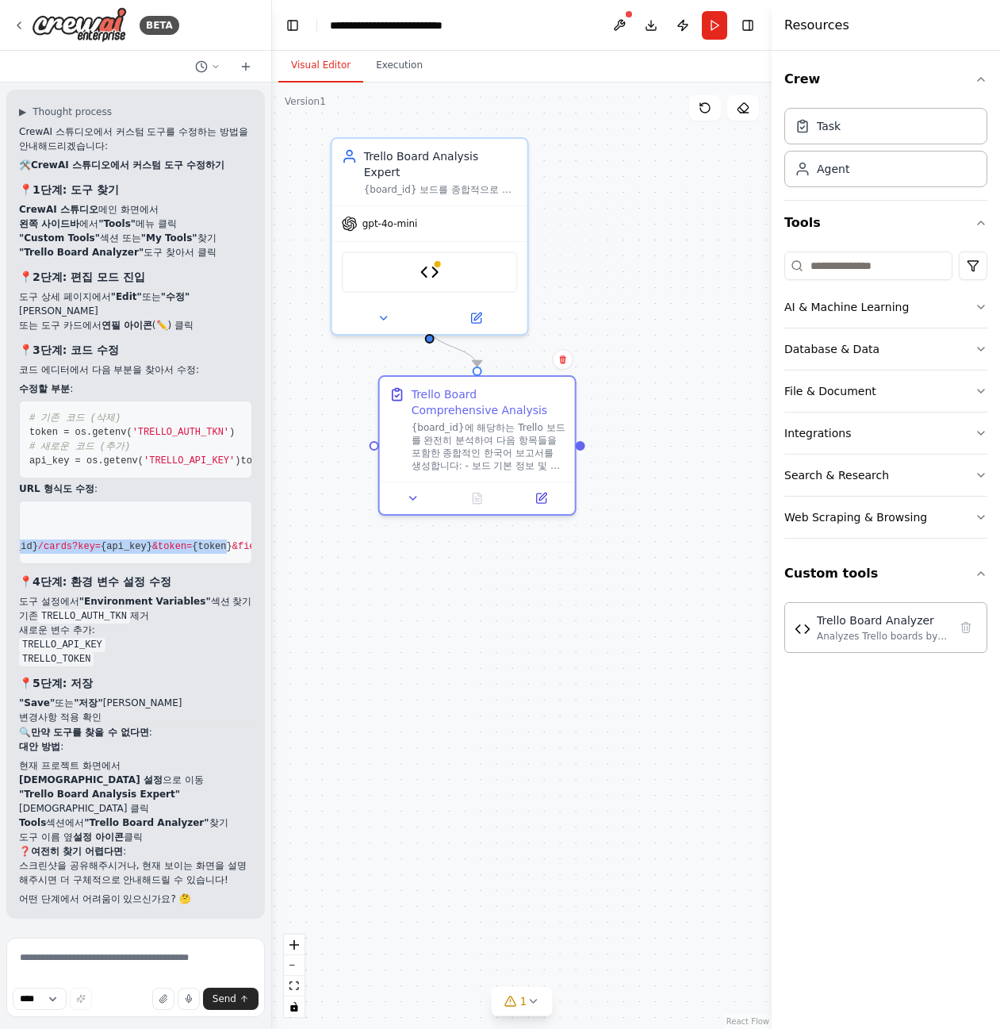
scroll to position [0, 0]
drag, startPoint x: 164, startPoint y: 551, endPoint x: 22, endPoint y: 549, distance: 142.0
click at [22, 549] on pre "# 기존 형식 수정 # URL을 다음과 같이 변경 url = f"https://api.trello.com/1/lists/ {list_id} /…" at bounding box center [135, 532] width 233 height 63
copy span "url = f"https://api.trello.com/1/lists/ {list_id} /cards?key= {api_key} &token=…"
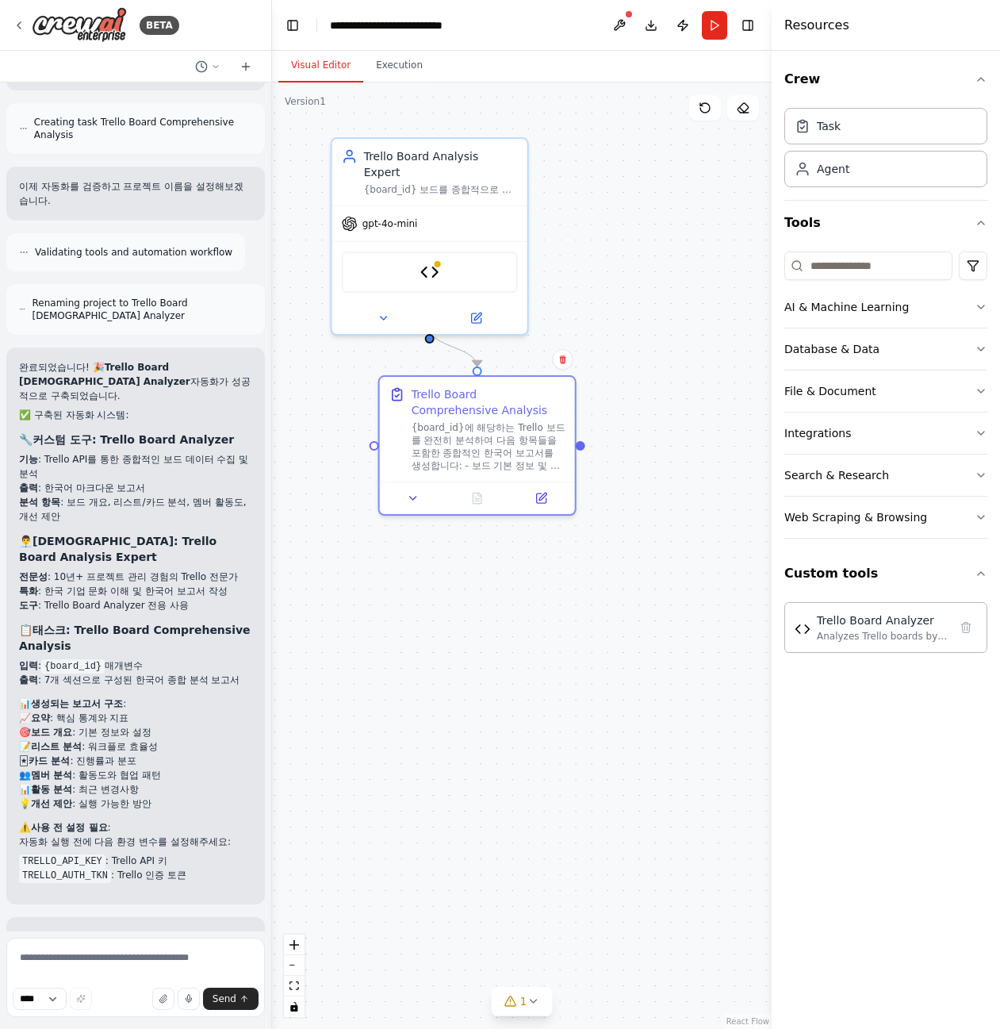
scroll to position [2280, 0]
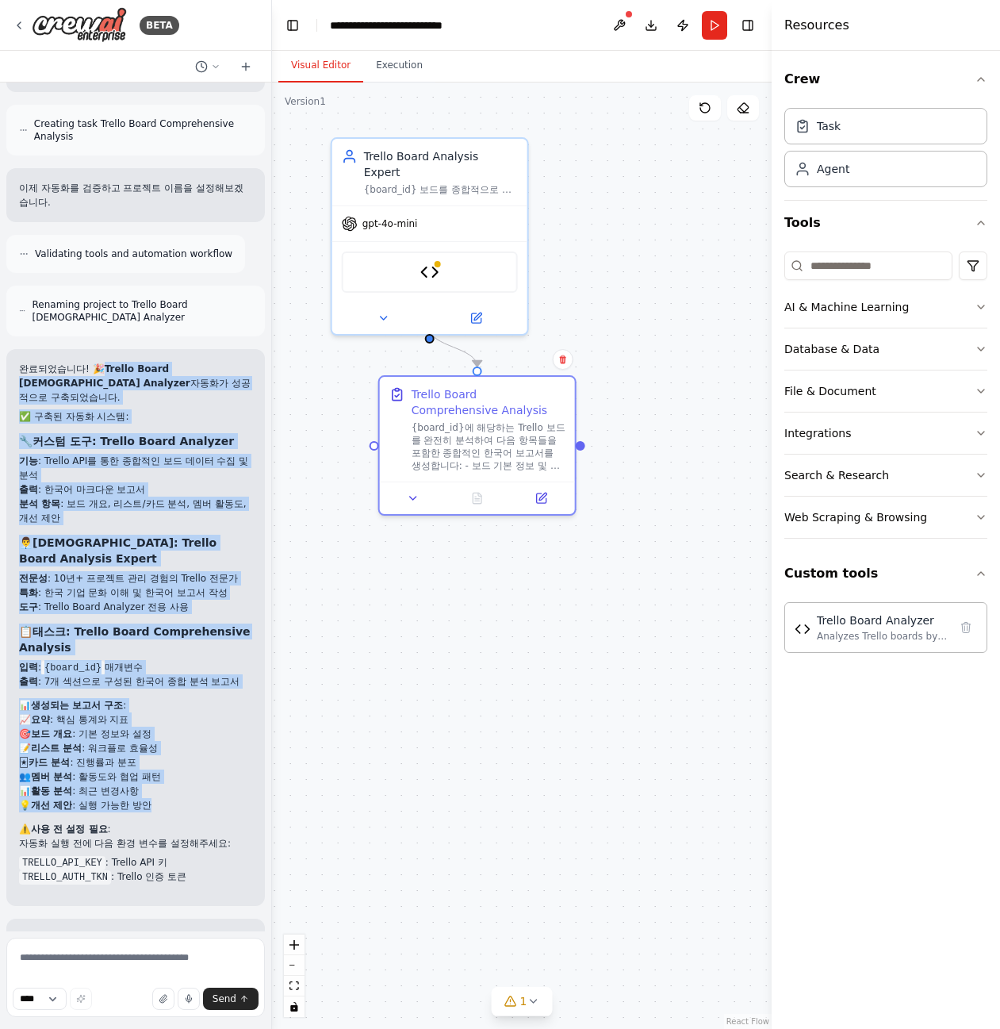
drag, startPoint x: 108, startPoint y: 344, endPoint x: 163, endPoint y: 752, distance: 412.2
click at [163, 752] on div "완료되었습니다! 🎉 Trello Board Korean Analyzer 자동화가 성공적으로 구축되었습니다. ✅ 구축된 자동화 시스템: 🔧 커스…" at bounding box center [135, 628] width 233 height 532
copy div "Trello Board Korean Analyzer 자동화가 성공적으로 구축되었습니다. ✅ 구축된 자동화 시스템: 🔧 커스텀 도구 : Trel…"
click at [797, 630] on img at bounding box center [803, 628] width 16 height 16
click at [807, 631] on img at bounding box center [803, 628] width 16 height 16
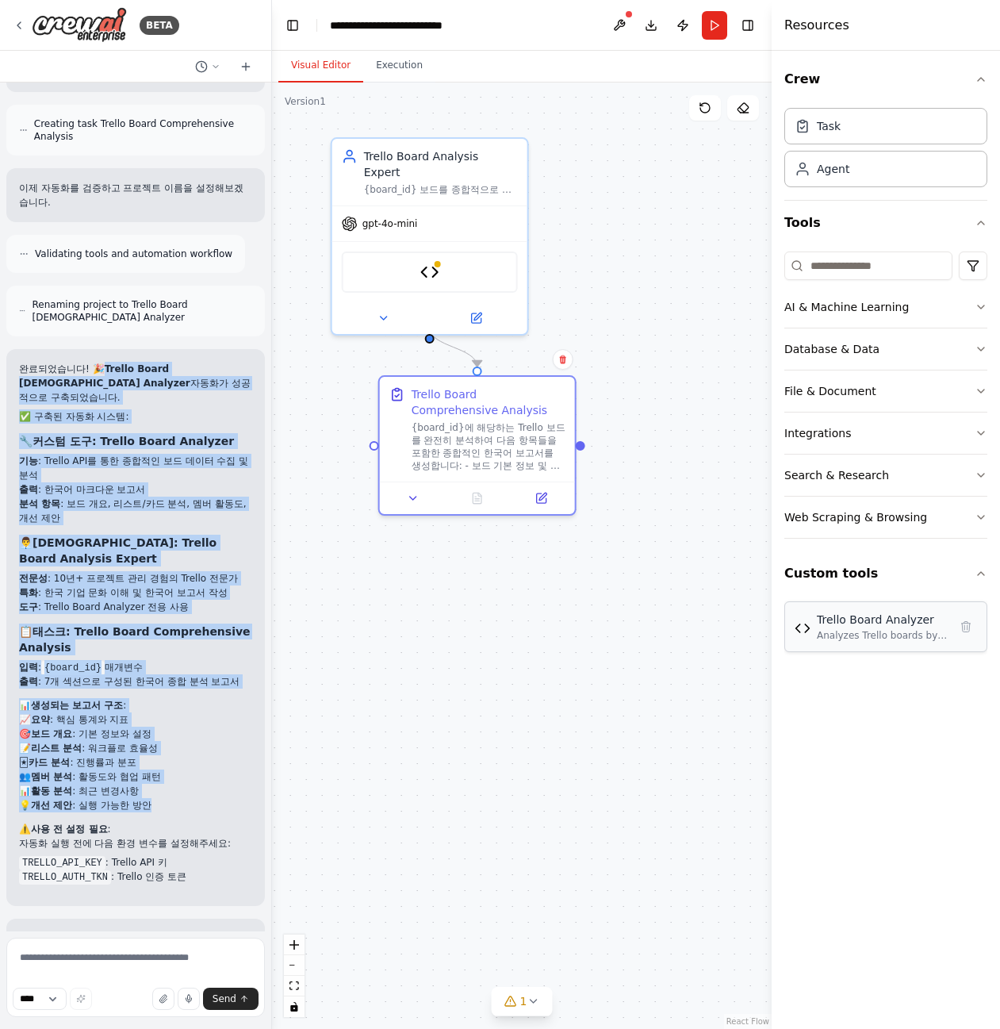
click at [807, 631] on img at bounding box center [803, 628] width 16 height 16
drag, startPoint x: 820, startPoint y: 630, endPoint x: 800, endPoint y: 631, distance: 19.9
click at [800, 631] on img at bounding box center [803, 628] width 16 height 16
click at [870, 631] on div "Analyzes Trello boards by fetching comprehensive data via API and generating de…" at bounding box center [883, 635] width 132 height 13
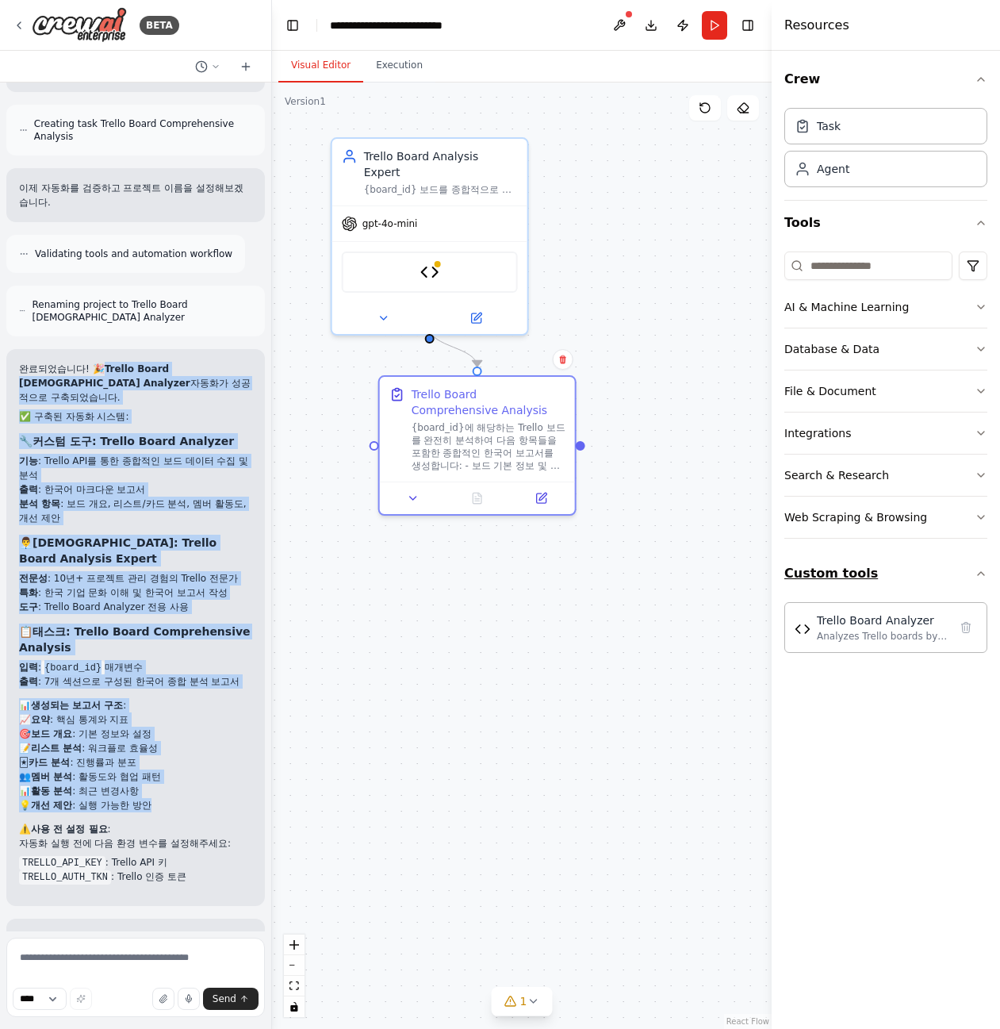
click at [960, 576] on button "Custom tools" at bounding box center [886, 573] width 203 height 44
click at [969, 572] on button "Custom tools" at bounding box center [886, 573] width 203 height 44
click at [965, 623] on icon at bounding box center [966, 626] width 9 height 10
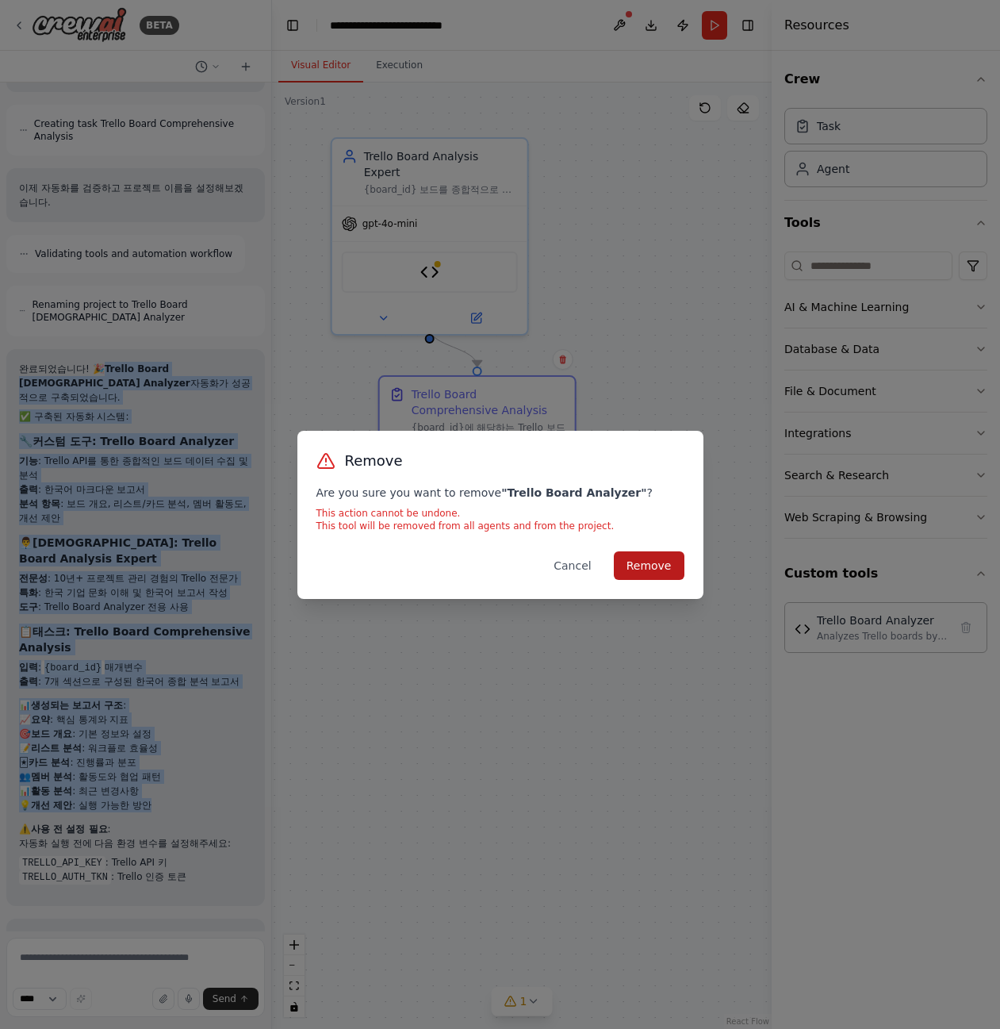
click at [661, 568] on button "Remove" at bounding box center [649, 565] width 71 height 29
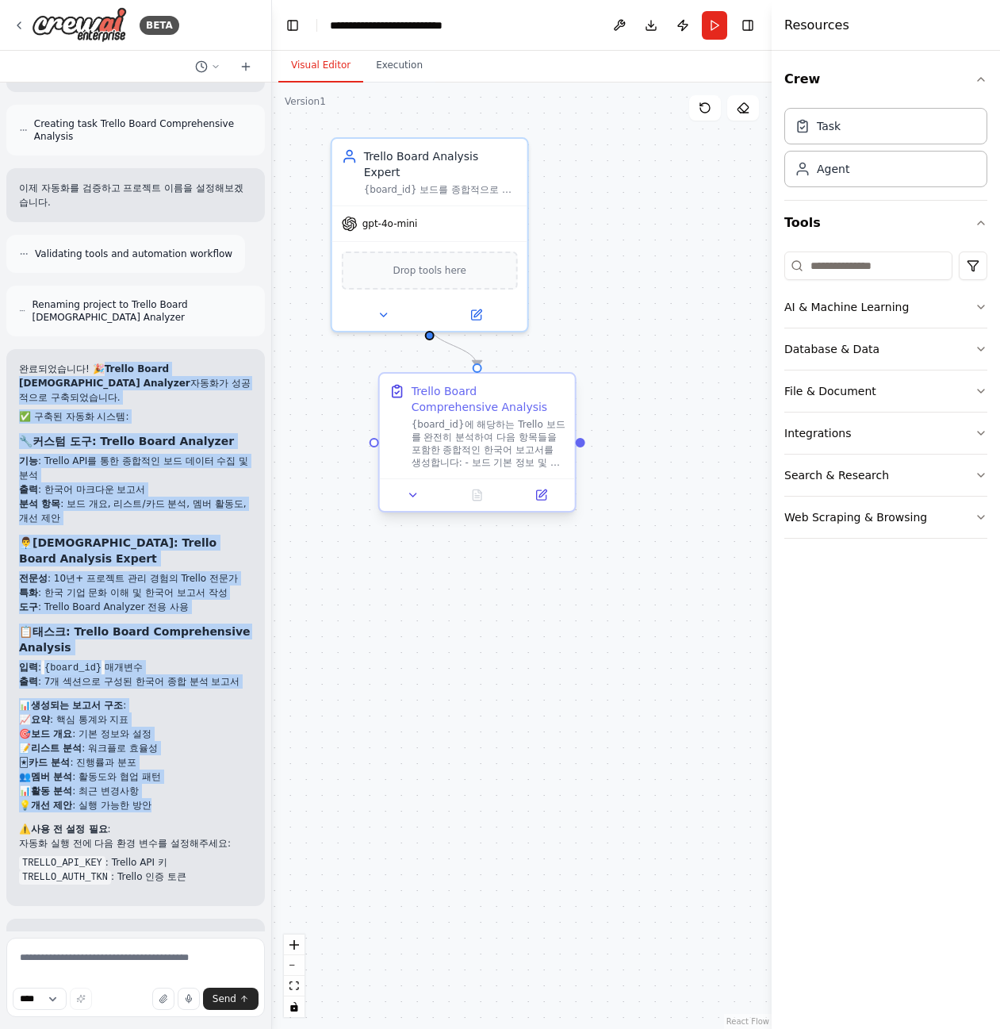
click at [501, 412] on div "Trello Board Comprehensive Analysis" at bounding box center [489, 399] width 154 height 32
click at [185, 755] on li "🃏 카드 분석 : 진행률과 분포" at bounding box center [135, 762] width 233 height 14
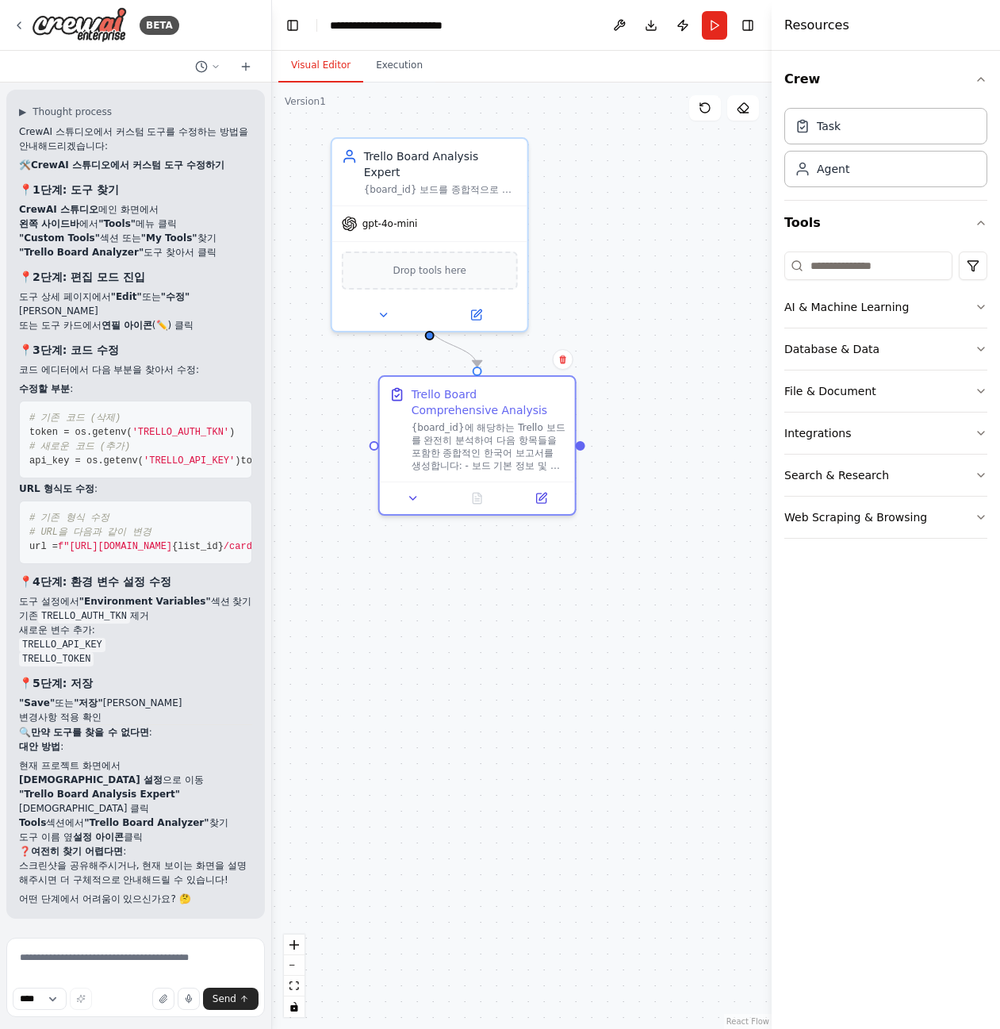
scroll to position [4660, 0]
drag, startPoint x: 81, startPoint y: 679, endPoint x: 16, endPoint y: 629, distance: 82.0
click at [16, 629] on div "▶ Thought process CrewAI 스튜디오에서 커스텀 도구를 수정하는 방법을 안내해드리겠습니다: 🛠️ CrewAI 스튜디오에서 커스…" at bounding box center [135, 504] width 259 height 829
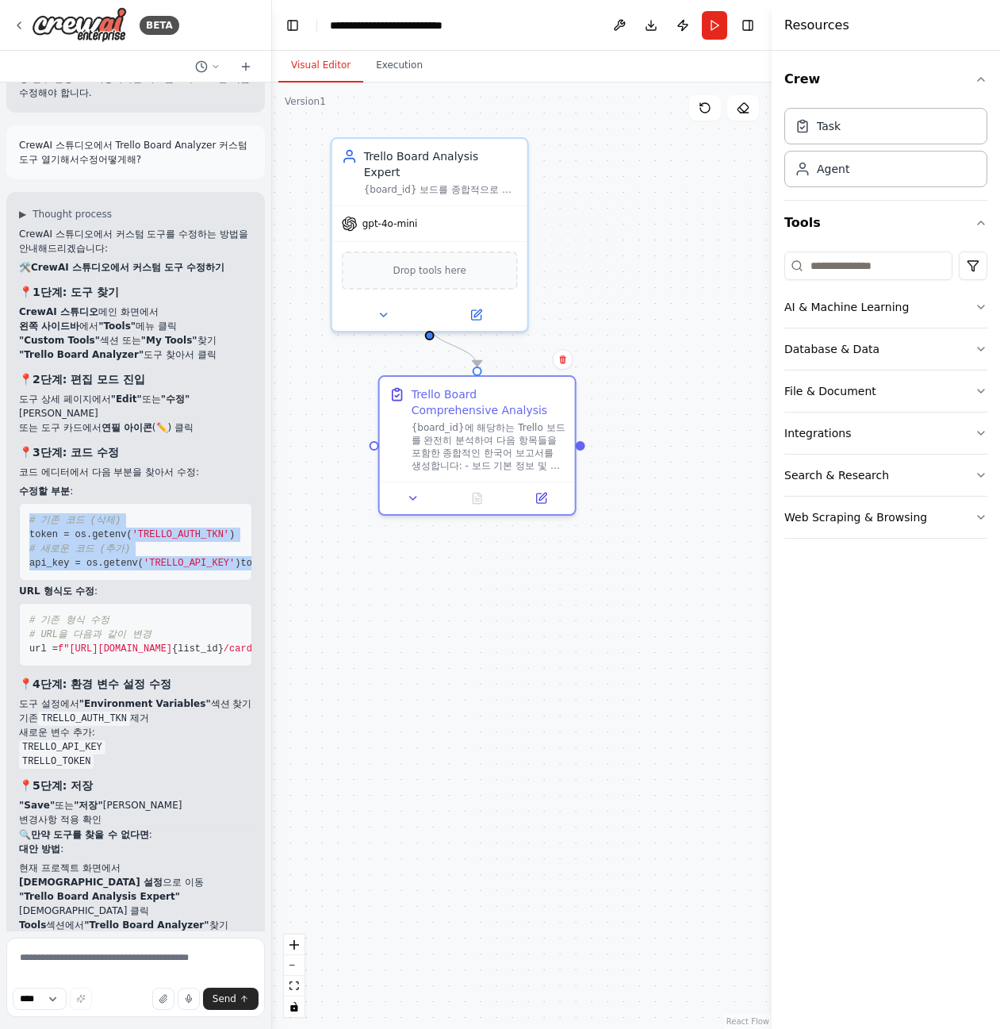
drag, startPoint x: 215, startPoint y: 628, endPoint x: 21, endPoint y: 535, distance: 214.7
click at [17, 532] on div "▶ Thought process CrewAI 스튜디오에서 커스텀 도구를 수정하는 방법을 안내해드리겠습니다: 🛠️ CrewAI 스튜디오에서 커스…" at bounding box center [135, 606] width 259 height 829
copy code "# 기존 코드 (삭제) token = os.getenv( 'TRELLO_AUTH_TKN' ) # 새로운 코드 (추가) api_key = os.…"
click at [75, 970] on textarea at bounding box center [135, 977] width 259 height 79
paste textarea "**********"
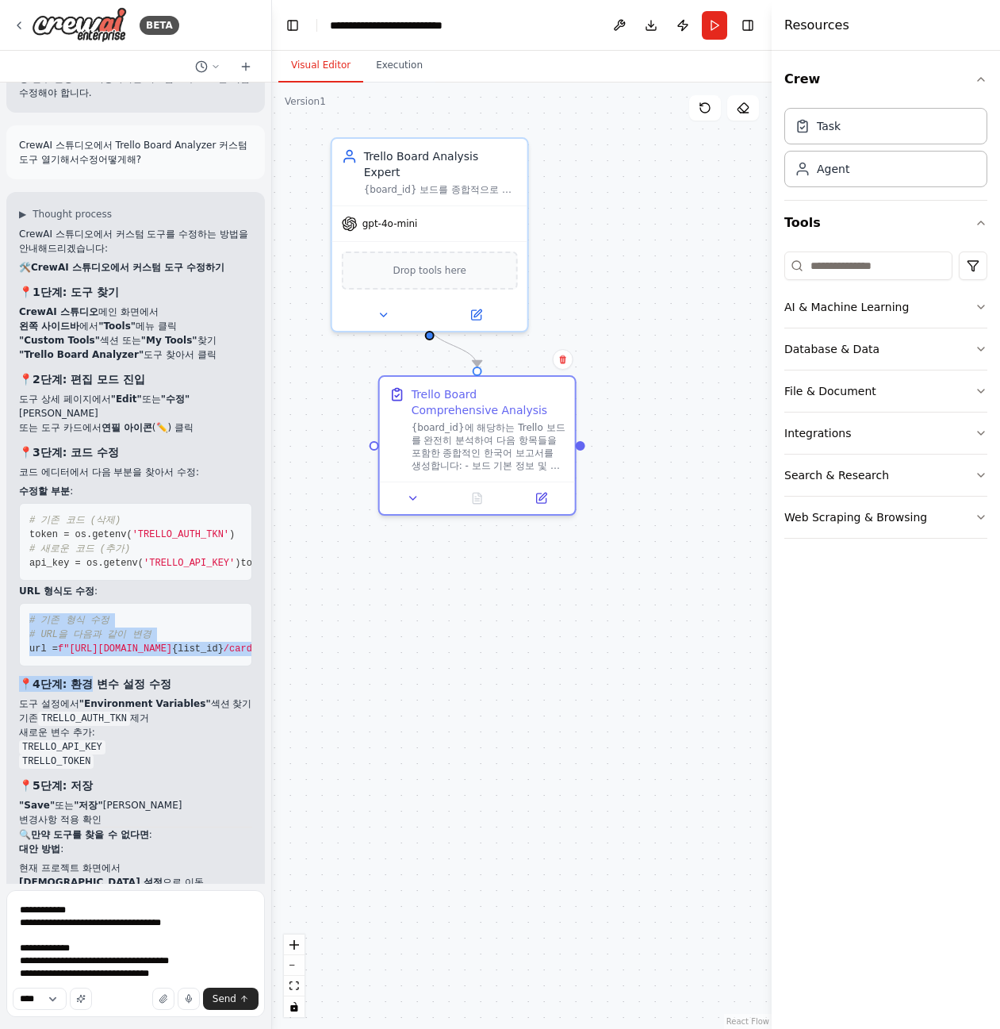
drag, startPoint x: 29, startPoint y: 678, endPoint x: 96, endPoint y: 743, distance: 93.1
click at [96, 743] on div "CrewAI 스튜디오에서 커스텀 도구를 수정하는 방법을 안내해드리겠습니다: 🛠️ CrewAI 스튜디오에서 커스텀 도구 수정하기 📍 1단계: 도…" at bounding box center [135, 617] width 233 height 781
click at [232, 666] on pre "# 기존 형식 수정 # URL을 다음과 같이 변경 url = f"https://api.trello.com/1/lists/ {list_id} /…" at bounding box center [135, 634] width 233 height 63
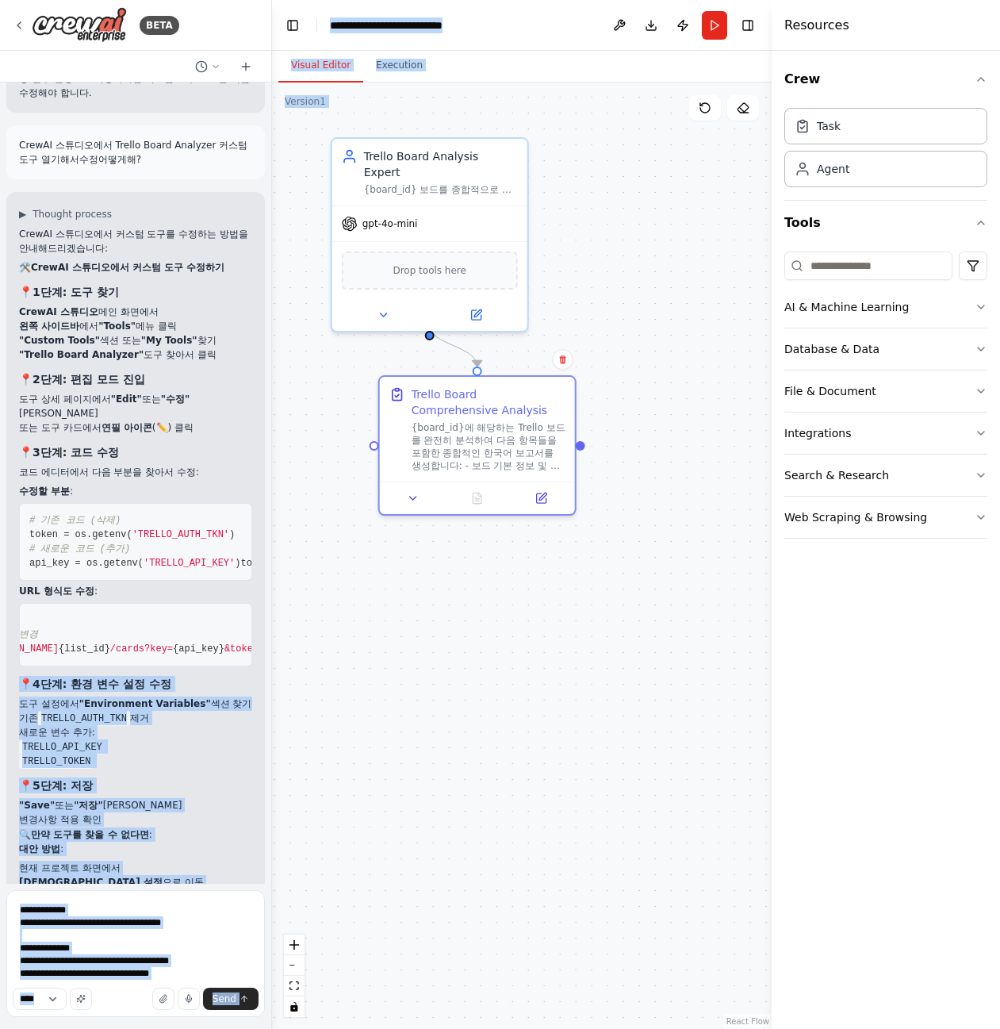
scroll to position [0, 0]
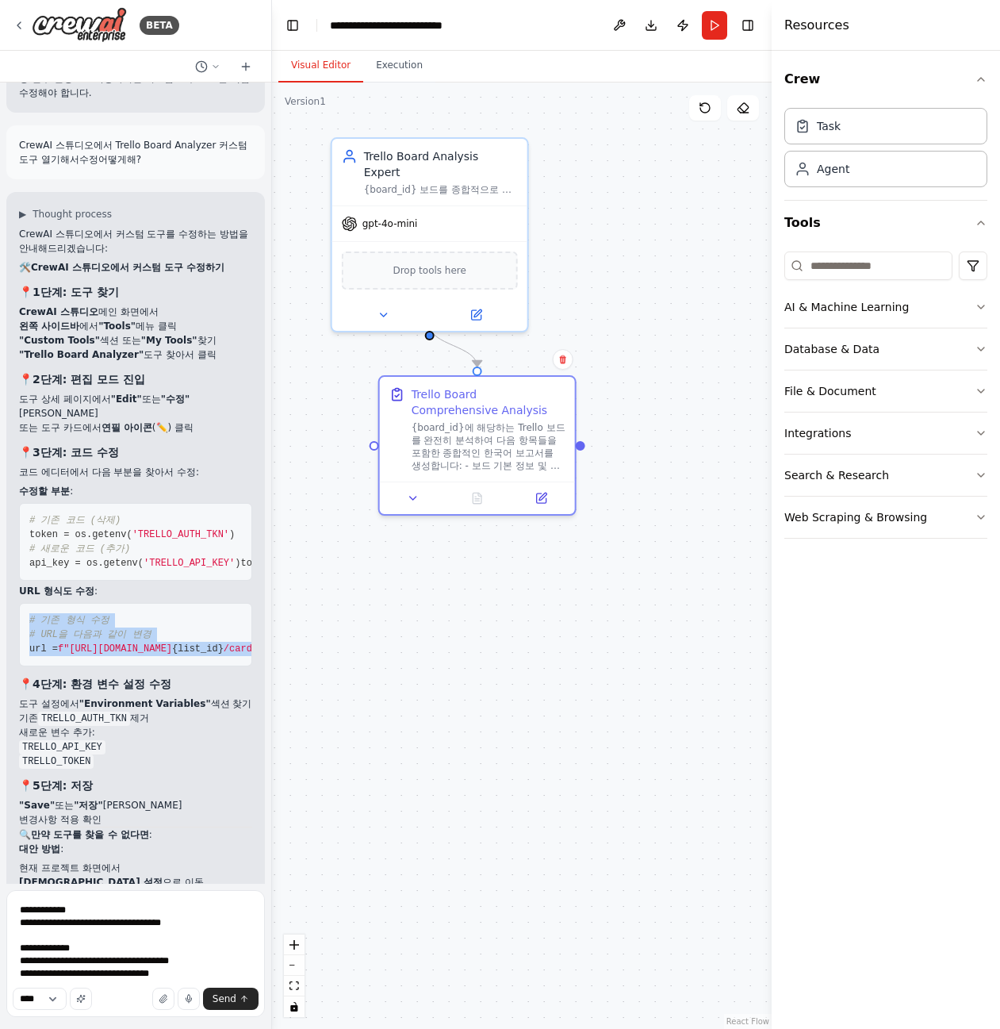
drag, startPoint x: 232, startPoint y: 710, endPoint x: 27, endPoint y: 666, distance: 209.3
click at [27, 666] on pre "# 기존 형식 수정 # URL을 다음과 같이 변경 url = f"https://api.trello.com/1/lists/ {list_id} /…" at bounding box center [135, 634] width 233 height 63
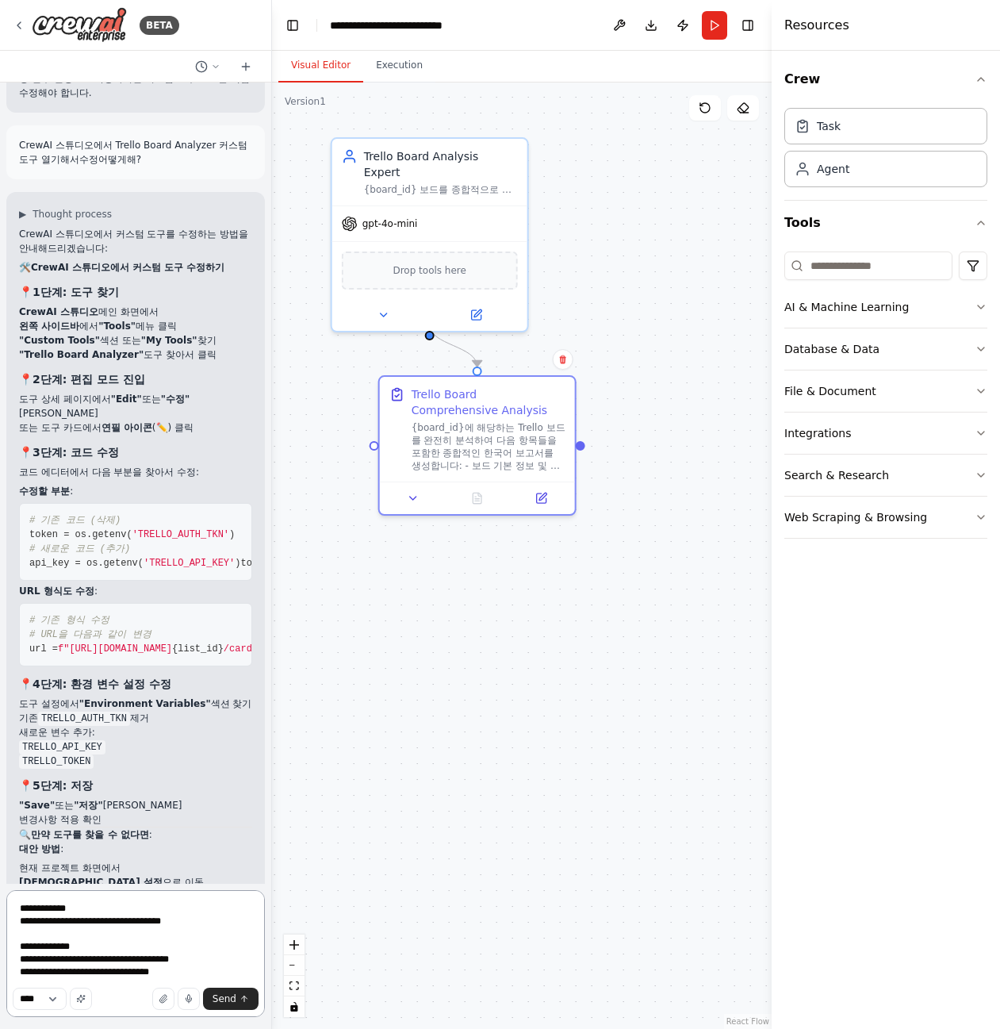
click at [203, 968] on textarea "**********" at bounding box center [135, 953] width 259 height 127
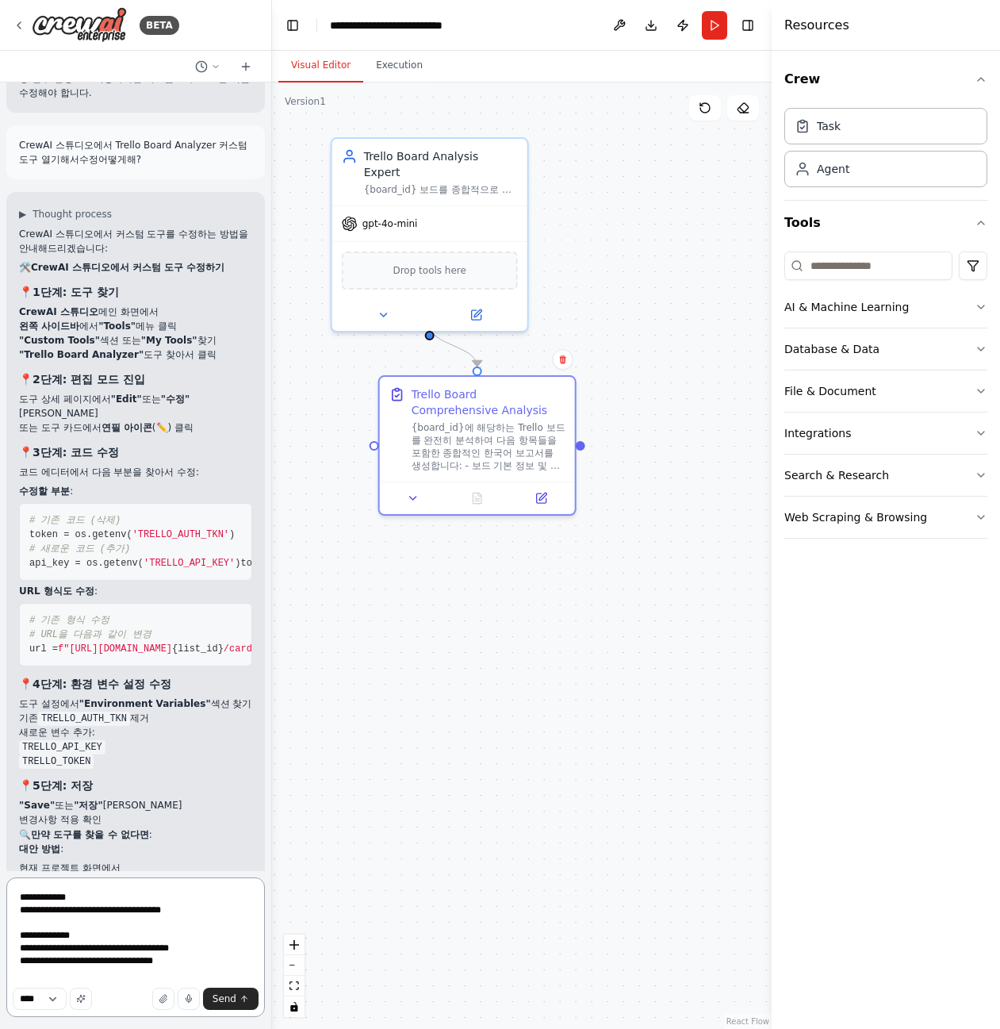
paste textarea "**********"
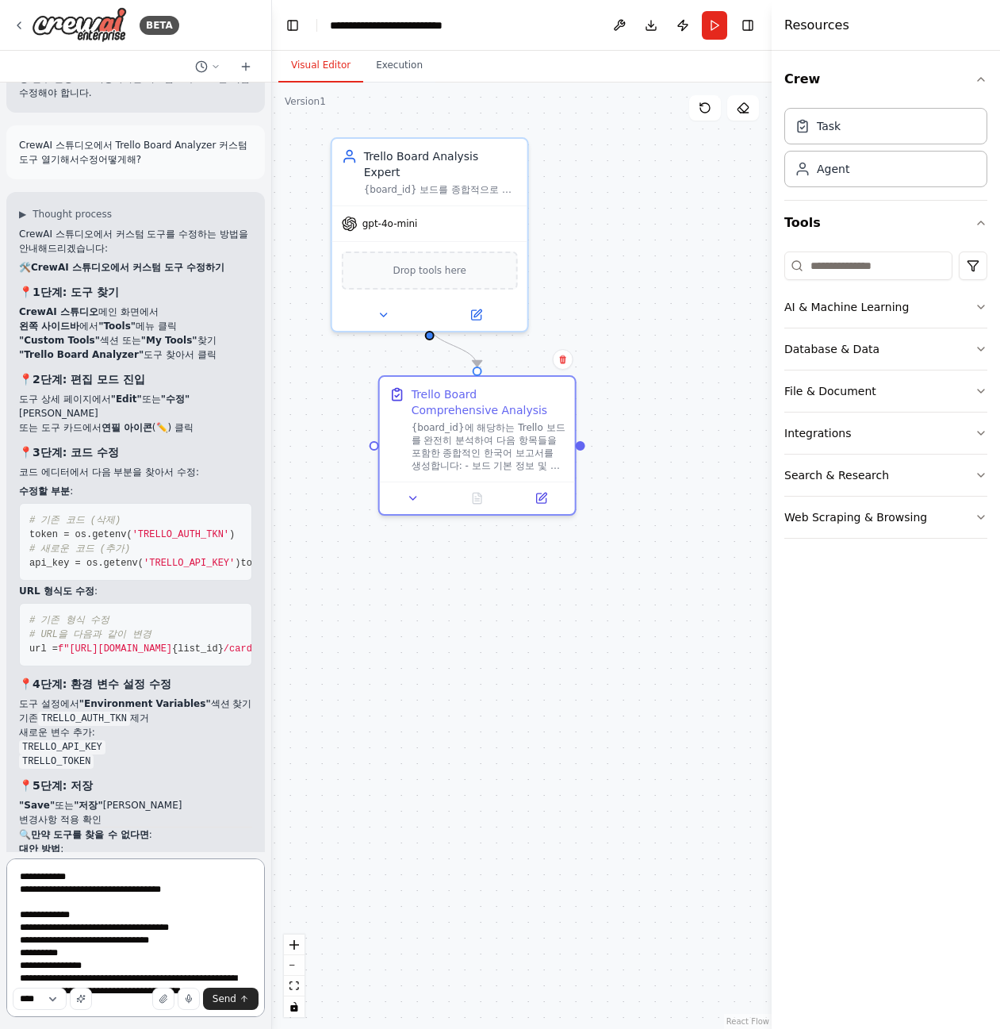
scroll to position [8, 0]
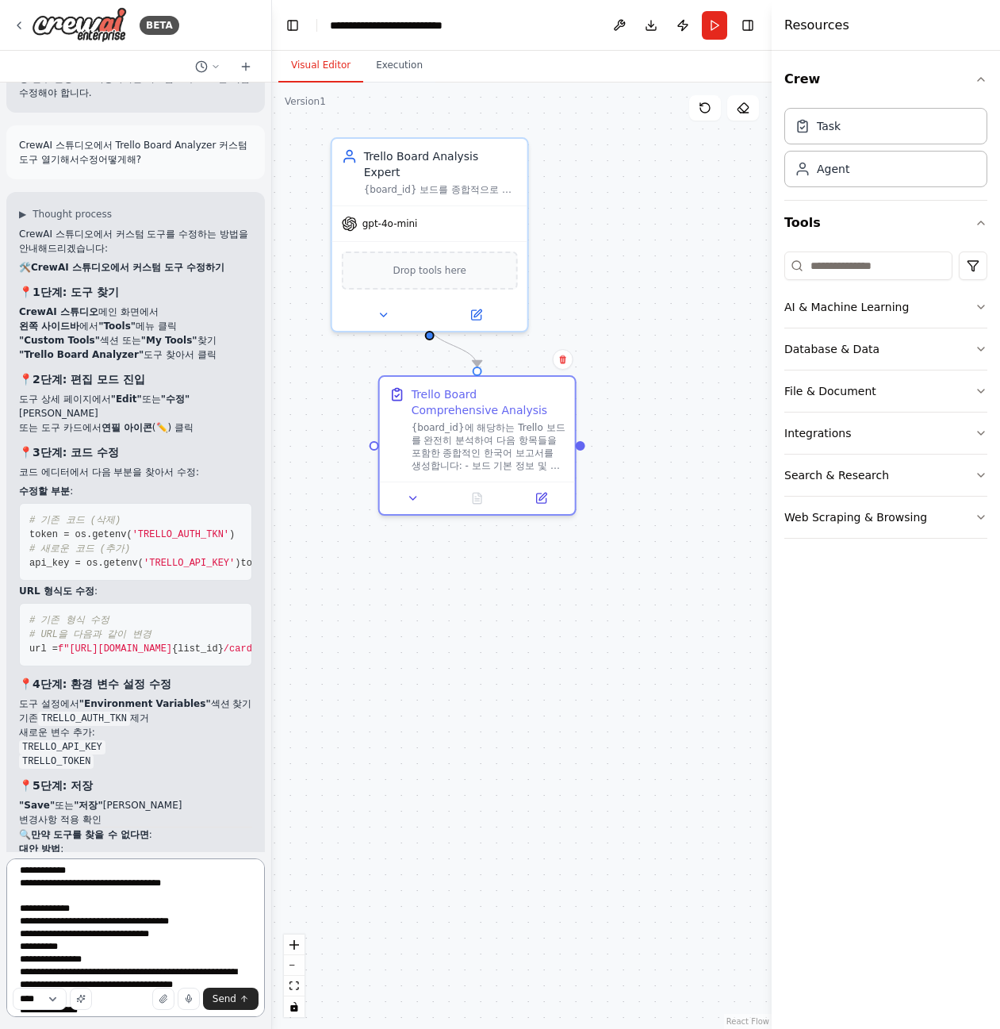
type textarea "**********"
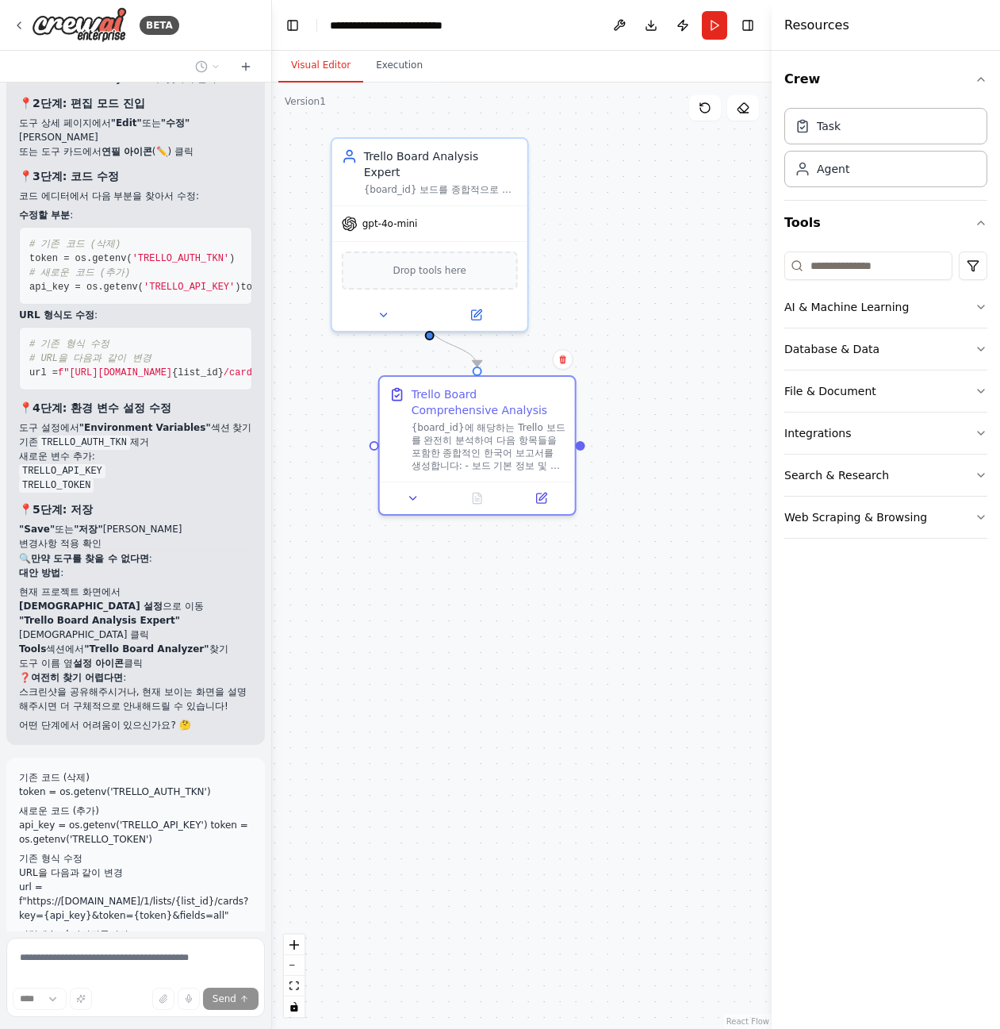
scroll to position [4909, 0]
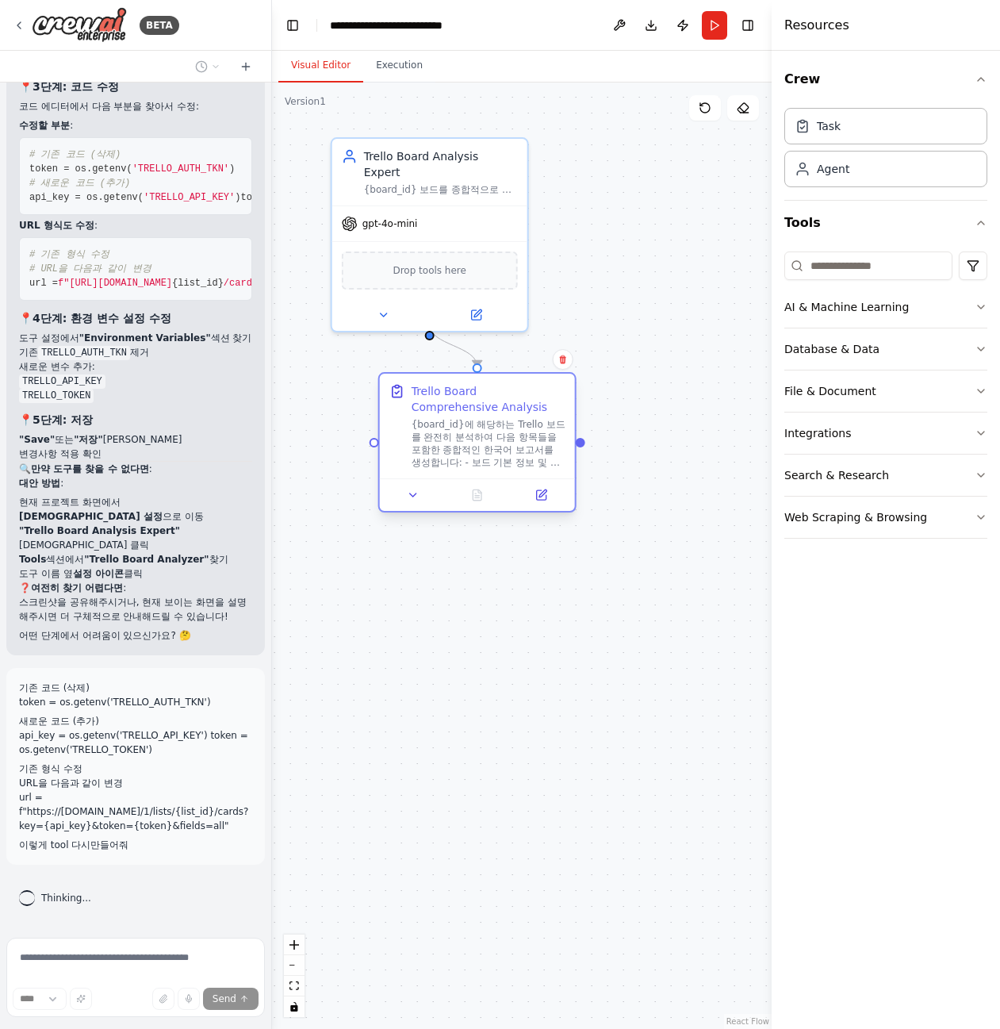
click at [400, 396] on icon at bounding box center [398, 391] width 10 height 10
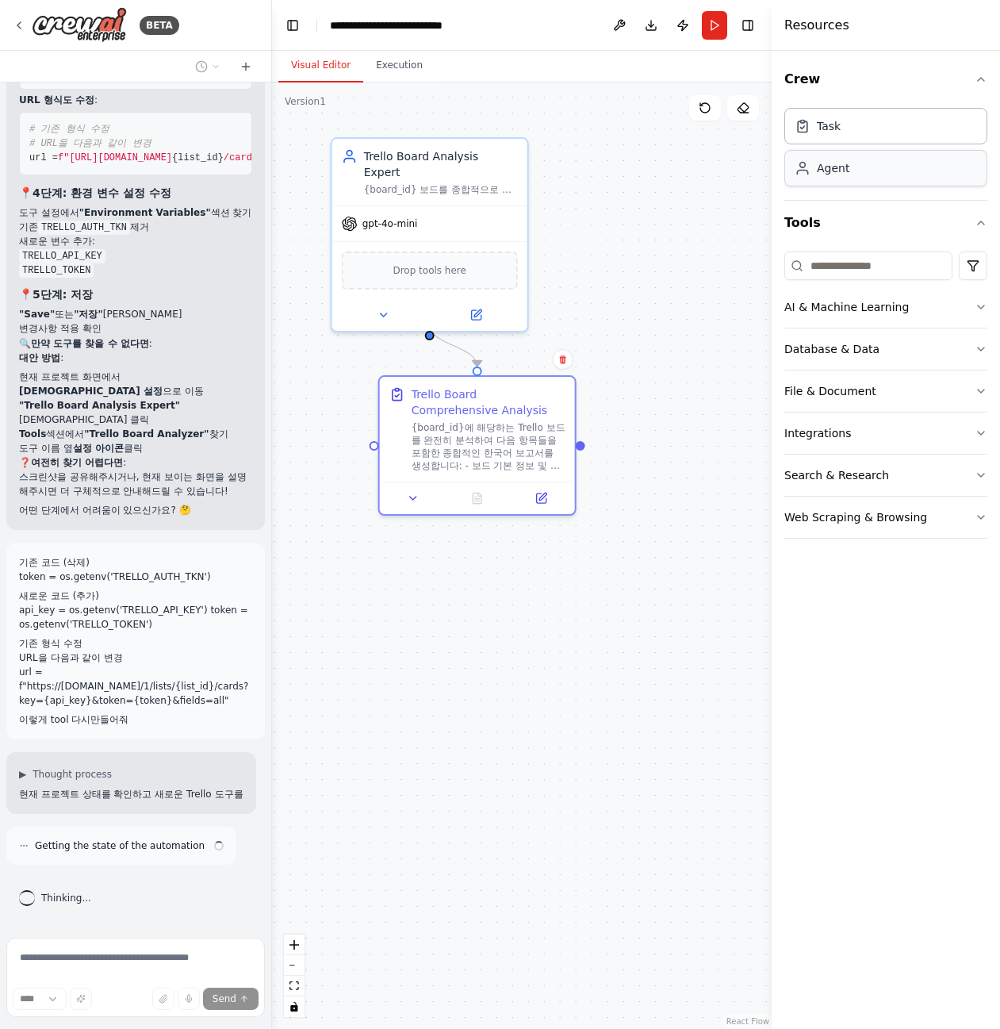
scroll to position [5049, 0]
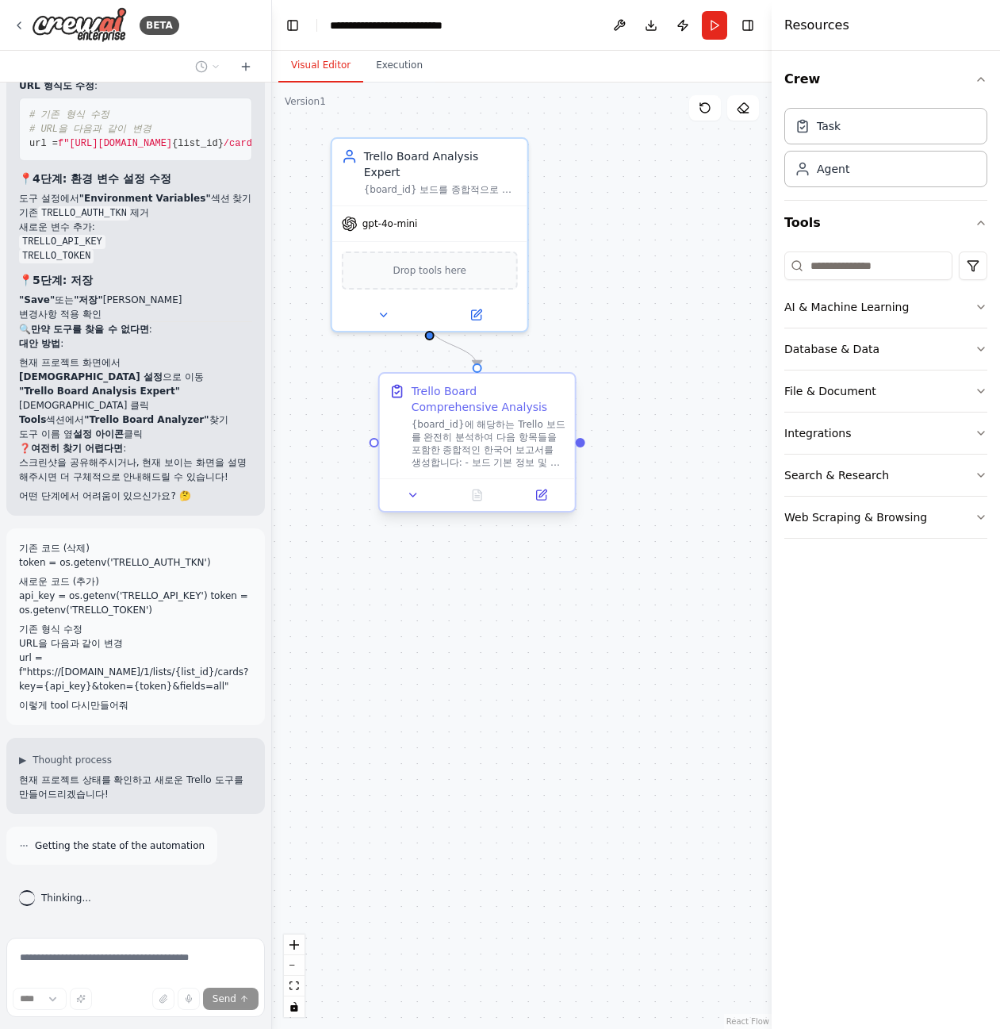
click at [409, 409] on div "Trello Board Comprehensive Analysis {board_id}에 해당하는 Trello 보드를 완전히 분석하여 다음 항목들…" at bounding box center [478, 426] width 176 height 86
click at [548, 503] on button at bounding box center [541, 495] width 55 height 19
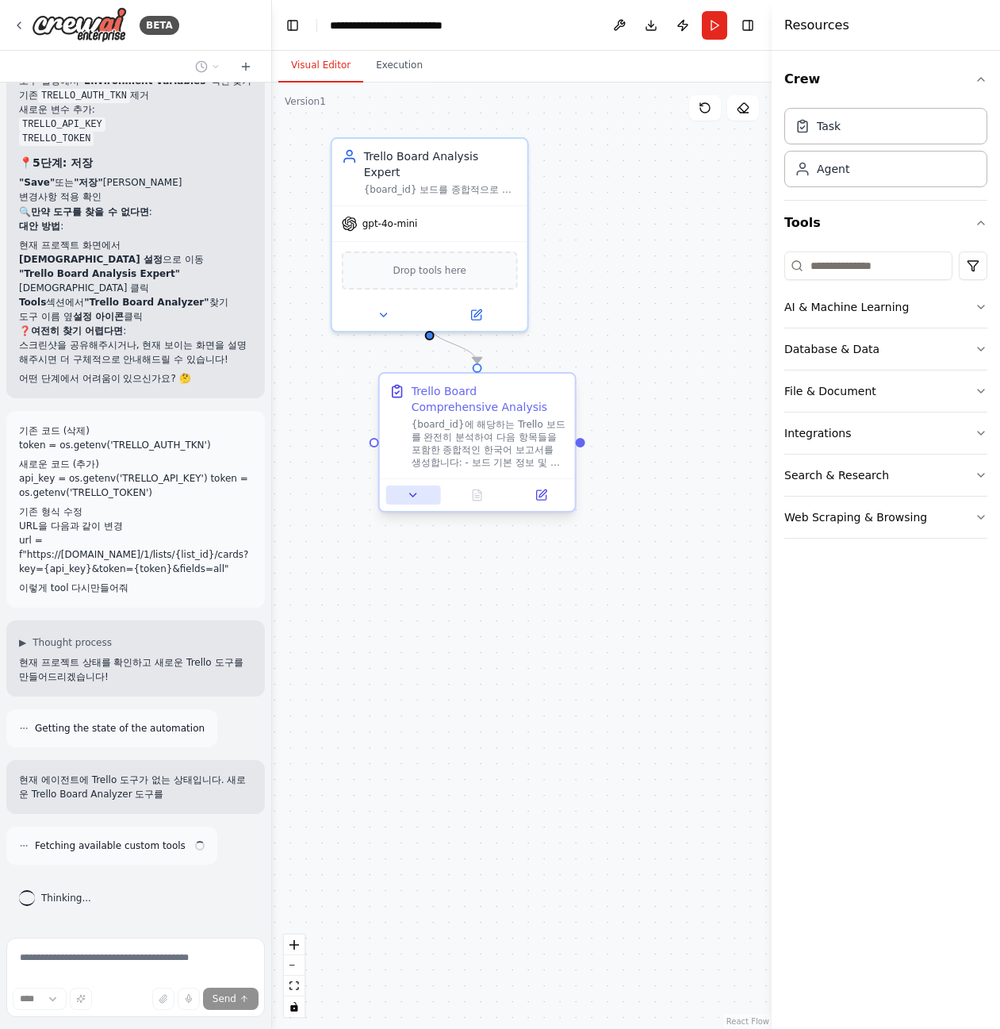
click at [414, 505] on button at bounding box center [413, 495] width 55 height 19
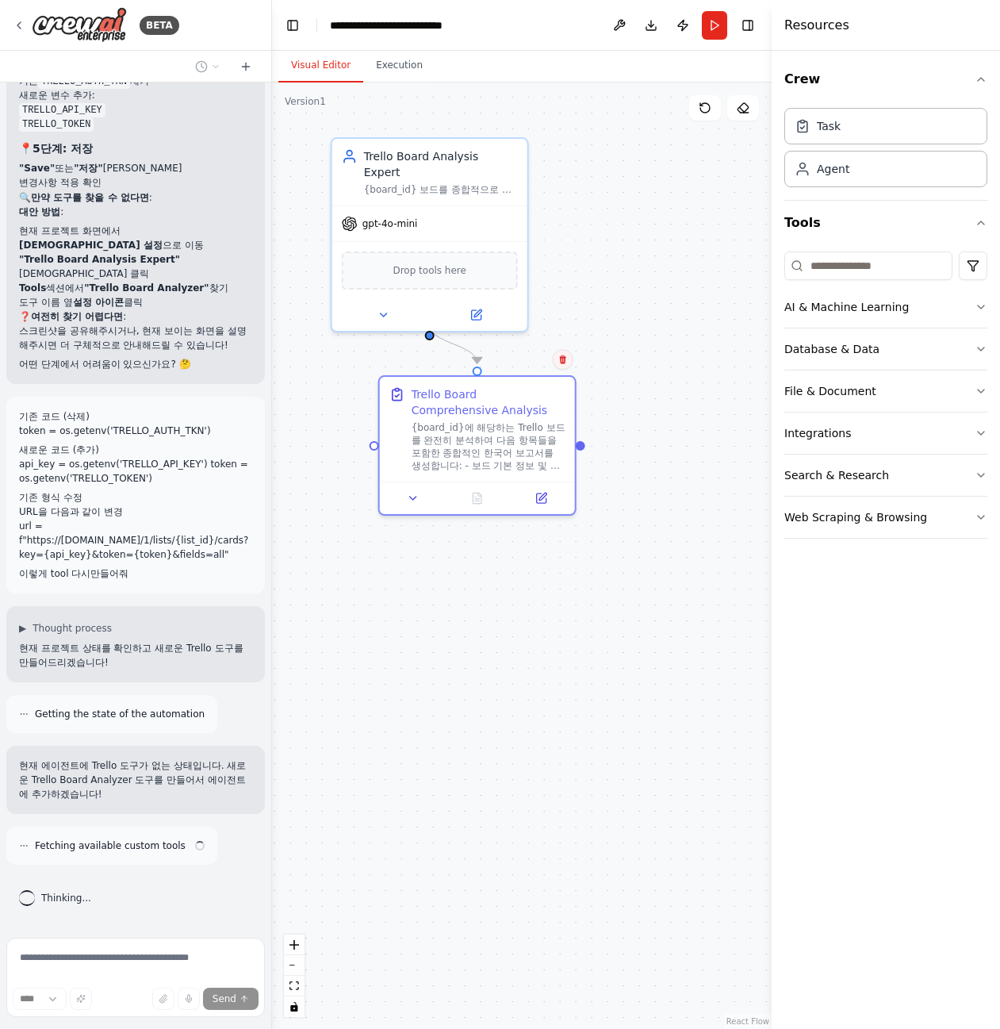
click at [567, 358] on icon at bounding box center [564, 360] width 10 height 10
click at [528, 359] on button "Confirm" at bounding box center [517, 359] width 56 height 19
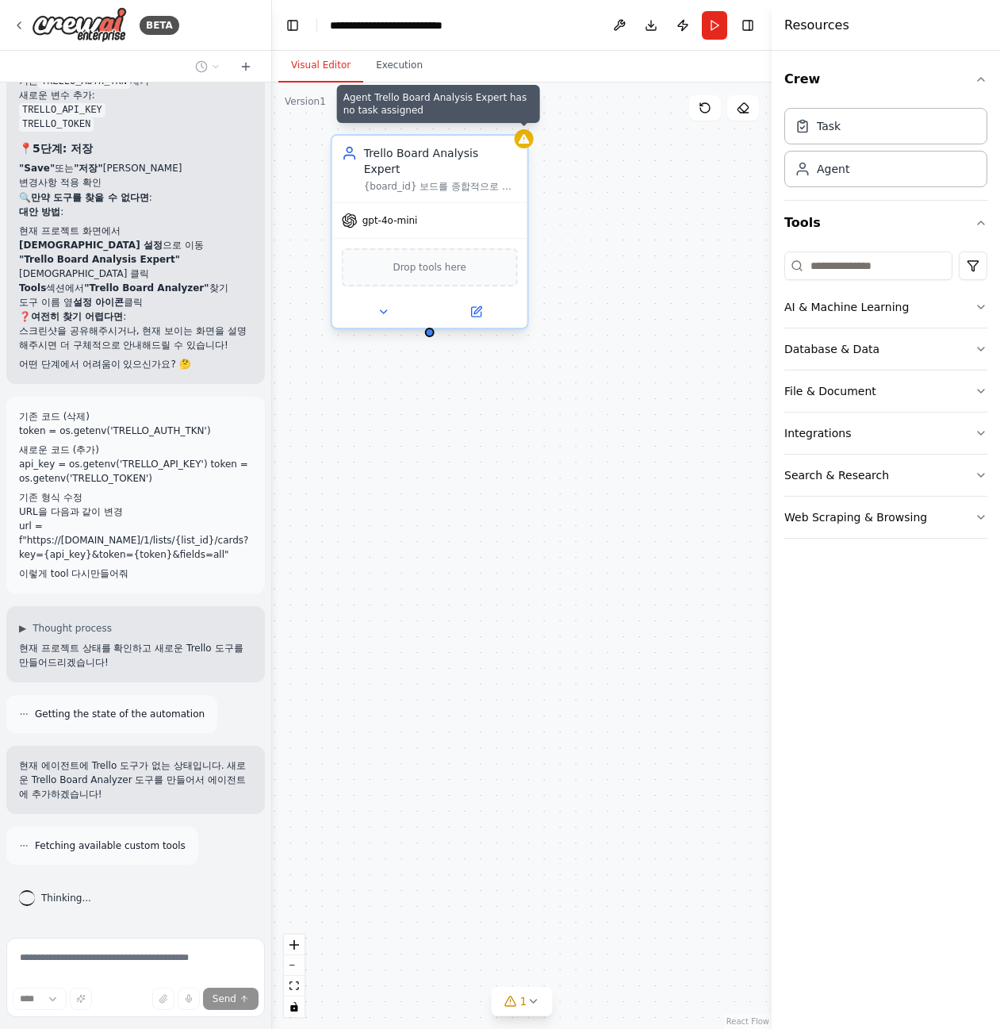
click at [518, 143] on icon at bounding box center [524, 138] width 13 height 13
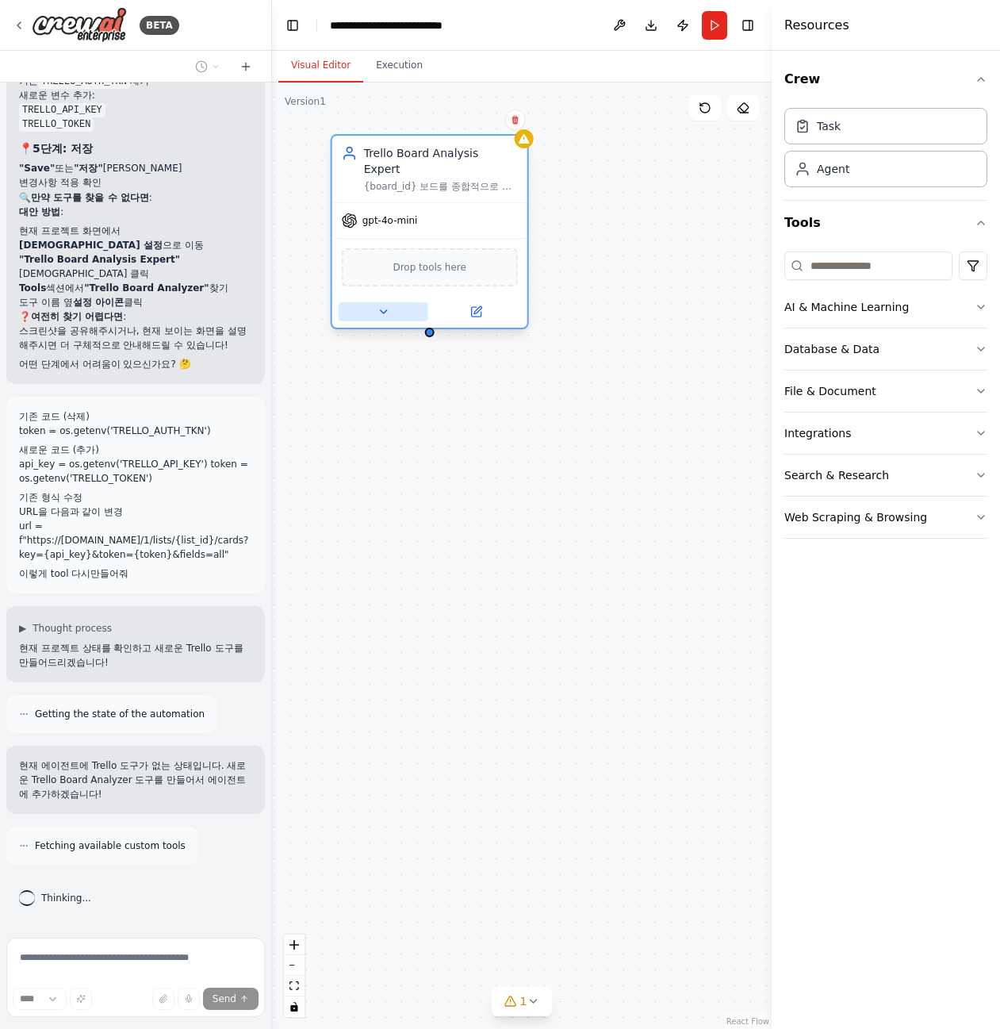
click at [393, 303] on button at bounding box center [384, 311] width 90 height 19
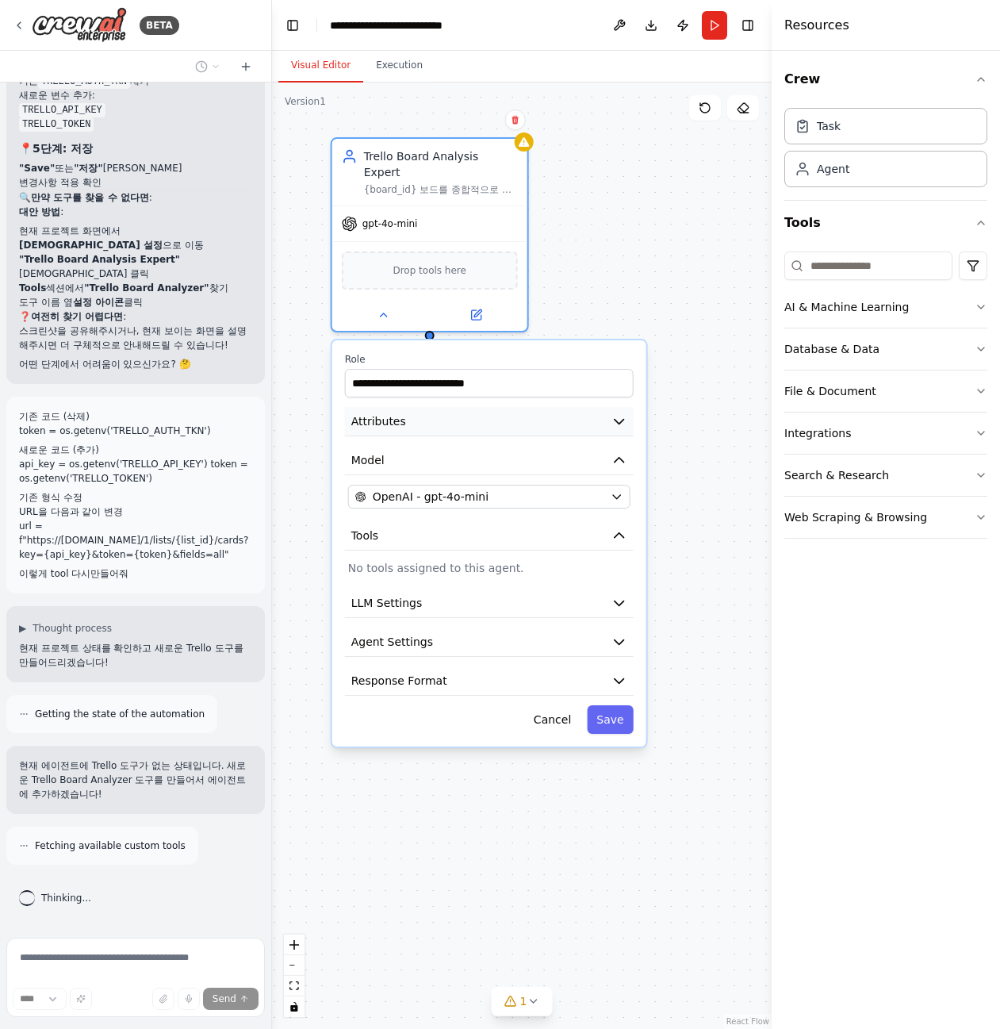
click at [405, 409] on button "Attributes" at bounding box center [489, 421] width 289 height 29
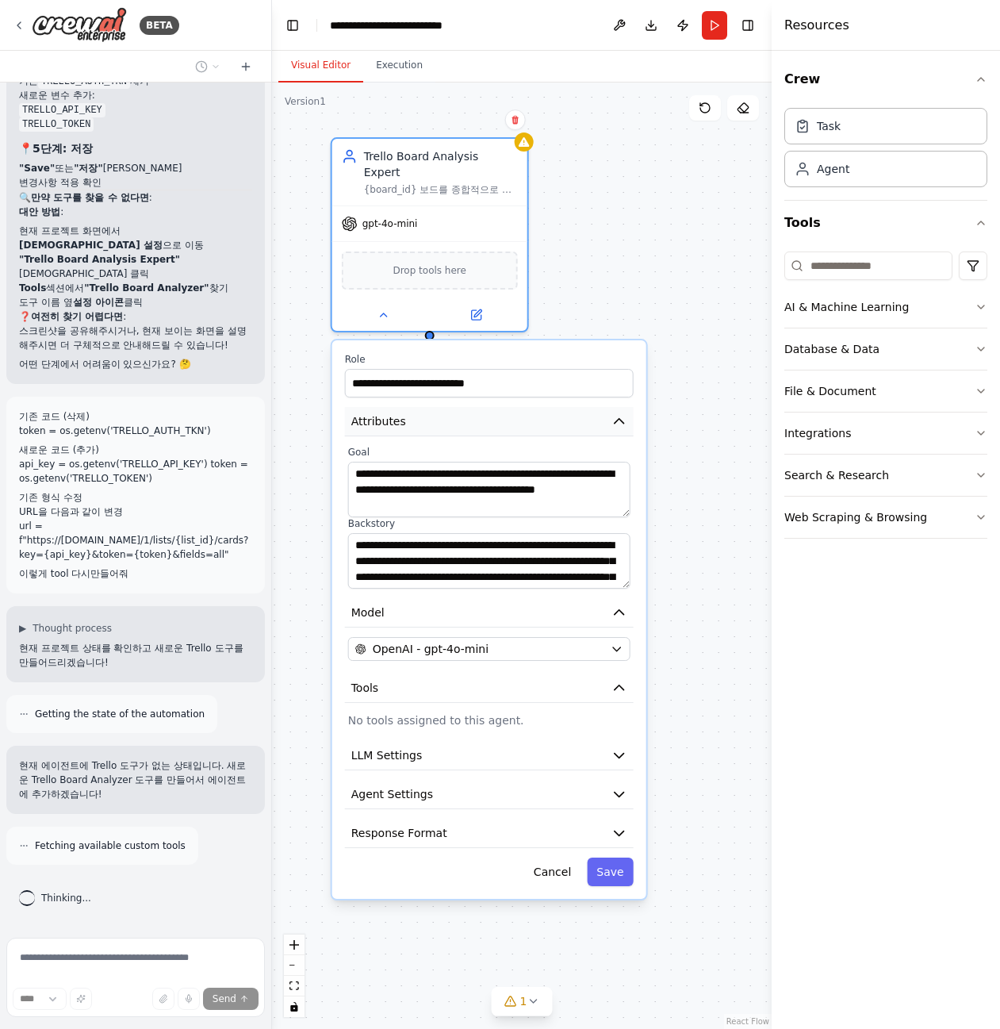
click at [405, 409] on button "Attributes" at bounding box center [489, 421] width 289 height 29
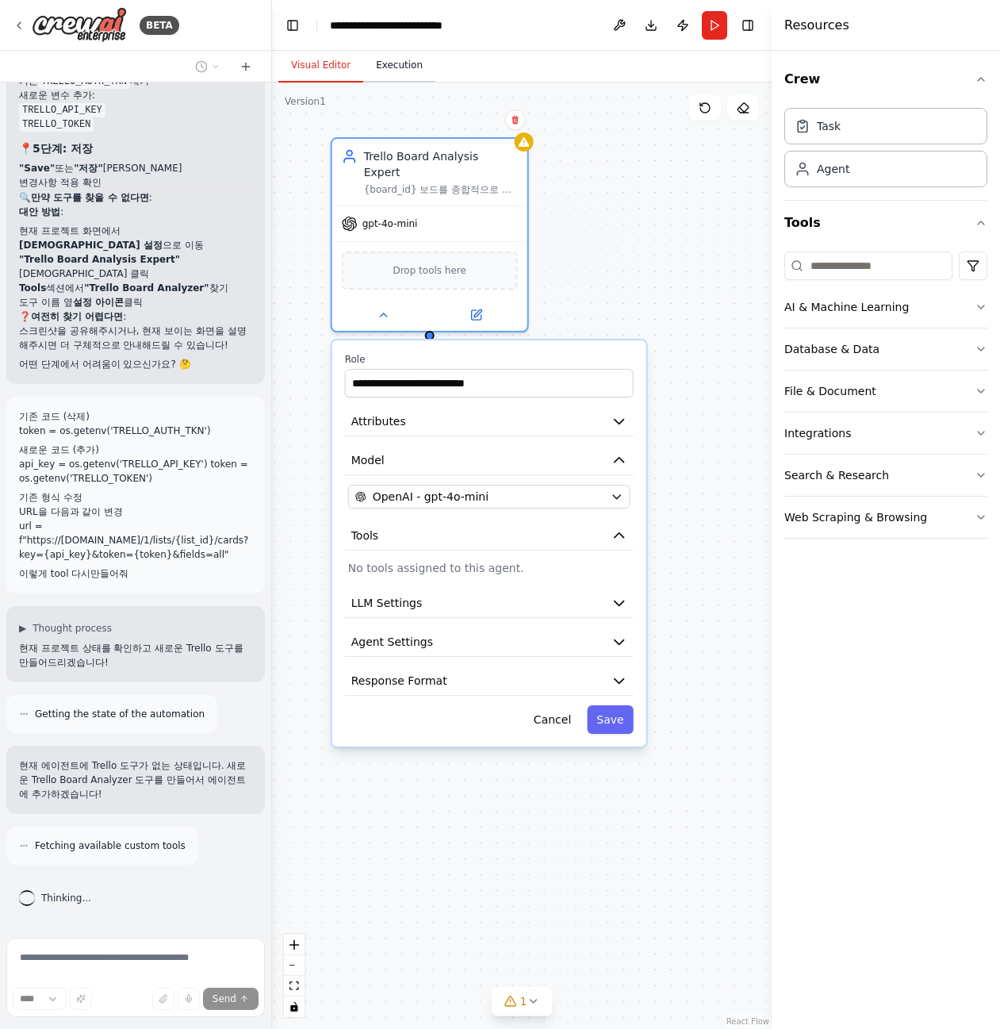
click at [399, 72] on button "Execution" at bounding box center [399, 65] width 72 height 33
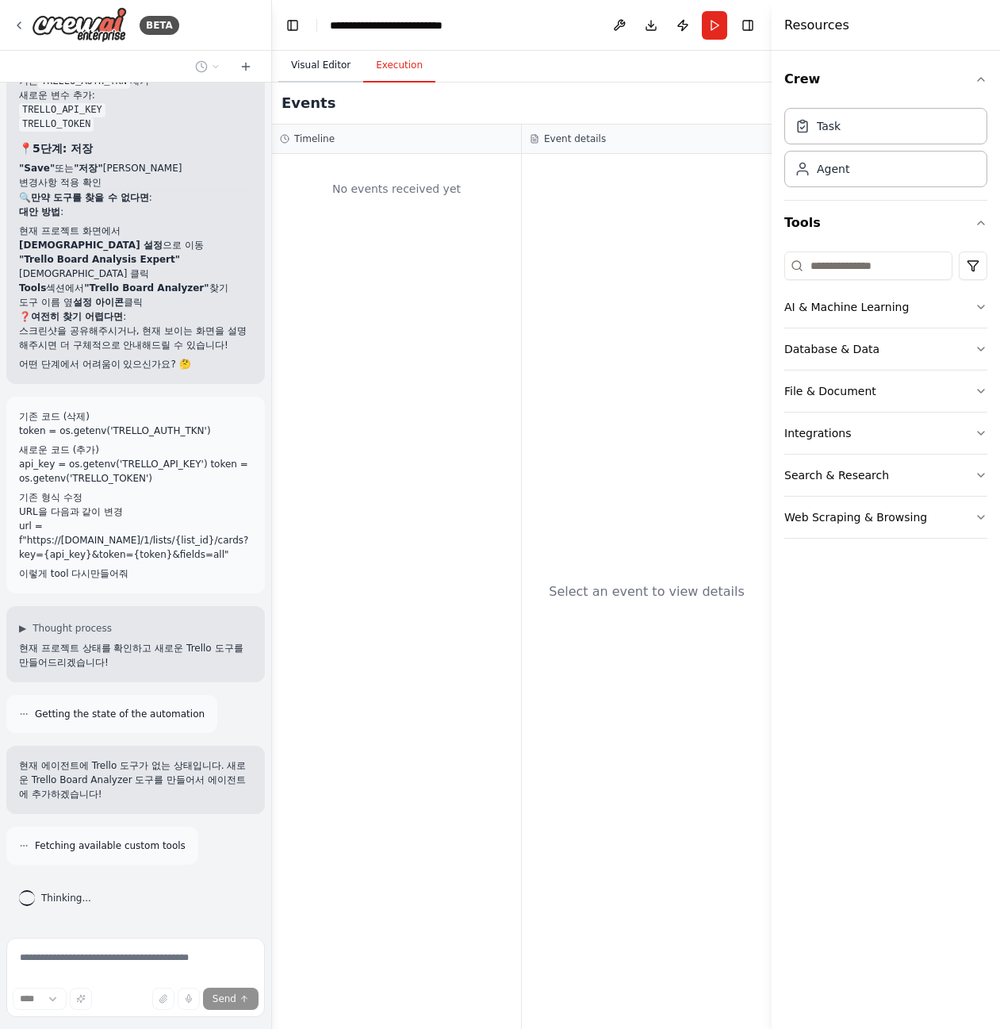
click at [312, 61] on button "Visual Editor" at bounding box center [320, 65] width 85 height 33
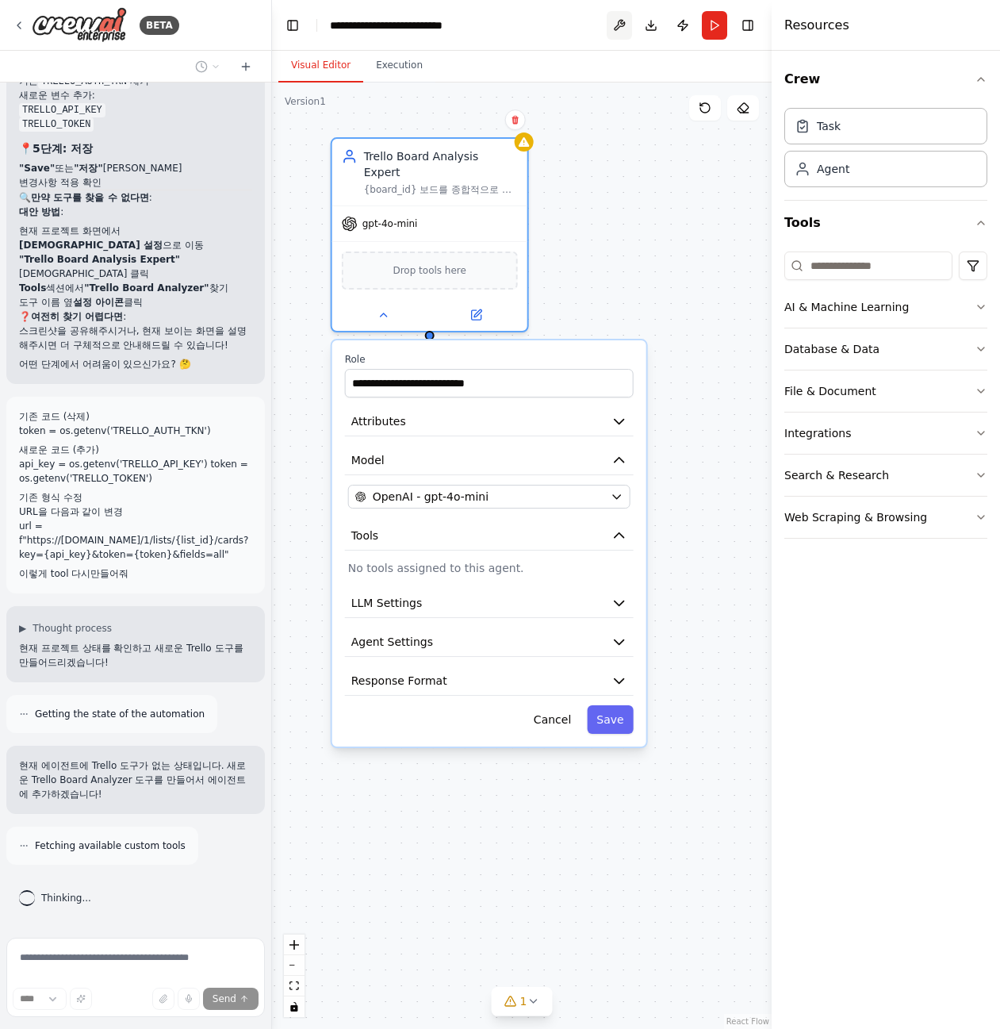
click at [621, 19] on button at bounding box center [619, 25] width 25 height 29
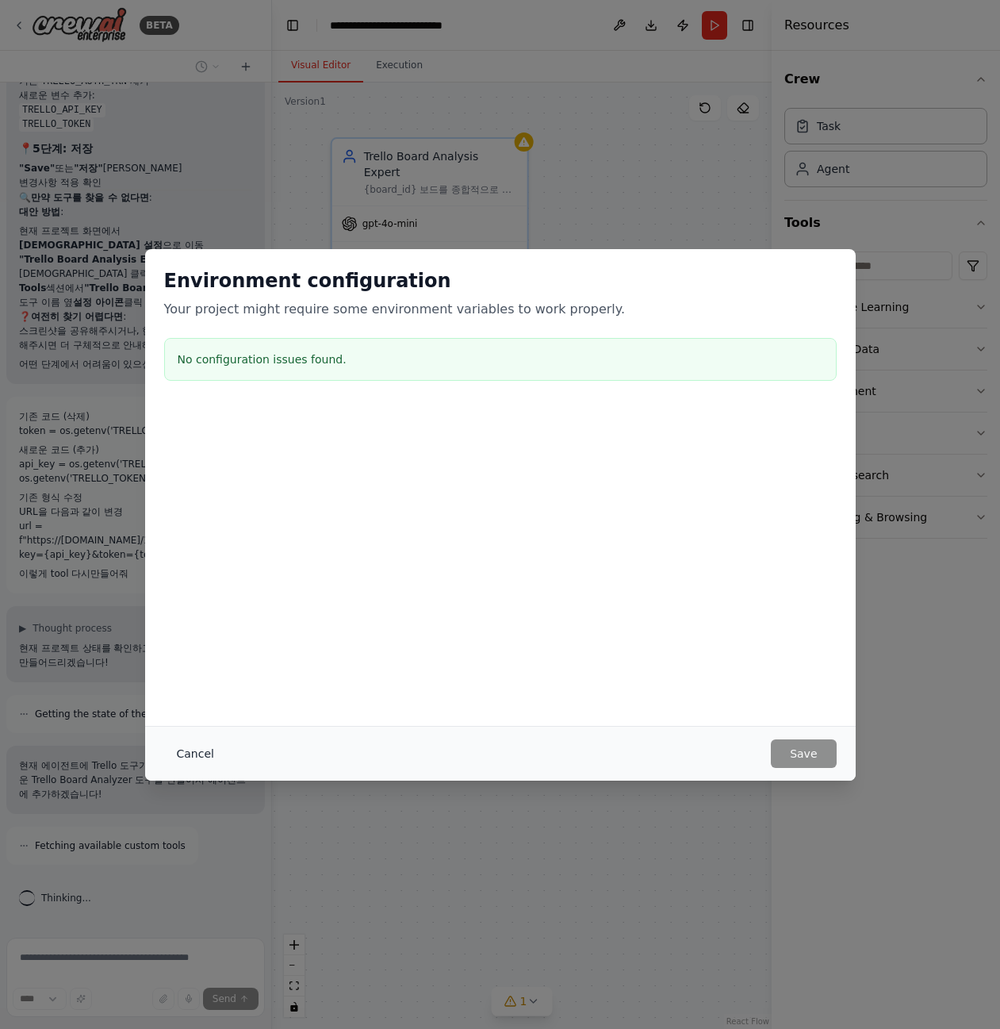
click at [185, 747] on button "Cancel" at bounding box center [195, 753] width 63 height 29
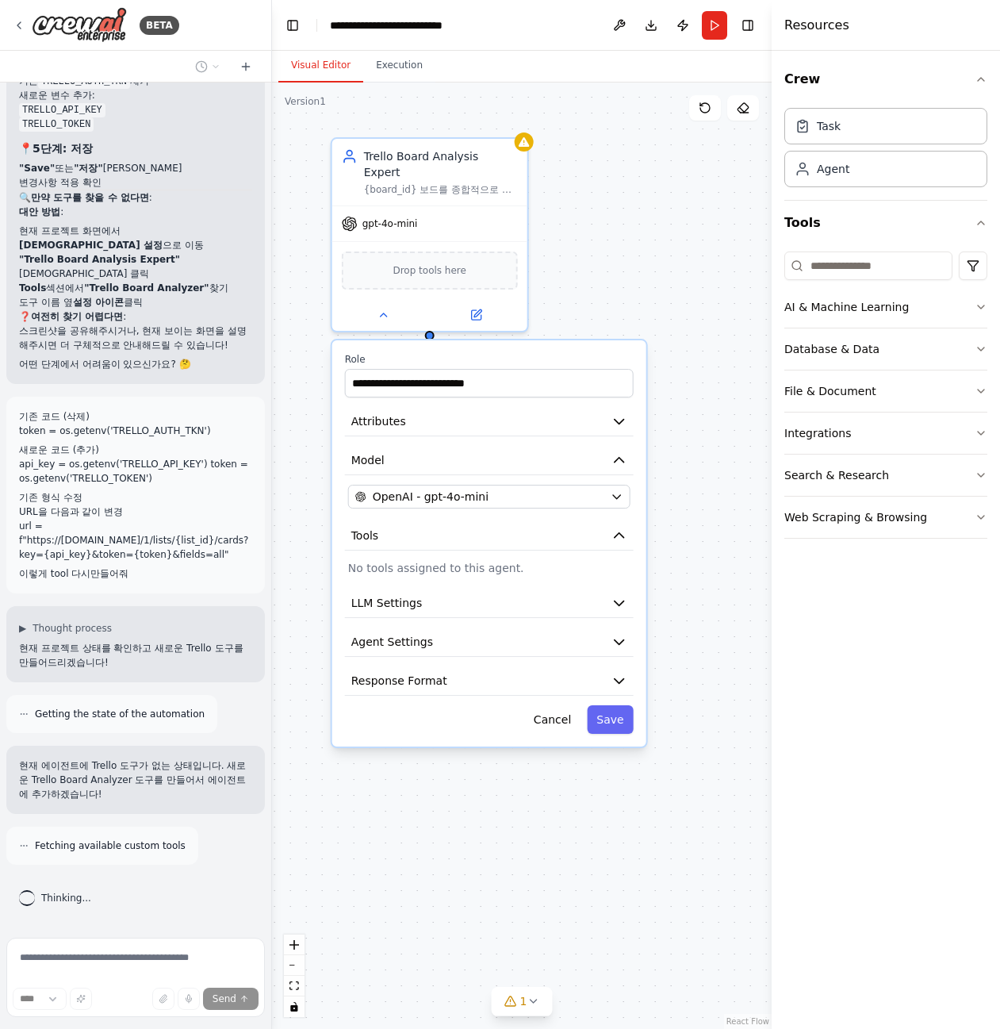
click at [658, 37] on button "Download" at bounding box center [651, 25] width 25 height 29
click at [386, 309] on div at bounding box center [429, 312] width 195 height 32
click at [385, 305] on icon at bounding box center [383, 311] width 13 height 13
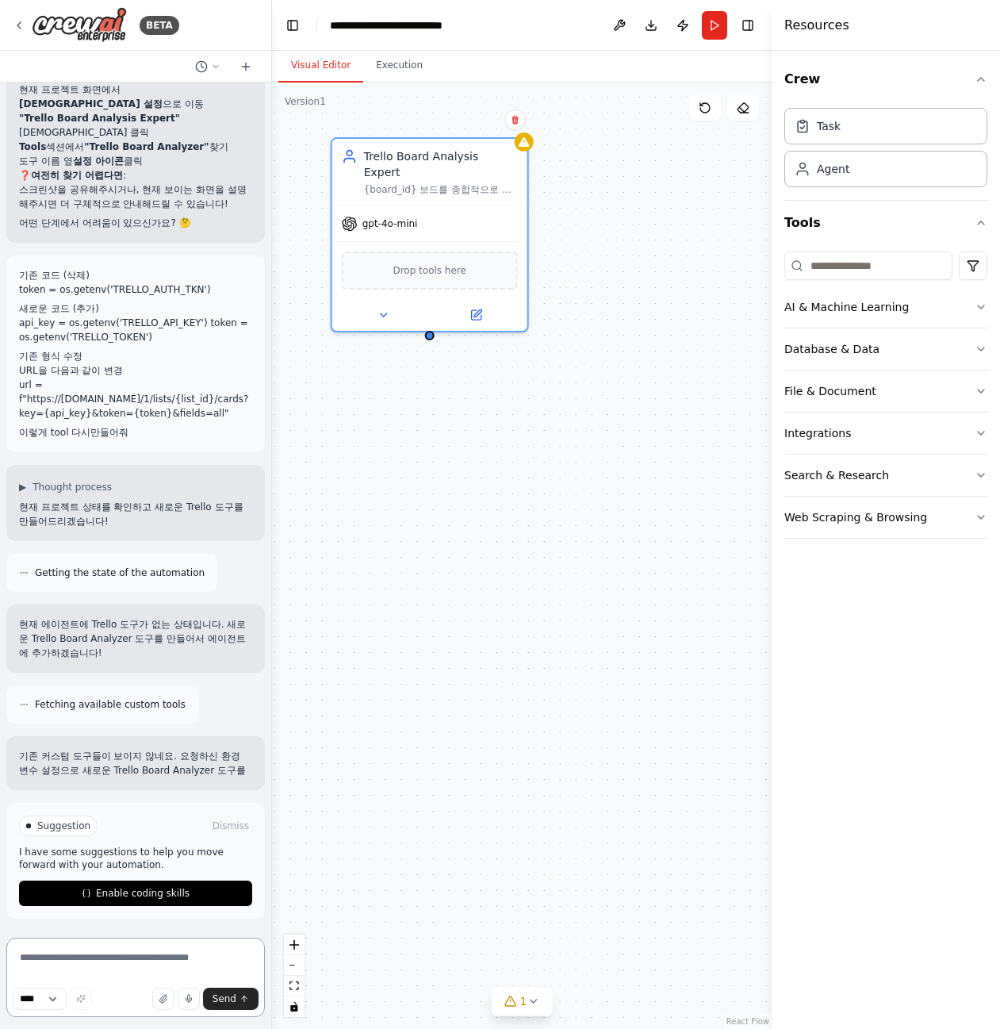
scroll to position [5336, 0]
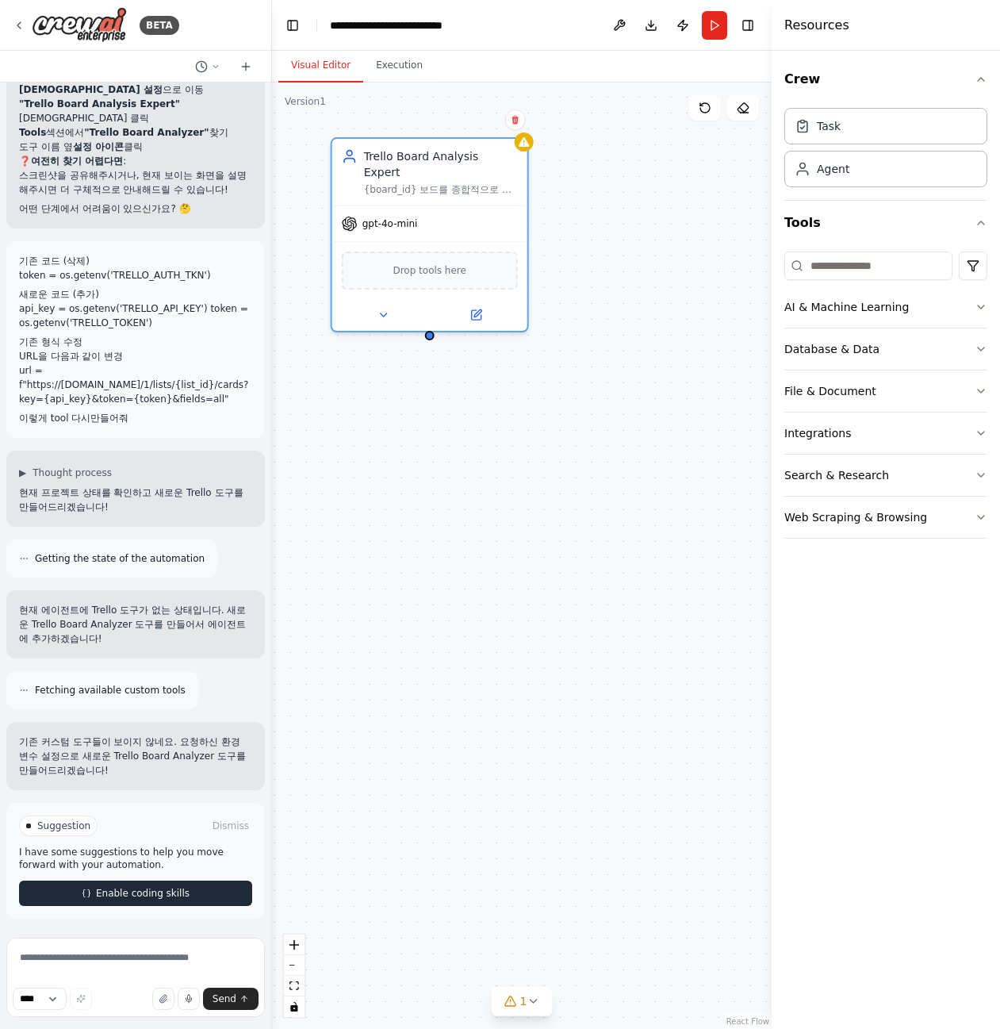
click at [141, 900] on span "Enable coding skills" at bounding box center [143, 893] width 94 height 13
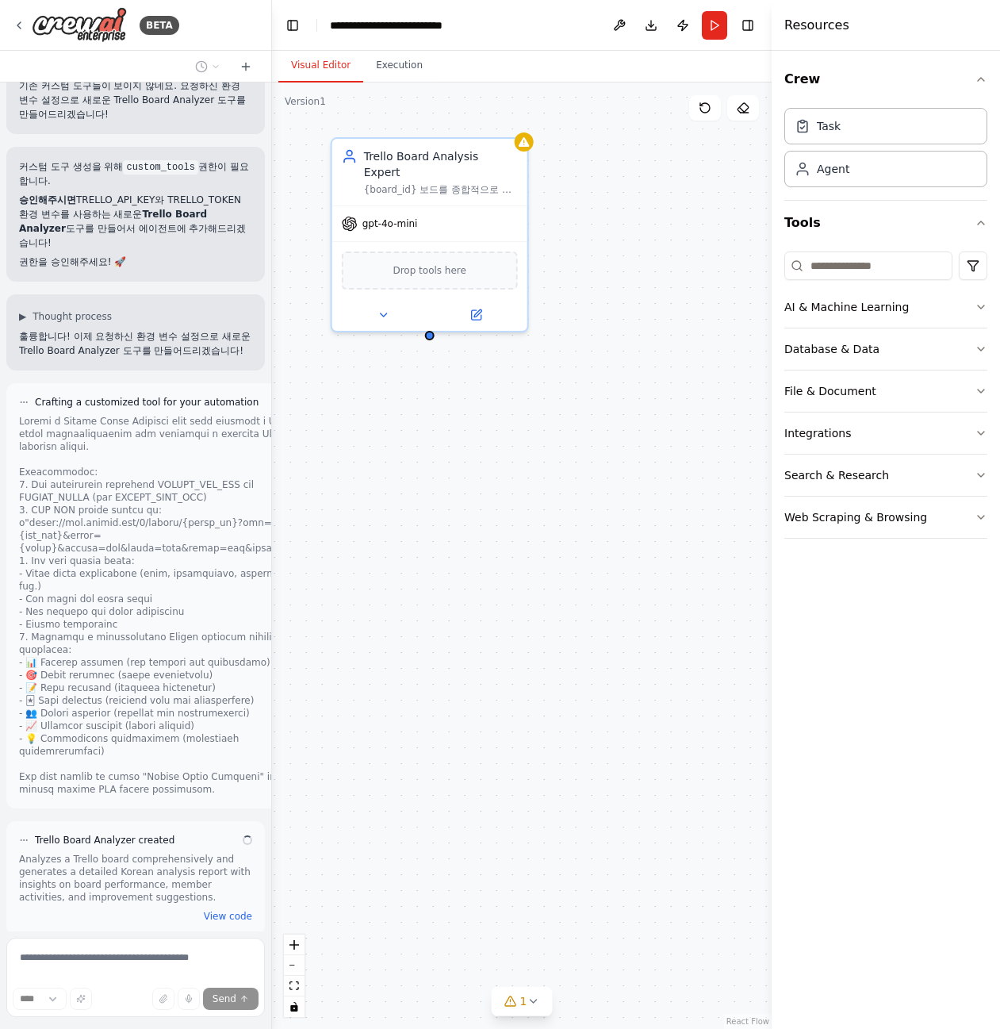
scroll to position [6077, 0]
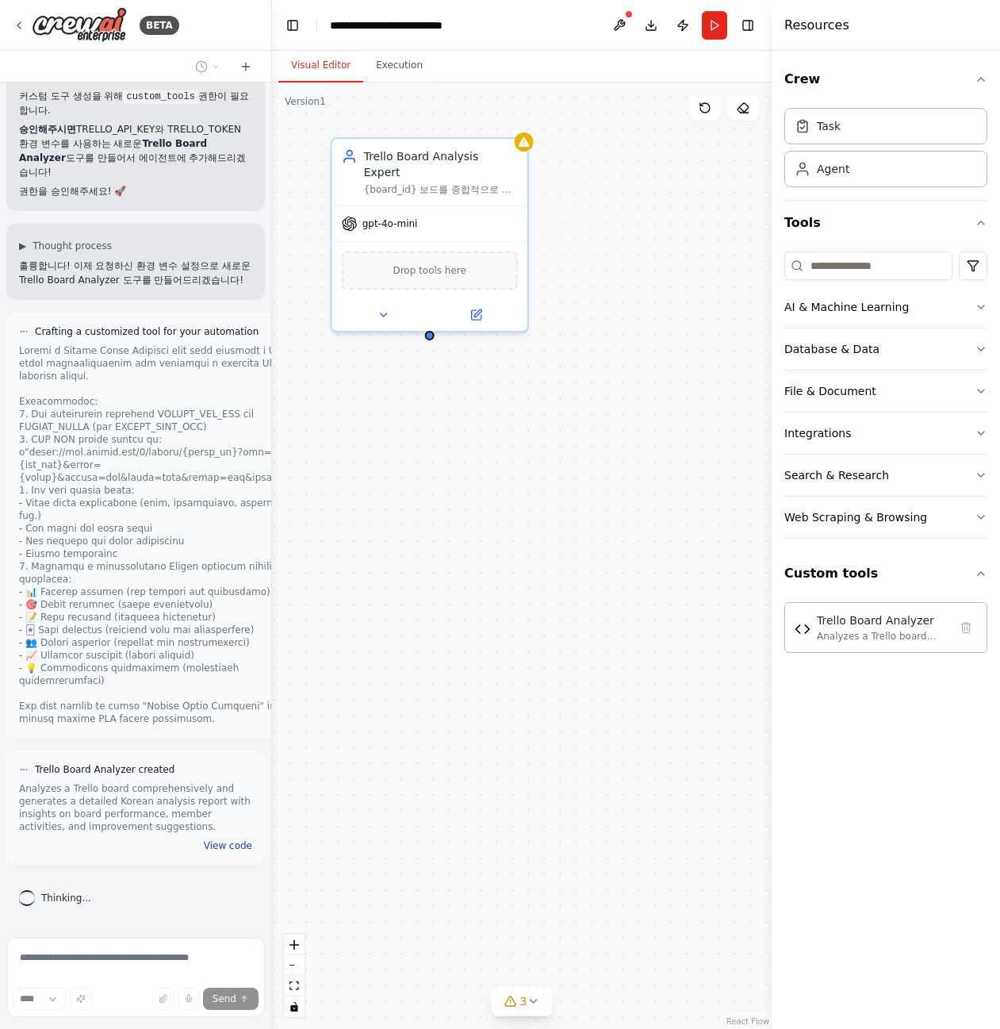
click at [205, 845] on button "View code" at bounding box center [228, 845] width 48 height 13
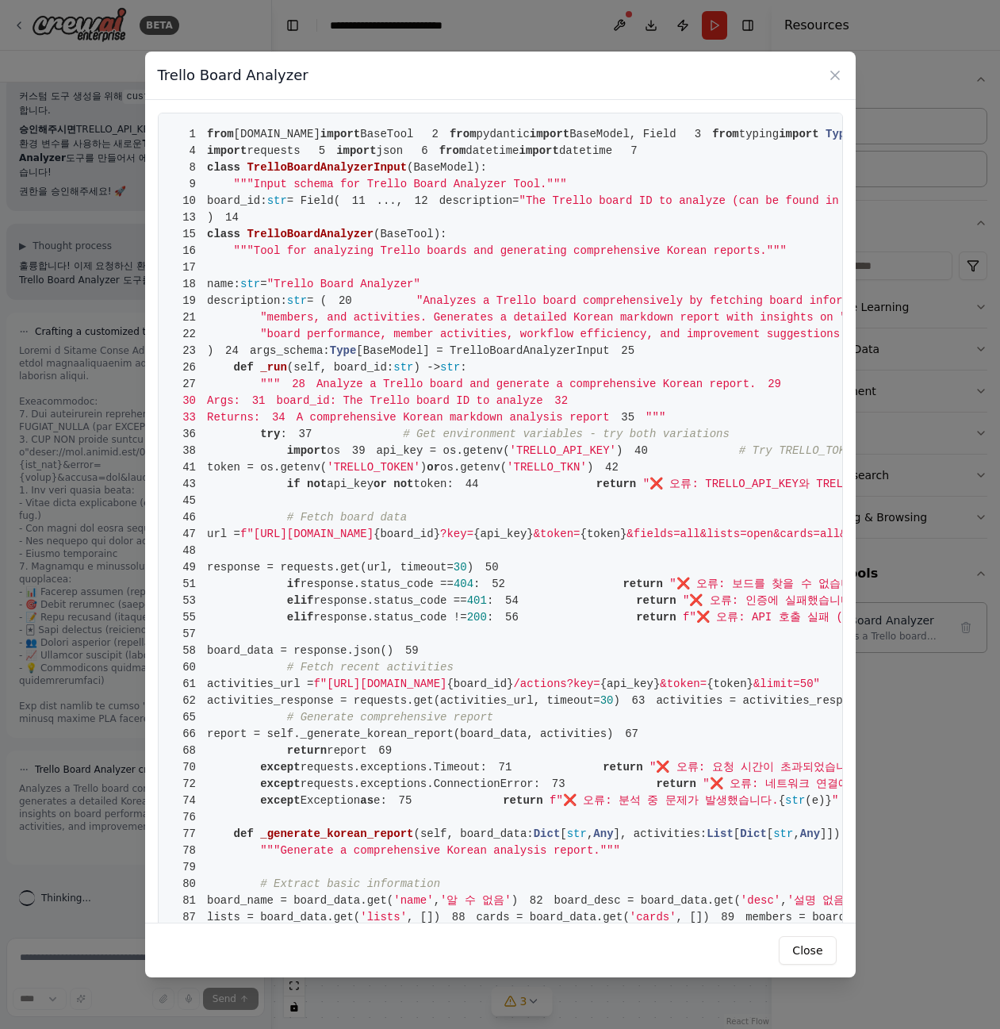
click at [919, 140] on span "List" at bounding box center [932, 134] width 27 height 13
drag, startPoint x: 450, startPoint y: 162, endPoint x: 449, endPoint y: 171, distance: 9.6
click at [919, 140] on span "List" at bounding box center [932, 134] width 27 height 13
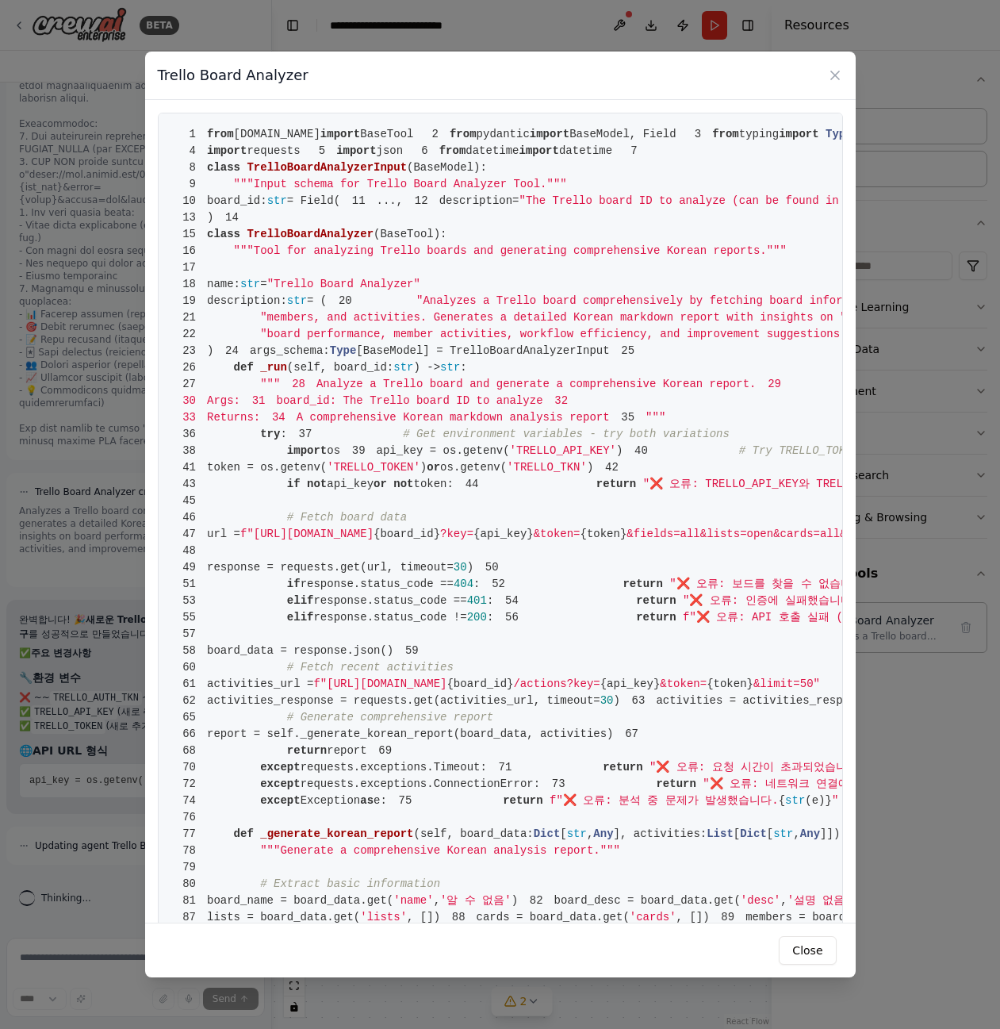
scroll to position [6409, 0]
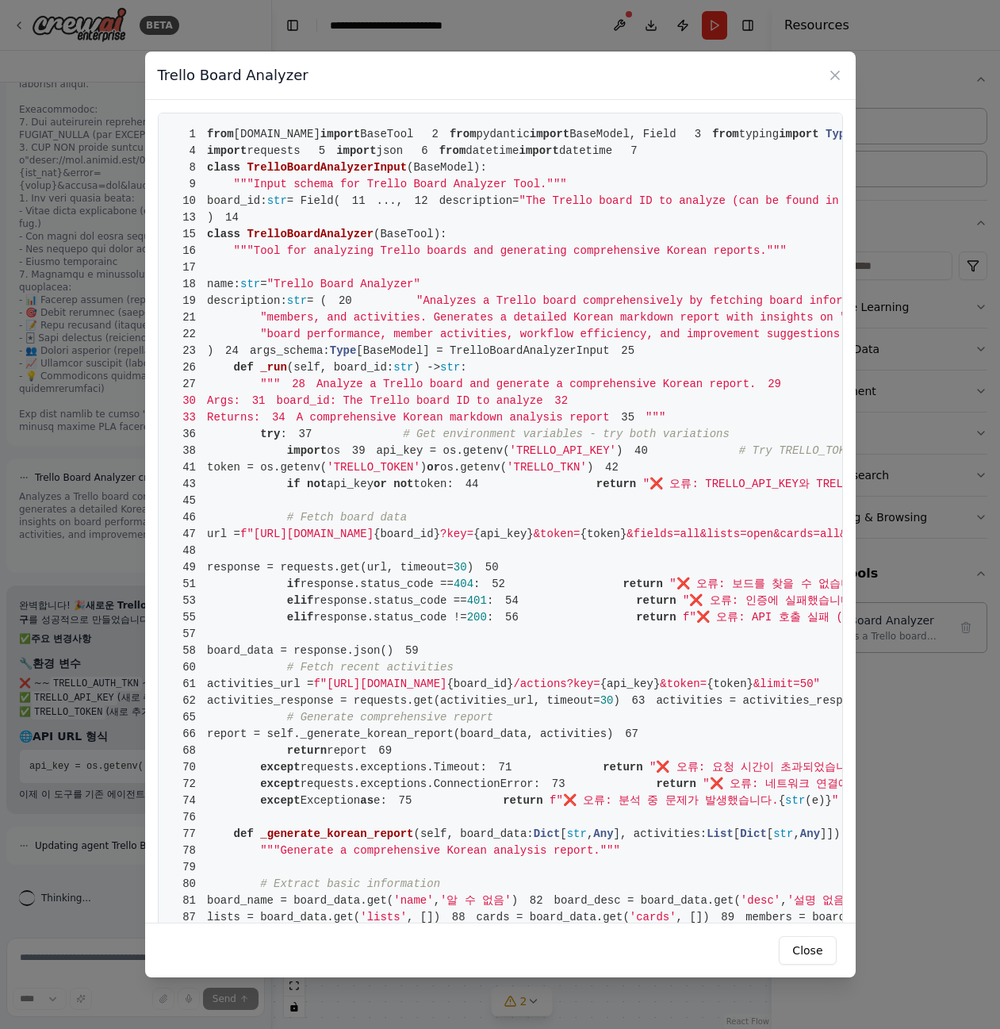
click at [900, 258] on div "Trello Board Analyzer 1 from crewai.tools import BaseTool 2 from pydantic impor…" at bounding box center [500, 514] width 1000 height 1029
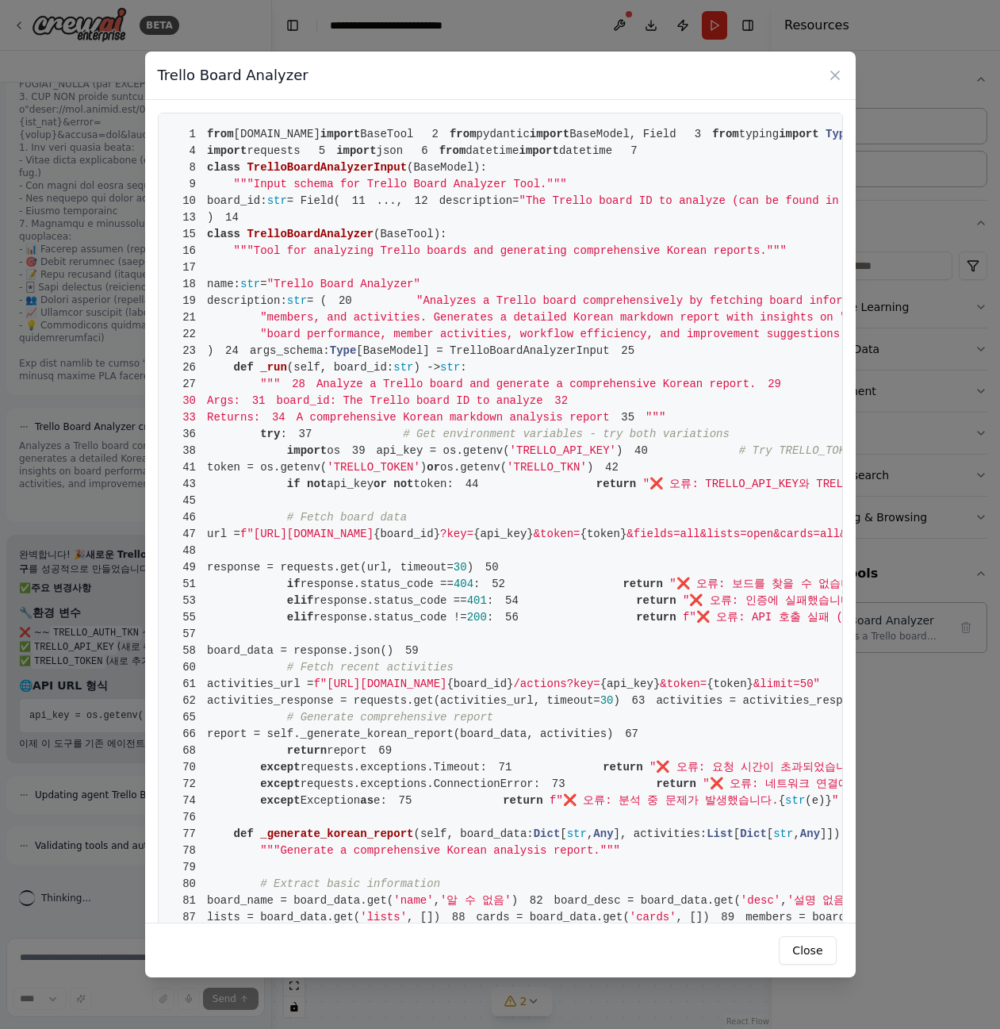
scroll to position [6460, 0]
click at [835, 67] on icon at bounding box center [835, 75] width 16 height 16
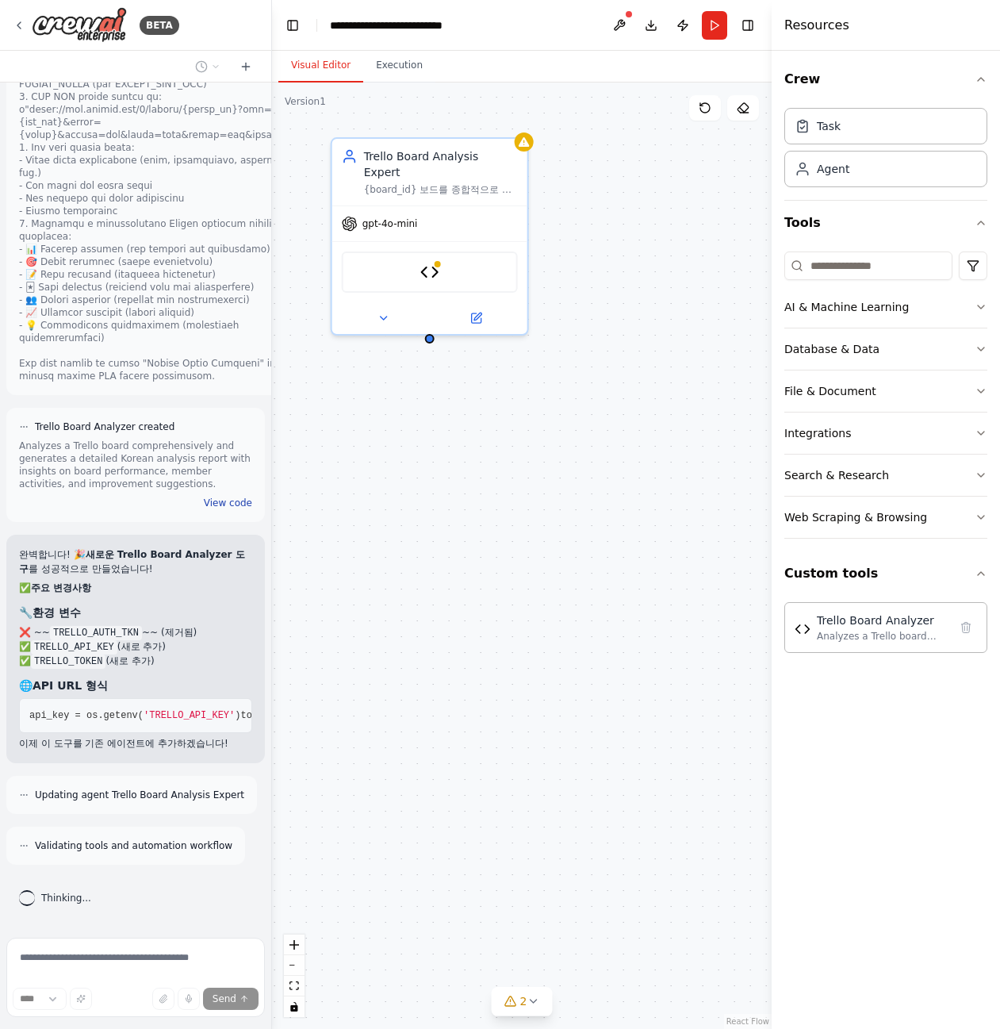
click at [214, 497] on button "View code" at bounding box center [228, 503] width 48 height 13
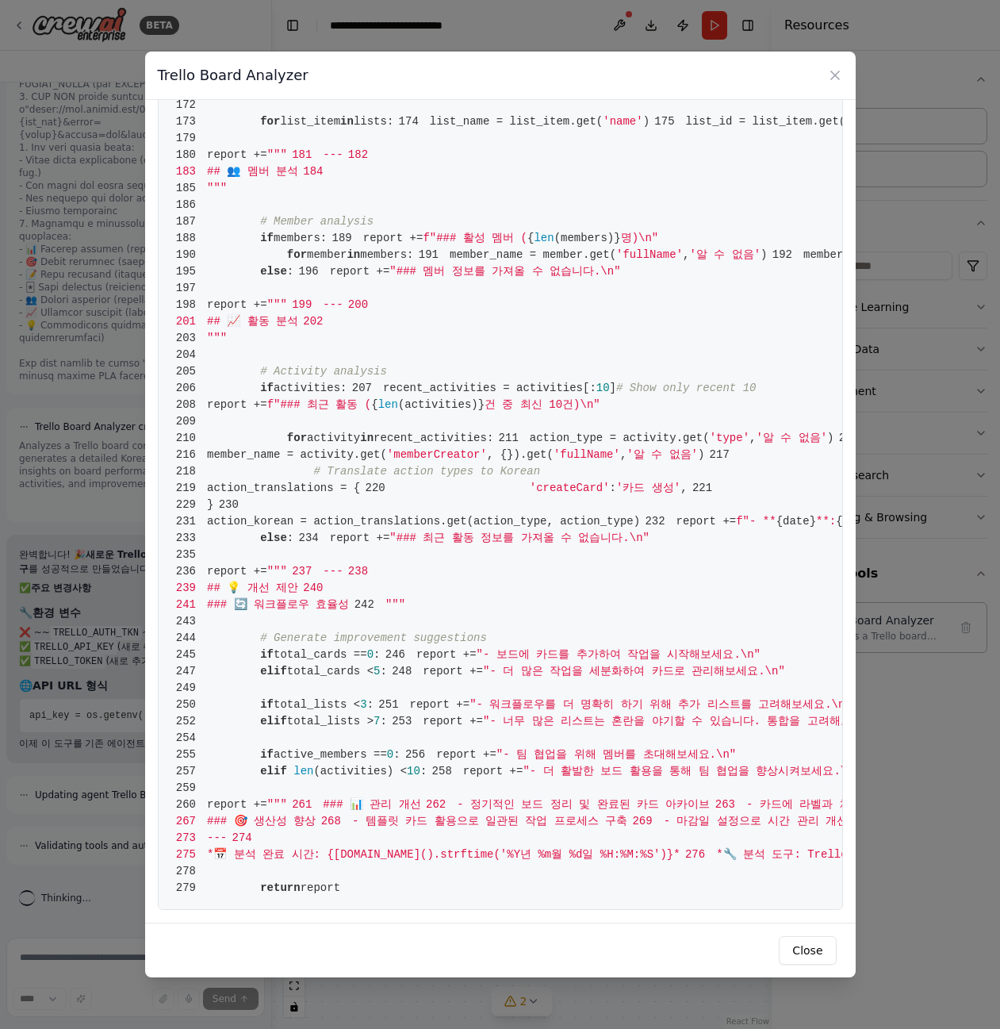
scroll to position [3890, 0]
click at [95, 746] on div "Trello Board Analyzer 1 from crewai.tools import BaseTool 2 from pydantic impor…" at bounding box center [500, 514] width 1000 height 1029
click at [834, 952] on button "Close" at bounding box center [807, 950] width 57 height 29
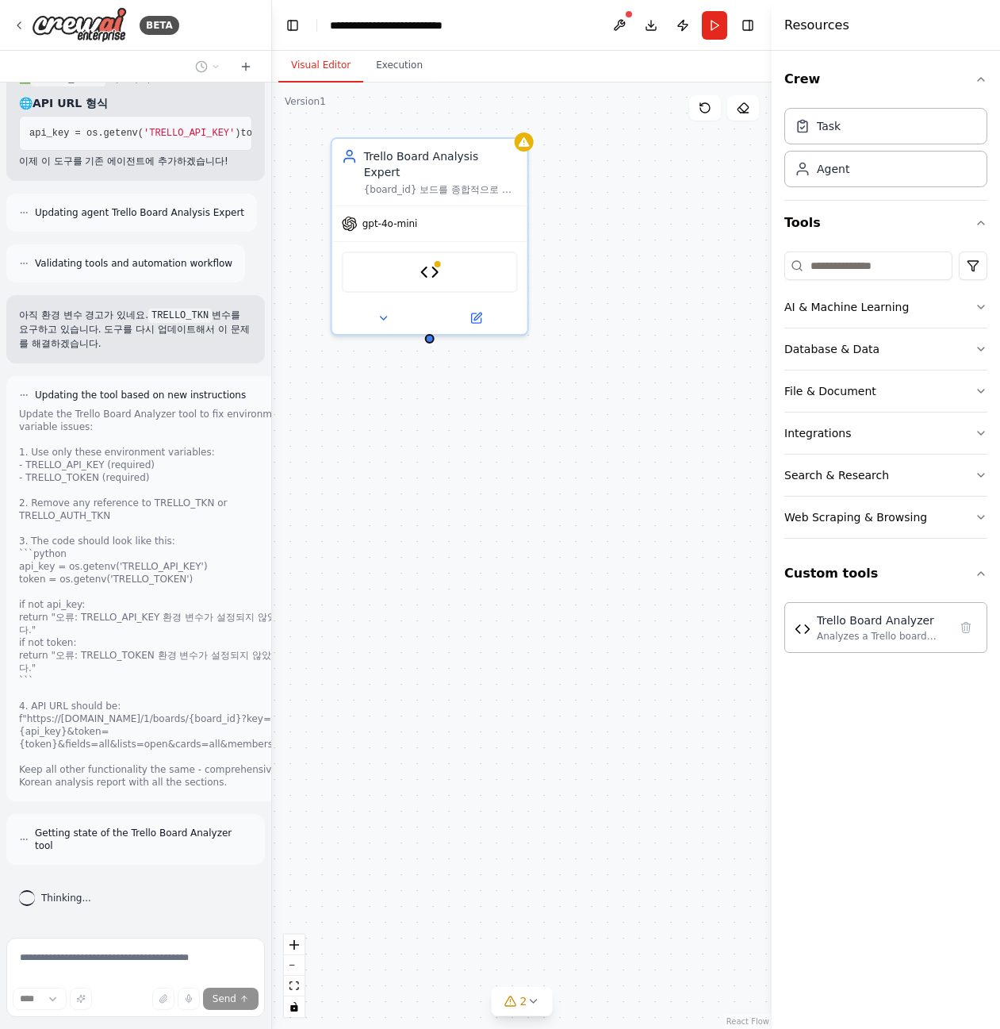
scroll to position [7030, 0]
click at [623, 21] on button at bounding box center [619, 25] width 25 height 29
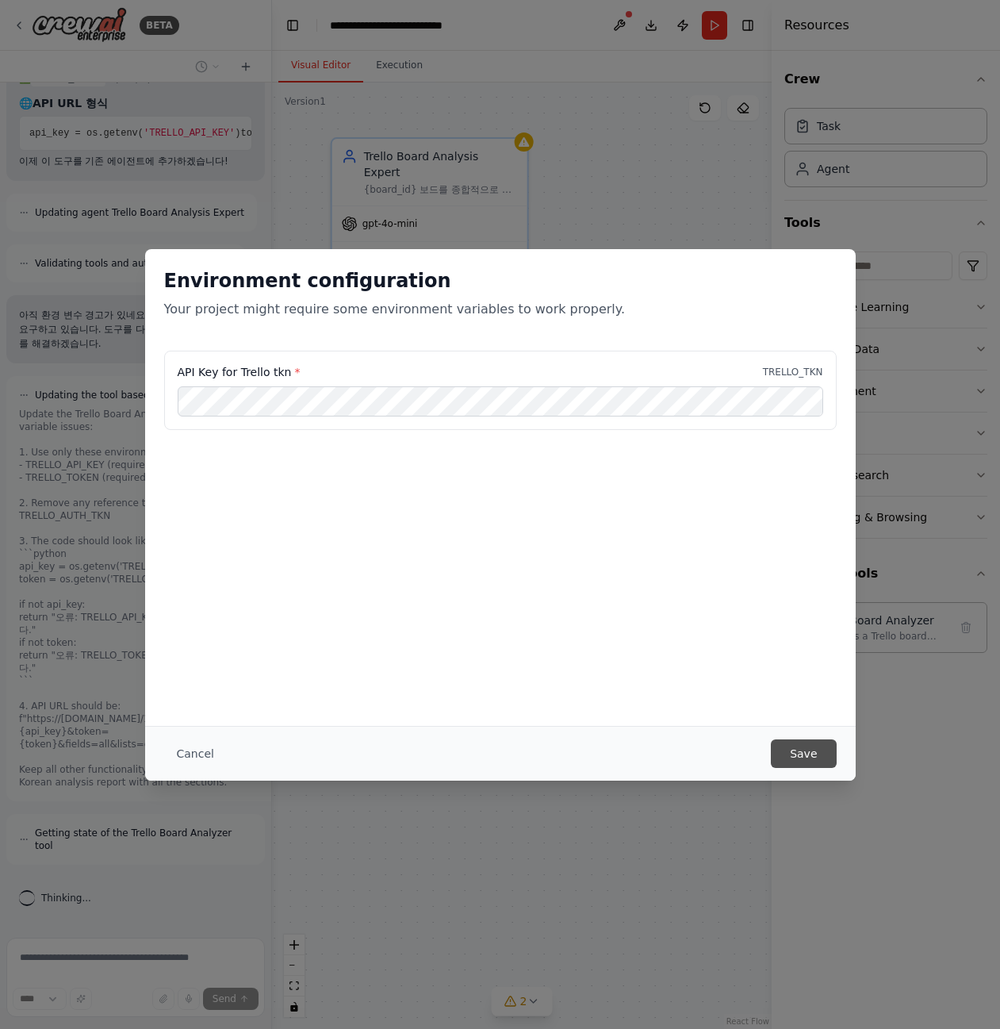
click at [810, 747] on button "Save" at bounding box center [803, 753] width 65 height 29
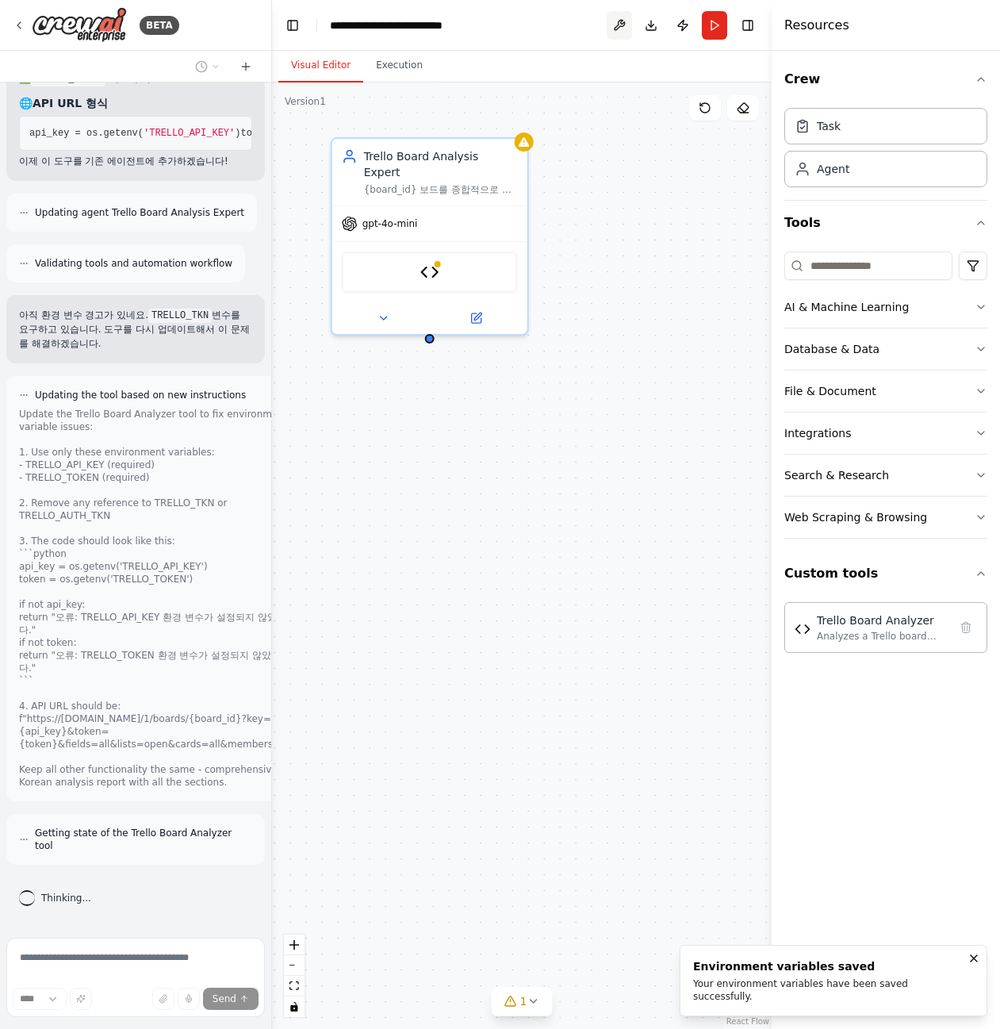
click at [616, 26] on button at bounding box center [619, 25] width 25 height 29
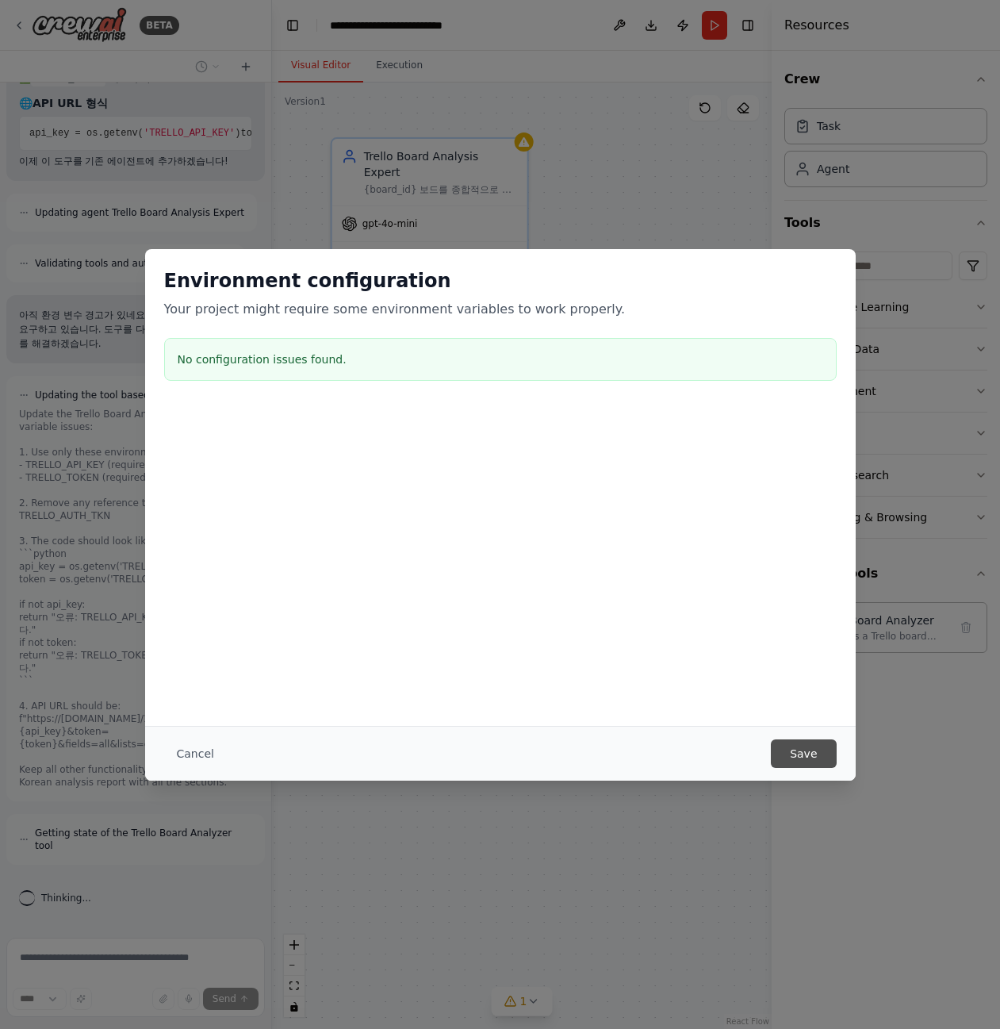
click at [818, 753] on button "Save" at bounding box center [803, 753] width 65 height 29
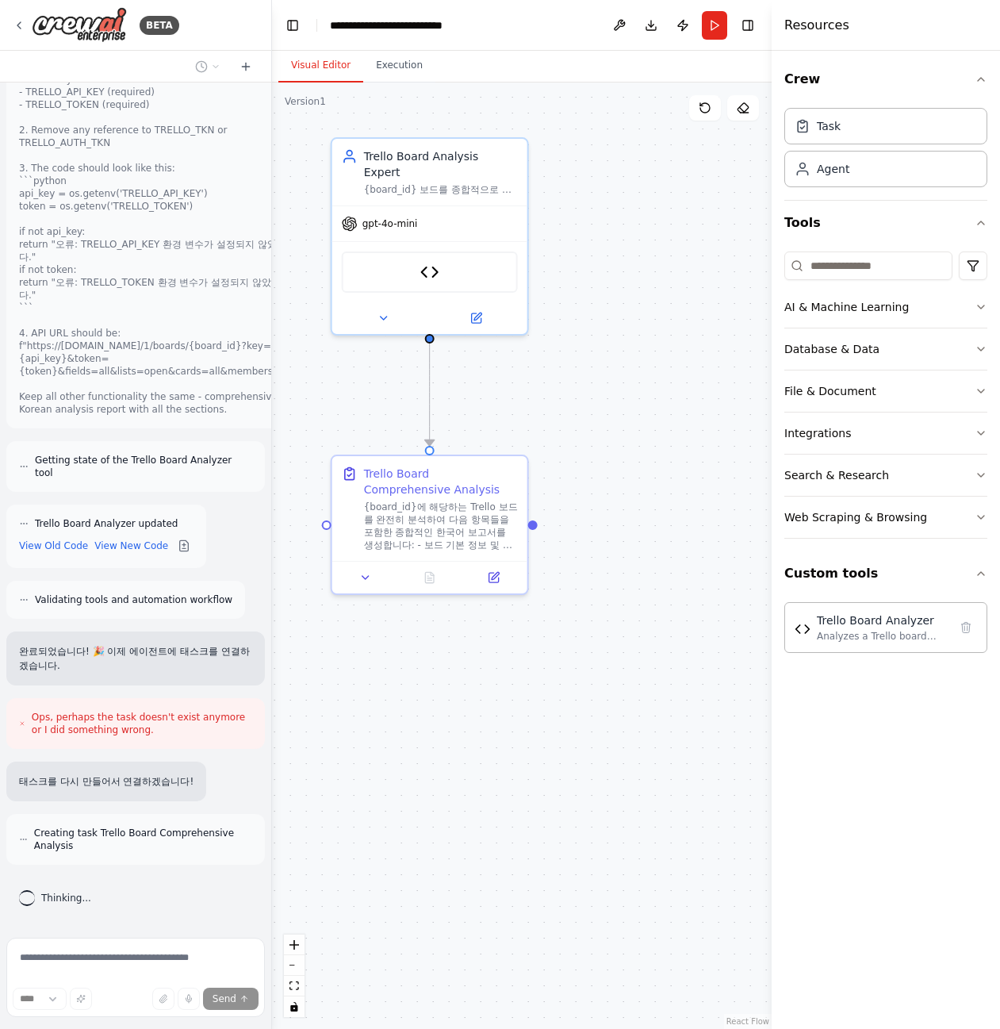
scroll to position [7453, 0]
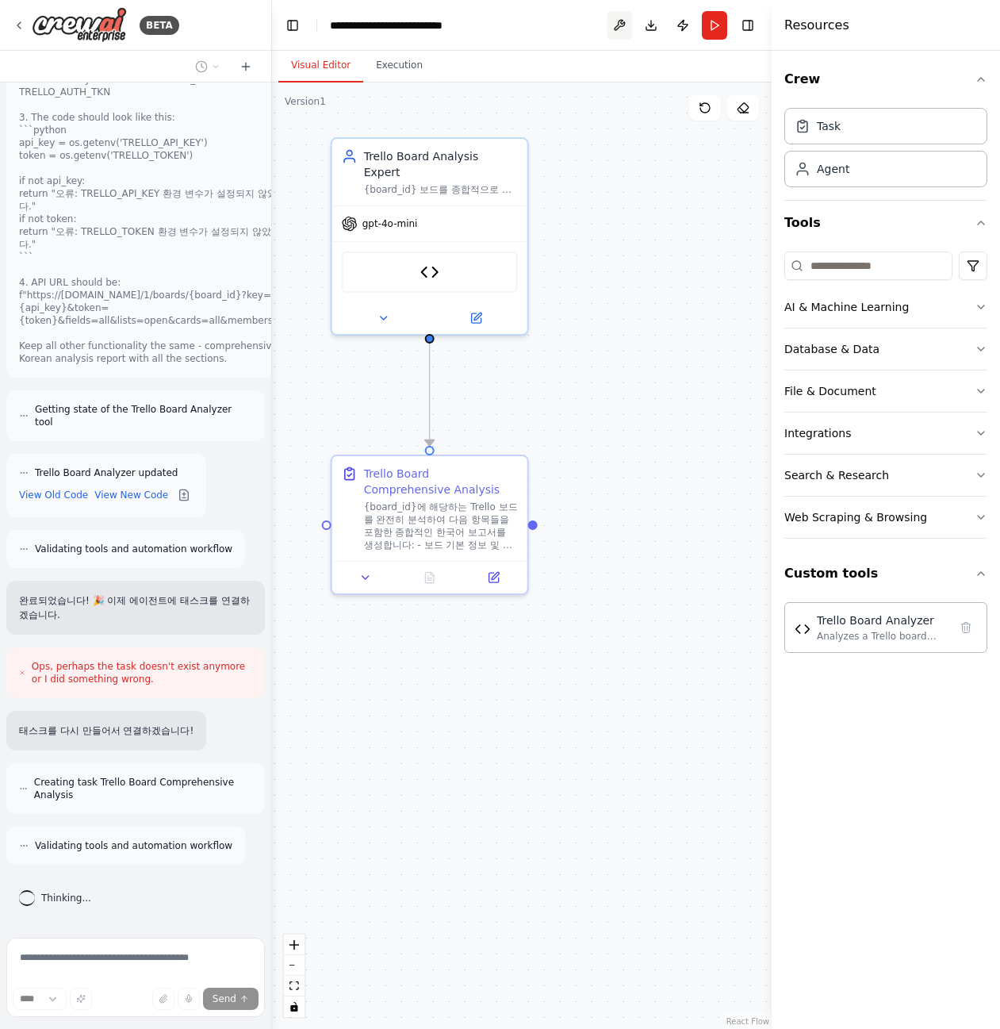
click at [629, 34] on button at bounding box center [619, 25] width 25 height 29
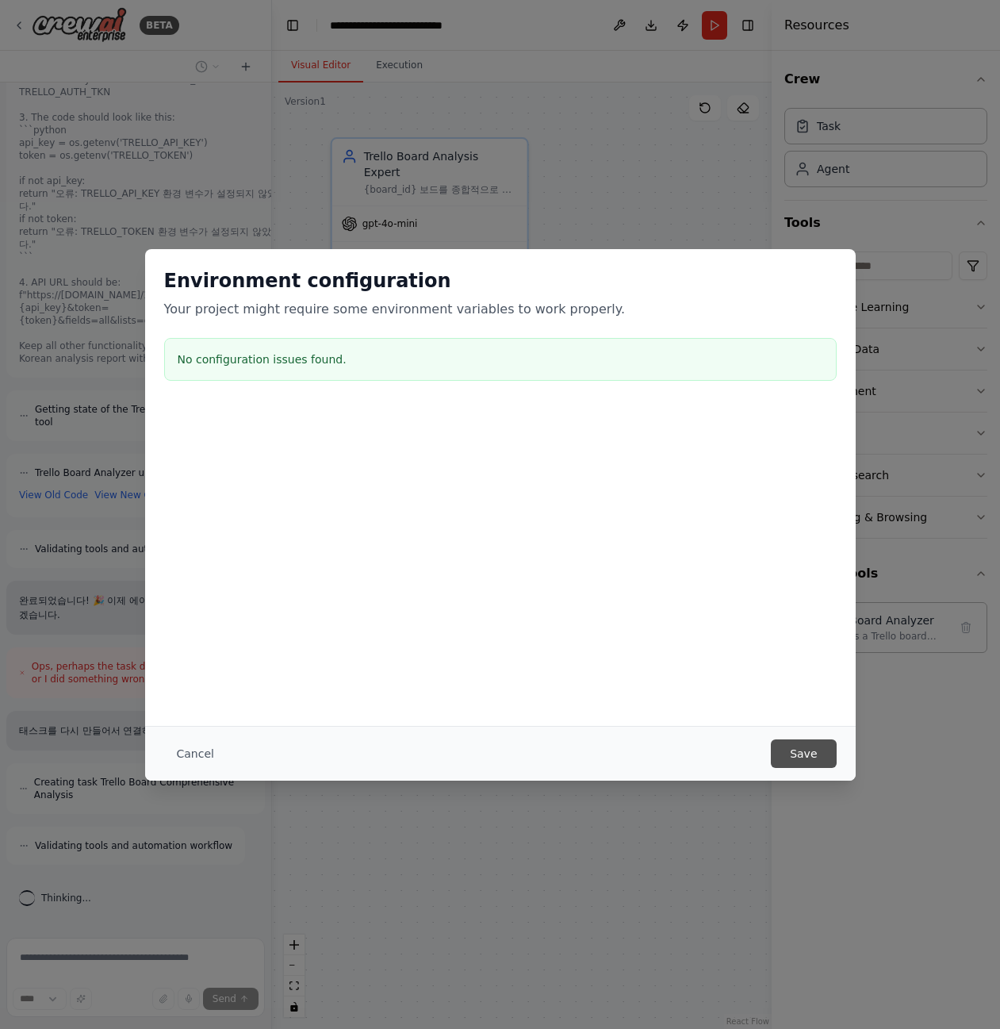
click at [812, 753] on button "Save" at bounding box center [803, 753] width 65 height 29
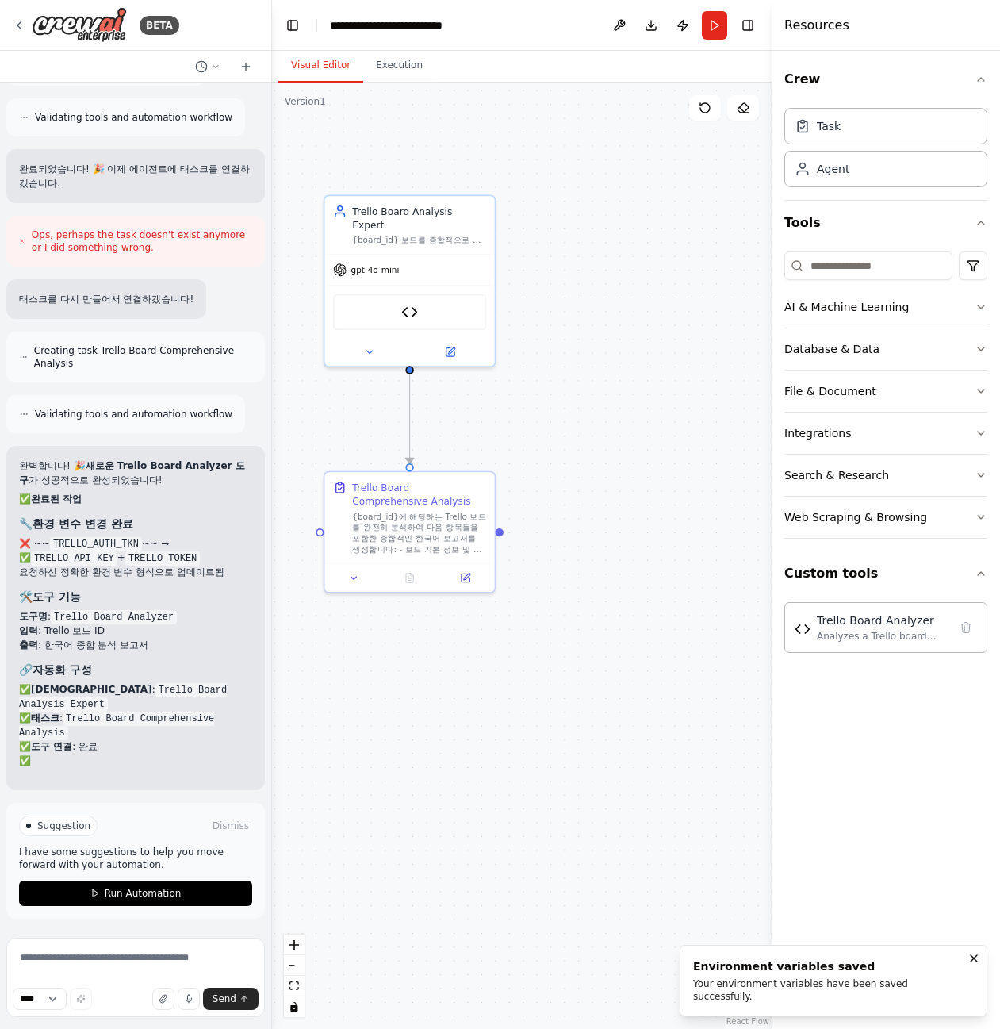
click at [725, 16] on button "Run" at bounding box center [714, 25] width 25 height 29
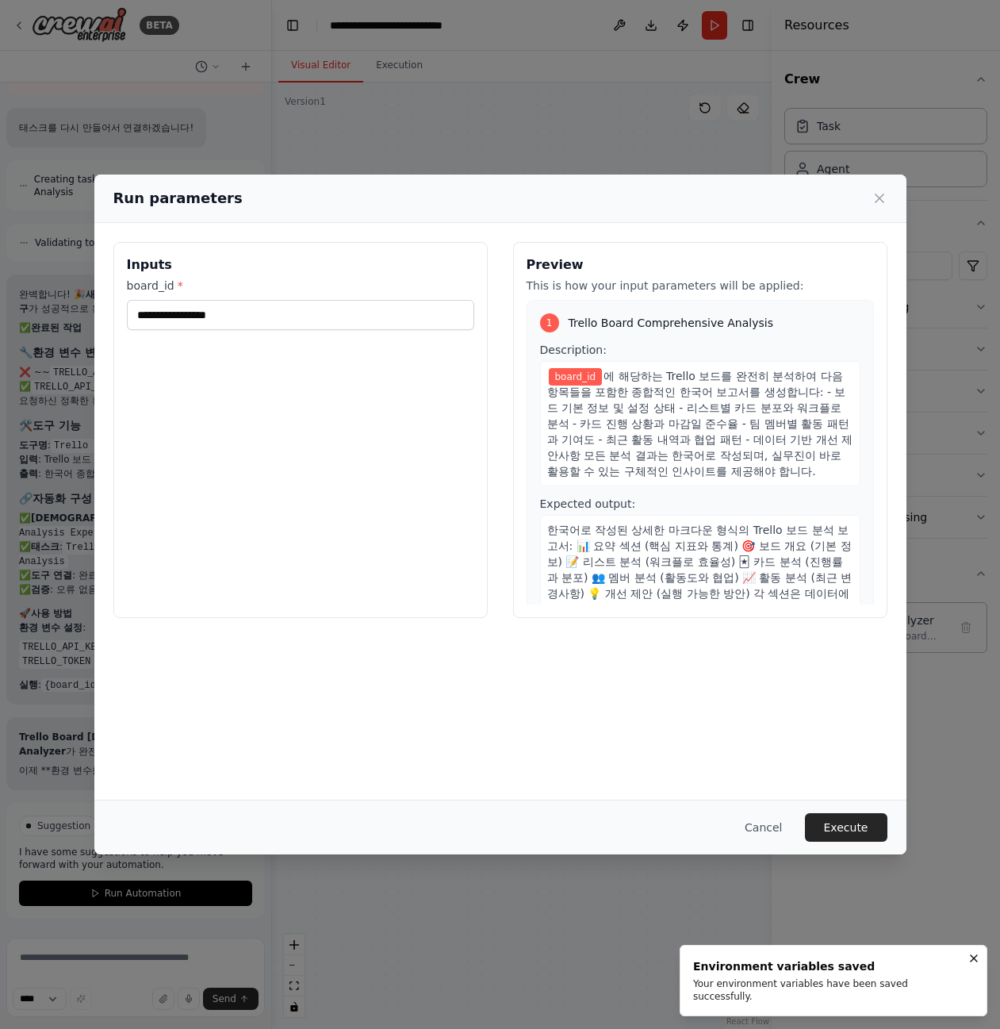
scroll to position [8056, 0]
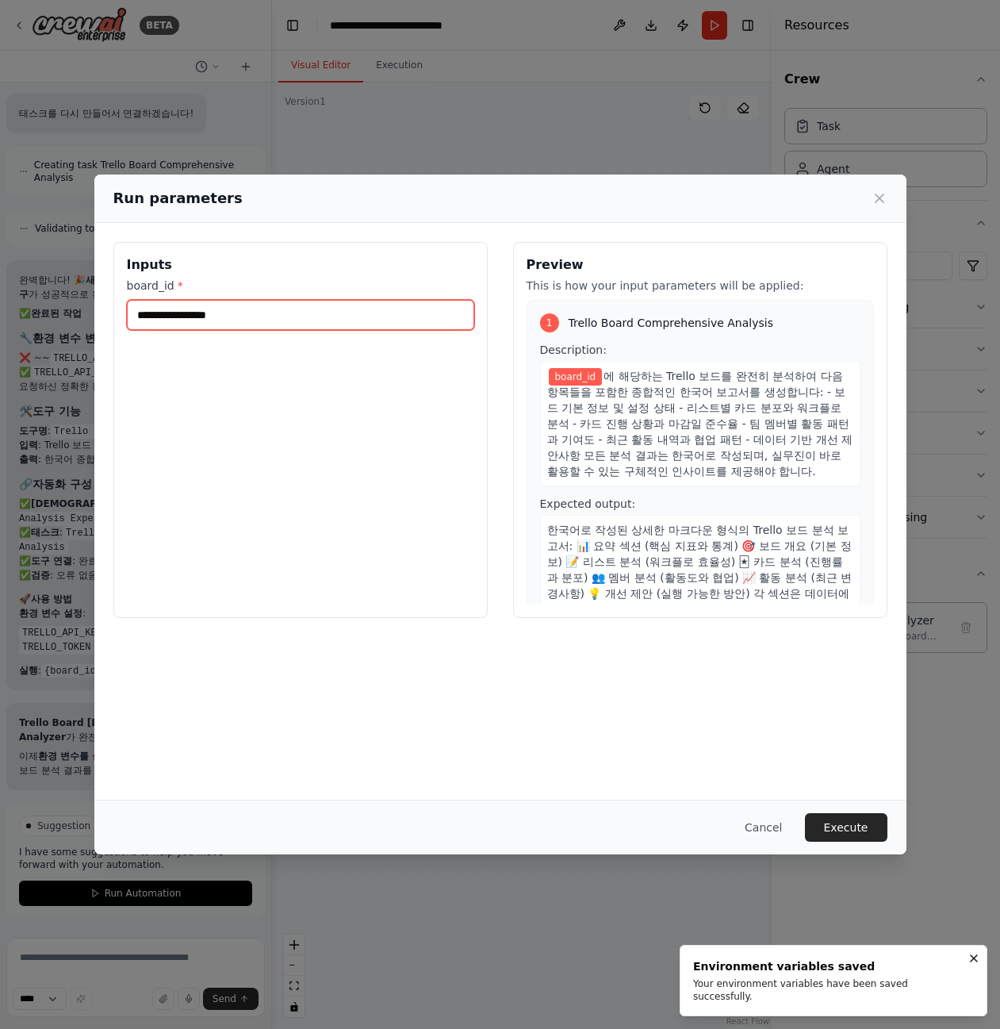
click at [296, 305] on input "board_id *" at bounding box center [300, 315] width 347 height 30
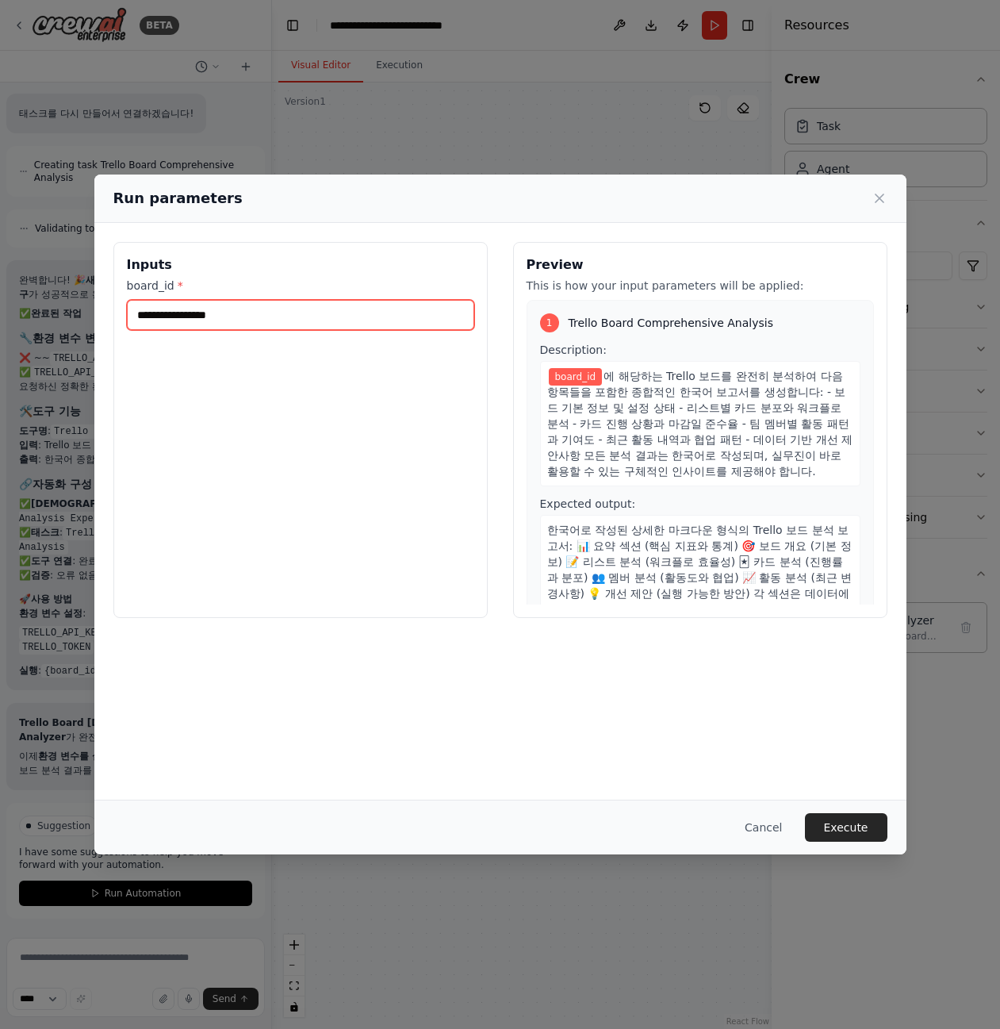
type input "********"
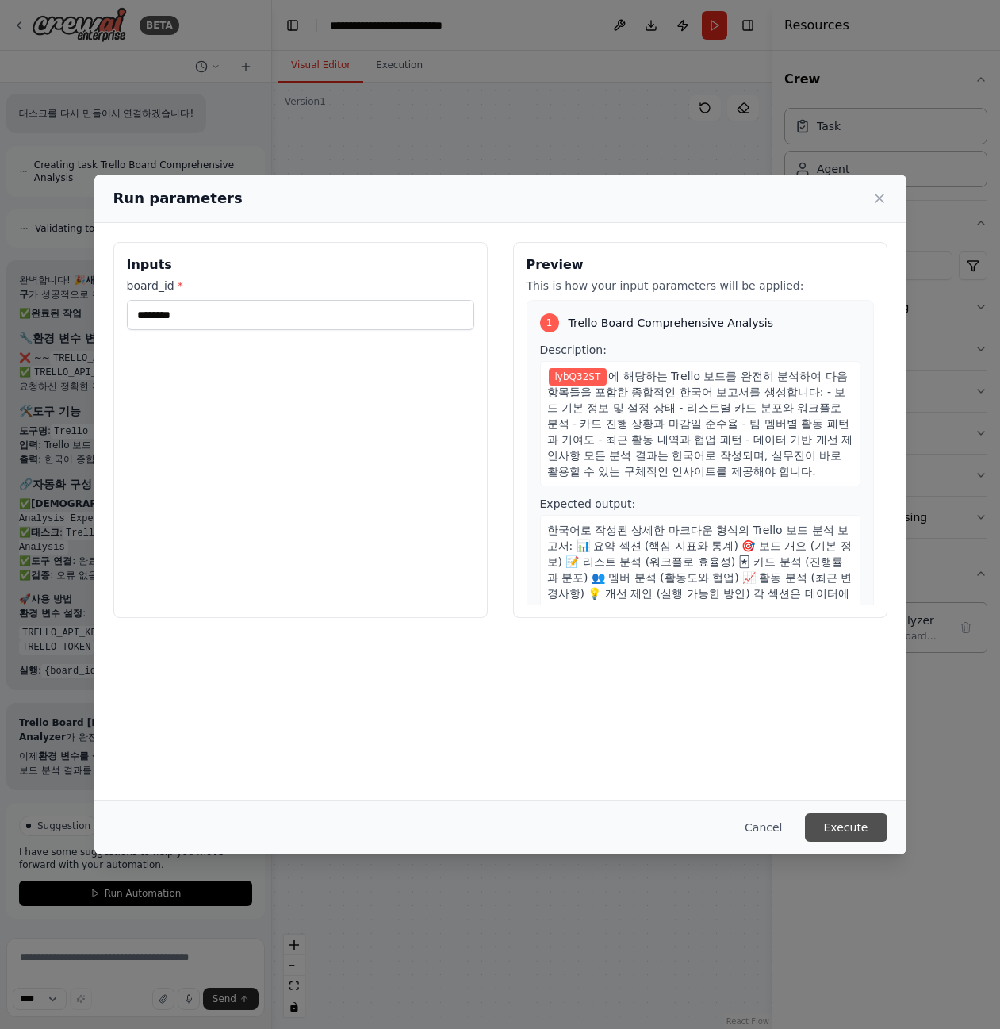
click at [847, 834] on button "Execute" at bounding box center [846, 827] width 83 height 29
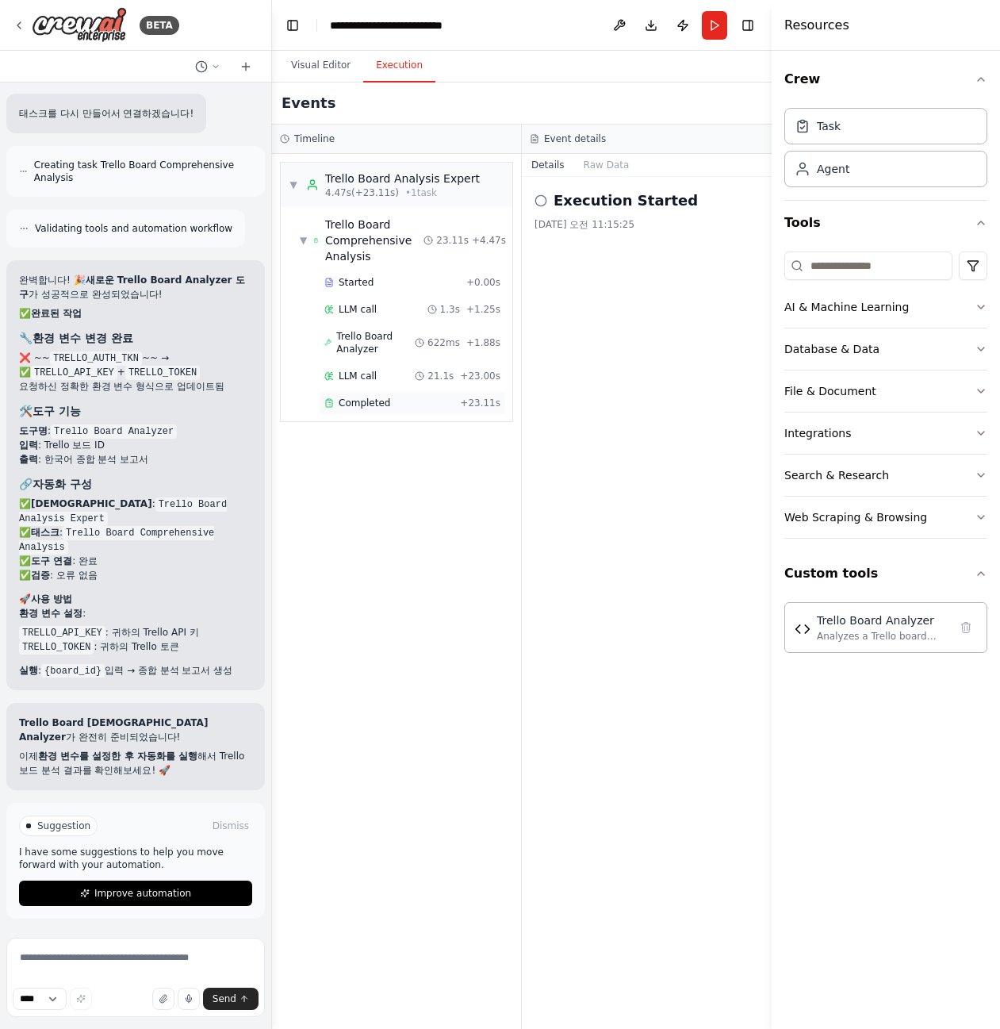
click at [386, 399] on div "Completed" at bounding box center [388, 403] width 129 height 13
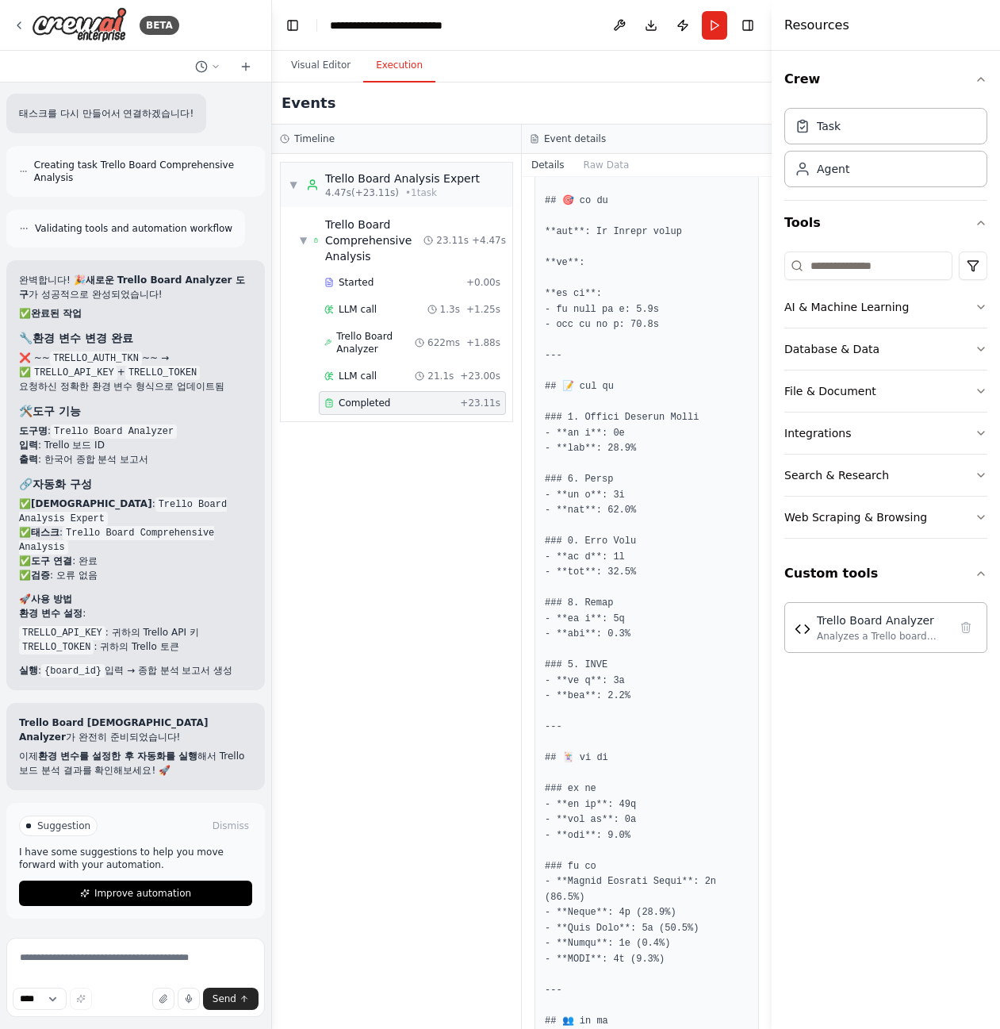
scroll to position [397, 0]
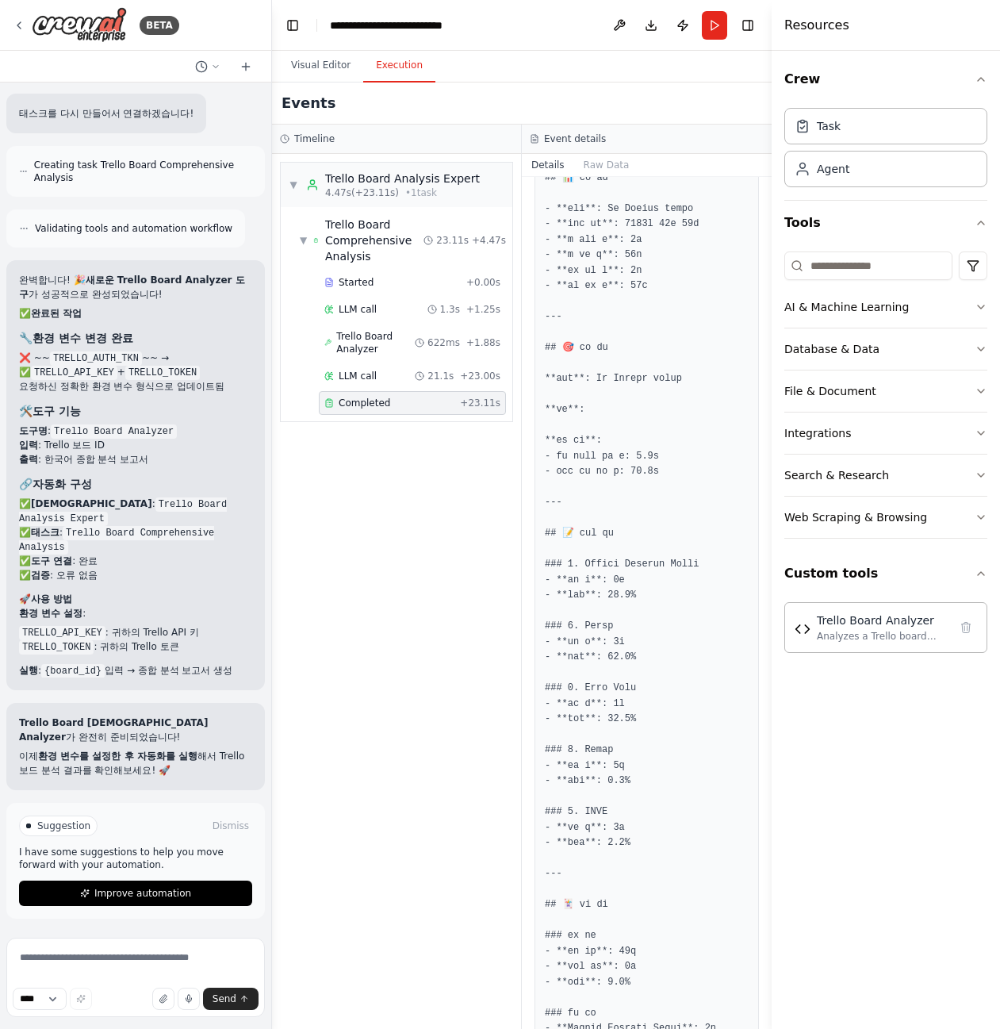
drag, startPoint x: 613, startPoint y: 435, endPoint x: 611, endPoint y: 351, distance: 83.3
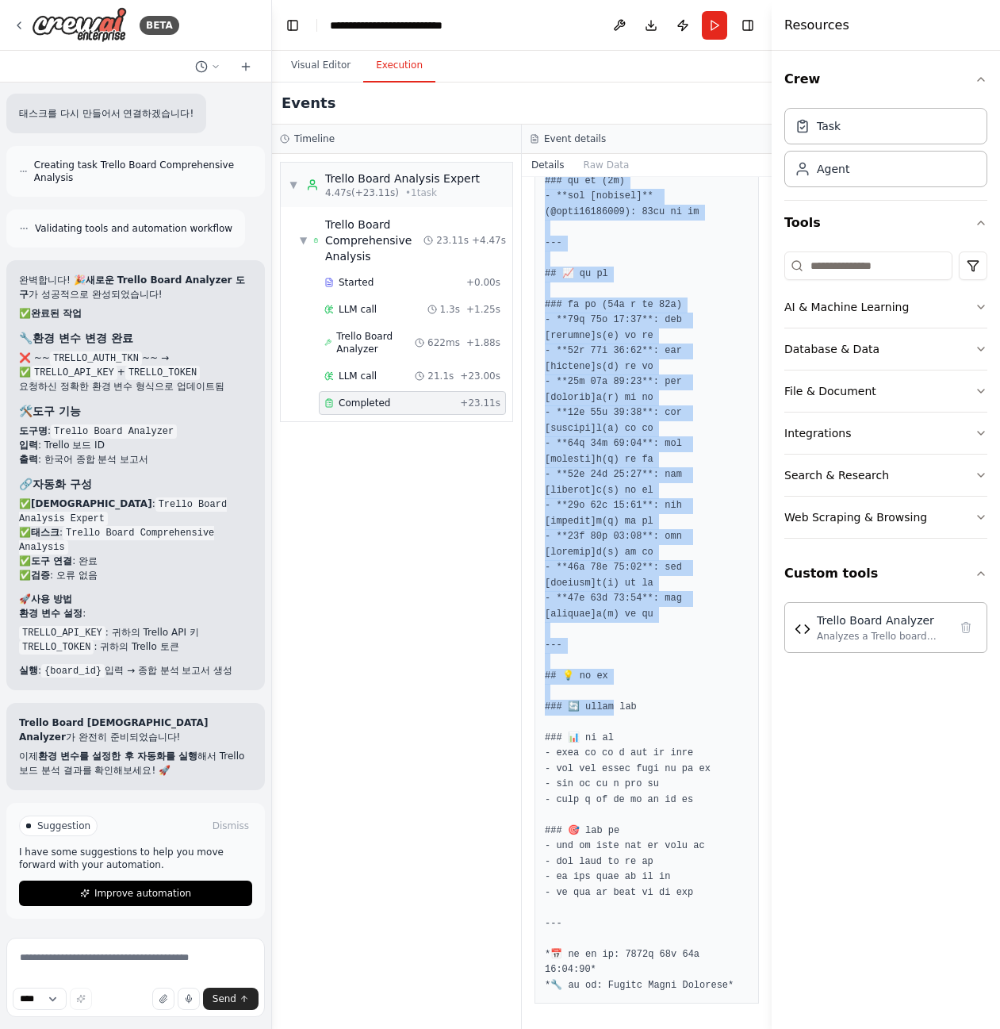
scroll to position [1507, 0]
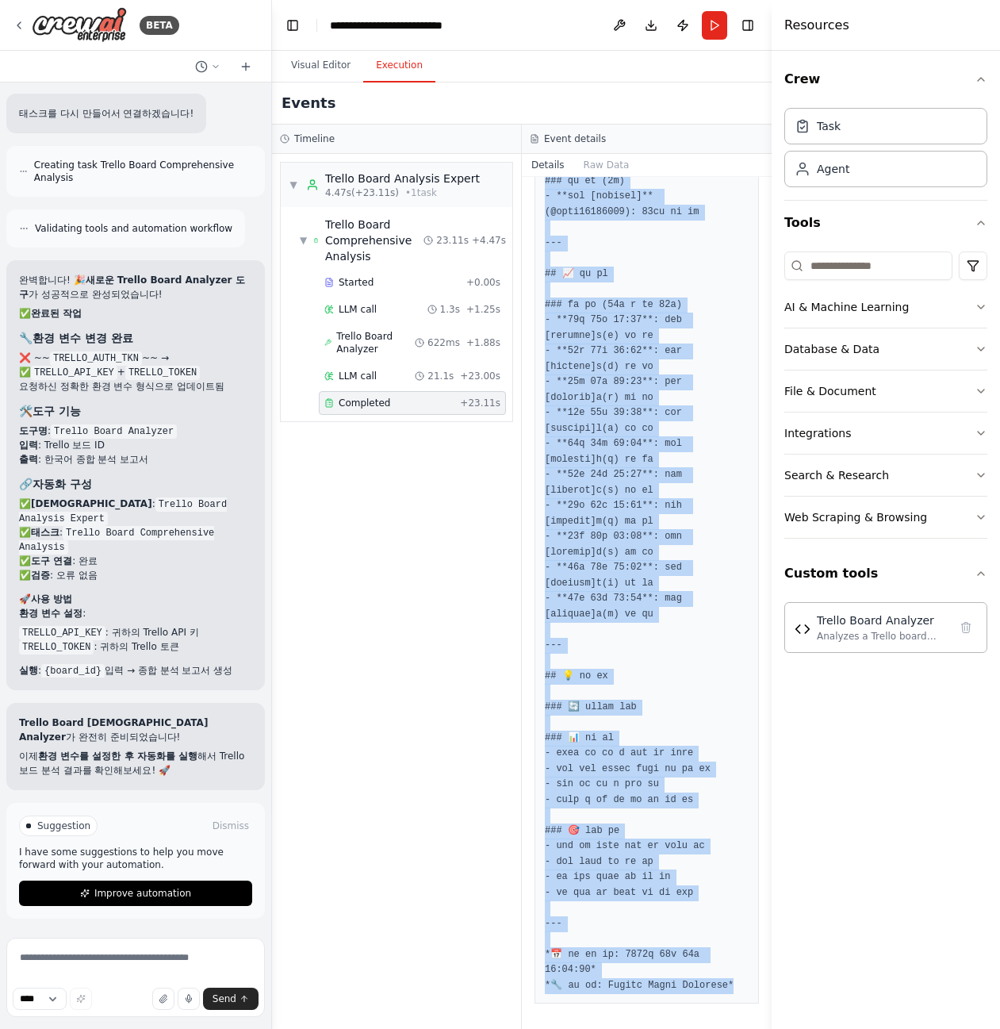
drag, startPoint x: 543, startPoint y: 461, endPoint x: 662, endPoint y: 1038, distance: 589.7
click at [662, 1028] on html "BETA Hello! I'm the CrewAI assistant. What kind of automation do you want to bu…" at bounding box center [500, 514] width 1000 height 1029
copy pre "# 📋 트렐로 보드 종합 분석 보고서 ## 📊 요약 정보 - **보드명**: My Trello board - **마지막 활동**: 2025년 …"
click at [653, 609] on pre at bounding box center [647, 58] width 204 height 1872
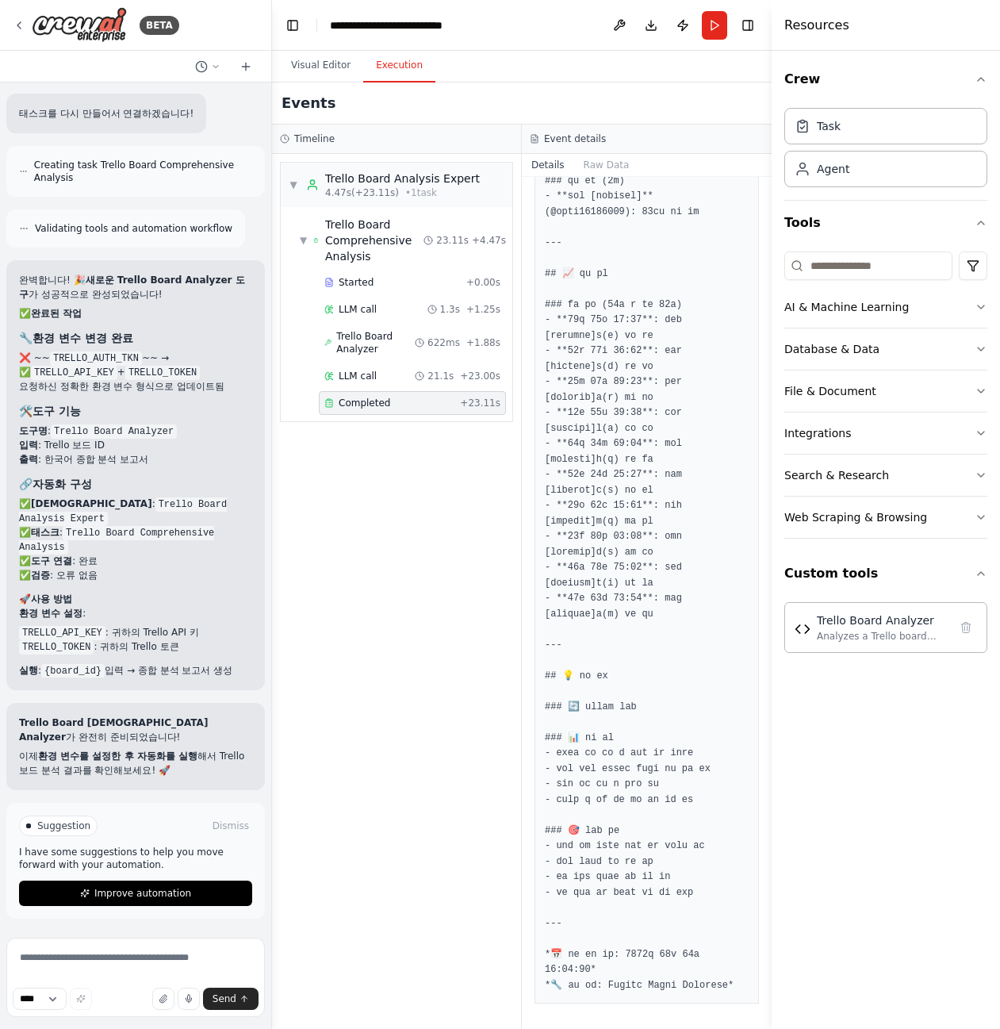
drag, startPoint x: 595, startPoint y: 438, endPoint x: 584, endPoint y: 432, distance: 12.8
click at [584, 432] on pre at bounding box center [647, 58] width 204 height 1872
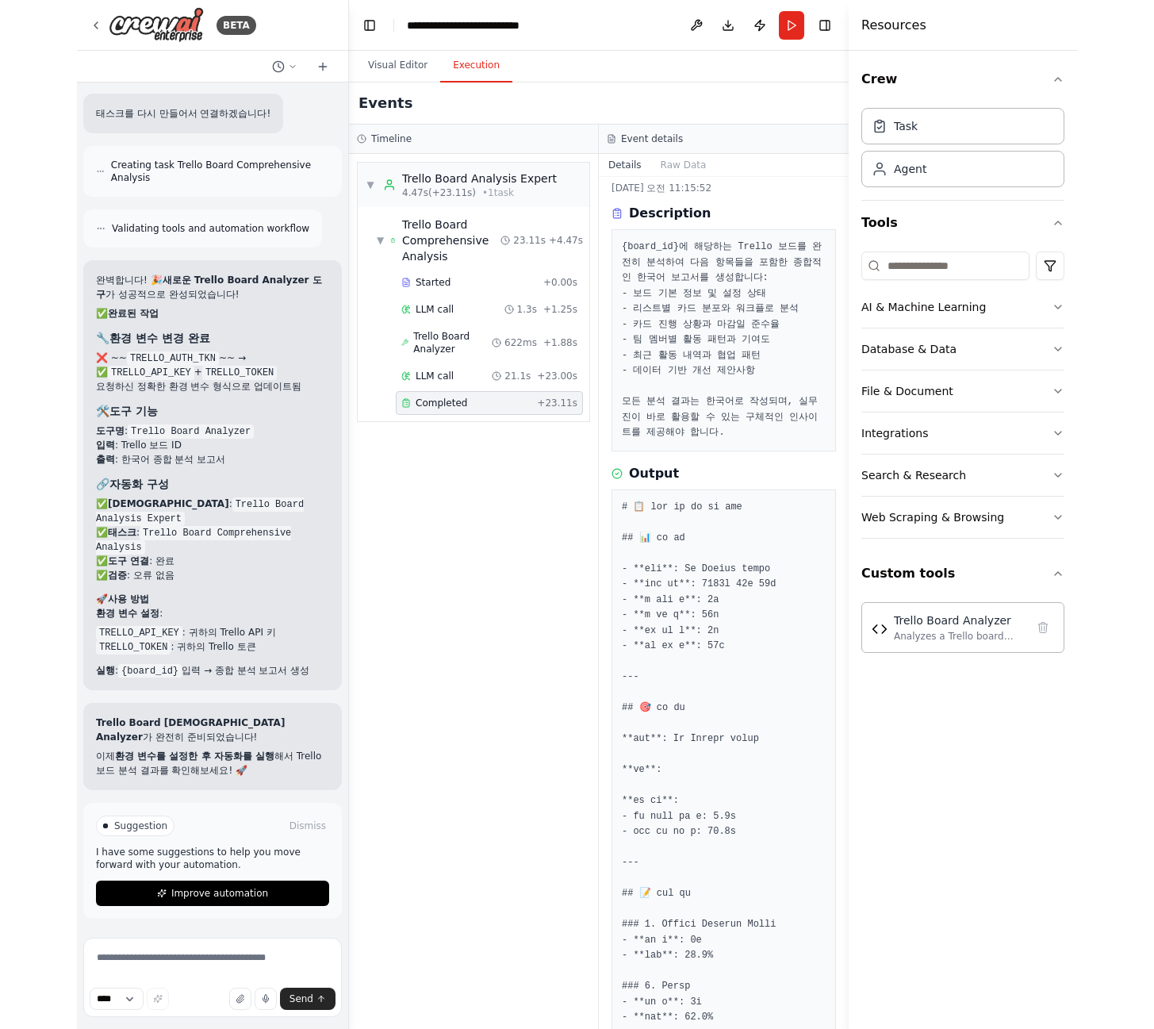
scroll to position [0, 0]
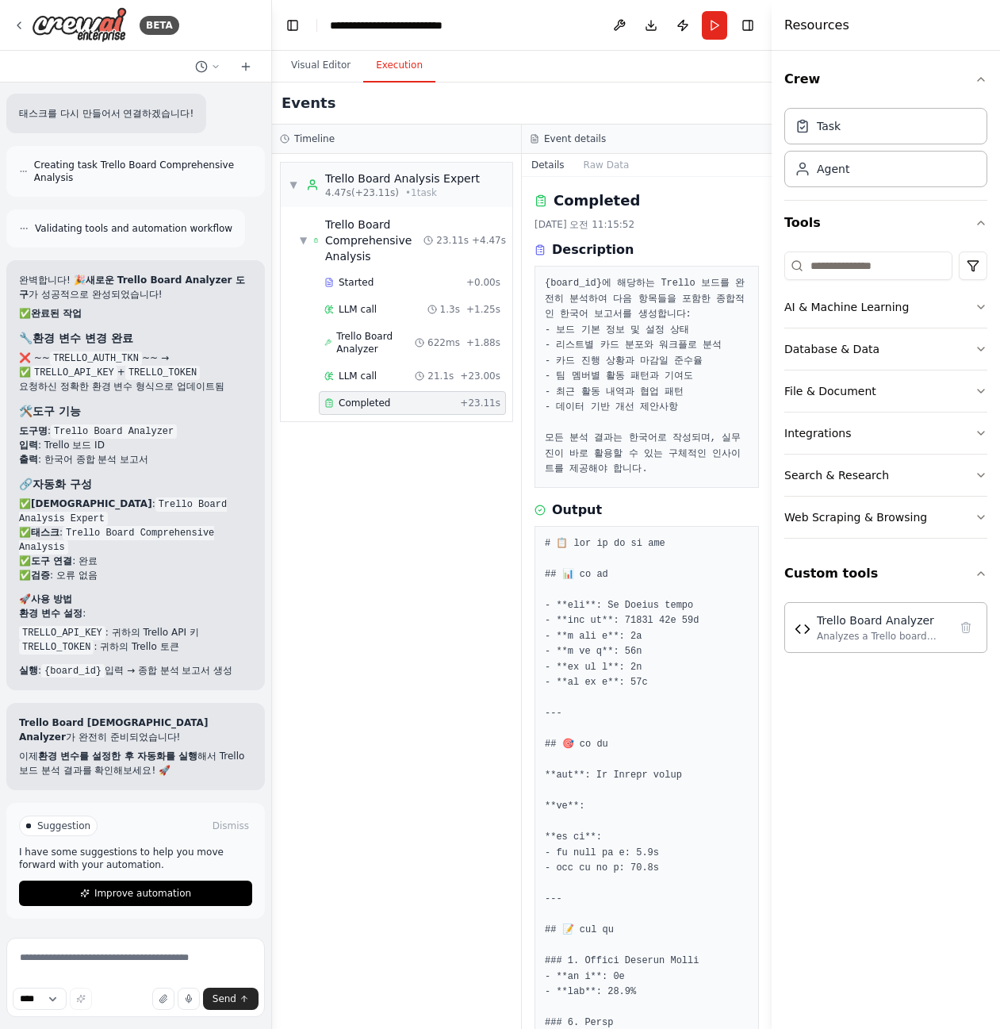
click at [580, 517] on h3 "Output" at bounding box center [577, 510] width 50 height 19
click at [570, 508] on h3 "Output" at bounding box center [577, 510] width 50 height 19
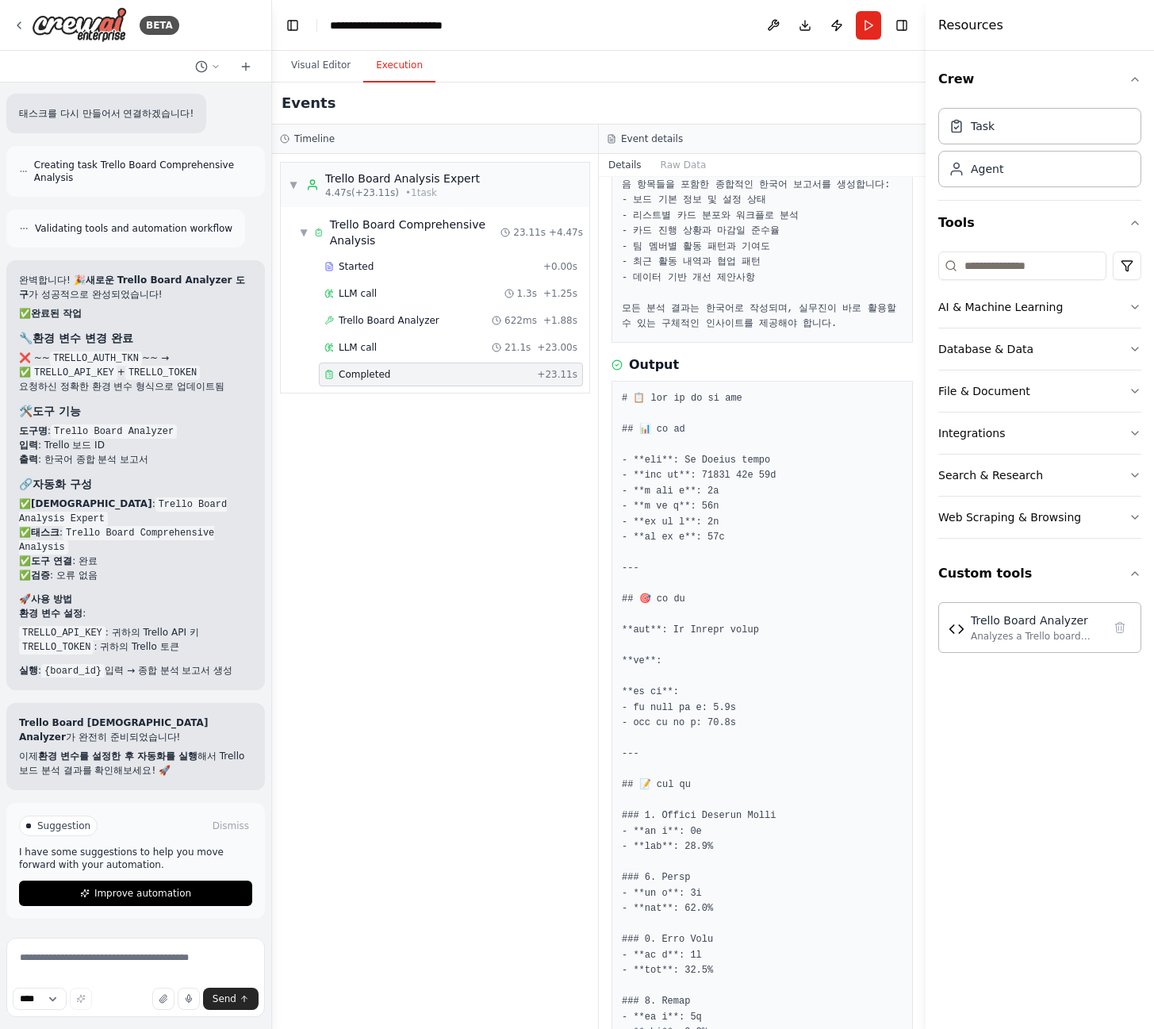
scroll to position [238, 0]
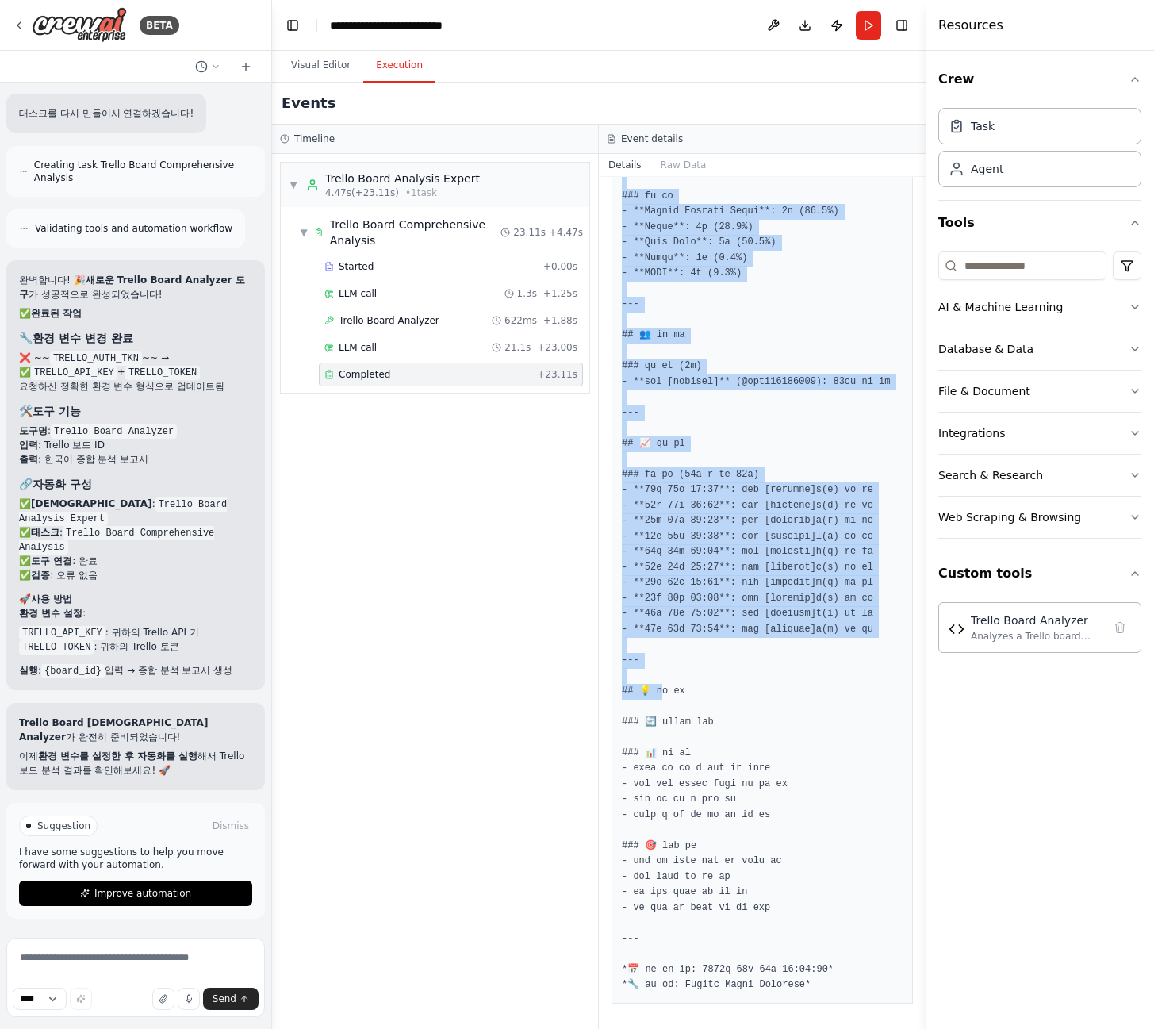
drag, startPoint x: 623, startPoint y: 273, endPoint x: 661, endPoint y: 807, distance: 535.3
click at [666, 733] on pre at bounding box center [762, 158] width 281 height 1671
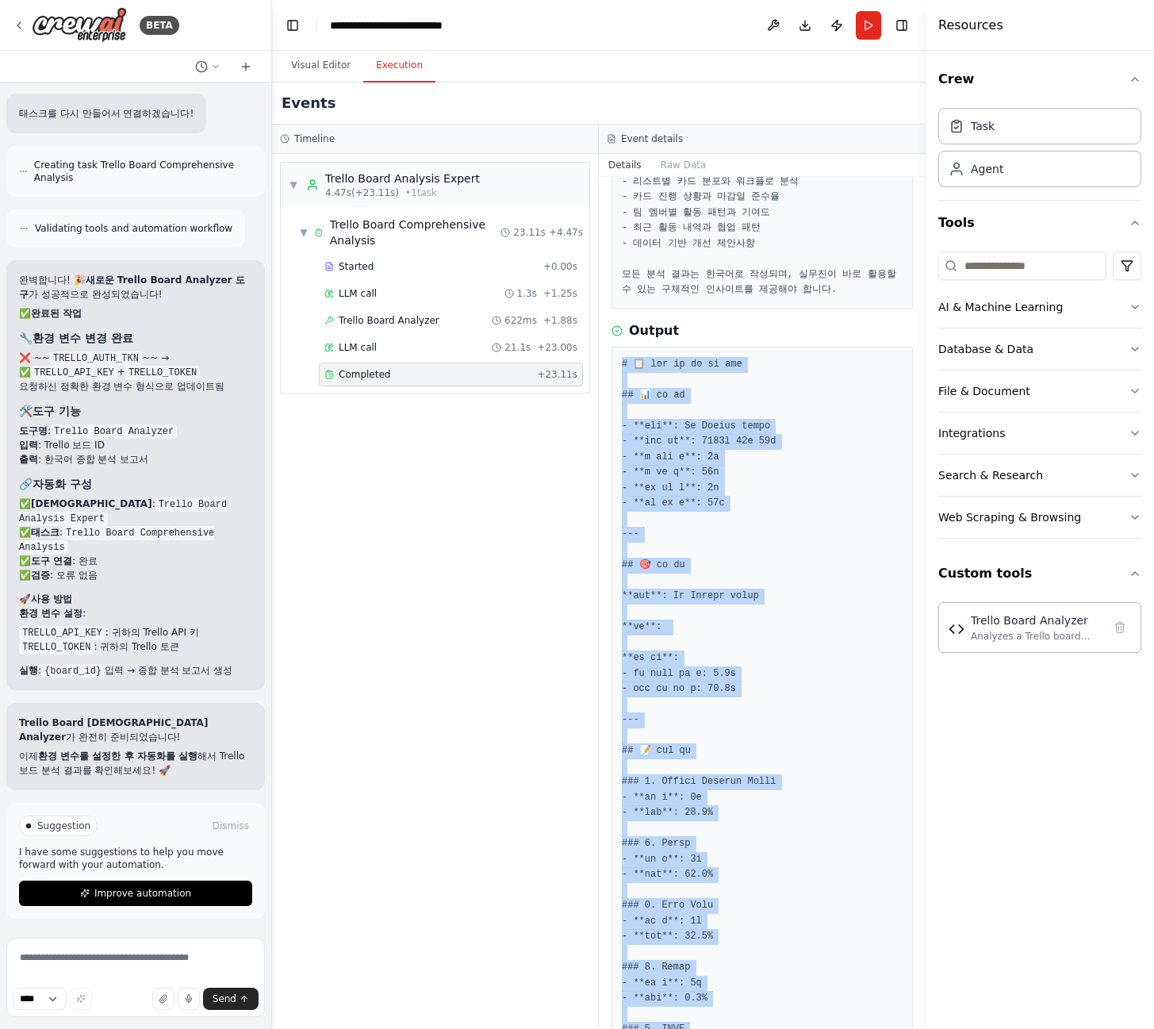
scroll to position [0, 0]
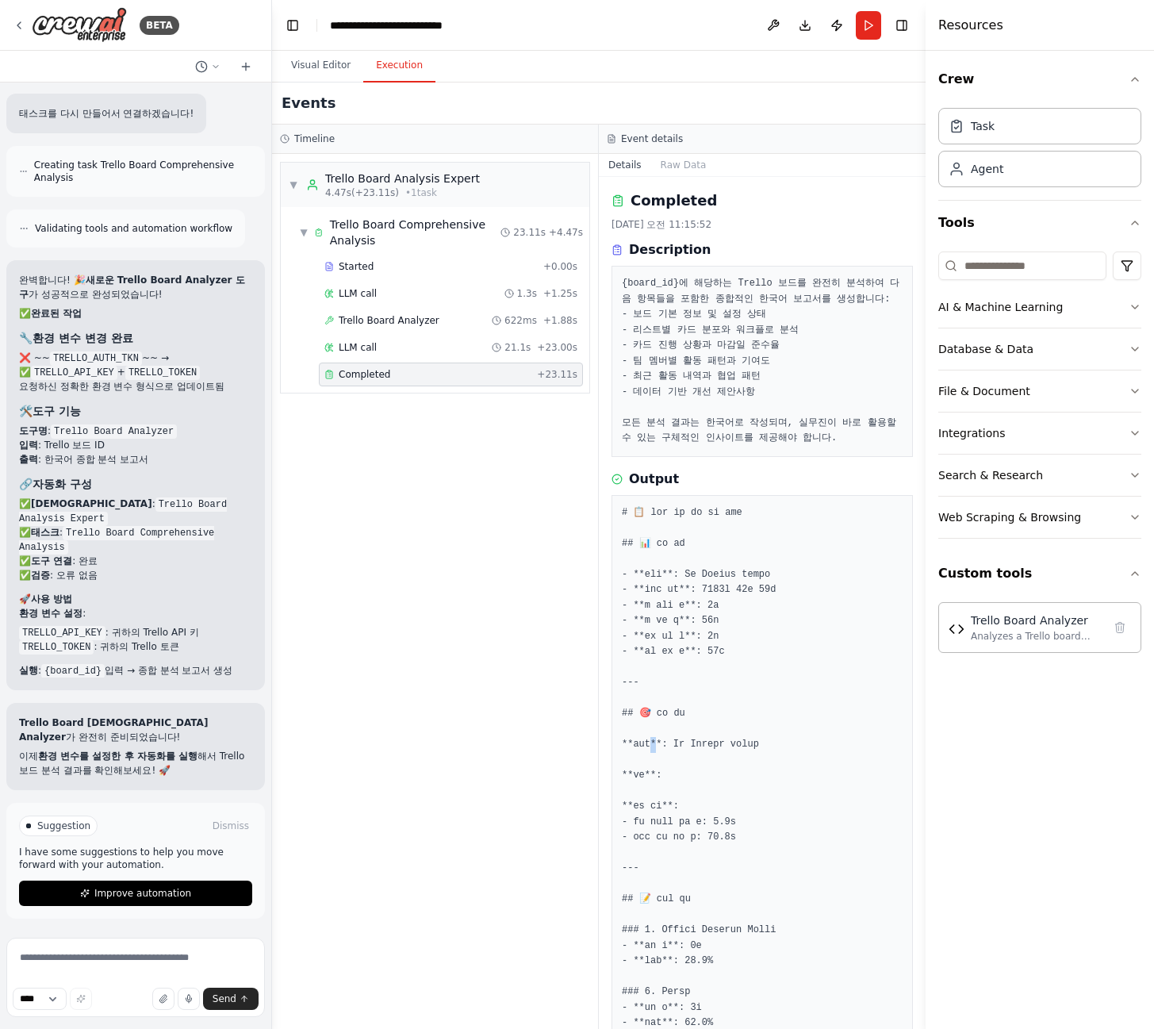
click at [618, 478] on icon at bounding box center [617, 479] width 3 height 2
click at [619, 478] on icon at bounding box center [617, 479] width 11 height 11
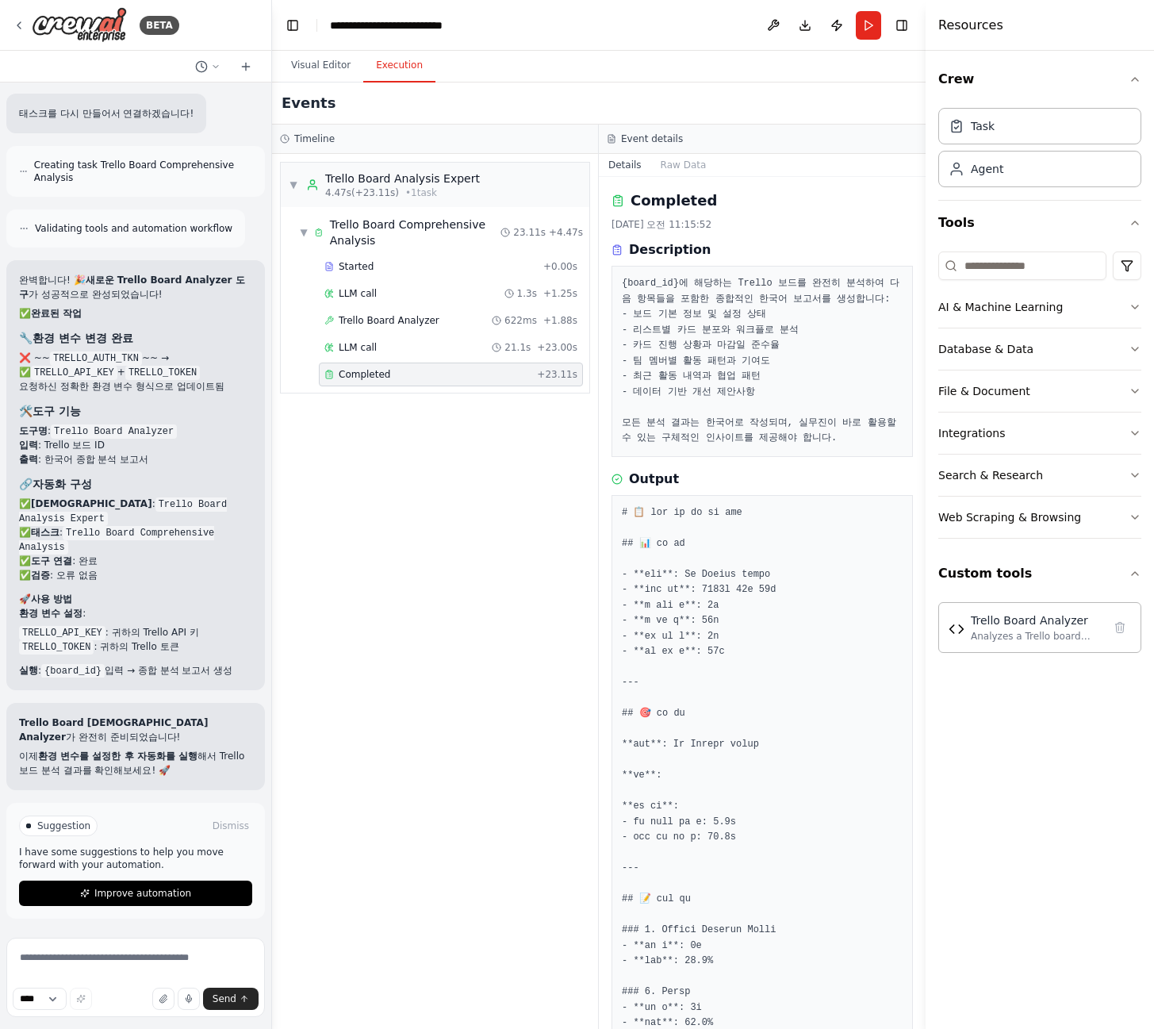
click at [674, 178] on div "Completed 2025. 9. 26. 오전 11:15:52 Description {board_id}에 해당하는 Trello 보드를 완전히 …" at bounding box center [762, 603] width 327 height 852
click at [678, 155] on button "Raw Data" at bounding box center [683, 165] width 65 height 22
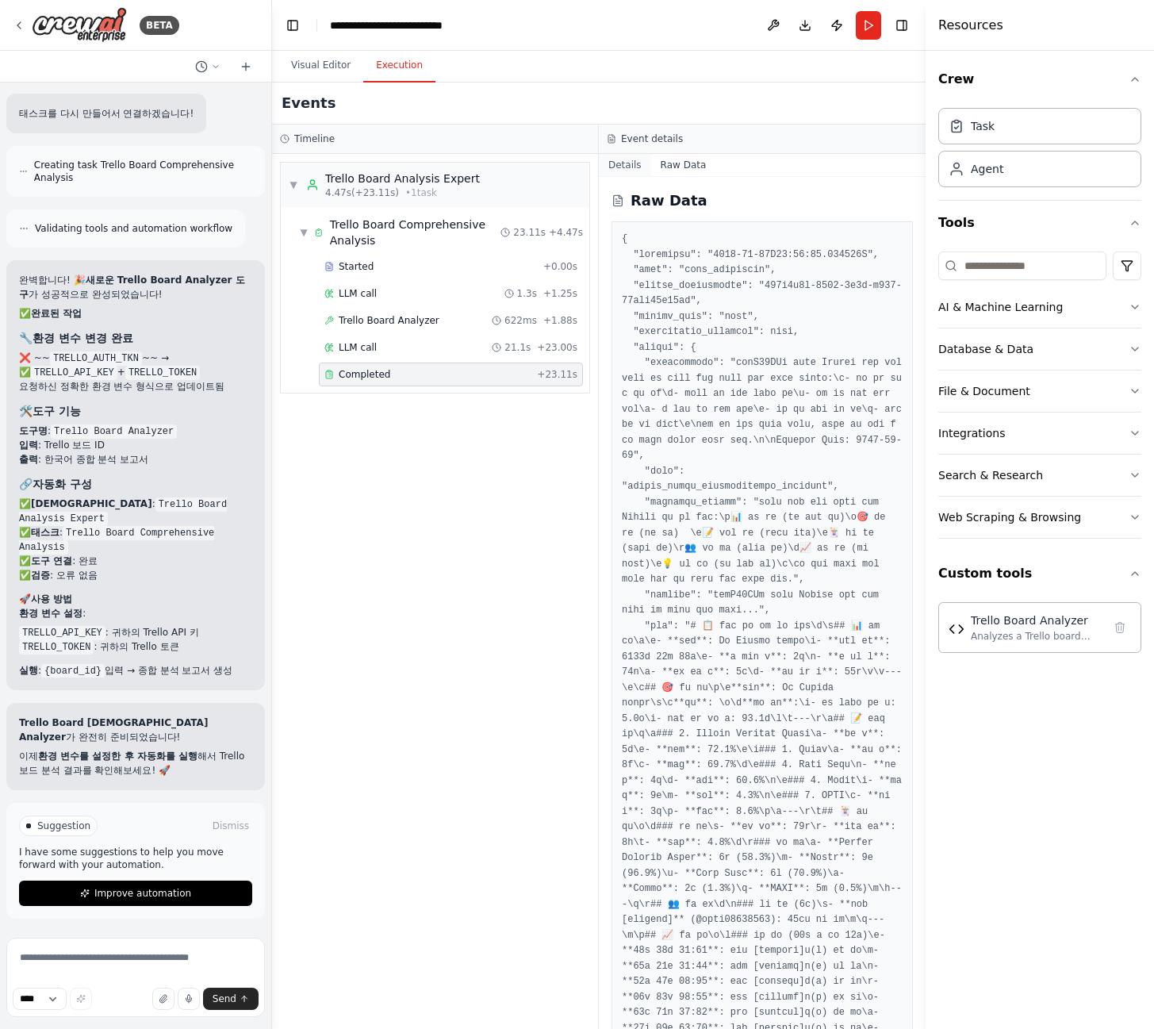
click at [628, 169] on button "Details" at bounding box center [625, 165] width 52 height 22
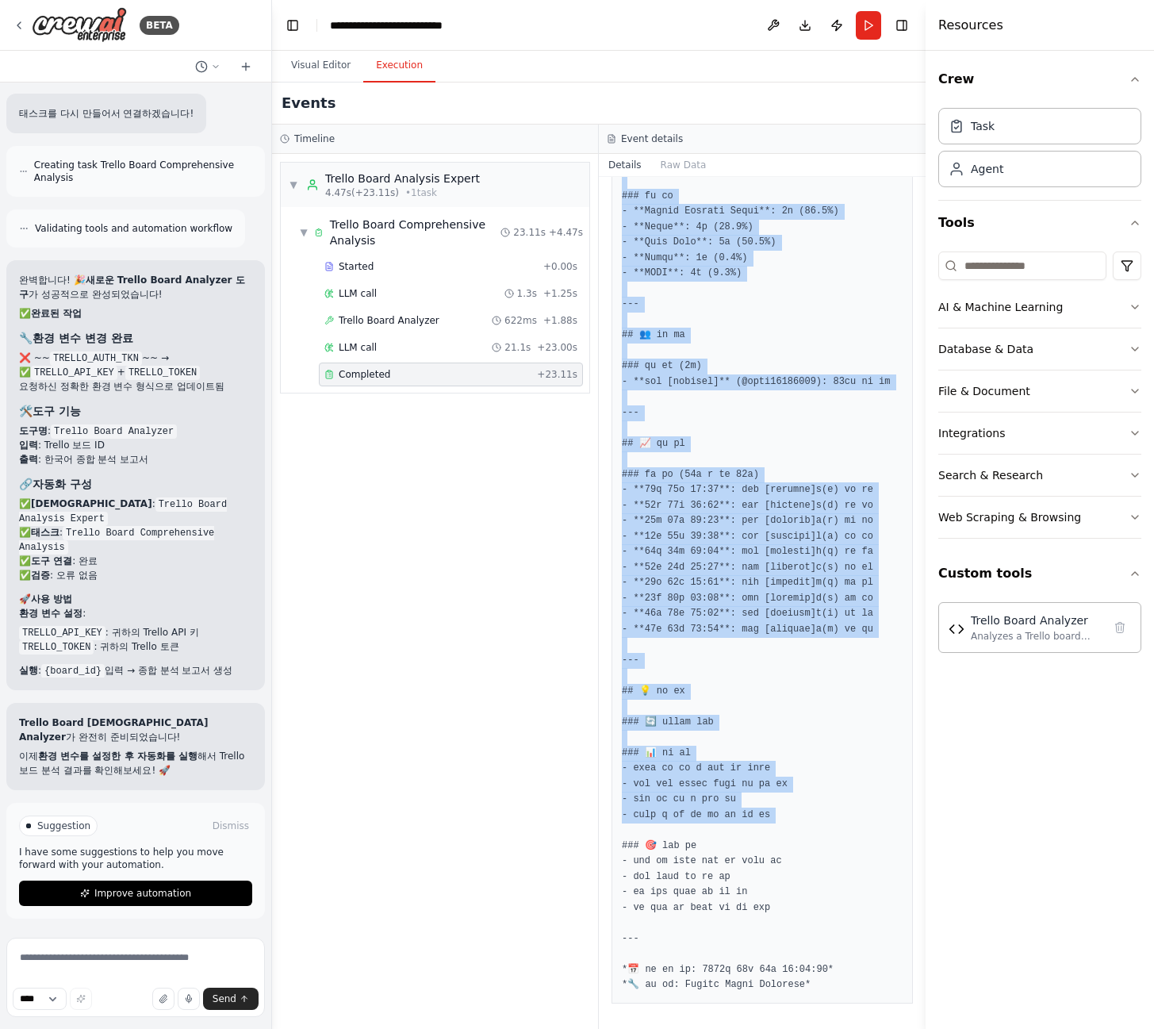
scroll to position [1353, 0]
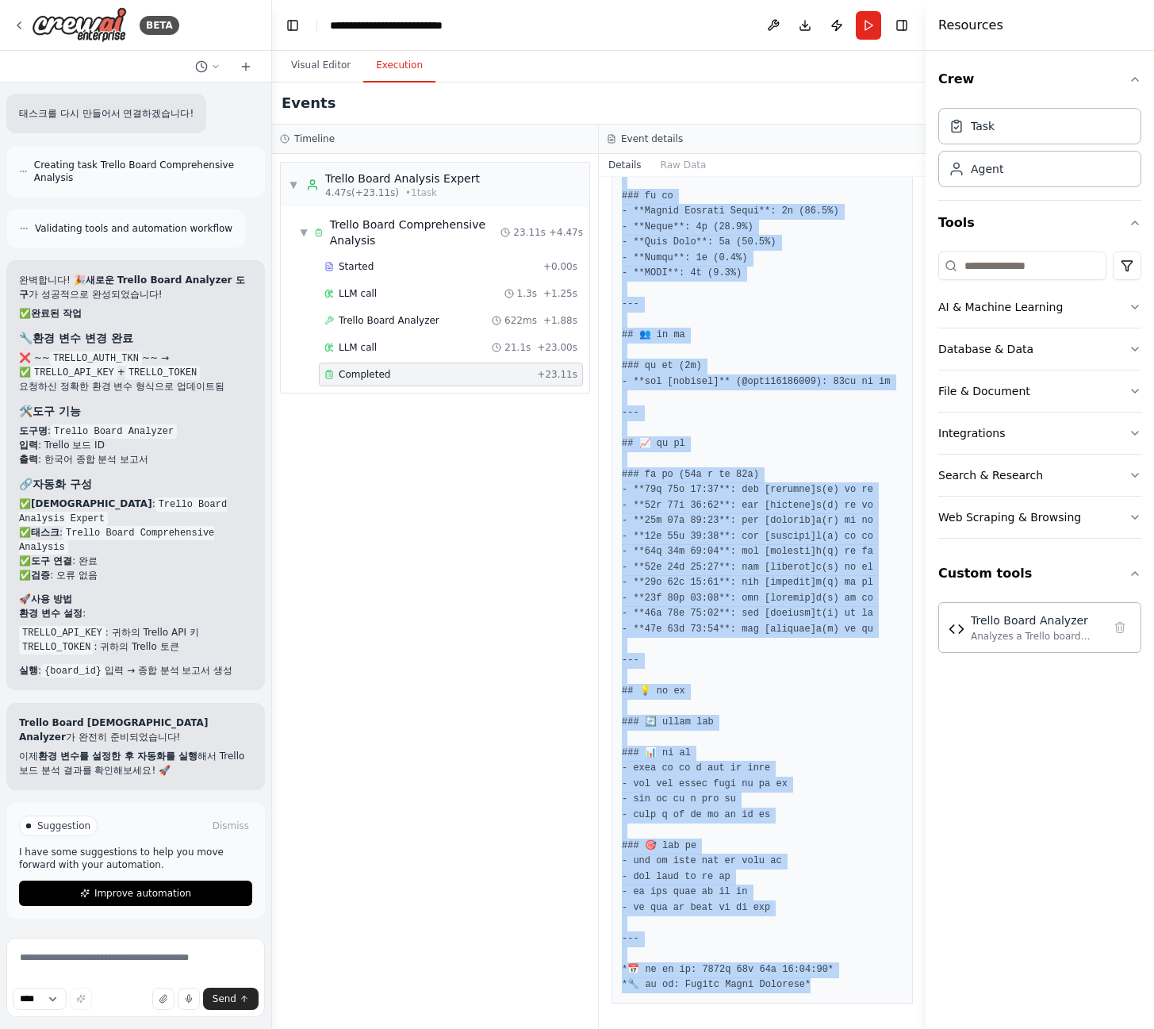
drag, startPoint x: 620, startPoint y: 508, endPoint x: 841, endPoint y: 1011, distance: 549.2
click at [841, 1011] on div "Completed 2025. 9. 26. 오전 11:15:52 Description {board_id}에 해당하는 Trello 보드를 완전히 …" at bounding box center [762, 603] width 327 height 852
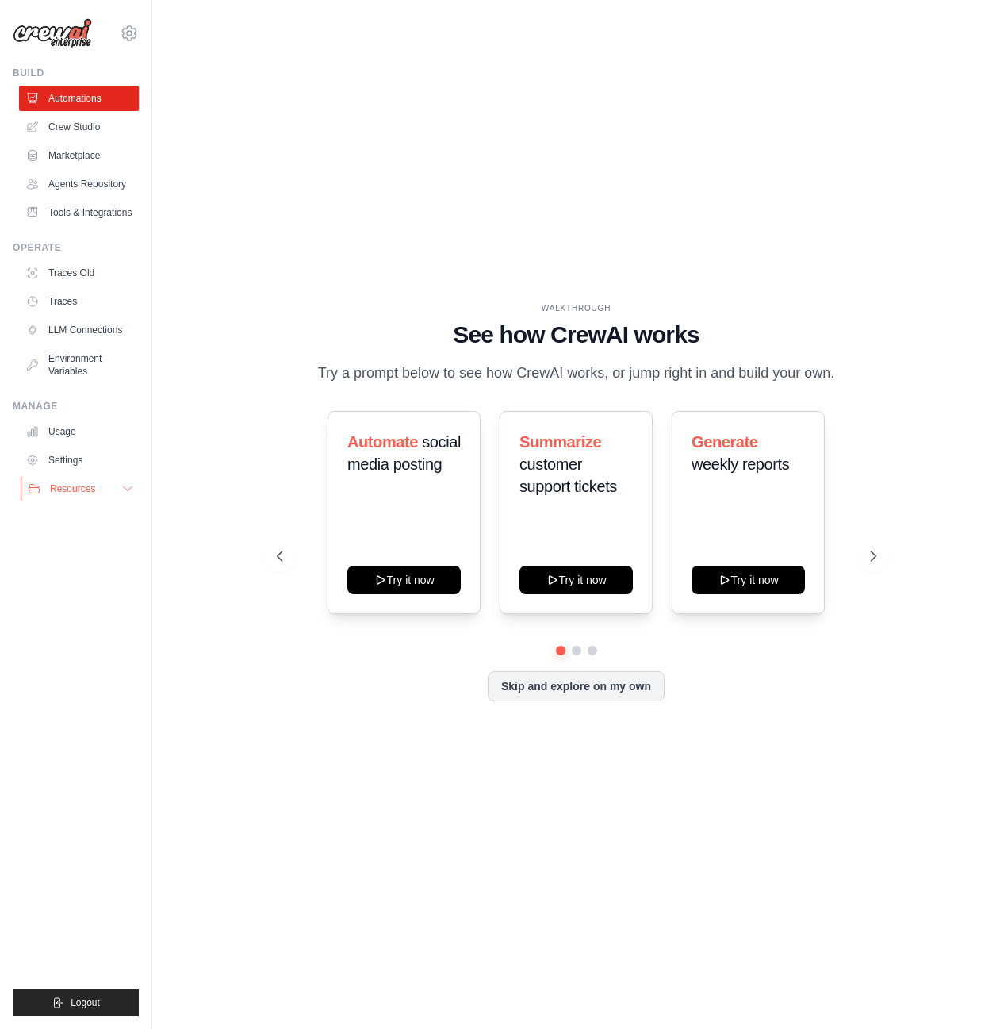
click at [65, 495] on span "Resources" at bounding box center [72, 488] width 45 height 13
click at [73, 473] on link "Settings" at bounding box center [81, 459] width 120 height 25
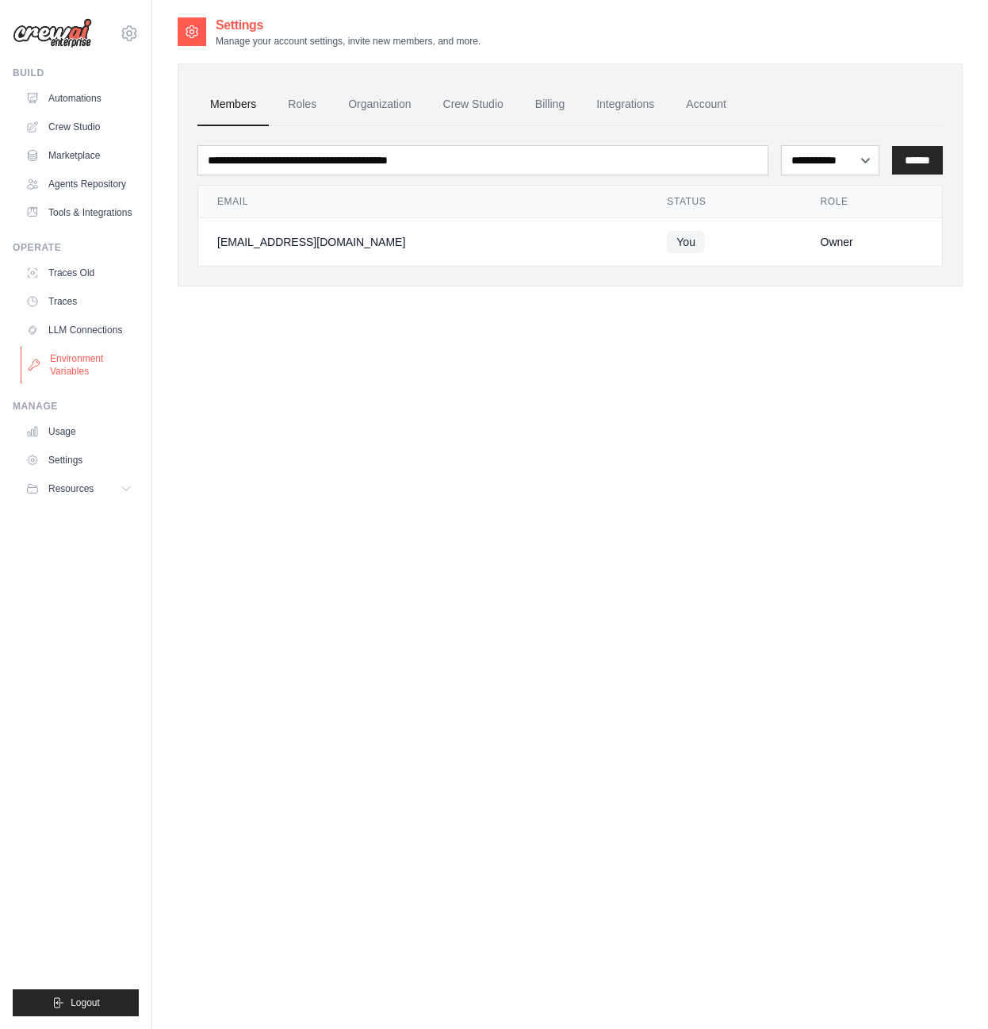
click at [85, 384] on link "Environment Variables" at bounding box center [81, 365] width 120 height 38
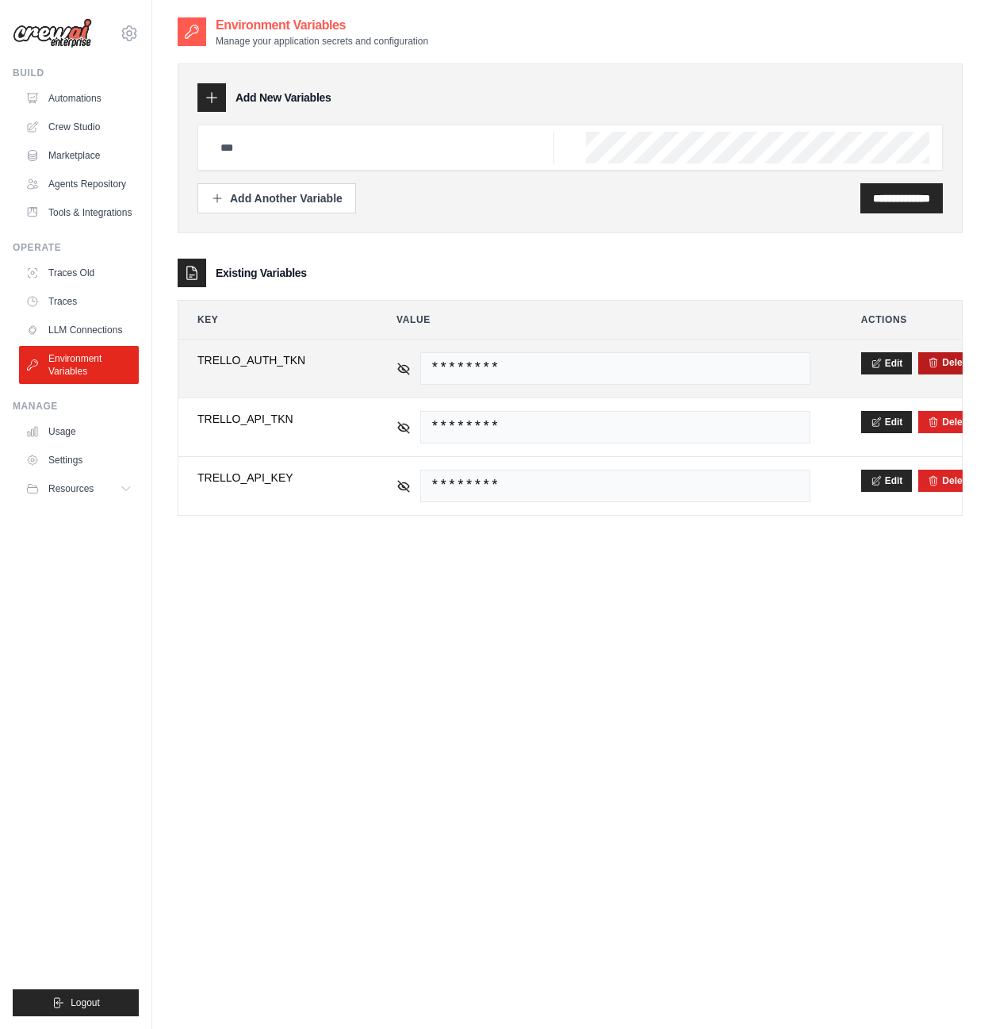
click at [934, 365] on icon "submit" at bounding box center [935, 362] width 8 height 9
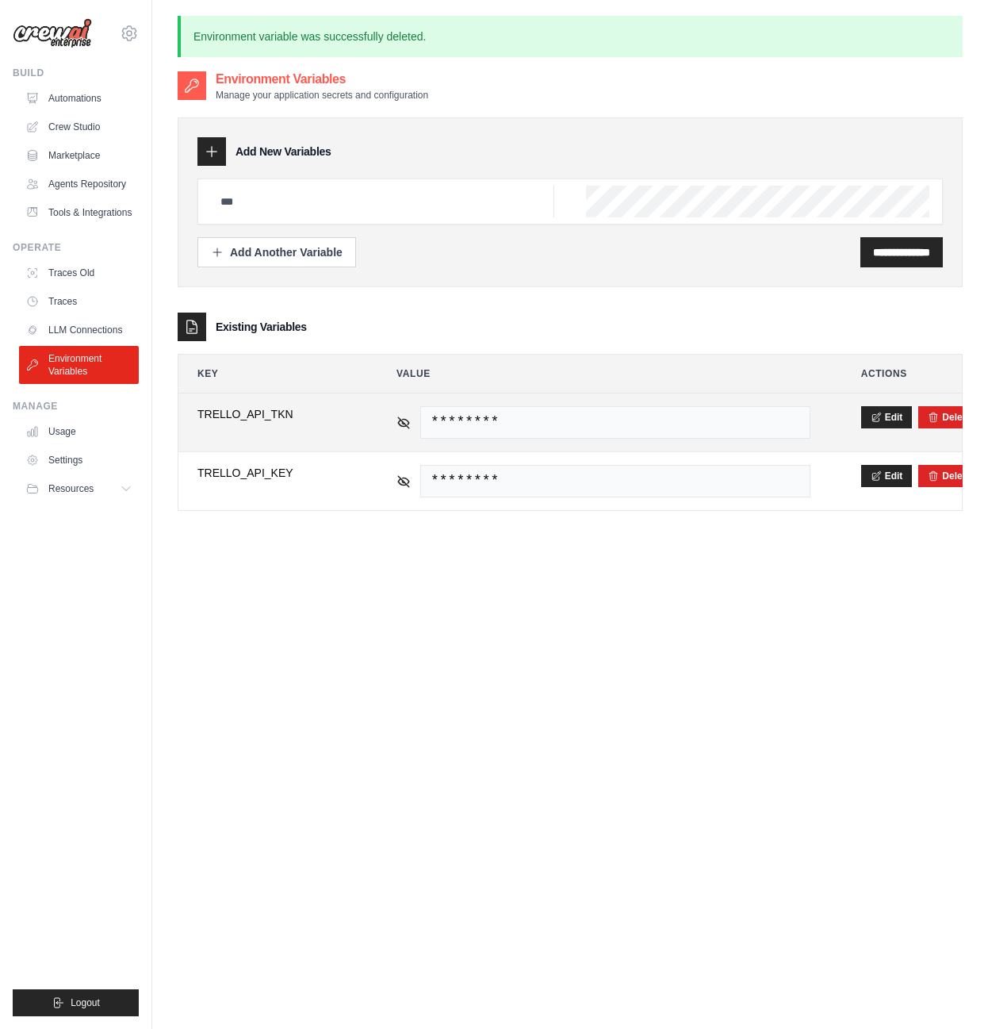
click at [290, 419] on span "TRELLO_API_TKN" at bounding box center [272, 414] width 148 height 16
click at [755, 428] on span "********" at bounding box center [615, 422] width 390 height 33
click at [872, 415] on icon at bounding box center [876, 416] width 11 height 11
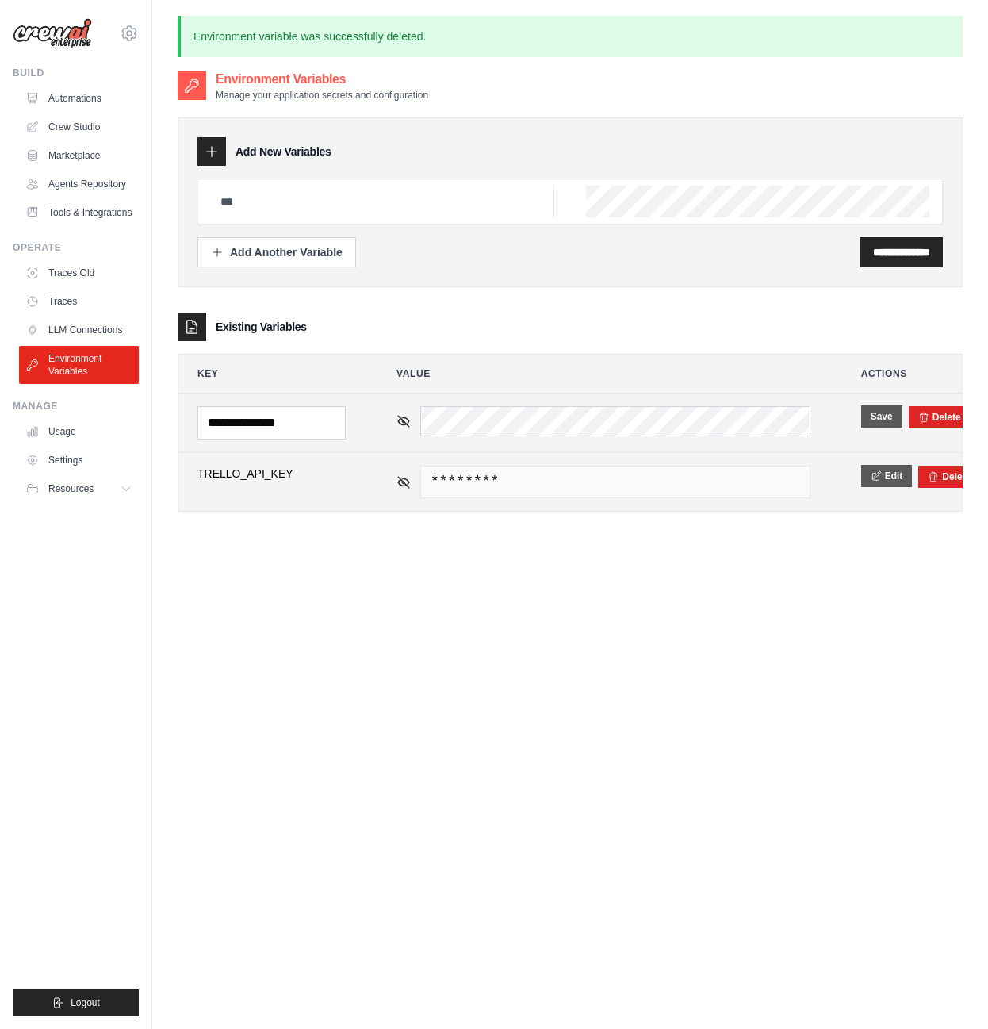
click at [878, 479] on icon at bounding box center [876, 475] width 11 height 11
click at [623, 530] on div "**********" at bounding box center [570, 304] width 785 height 468
click at [83, 125] on link "Crew Studio" at bounding box center [81, 126] width 120 height 25
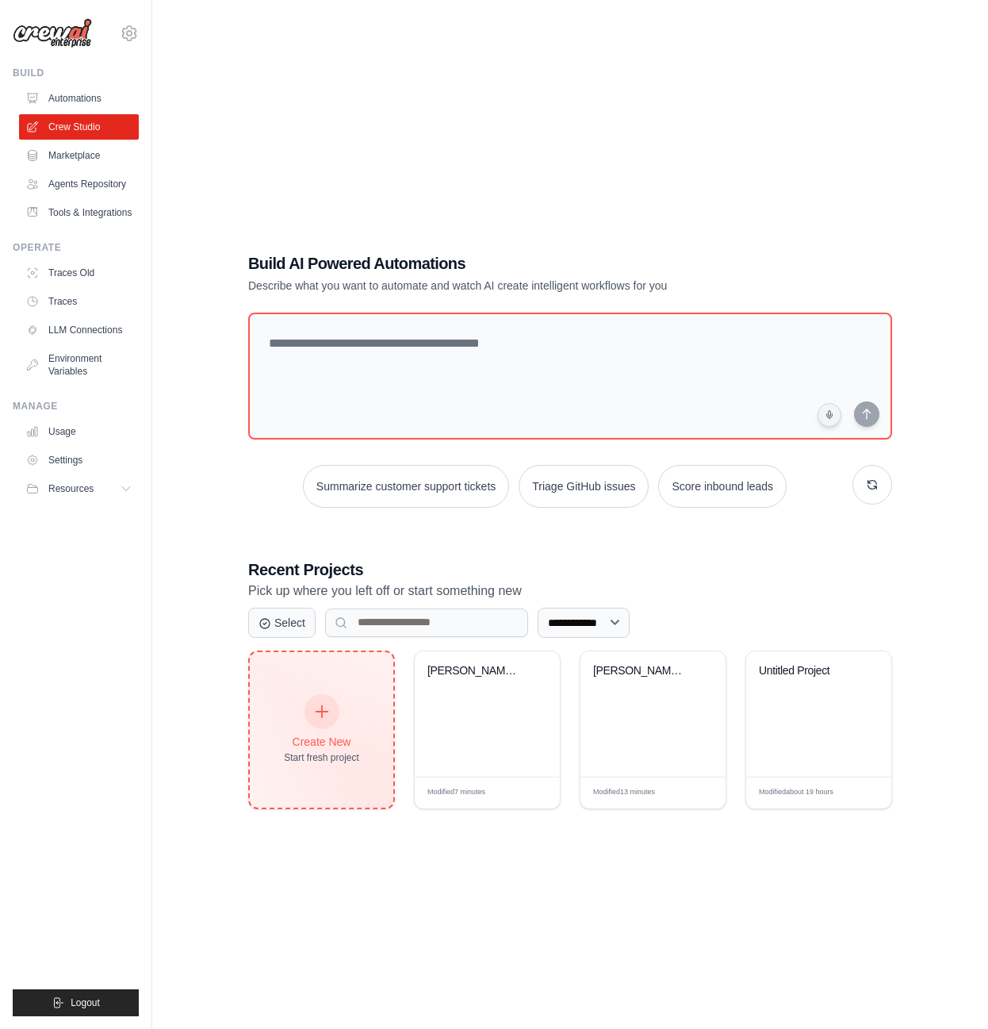
click at [341, 706] on div "Create New Start fresh project" at bounding box center [321, 730] width 75 height 68
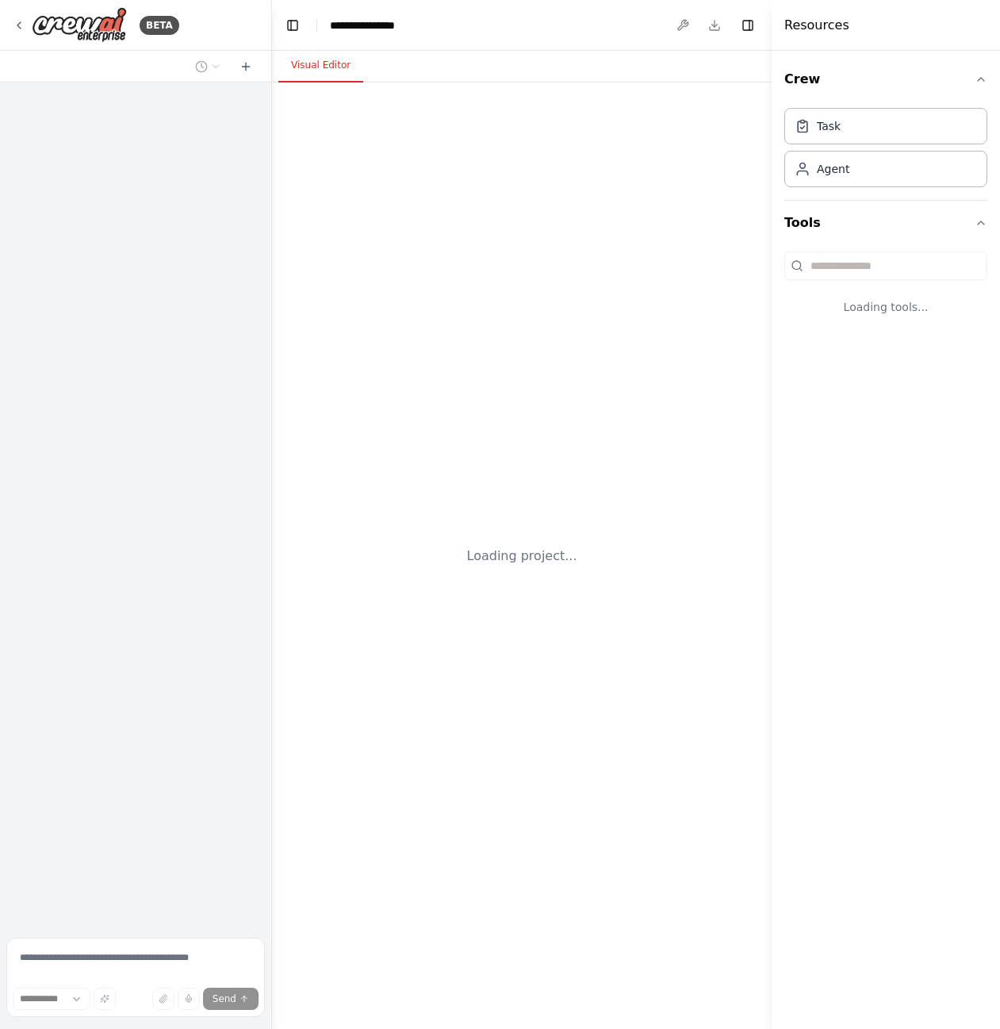
select select "****"
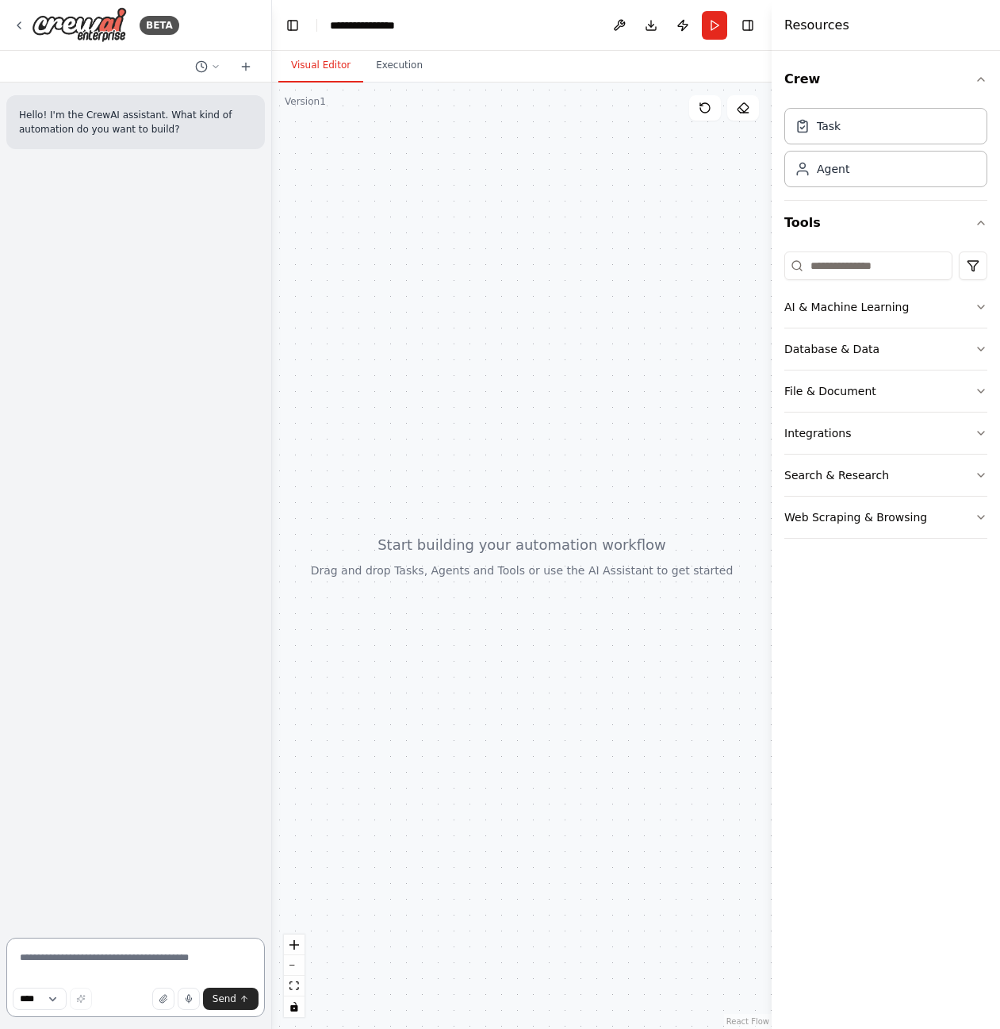
click at [113, 973] on textarea at bounding box center [135, 977] width 259 height 79
paste textarea "**********"
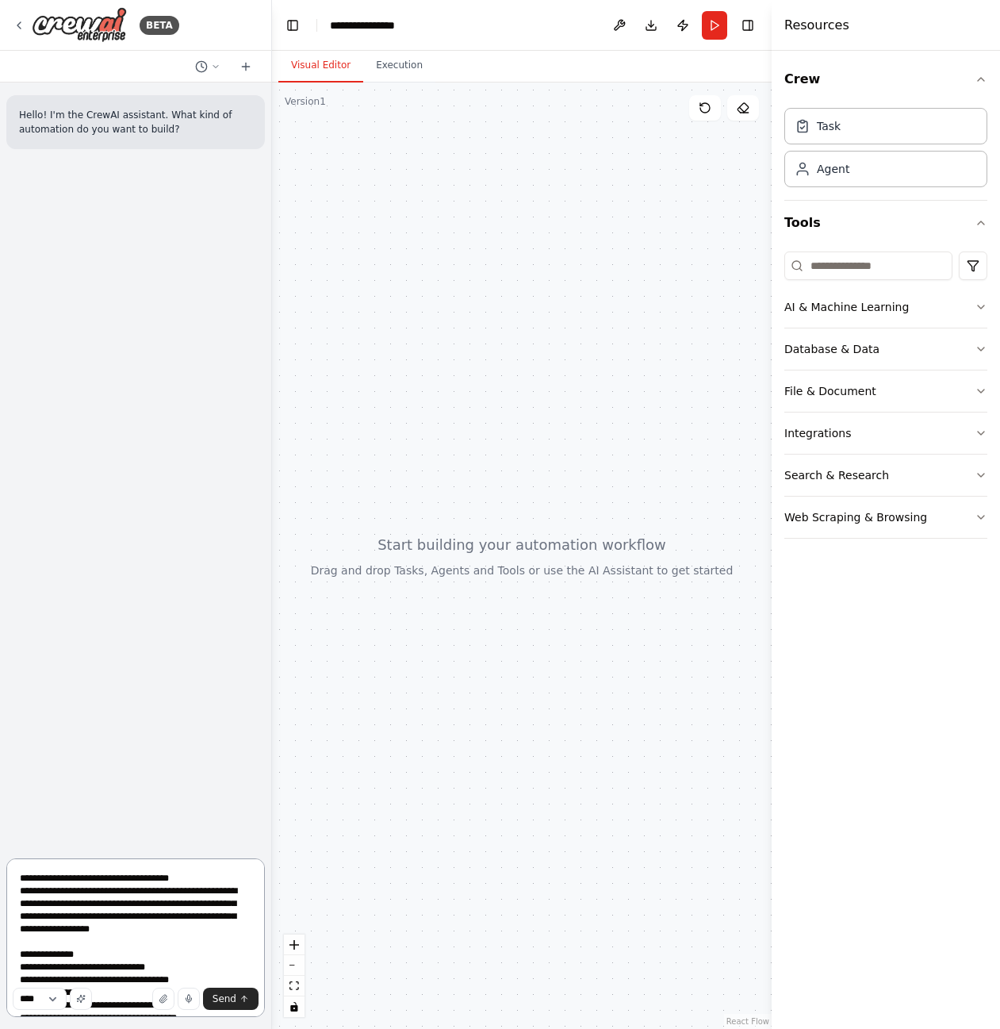
drag, startPoint x: 178, startPoint y: 929, endPoint x: 180, endPoint y: 942, distance: 12.8
click at [180, 942] on textarea "**********" at bounding box center [135, 937] width 259 height 159
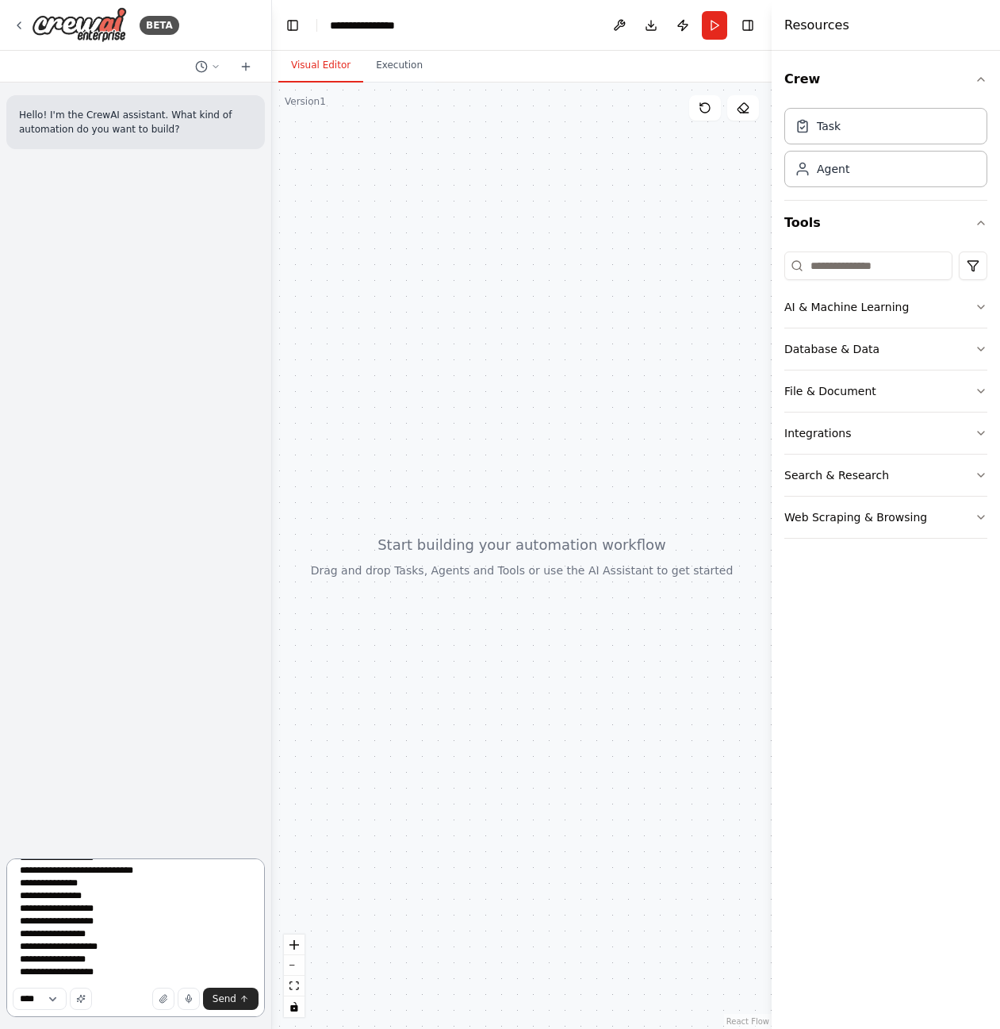
scroll to position [262, 0]
type textarea "**********"
click at [229, 997] on span "Send" at bounding box center [225, 998] width 24 height 13
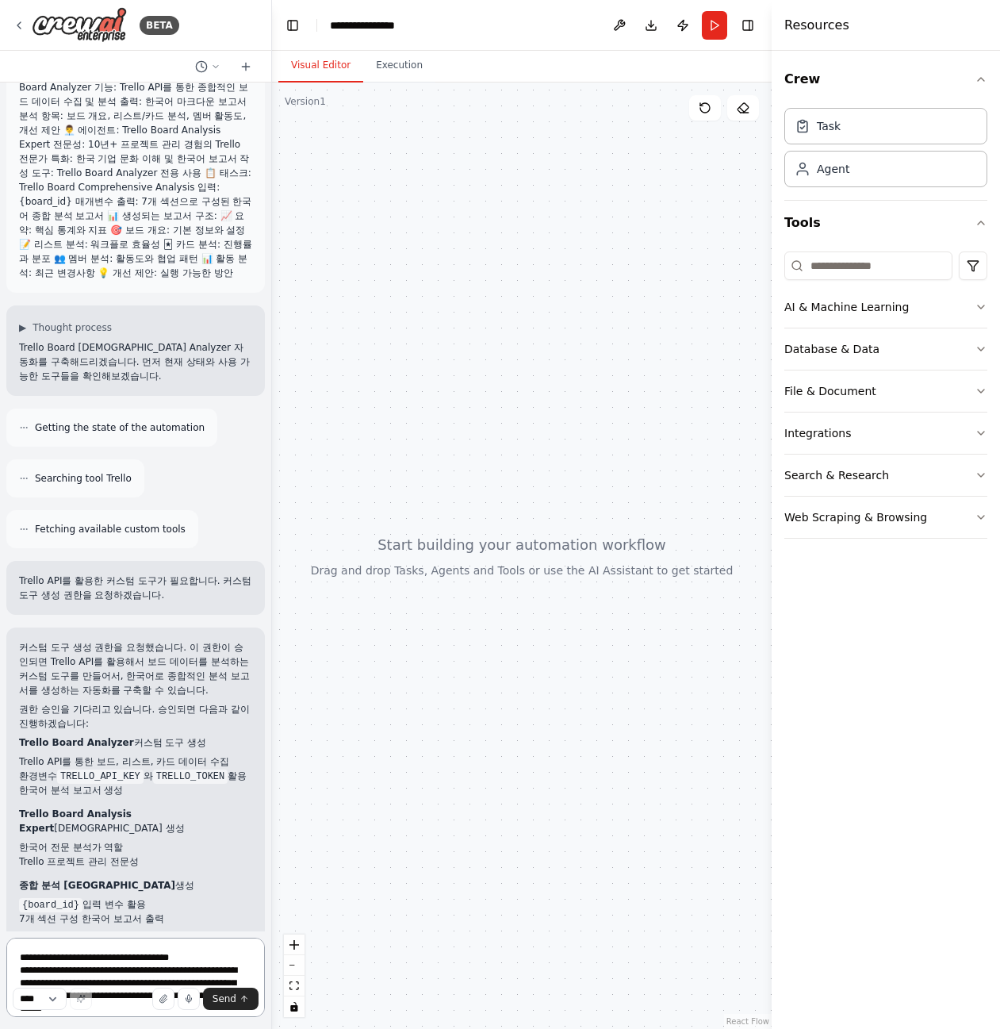
scroll to position [385, 0]
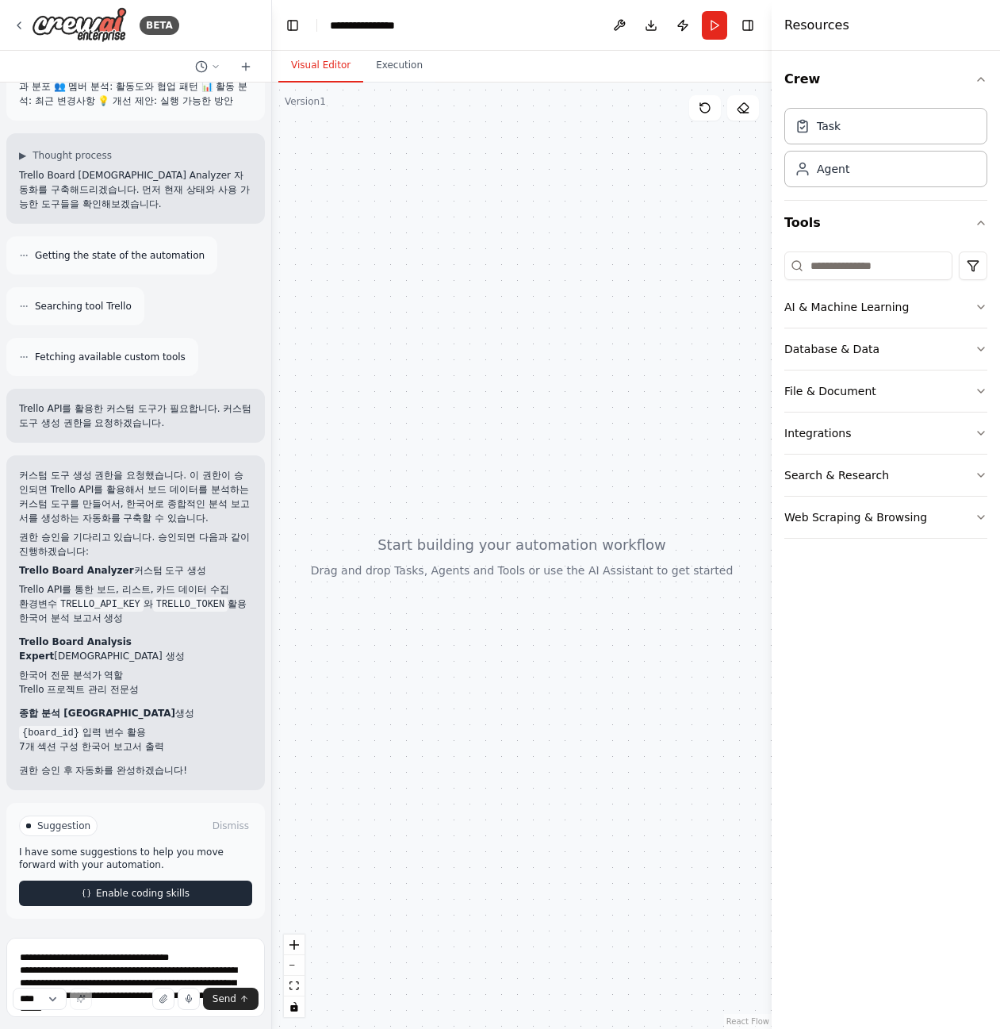
click at [74, 893] on button "Enable coding skills" at bounding box center [135, 893] width 233 height 25
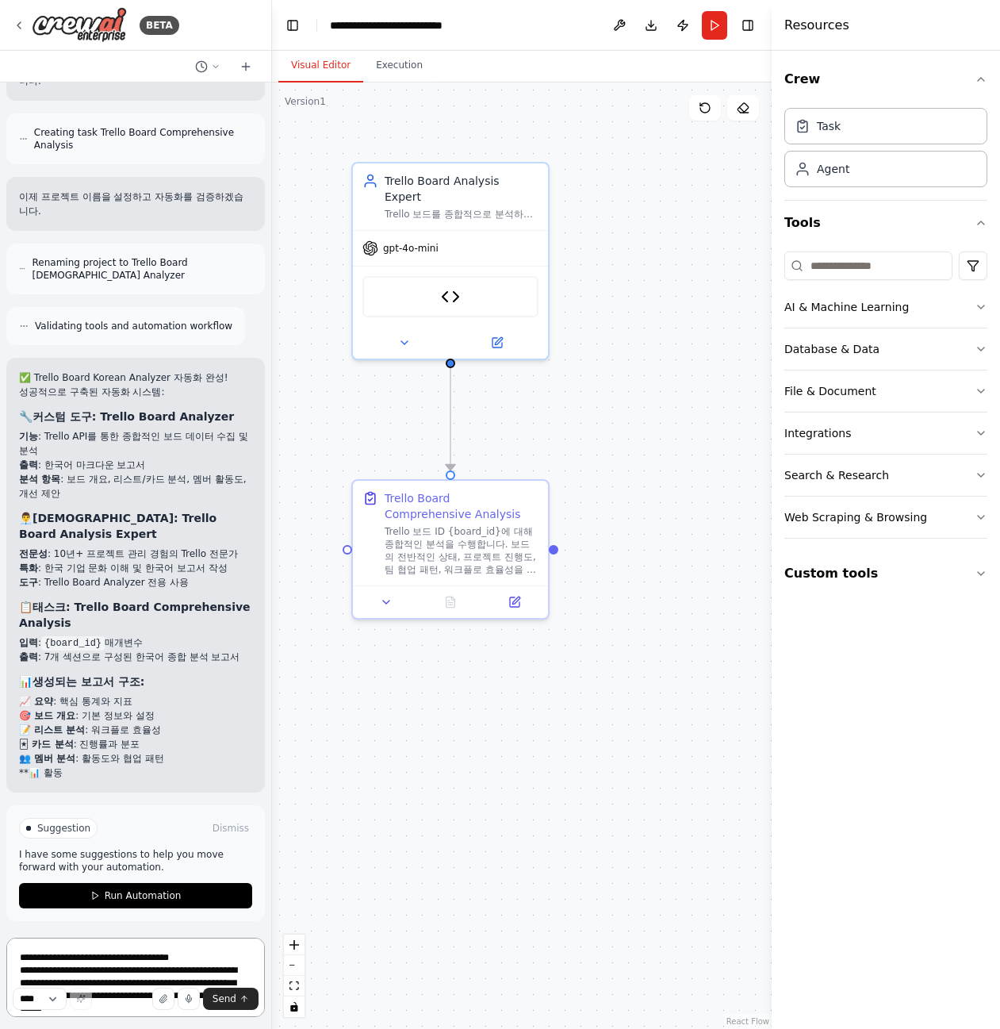
scroll to position [2140, 0]
